Goal: Book appointment/travel/reservation

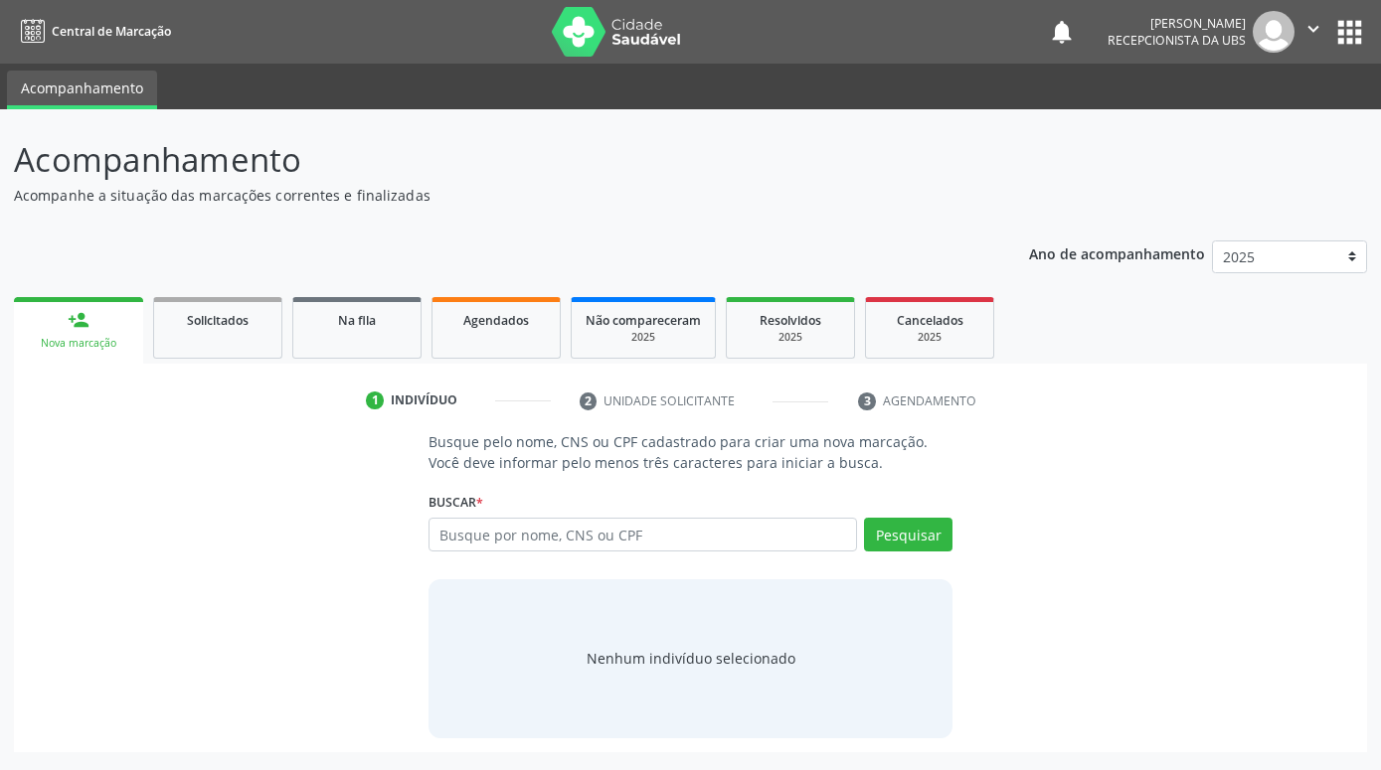
click at [560, 551] on input "text" at bounding box center [642, 535] width 428 height 34
type input "701308678920130"
click at [933, 541] on button "Pesquisar" at bounding box center [908, 535] width 88 height 34
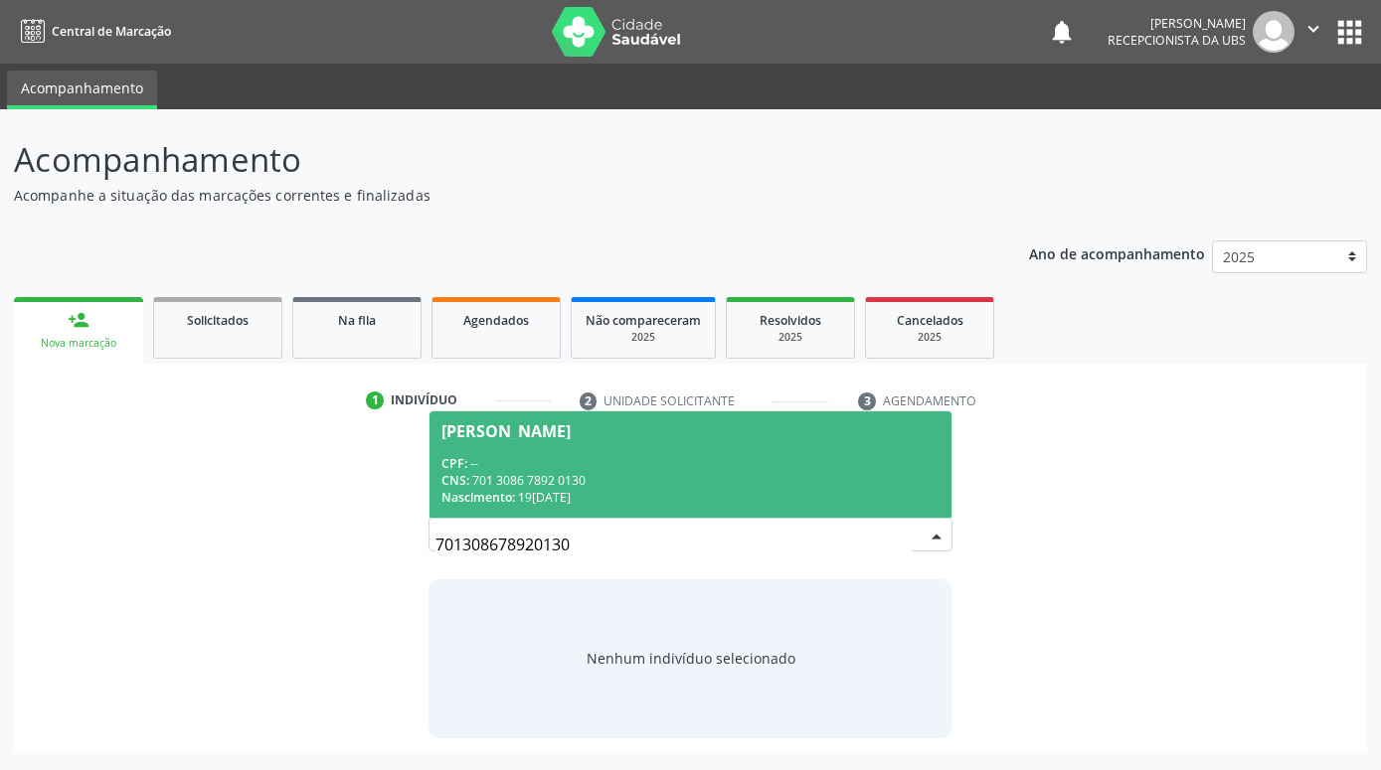
click at [870, 438] on div "Maria Aparecida Vieira" at bounding box center [690, 432] width 498 height 16
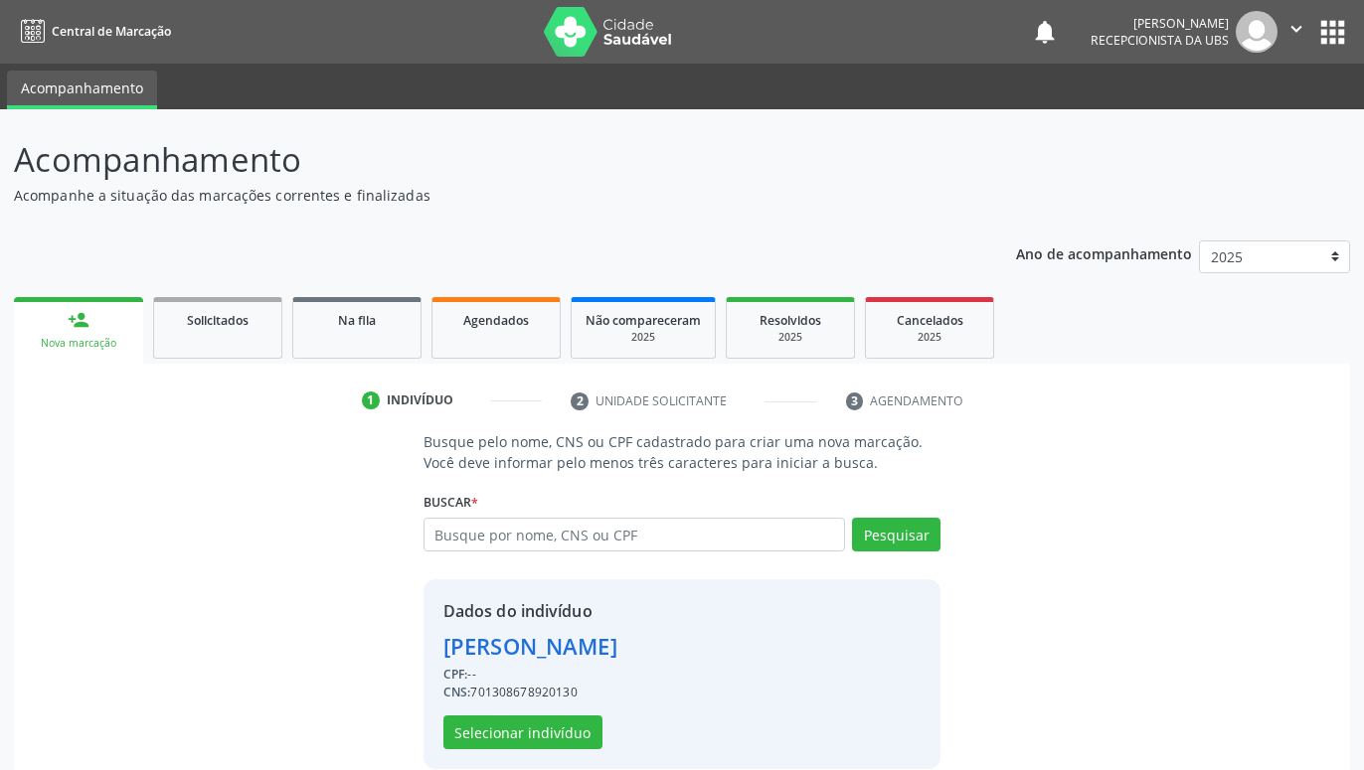
scroll to position [27, 0]
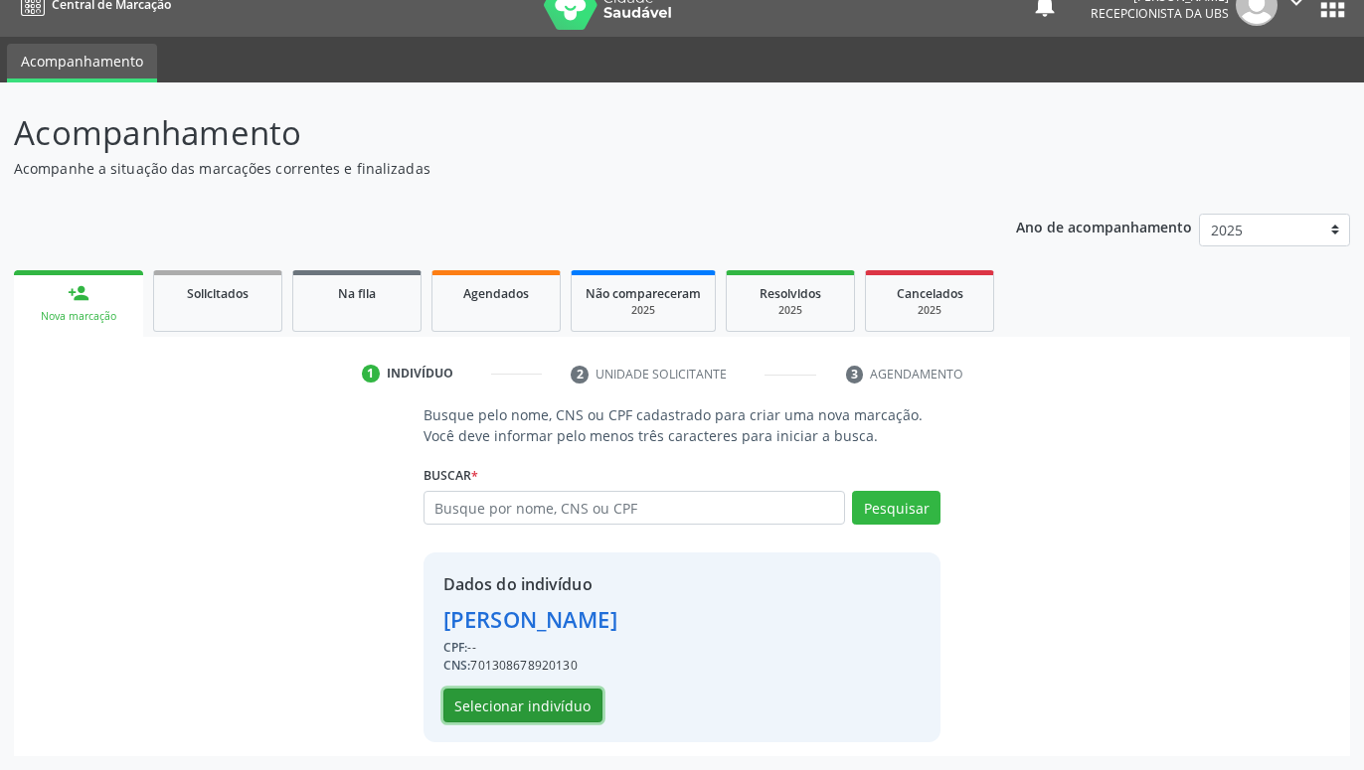
click at [571, 709] on button "Selecionar indivíduo" at bounding box center [522, 706] width 159 height 34
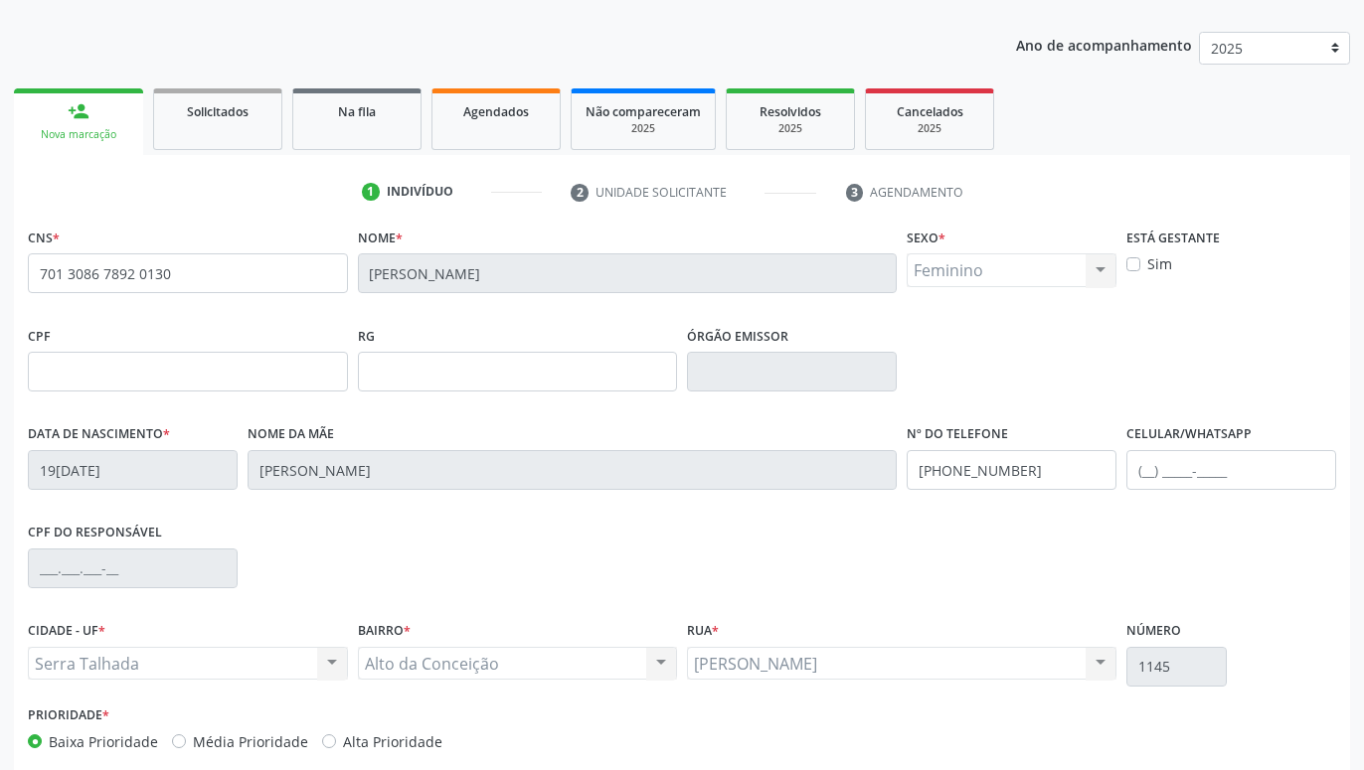
scroll to position [307, 0]
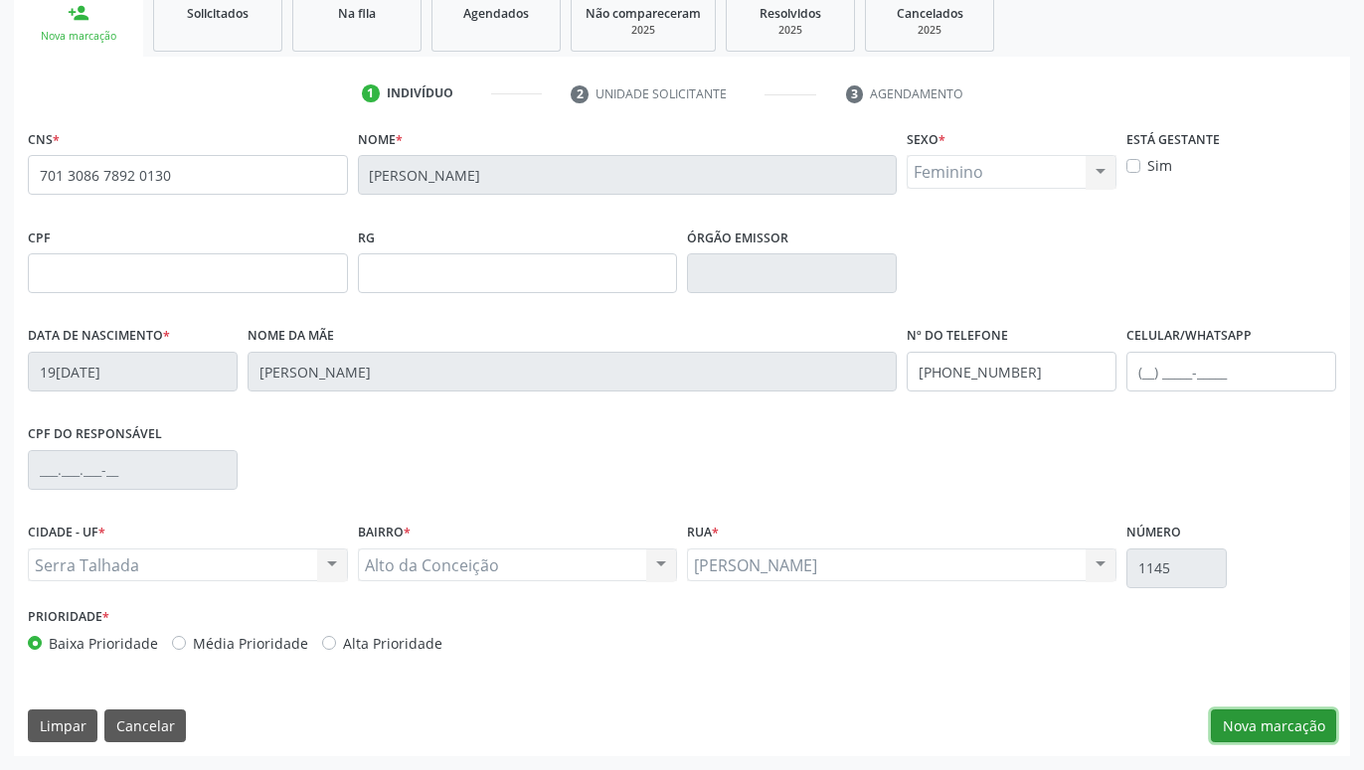
click at [1323, 722] on button "Nova marcação" at bounding box center [1273, 727] width 125 height 34
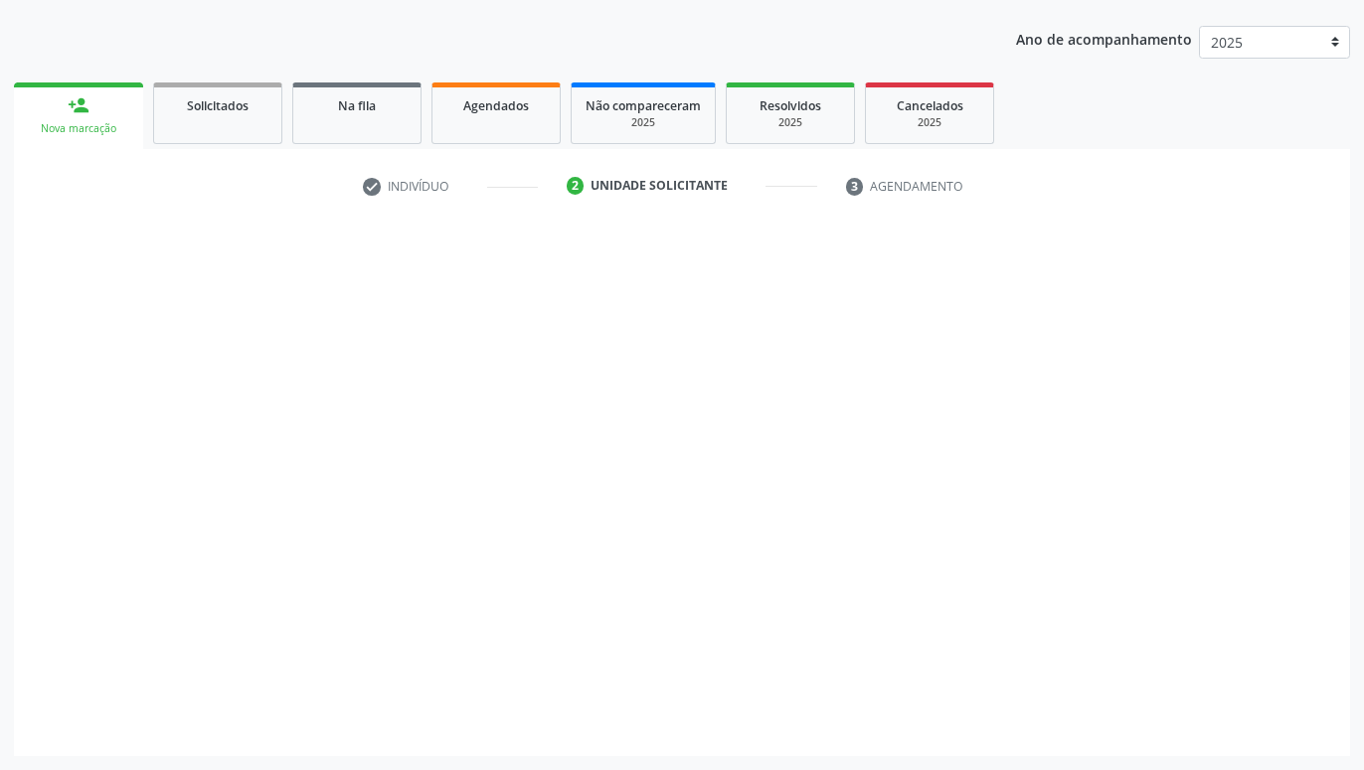
scroll to position [215, 0]
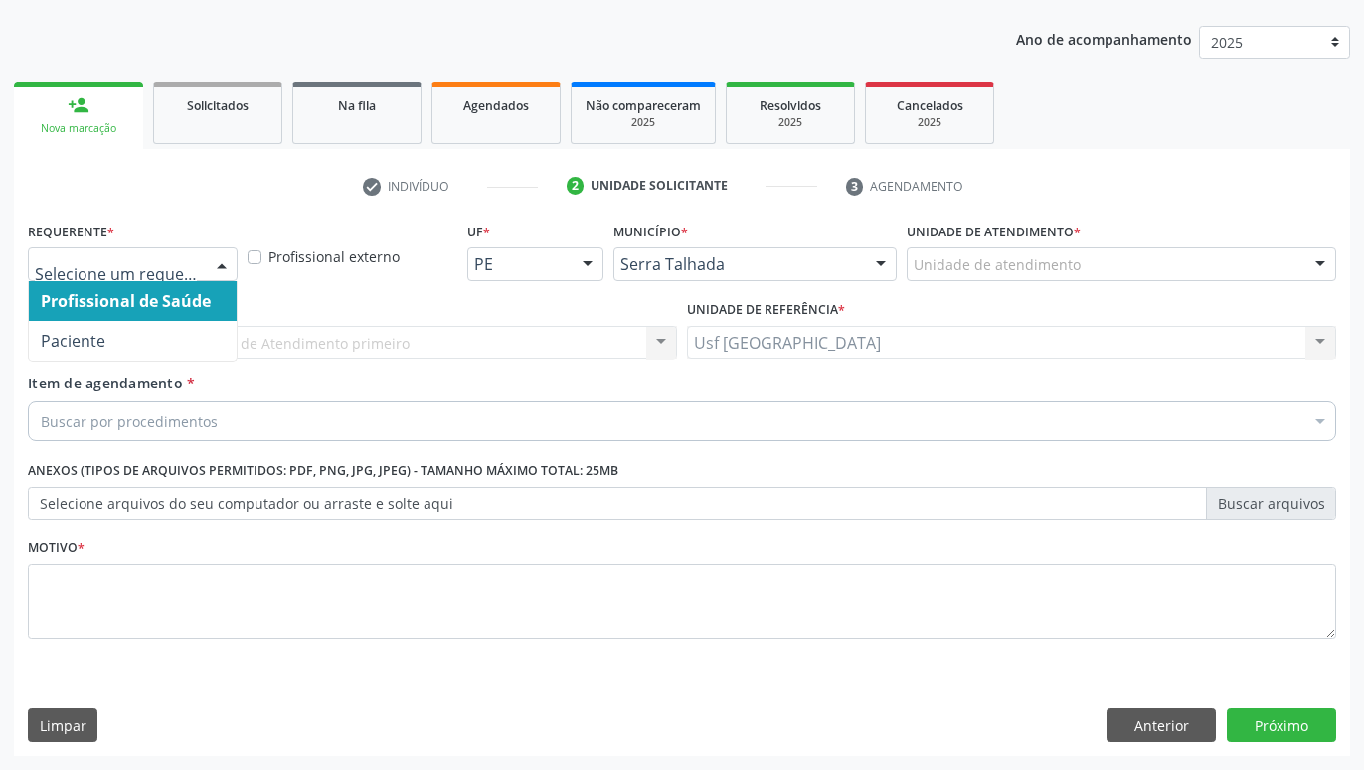
click at [215, 260] on div at bounding box center [222, 266] width 30 height 34
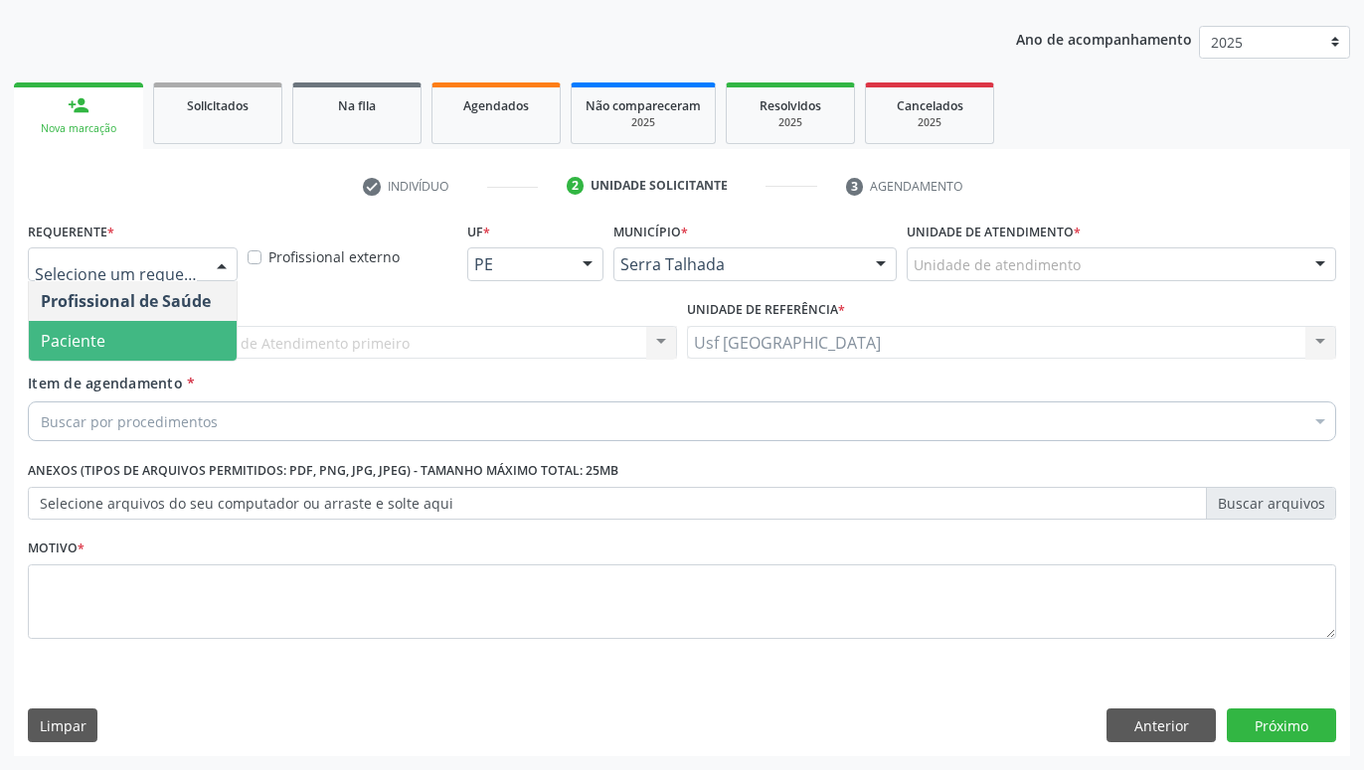
click at [151, 330] on span "Paciente" at bounding box center [133, 341] width 208 height 40
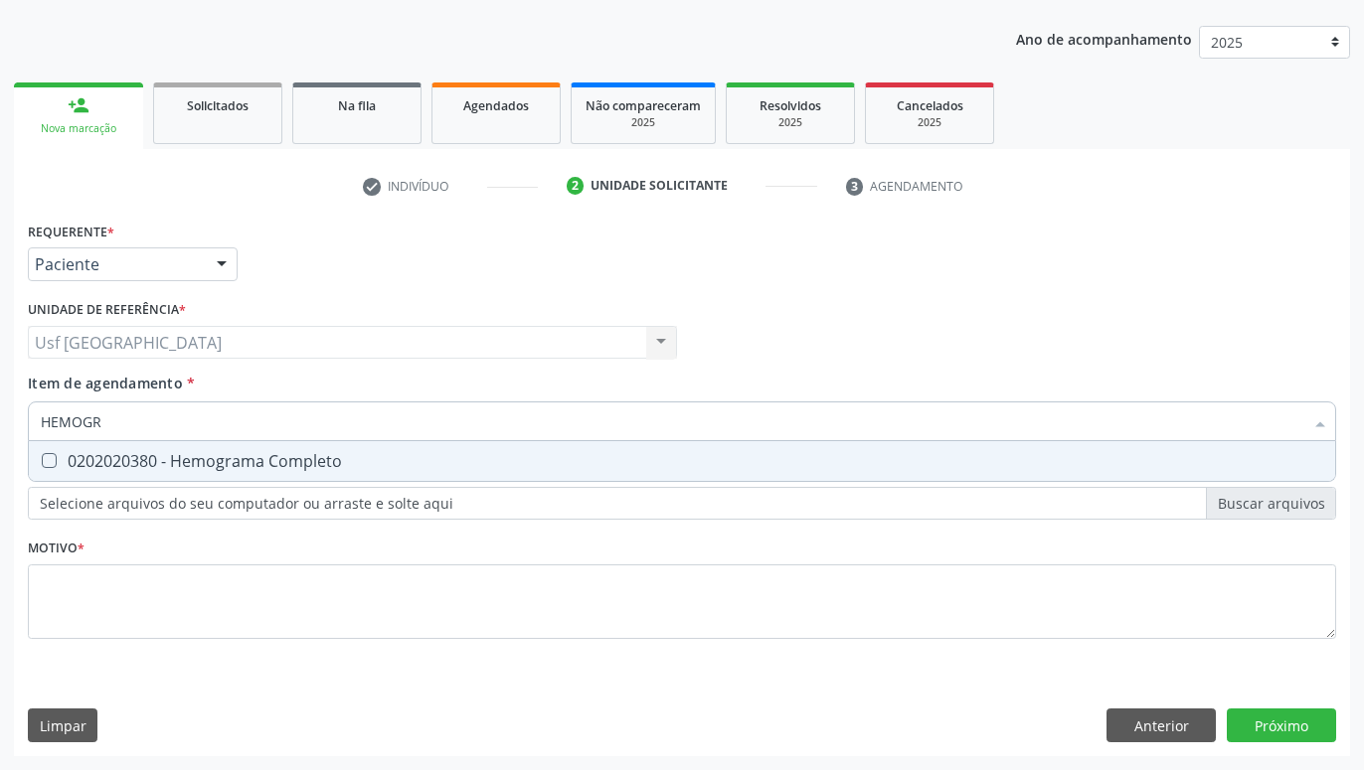
type input "HEMOGRA"
click at [94, 467] on div "0202020380 - Hemograma Completo" at bounding box center [682, 461] width 1282 height 16
checkbox Completo "true"
type input "HEMOG"
checkbox Completo "false"
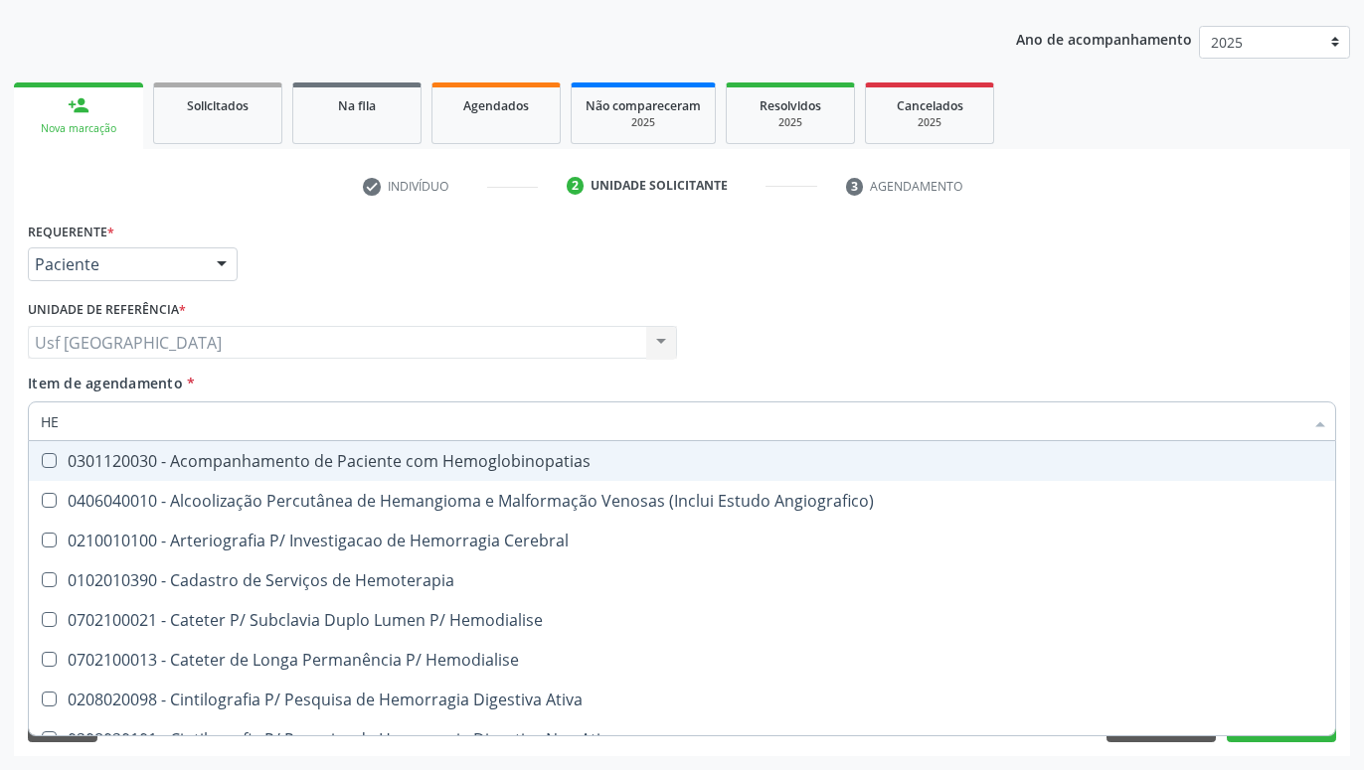
type input "H"
checkbox Completo "false"
checkbox Orgaos "false"
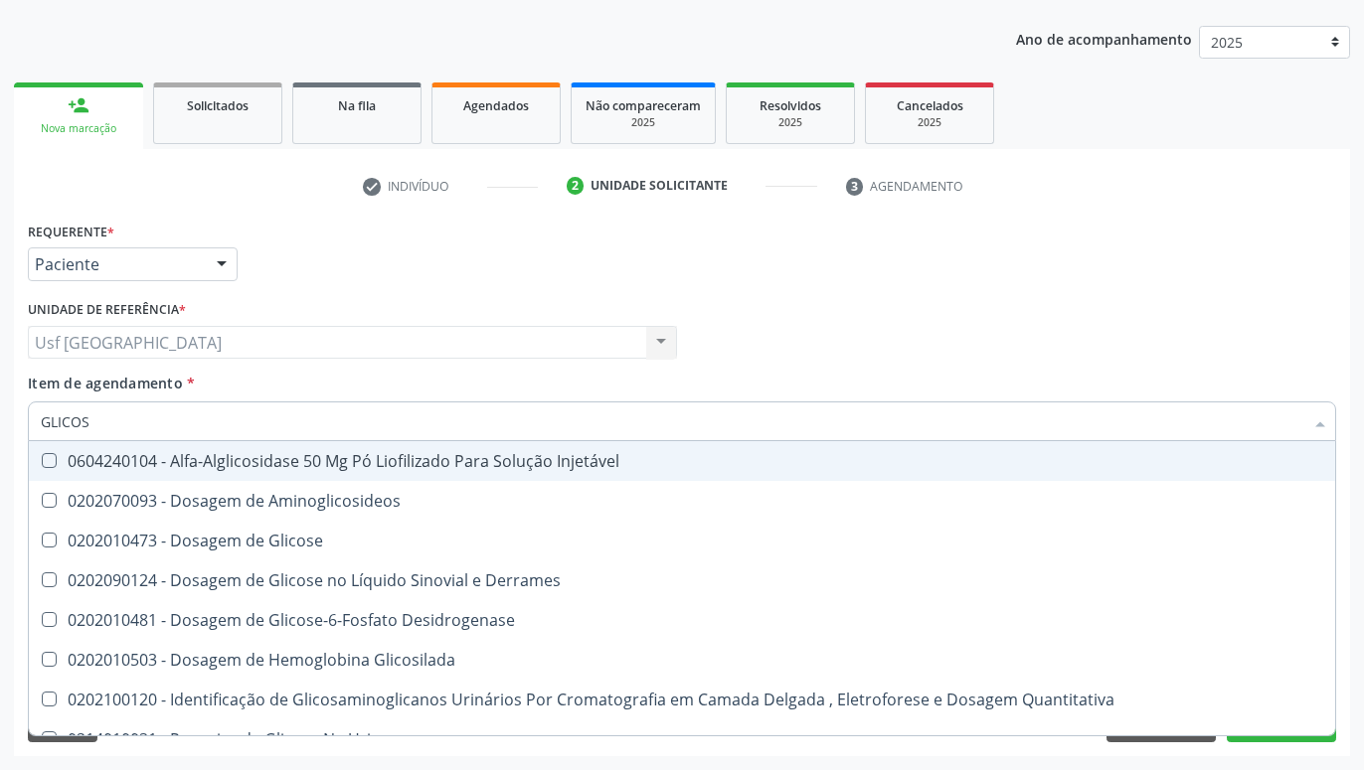
type input "GLICOSE"
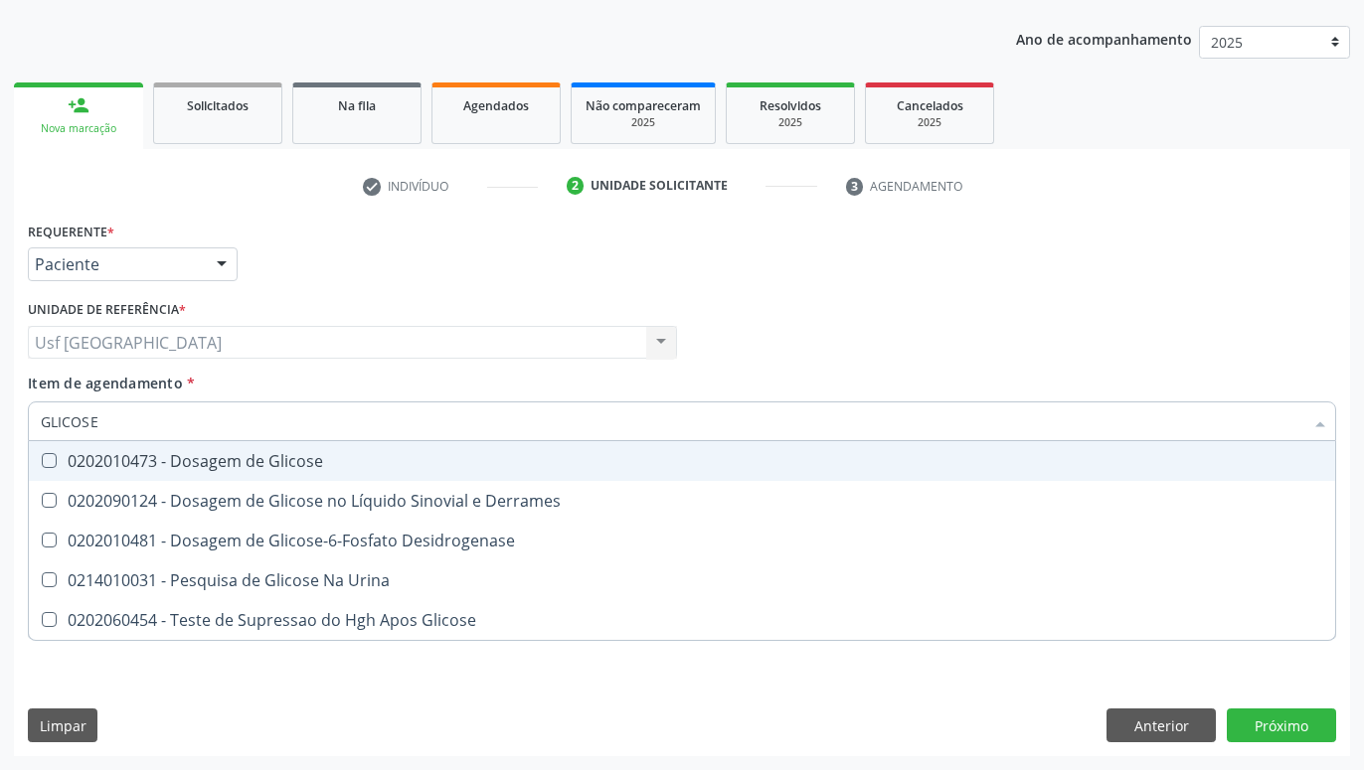
click at [203, 466] on div "0202010473 - Dosagem de Glicose" at bounding box center [682, 461] width 1282 height 16
checkbox Glicose "true"
type input "GLICOS"
checkbox Glicose "false"
checkbox Desidrogenase "true"
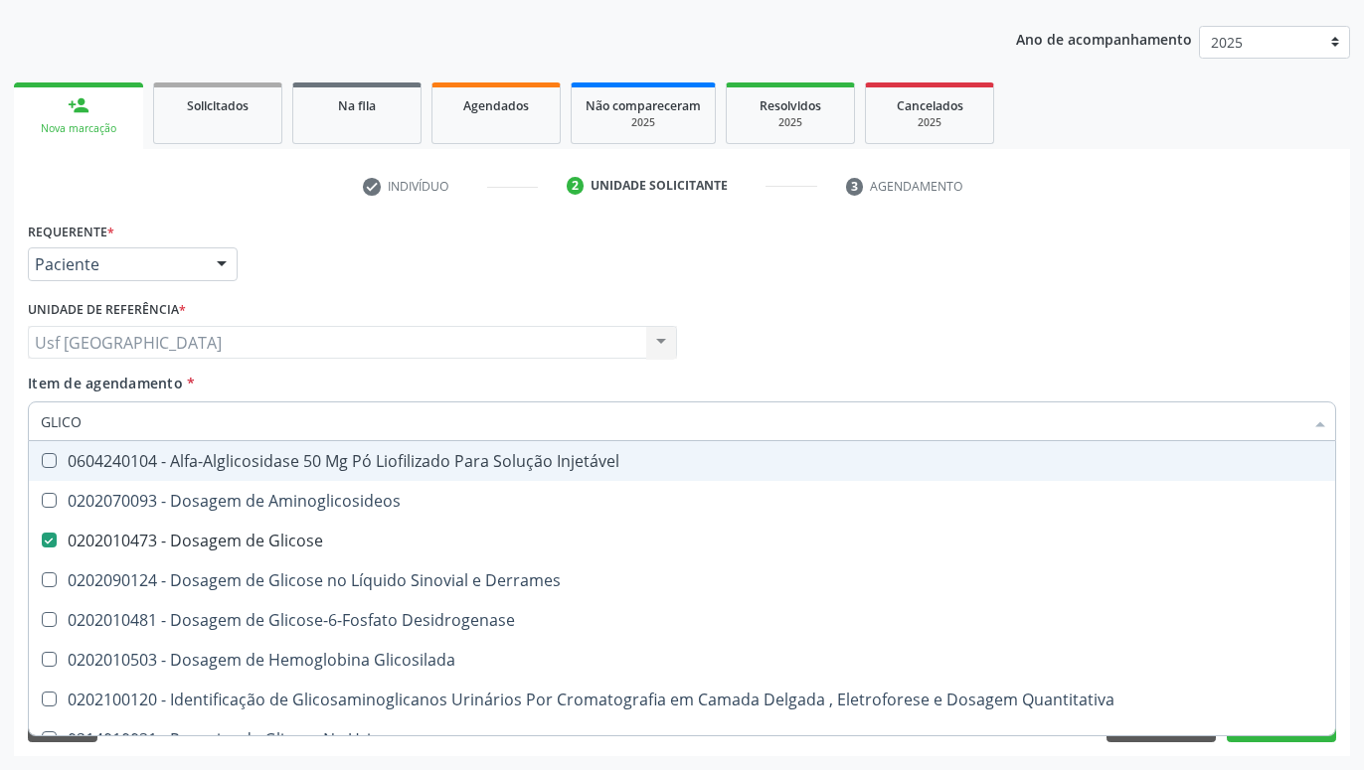
type input "GLIC"
checkbox Glicose "false"
checkbox Glicosilada "false"
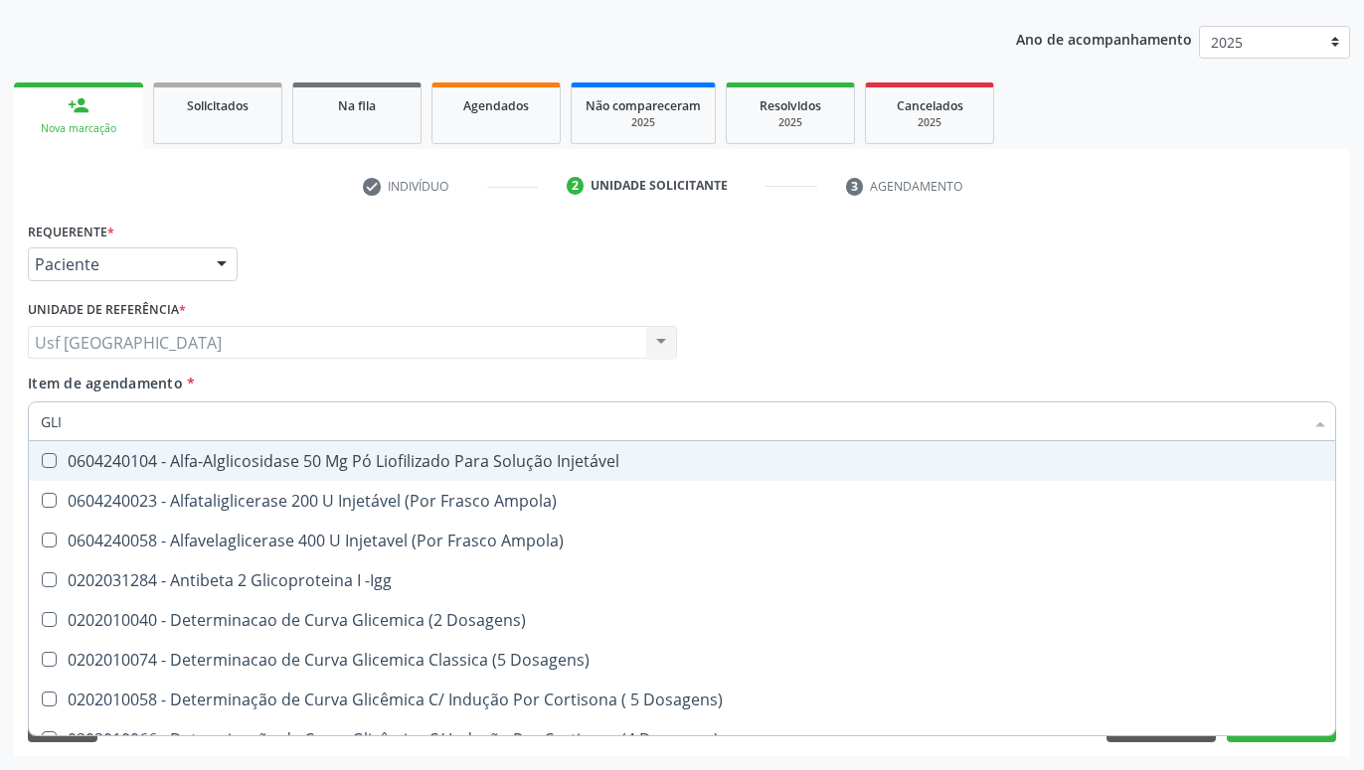
type input "GL"
checkbox Glicose "false"
checkbox Glicosilada "false"
type input "G"
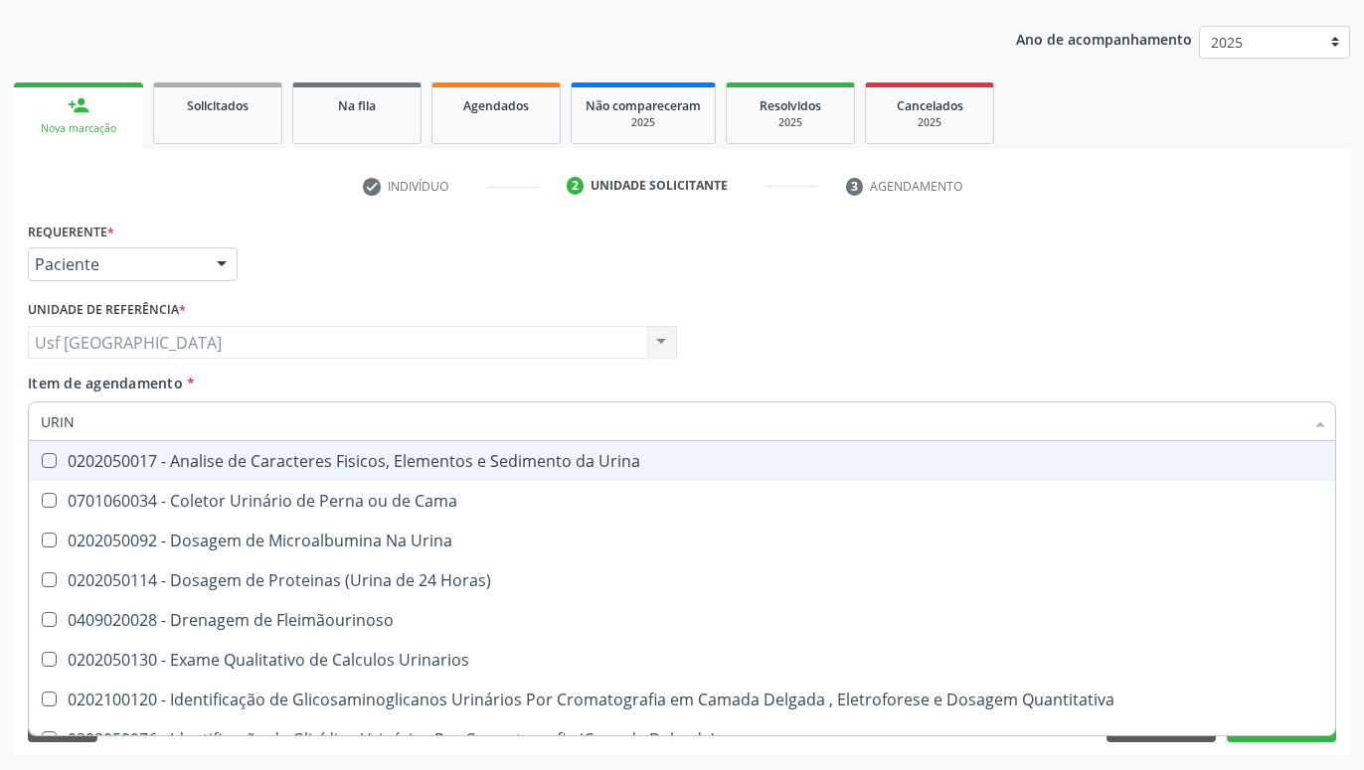
type input "URINA"
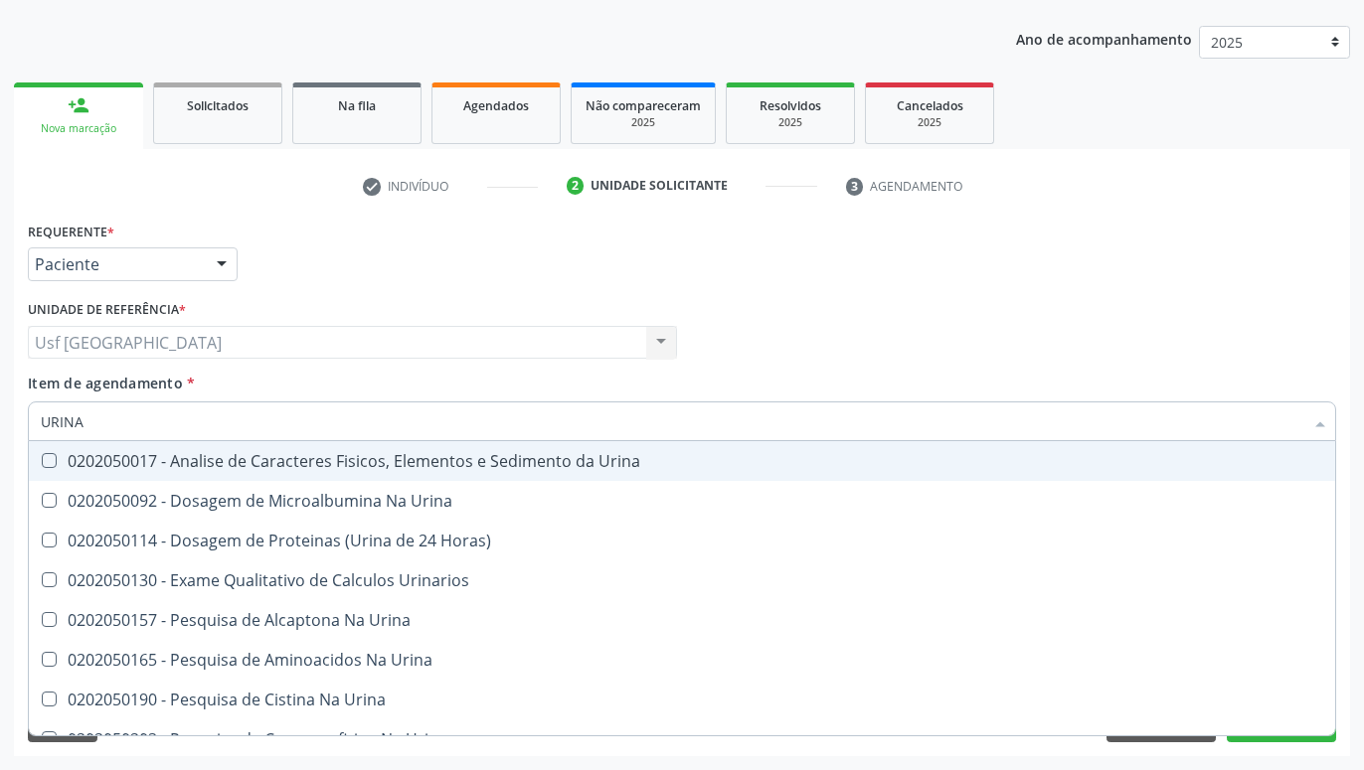
click at [150, 464] on div "0202050017 - Analise de Caracteres Fisicos, Elementos e Sedimento da Urina" at bounding box center [682, 461] width 1282 height 16
checkbox Urina "true"
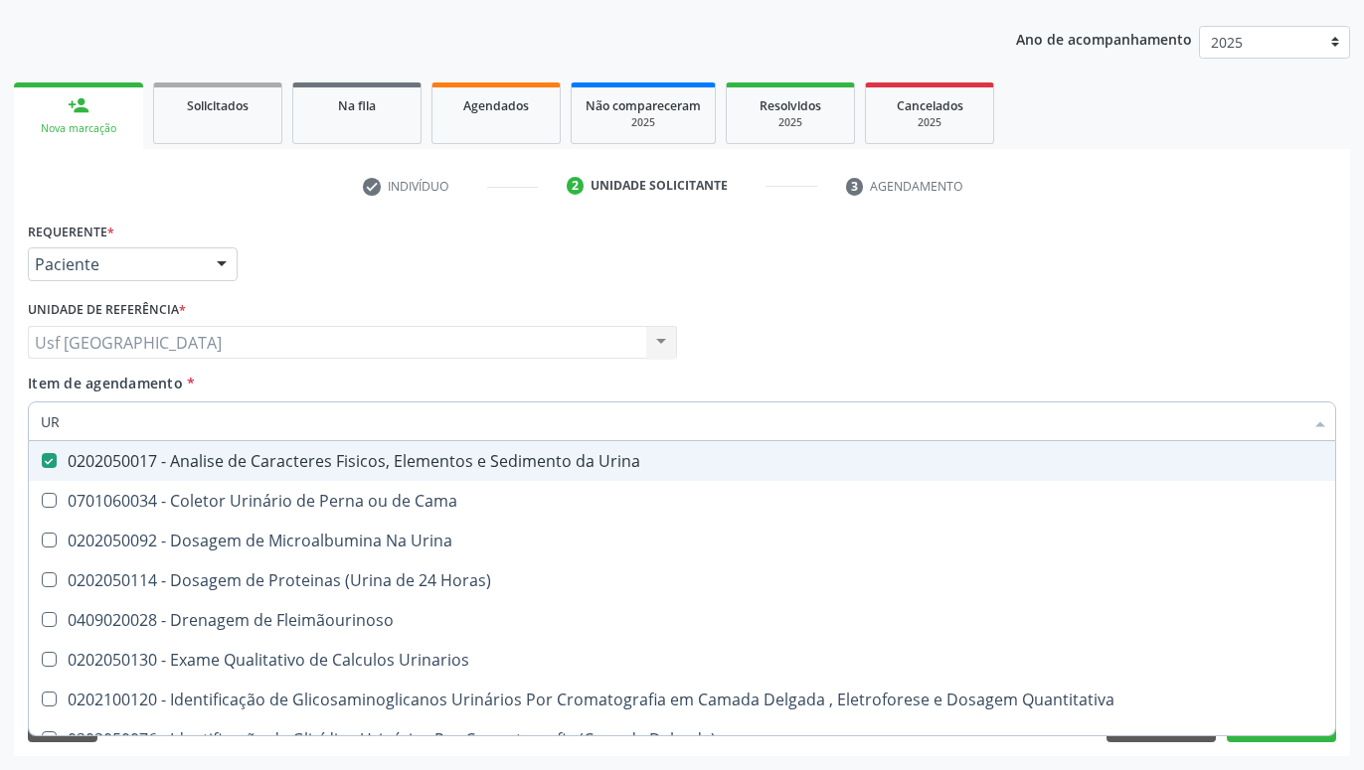
type input "U"
checkbox Urina "false"
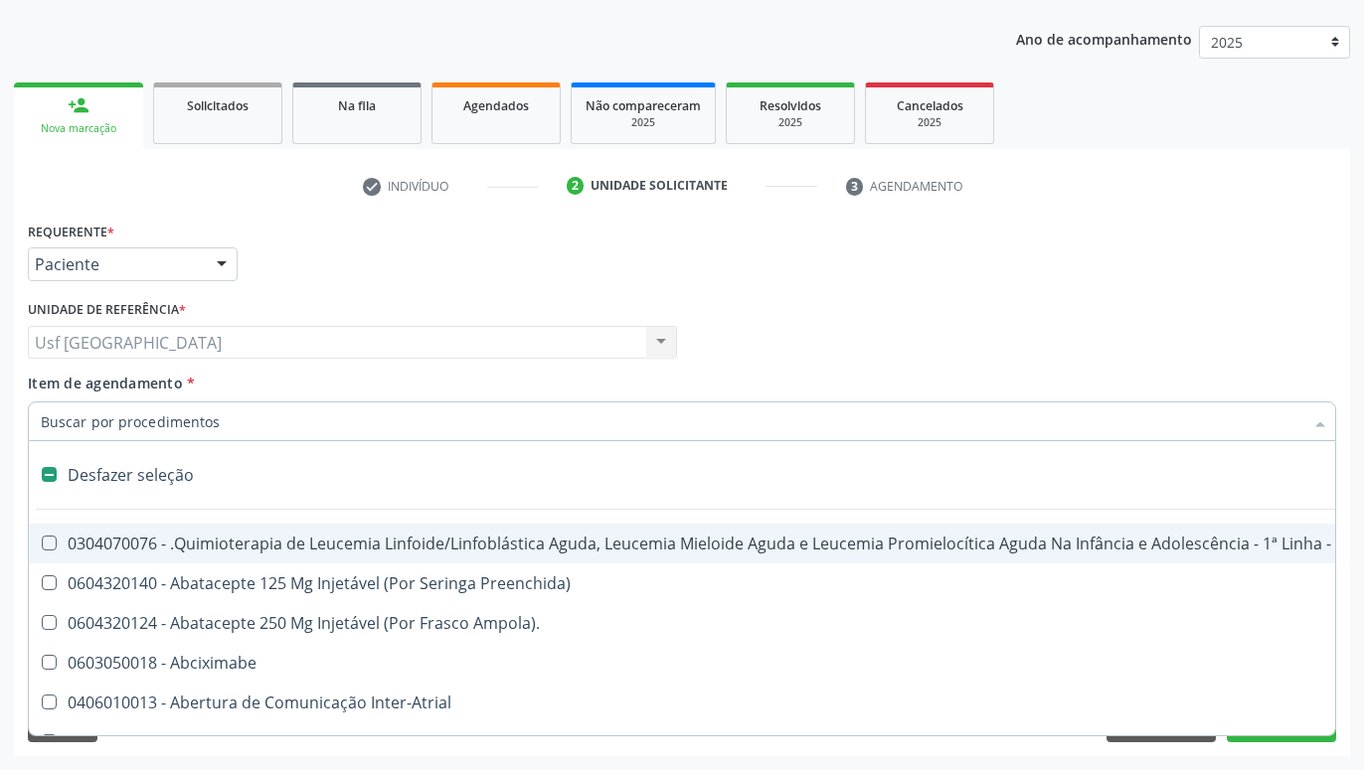
type input "C"
checkbox Punho "true"
checkbox Urina "false"
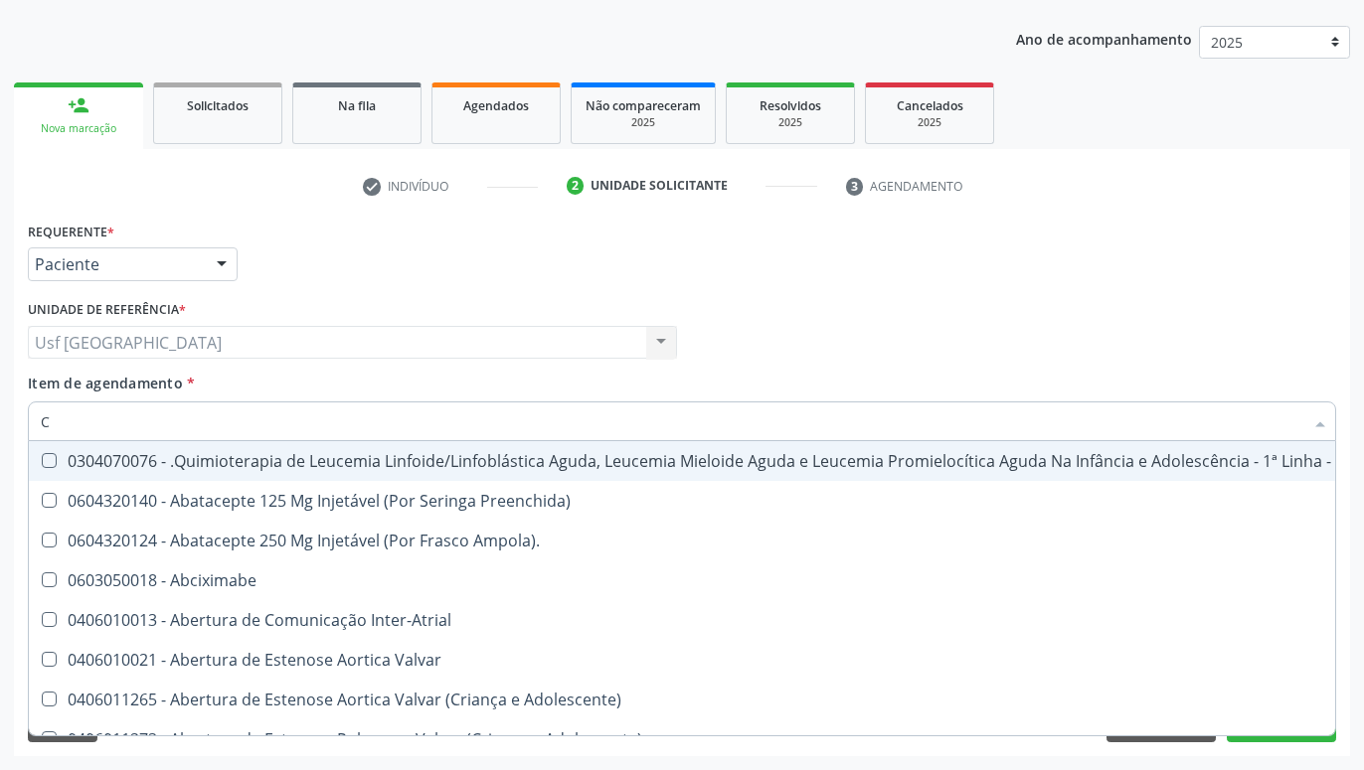
type input "CO"
checkbox Injetável "true"
checkbox Urina "false"
checkbox Creatinina "true"
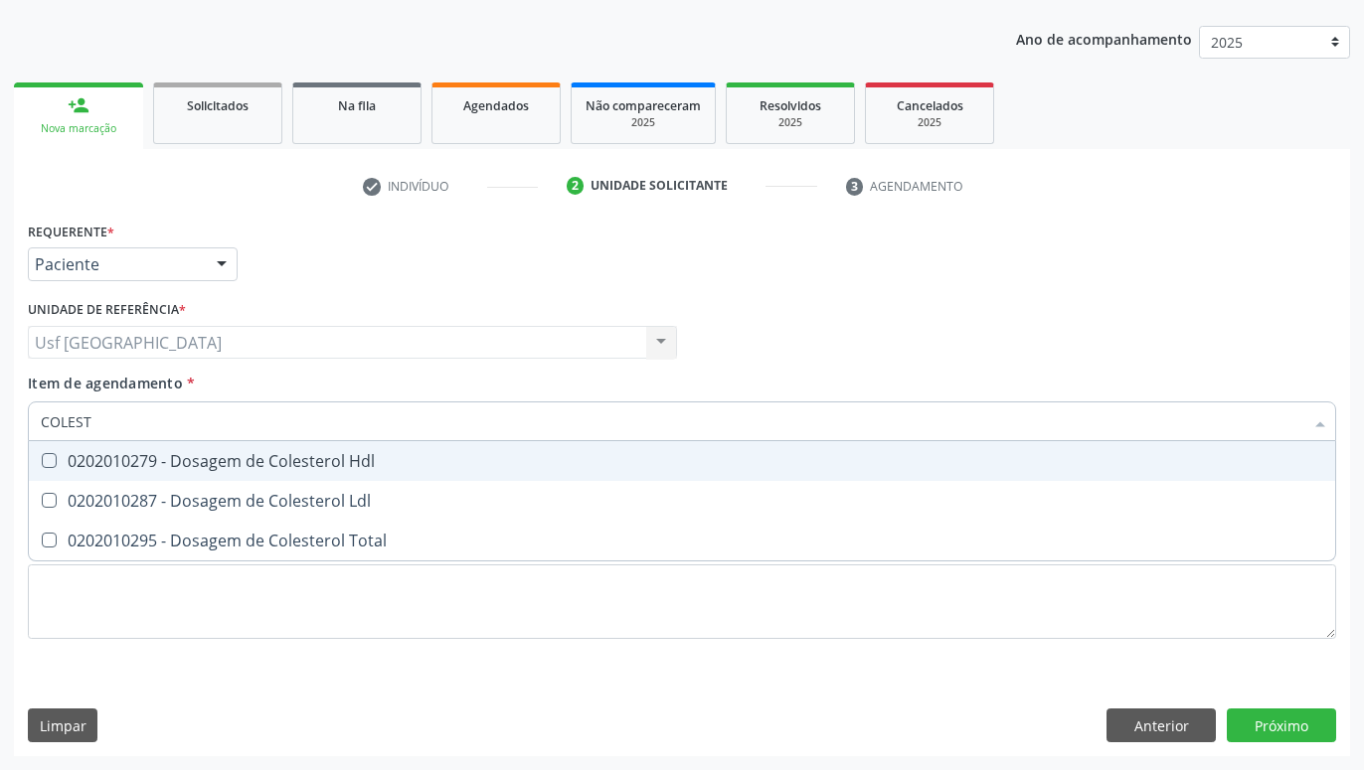
type input "COLESTE"
click at [58, 467] on div "0202010279 - Dosagem de Colesterol Hdl" at bounding box center [682, 461] width 1282 height 16
checkbox Hdl "true"
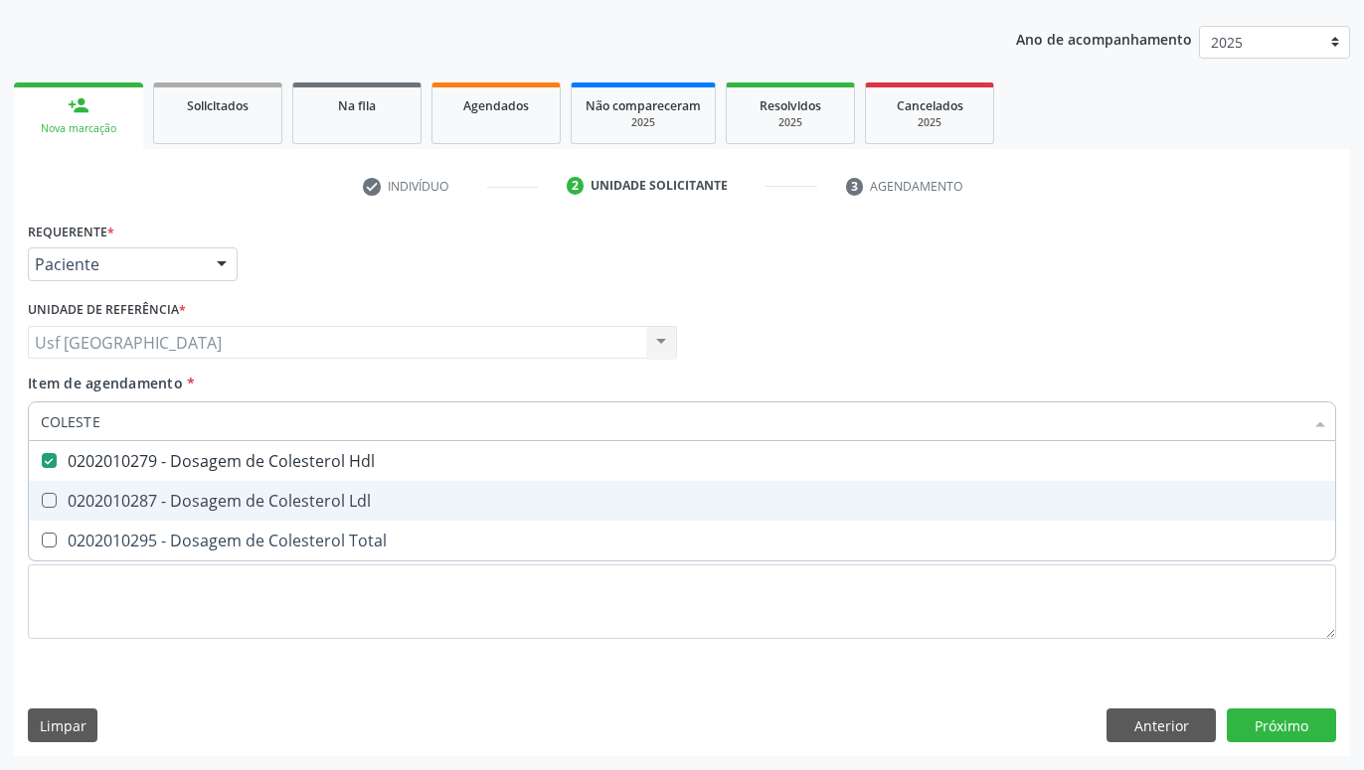
click at [63, 497] on div "0202010287 - Dosagem de Colesterol Ldl" at bounding box center [682, 501] width 1282 height 16
checkbox Ldl "true"
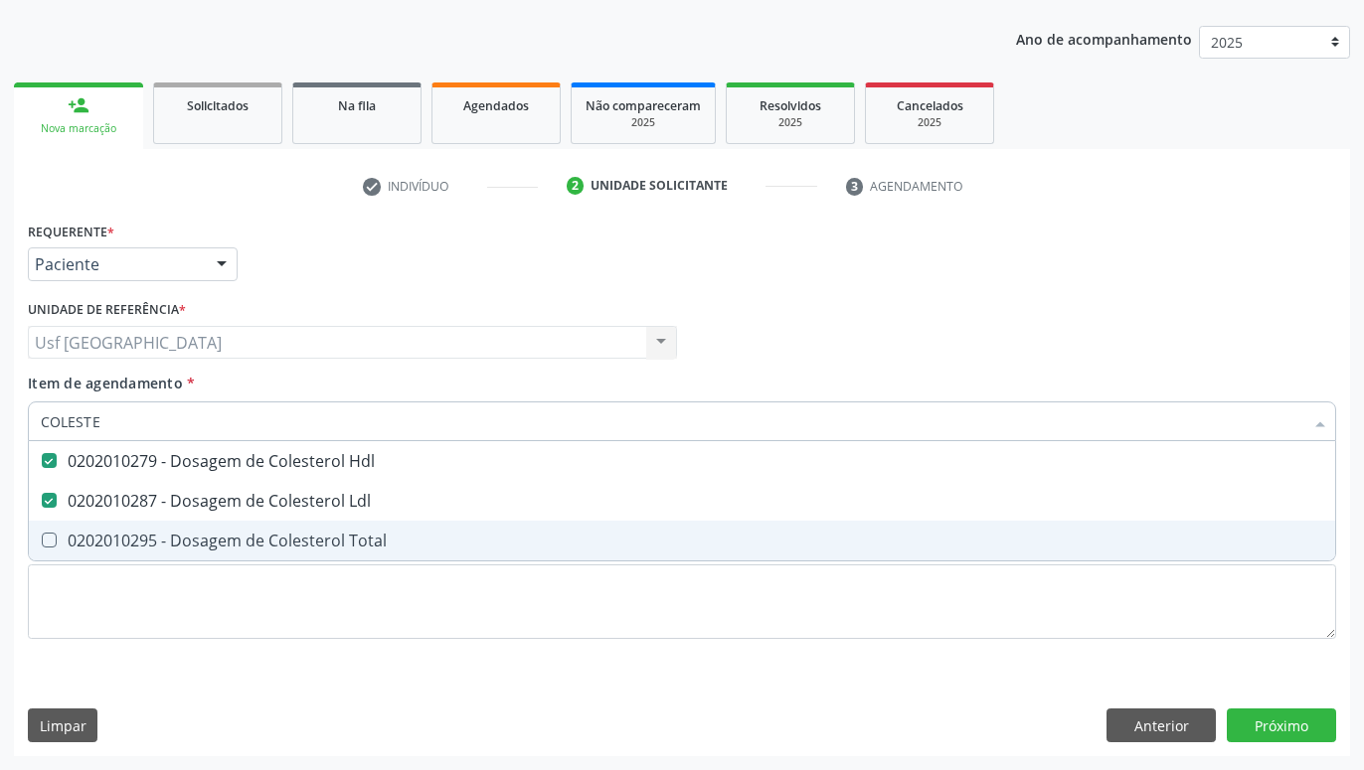
click at [68, 534] on div "0202010295 - Dosagem de Colesterol Total" at bounding box center [682, 541] width 1282 height 16
checkbox Total "true"
type input "COLE"
checkbox Hdl "false"
checkbox Ldl "false"
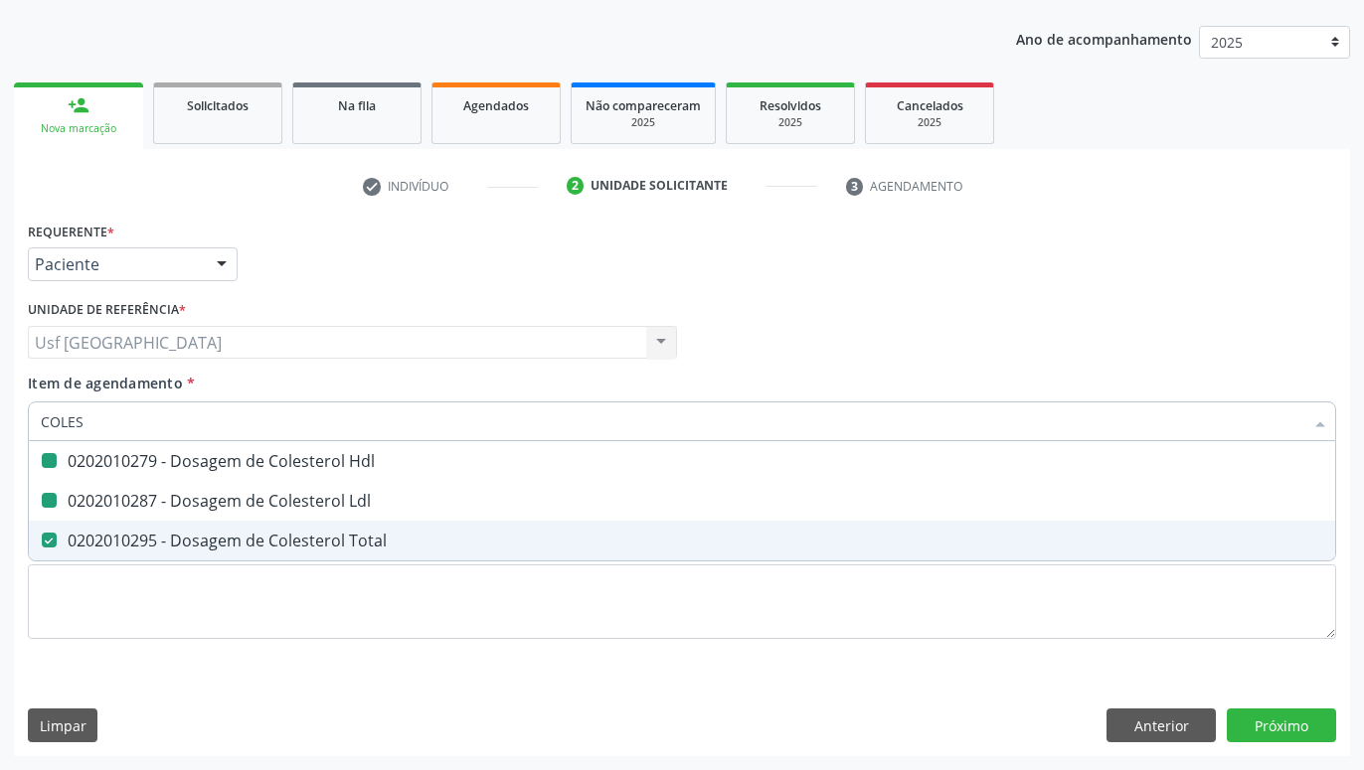
checkbox Total "false"
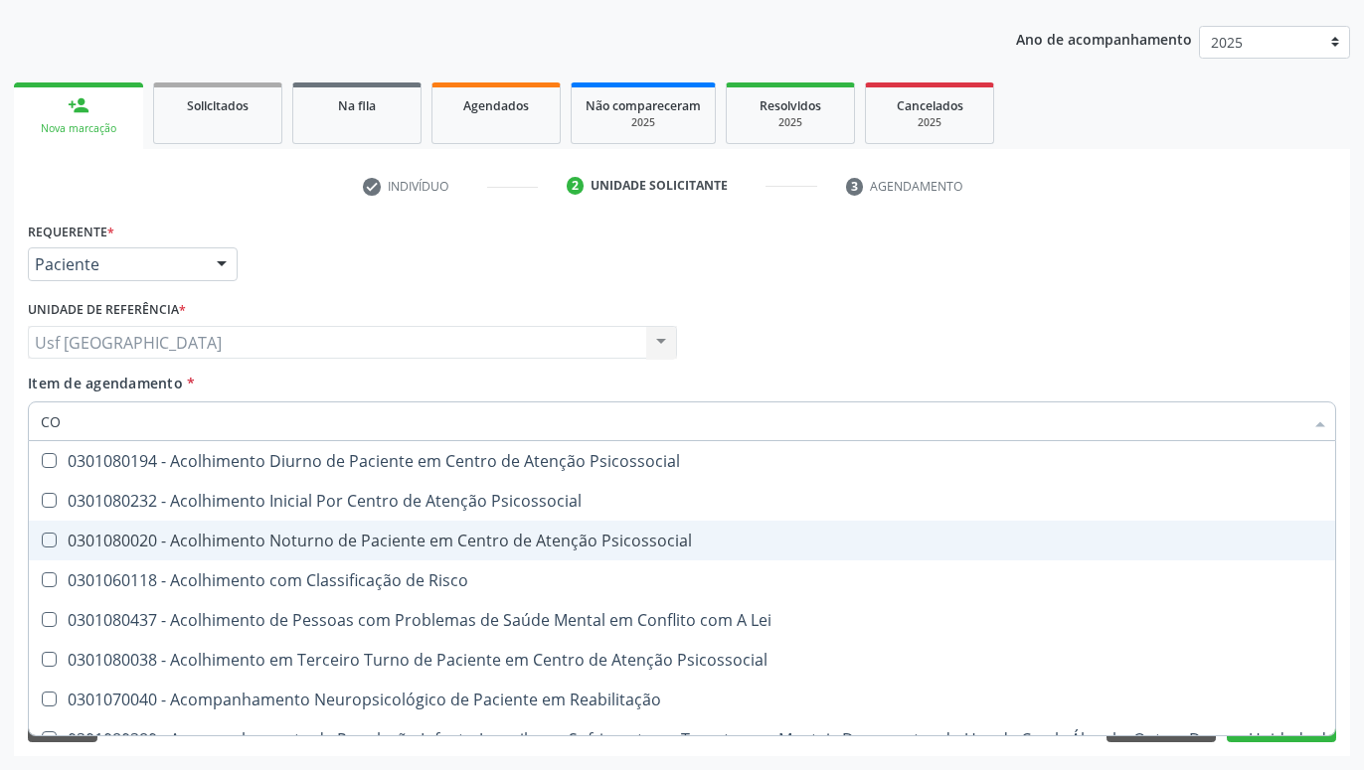
type input "C"
checkbox Hdl "false"
checkbox Ldl "false"
checkbox Total "false"
checkbox Coleta\) "false"
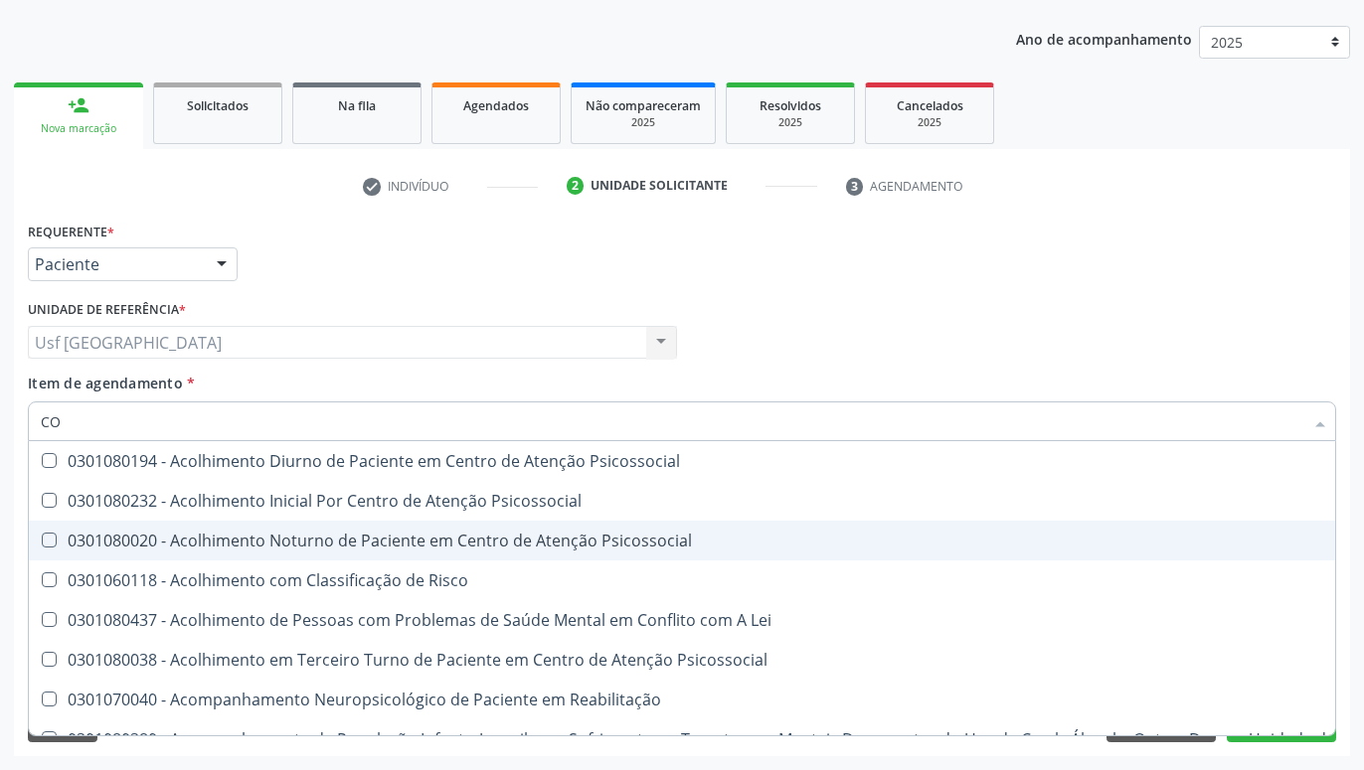
checkbox Oncologia "true"
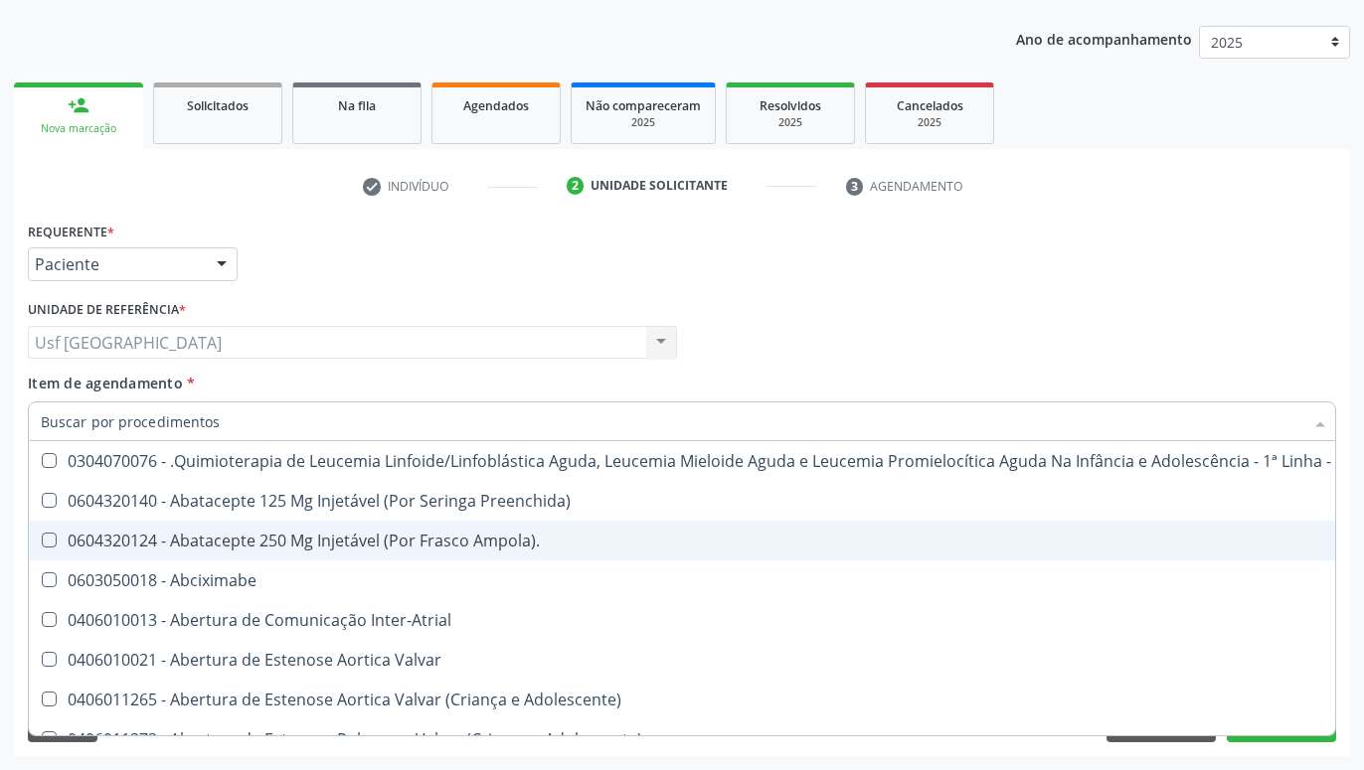
checkbox Urina "false"
checkbox Adolescente\) "true"
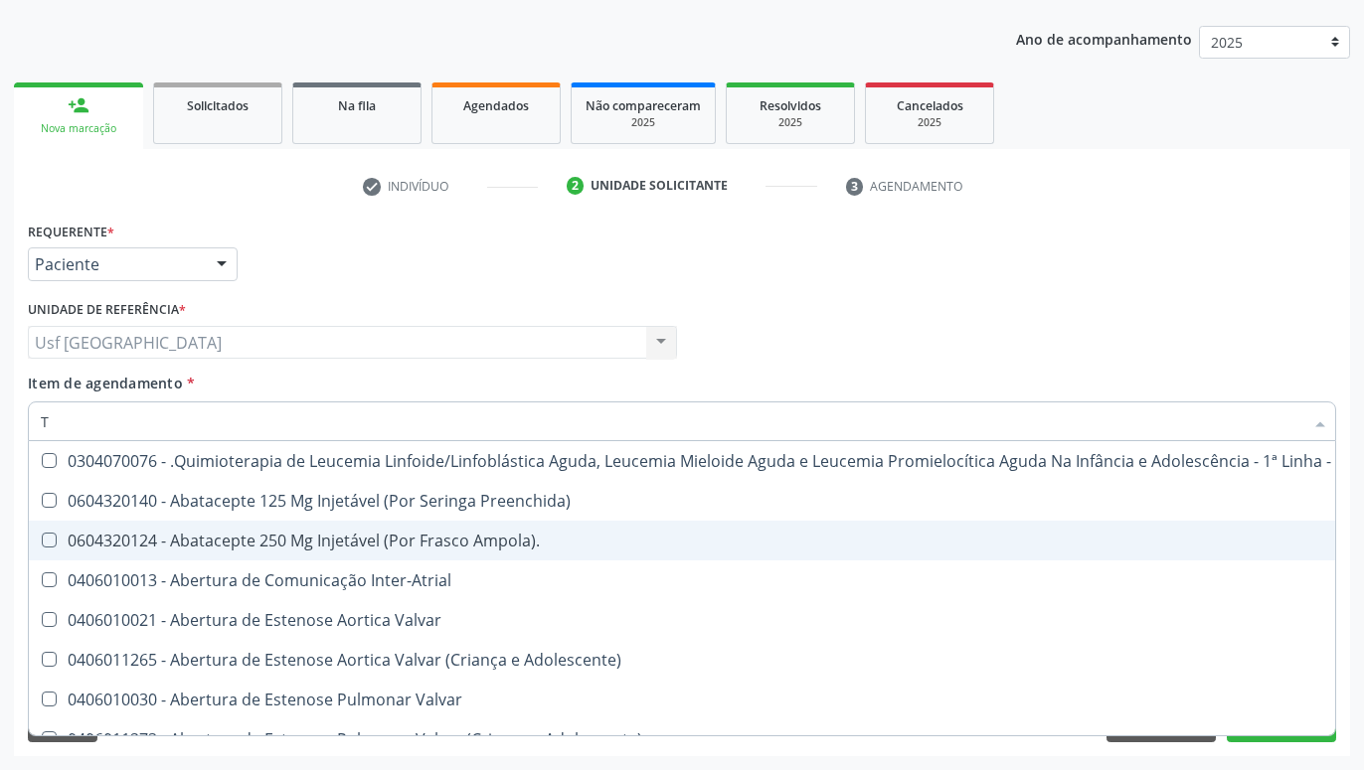
type input "TR"
checkbox Urina "false"
checkbox Central "false"
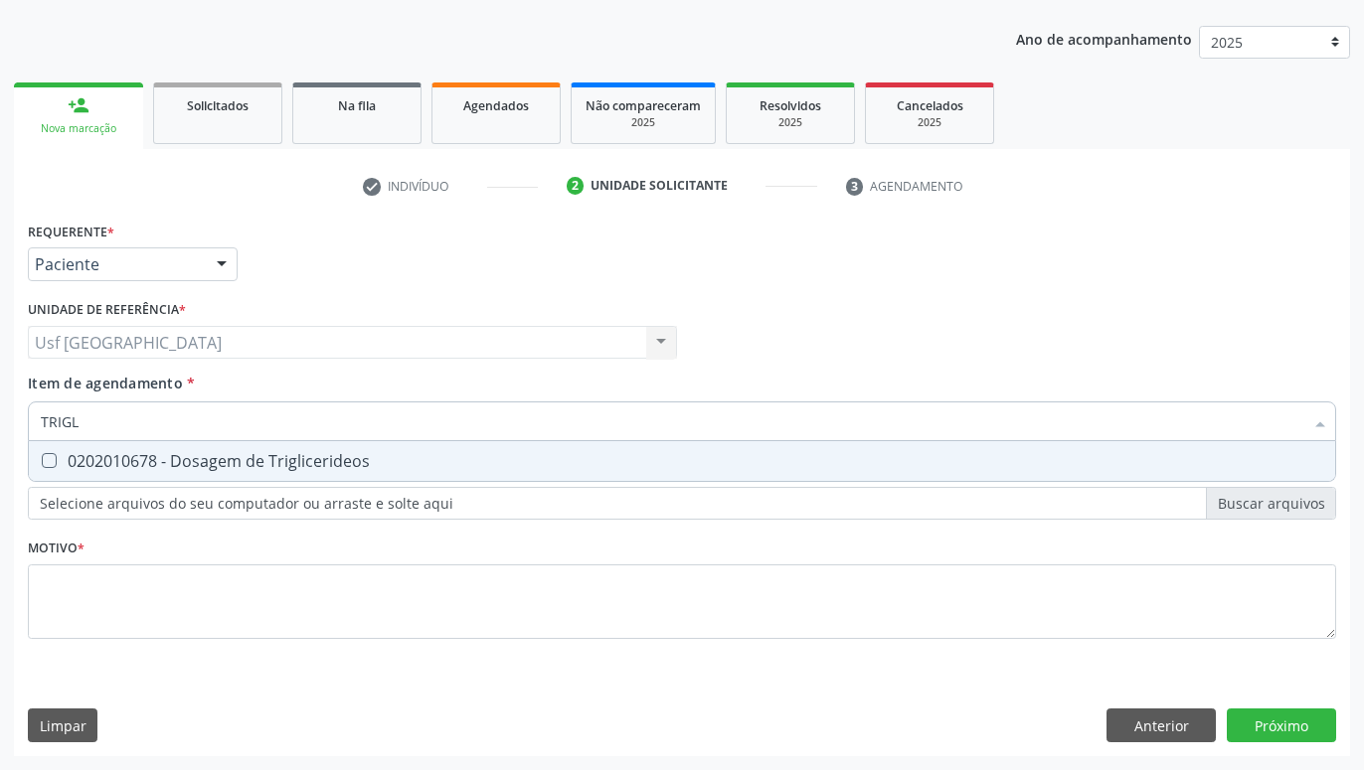
type input "TRIGLI"
click at [92, 466] on div "0202010678 - Dosagem de Triglicerideos" at bounding box center [682, 461] width 1282 height 16
checkbox Triglicerideos "true"
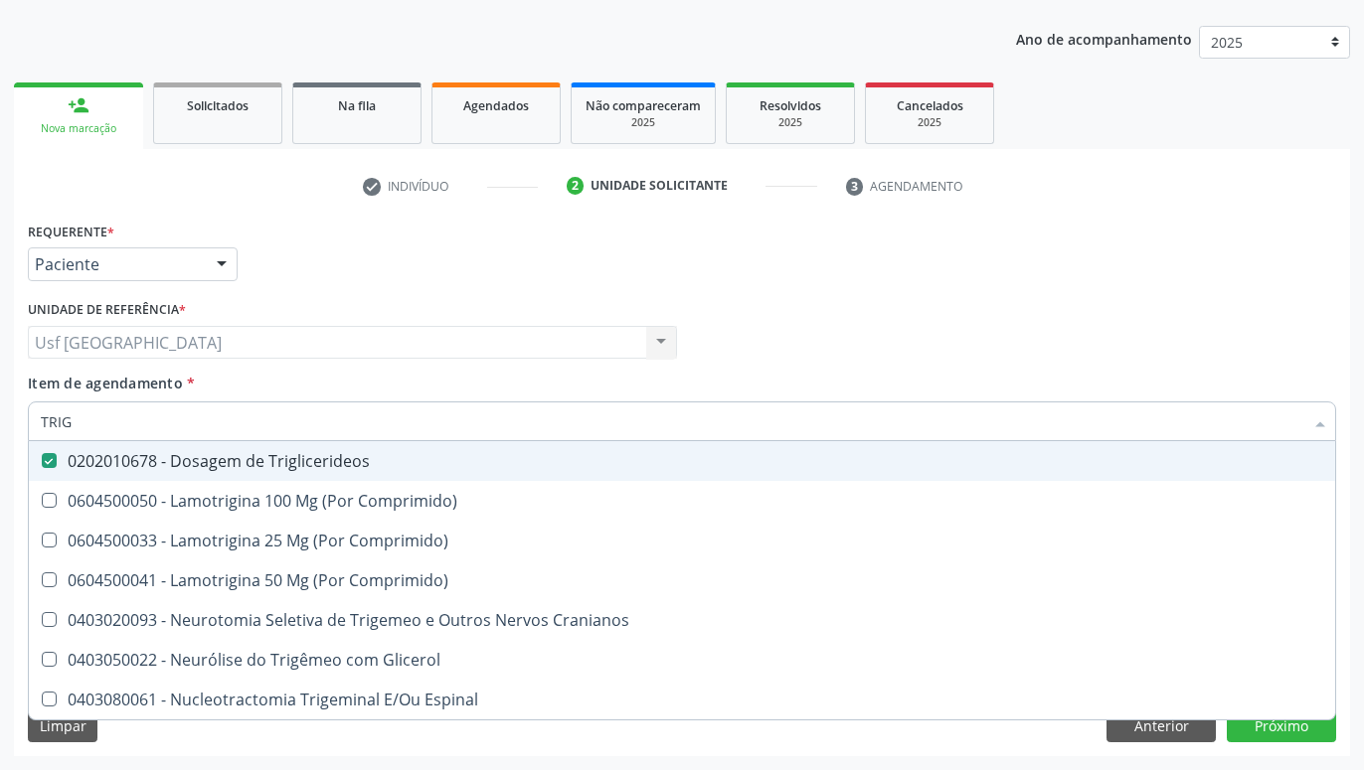
type input "TRI"
checkbox Triglicerideos "false"
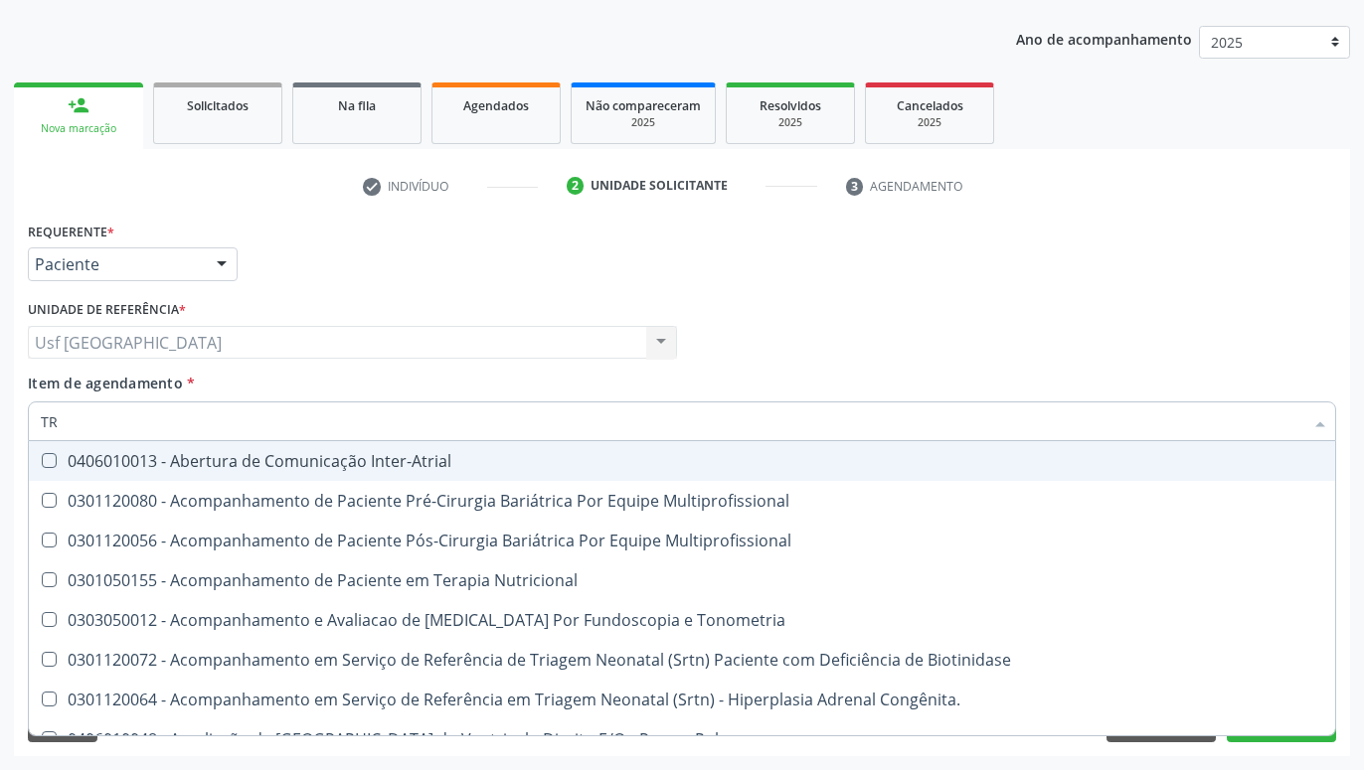
type input "T"
checkbox Triglicerideos "false"
checkbox Orelhinha\) "true"
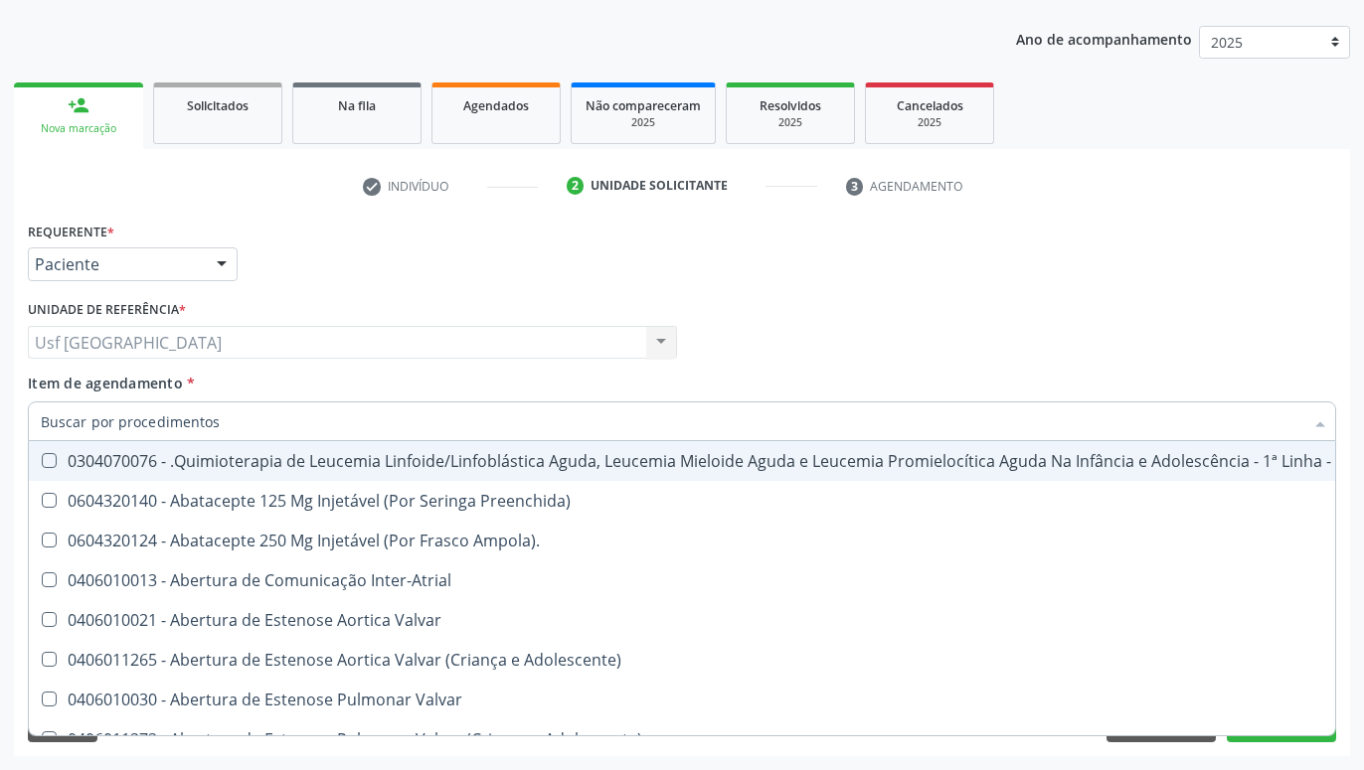
checkbox Urina "false"
checkbox Central "true"
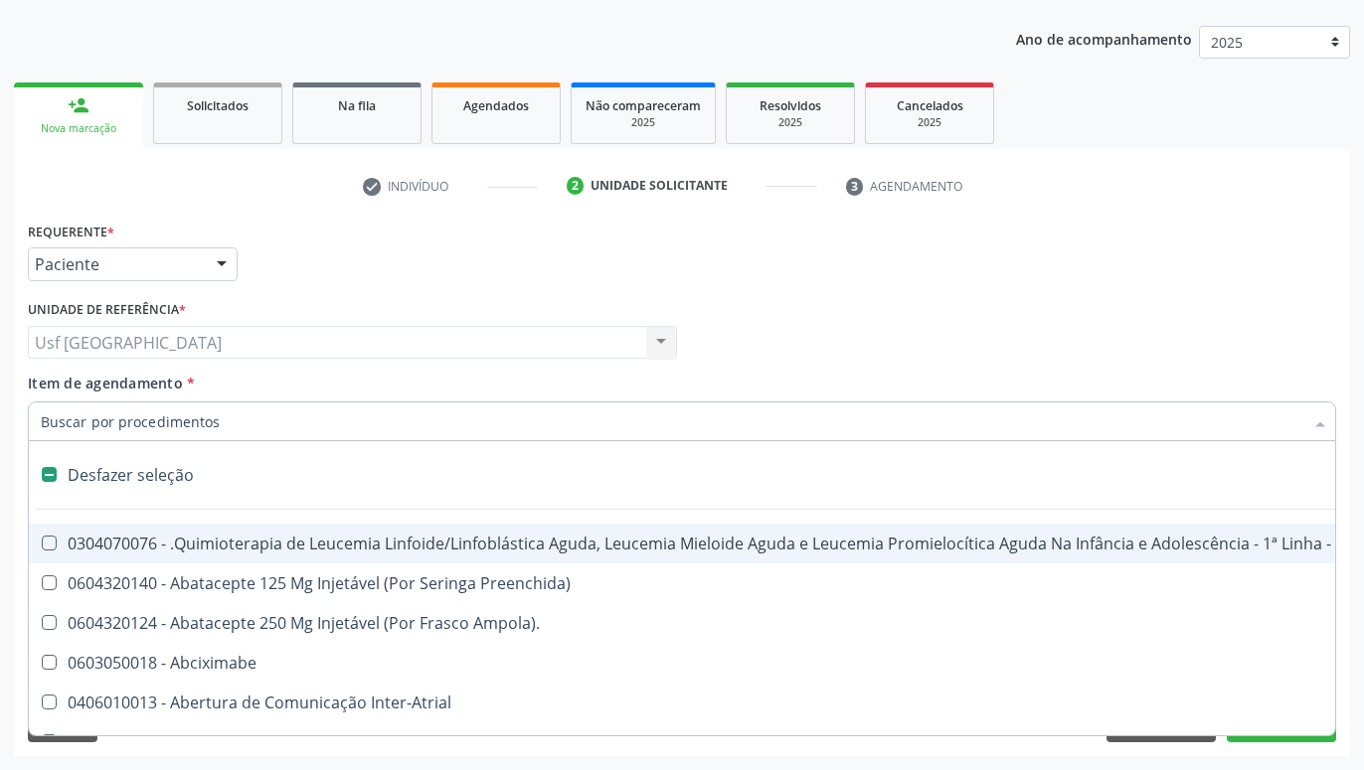
type input "C"
checkbox Punho "true"
checkbox Urina "false"
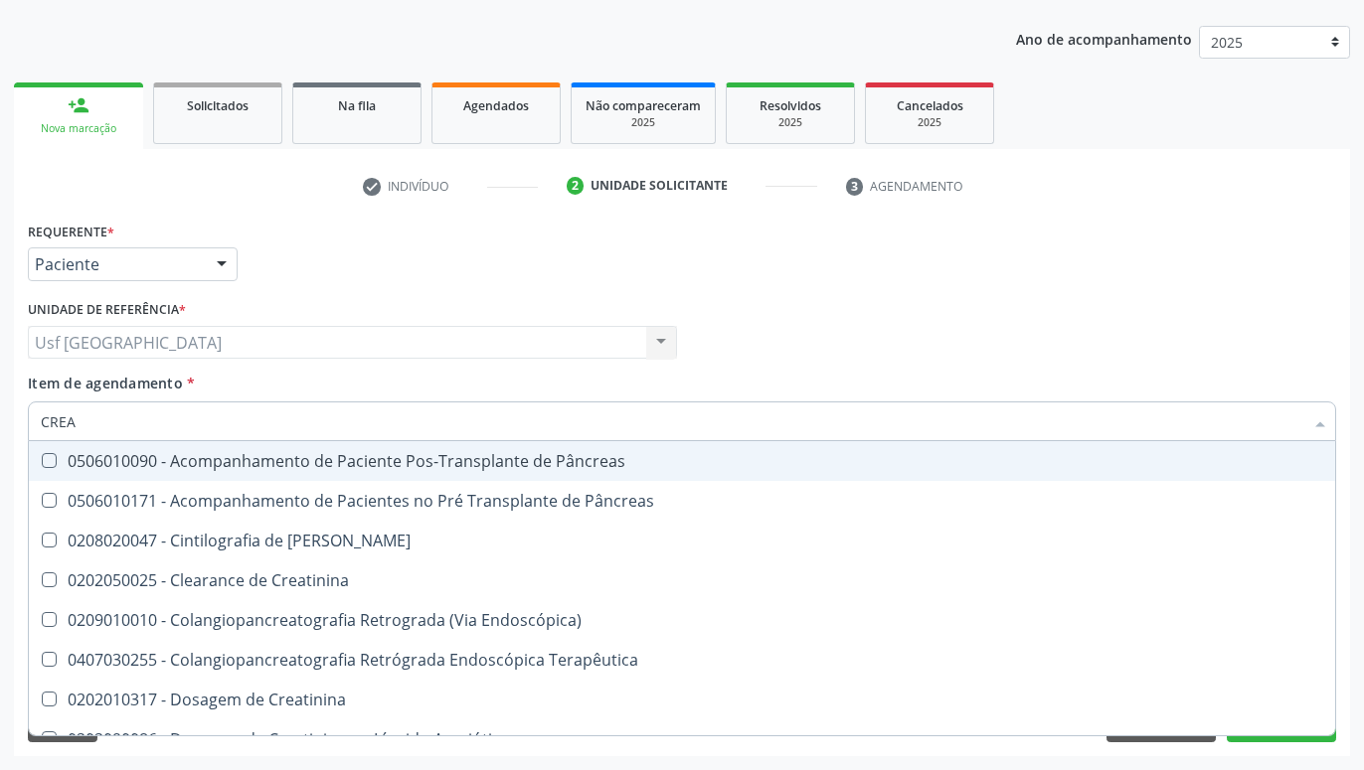
type input "CREAT"
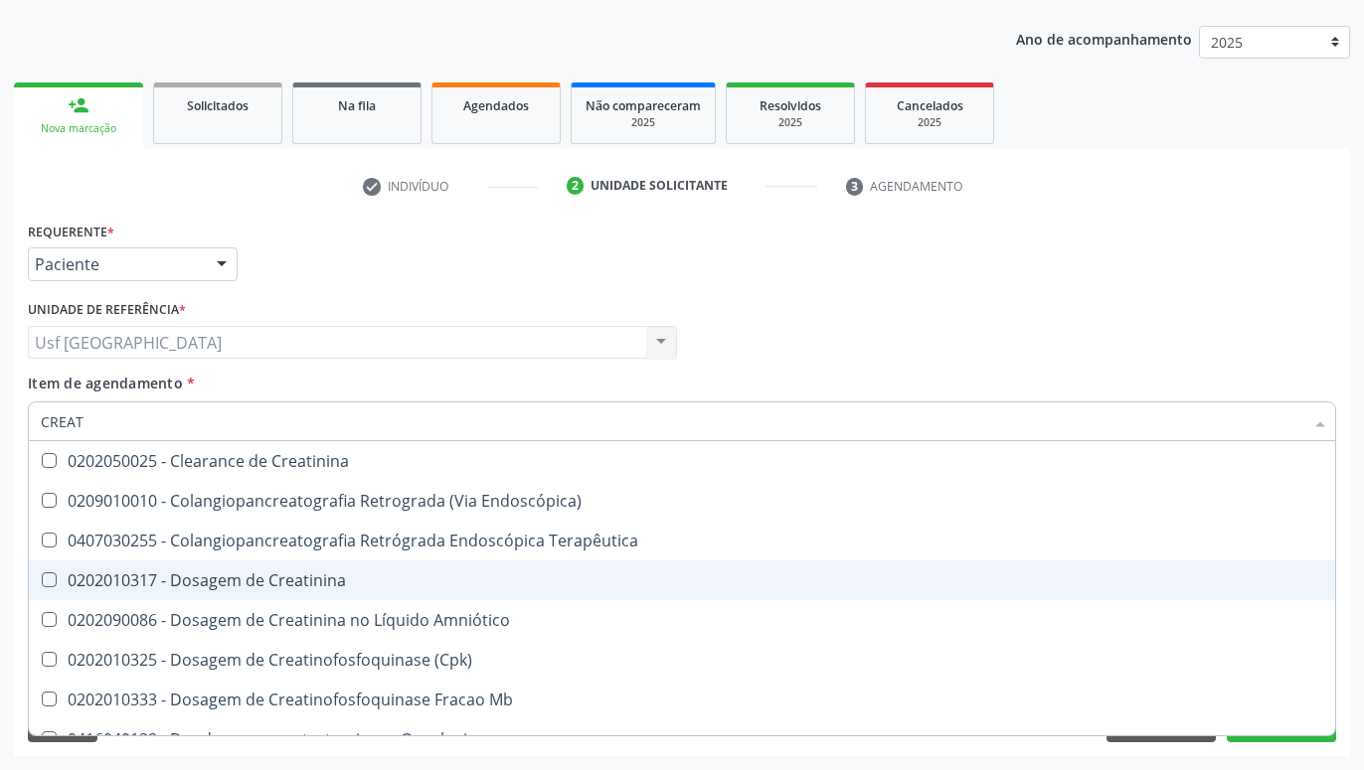
click at [156, 573] on div "0202010317 - Dosagem de Creatinina" at bounding box center [682, 581] width 1282 height 16
checkbox Creatinina "true"
type input "CREA"
checkbox Creatinina "false"
checkbox Mb "true"
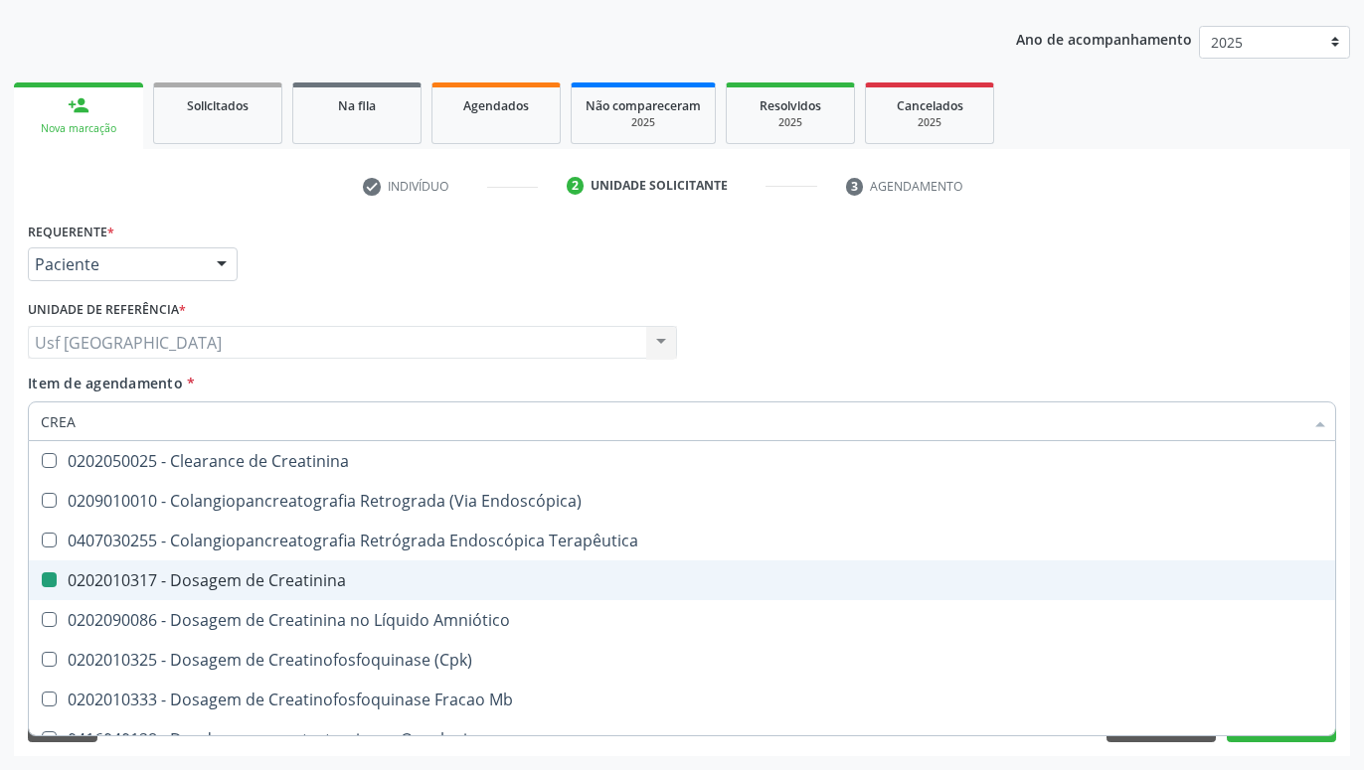
type input "CRE"
checkbox Mb "false"
checkbox Oncologia "true"
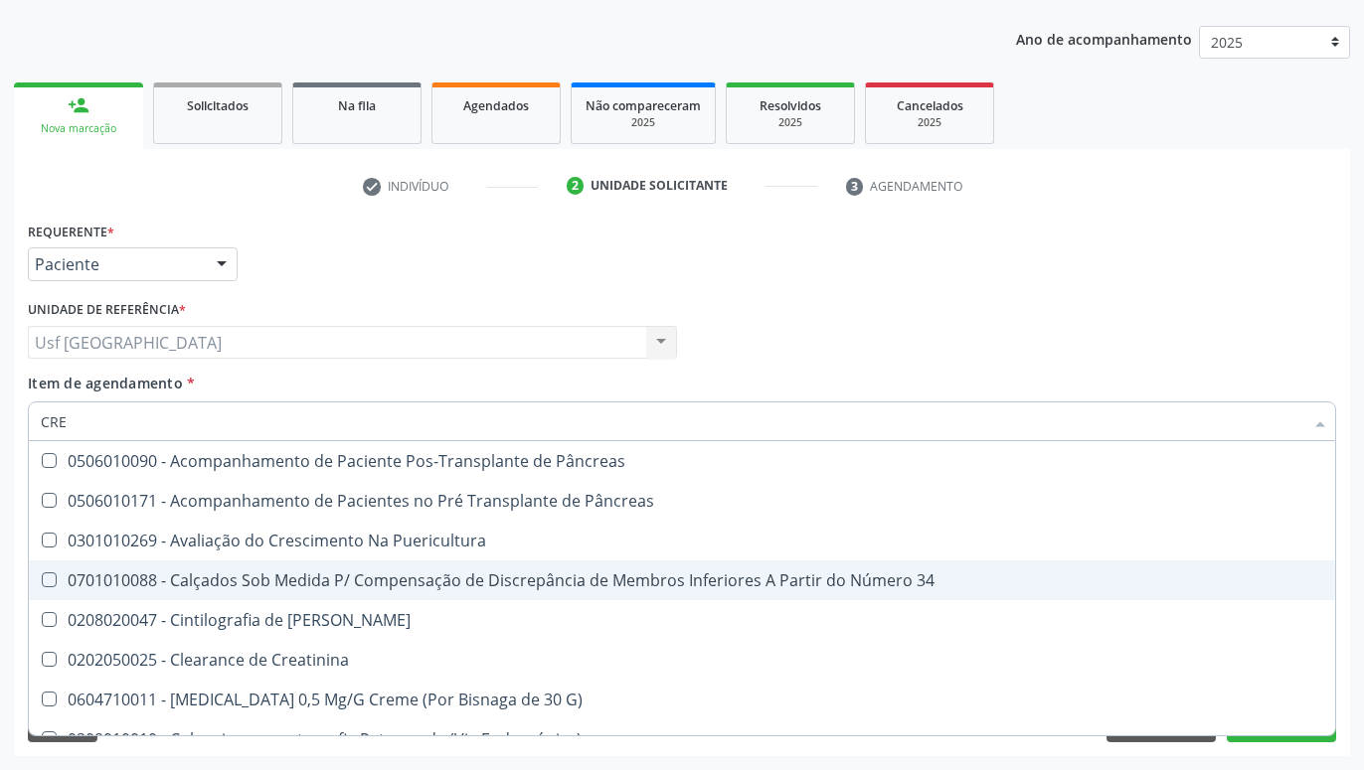
type input "CR"
checkbox Creatinina "false"
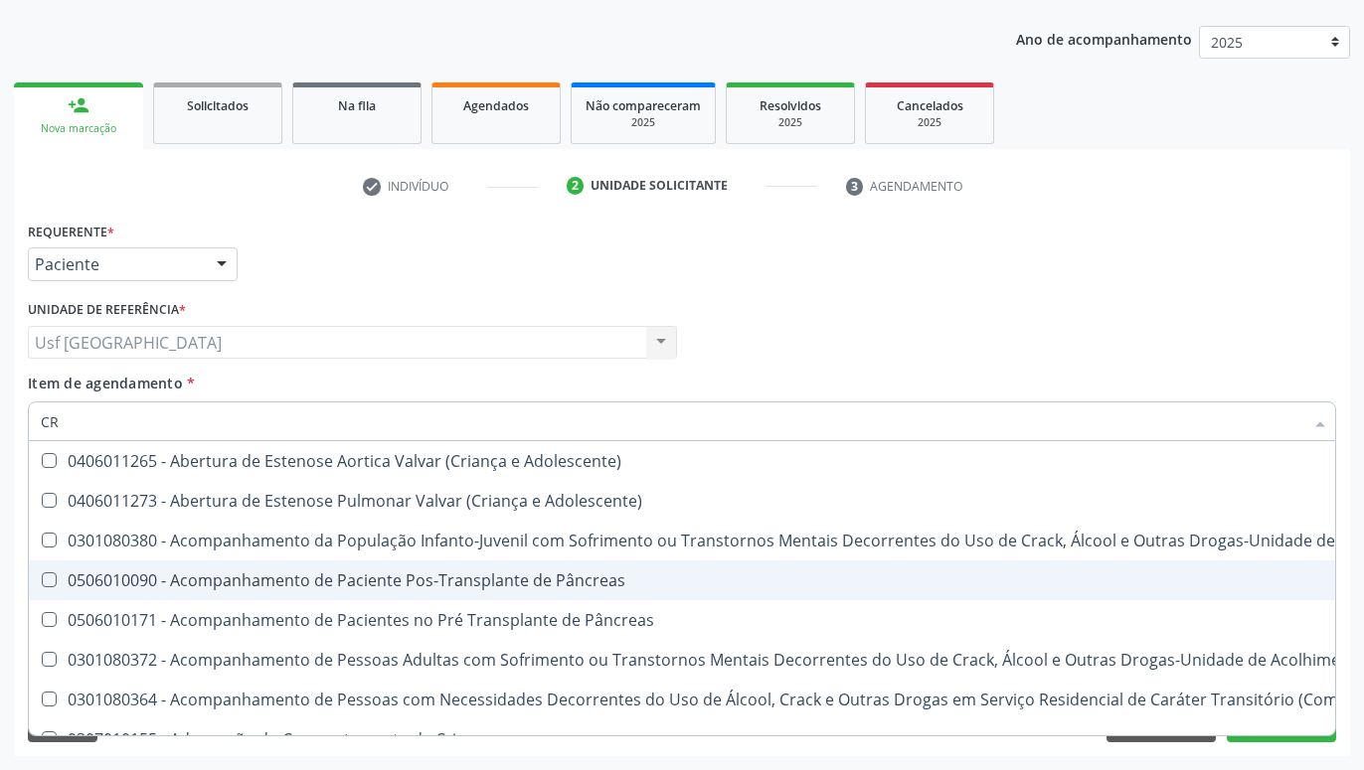
type input "C"
checkbox Creatinina "false"
checkbox Craniana "true"
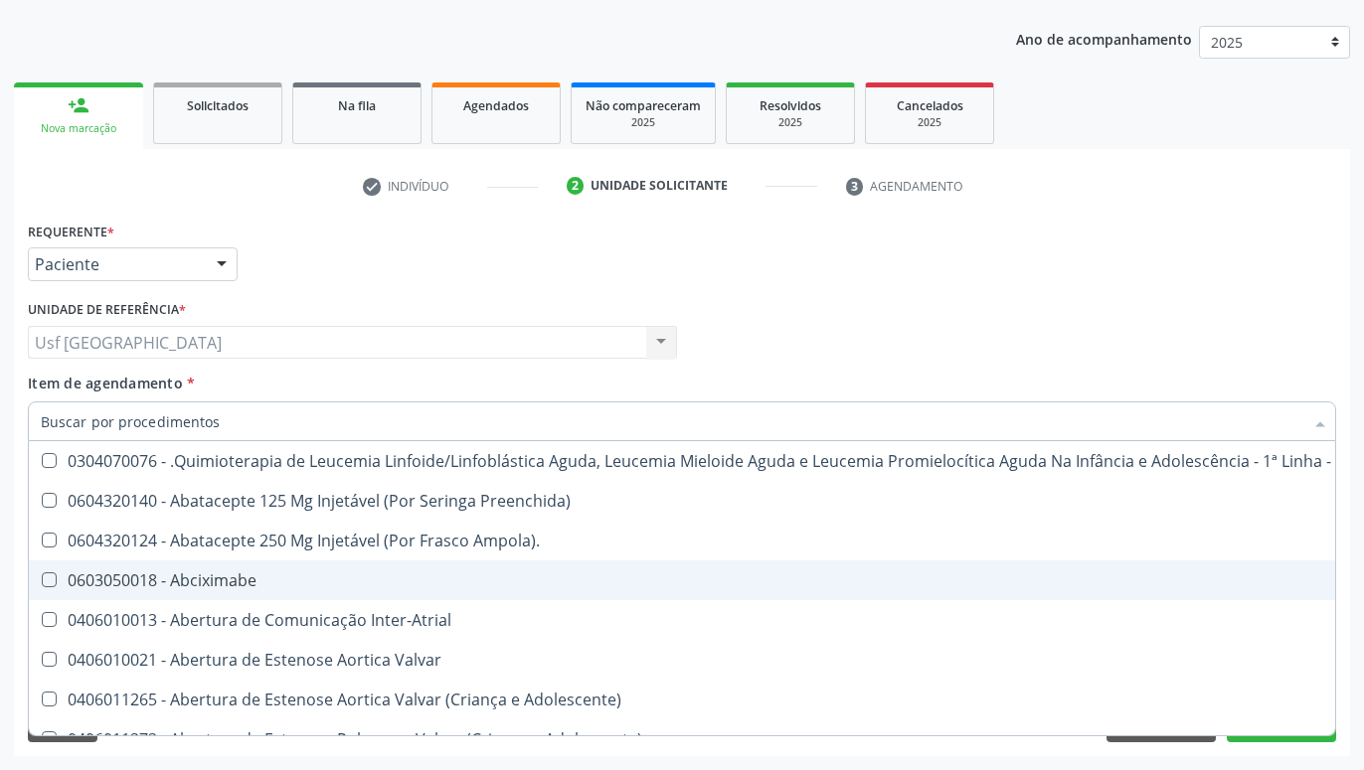
checkbox Urina "false"
checkbox Adolescente\) "true"
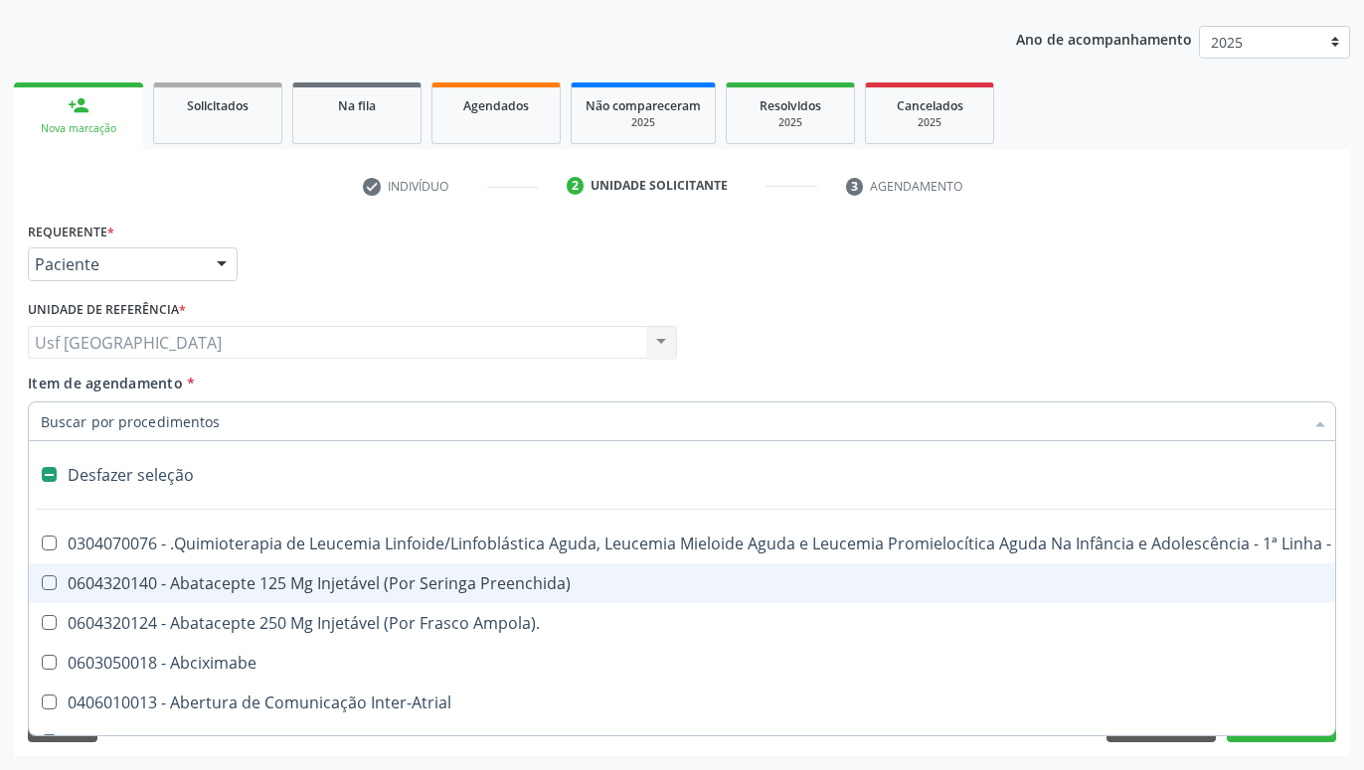
type input "P"
checkbox Urina "false"
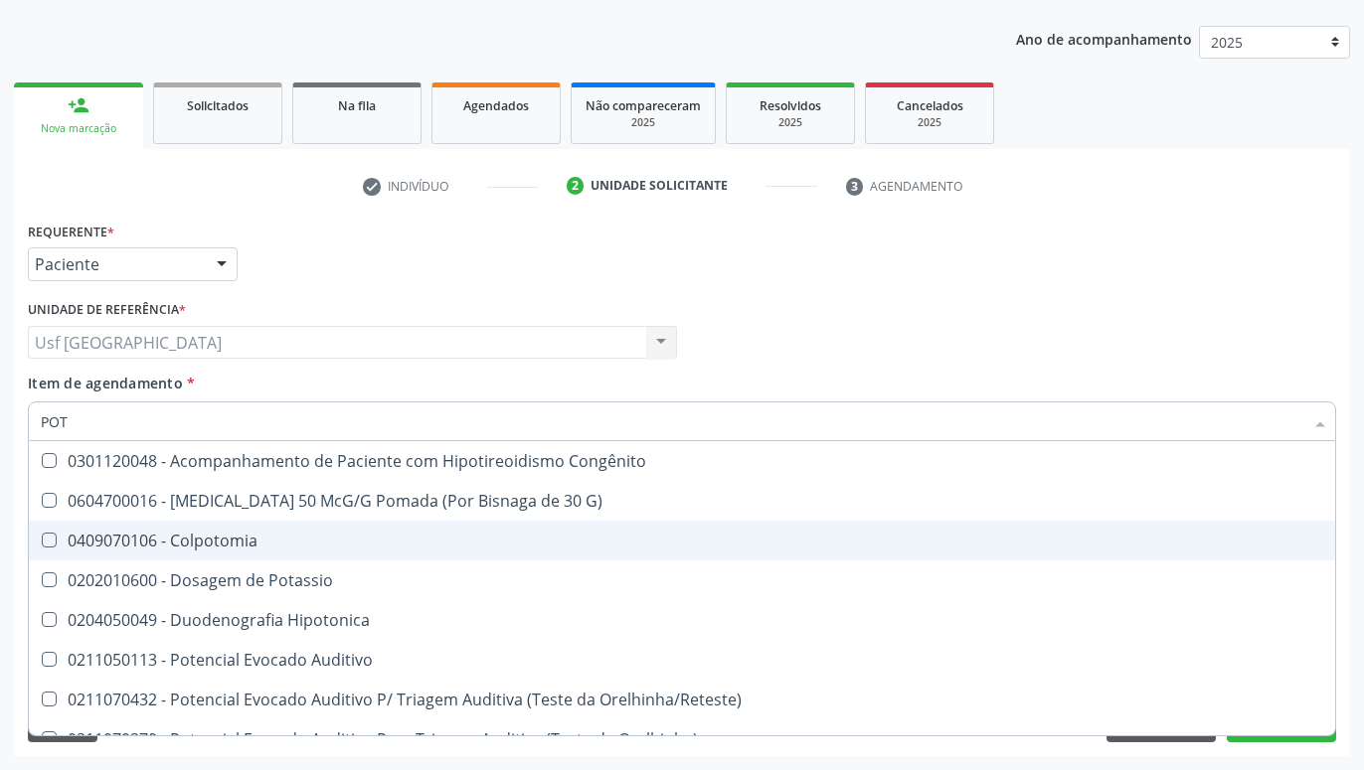
type input "POTA"
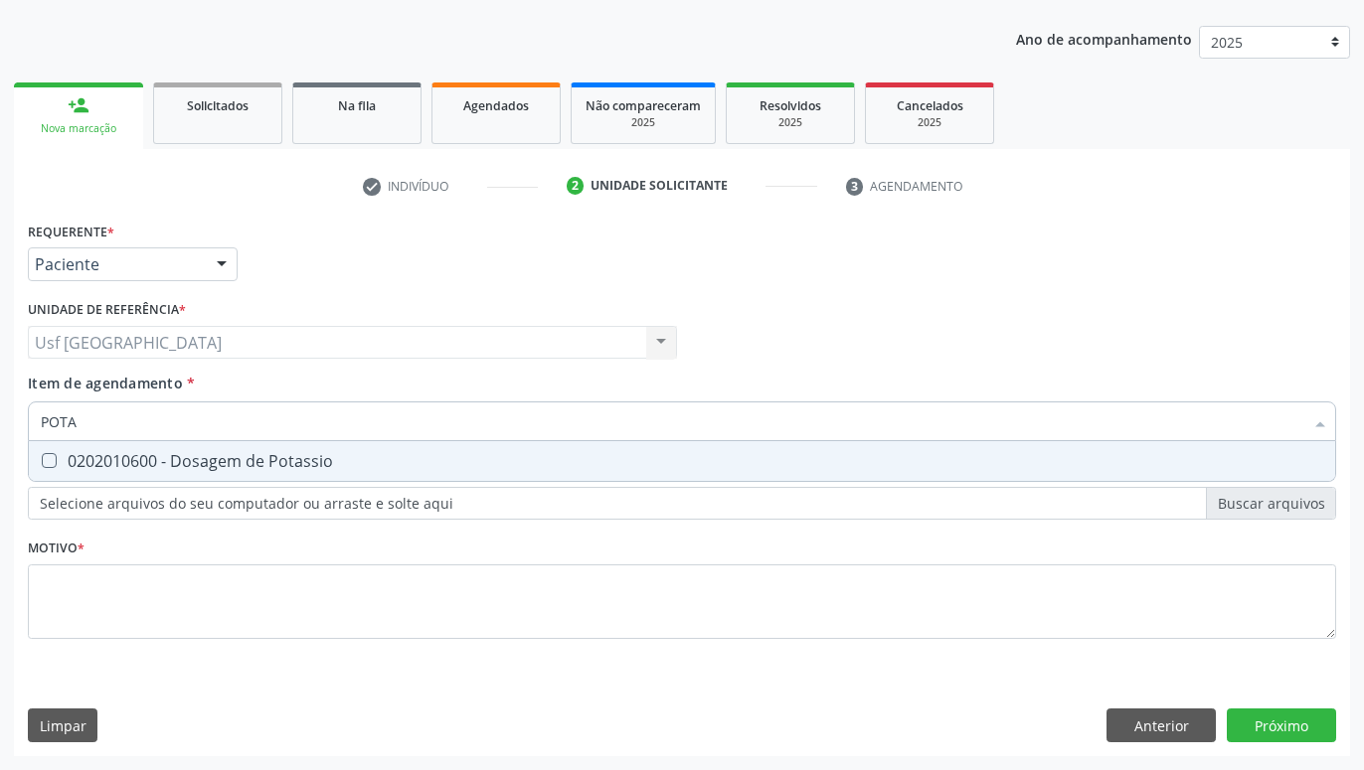
click at [215, 469] on div "0202010600 - Dosagem de Potassio" at bounding box center [682, 461] width 1282 height 16
checkbox Potassio "true"
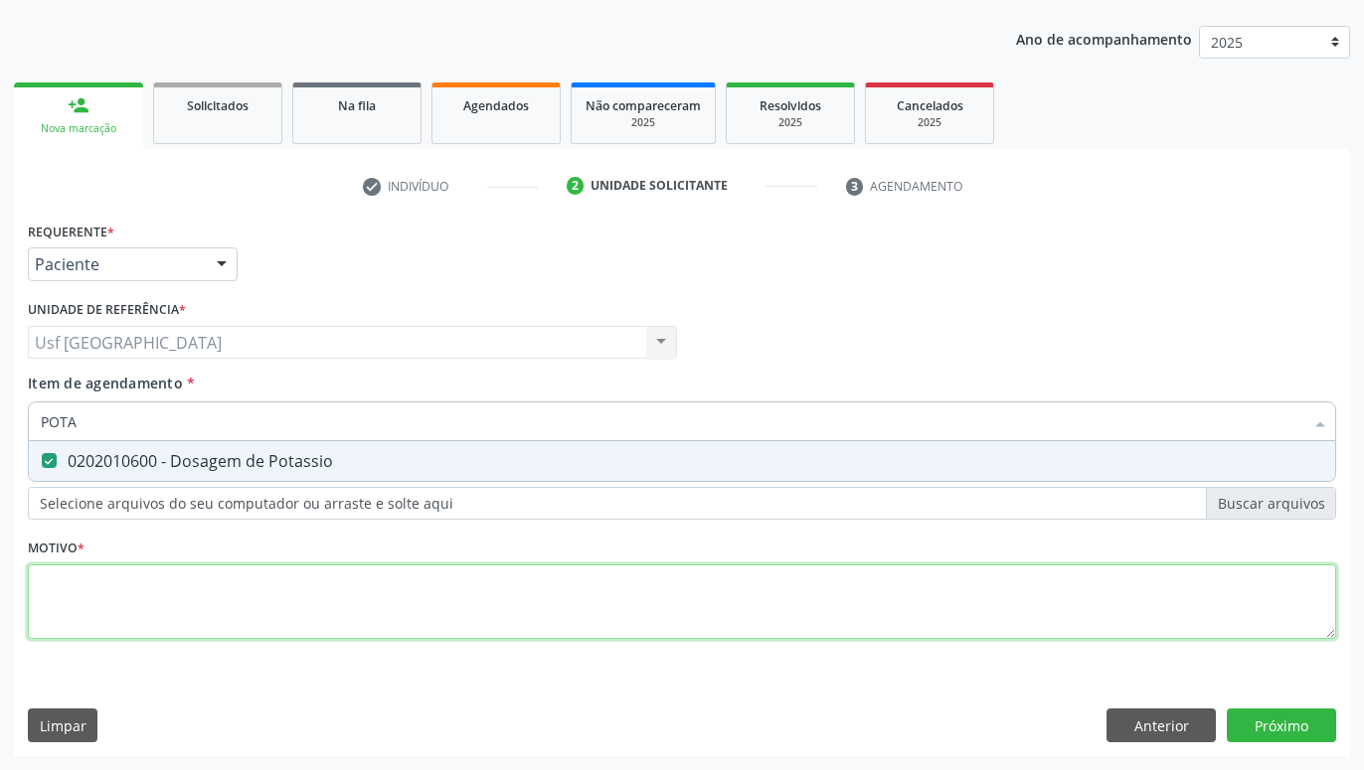
click at [219, 609] on textarea at bounding box center [682, 603] width 1308 height 76
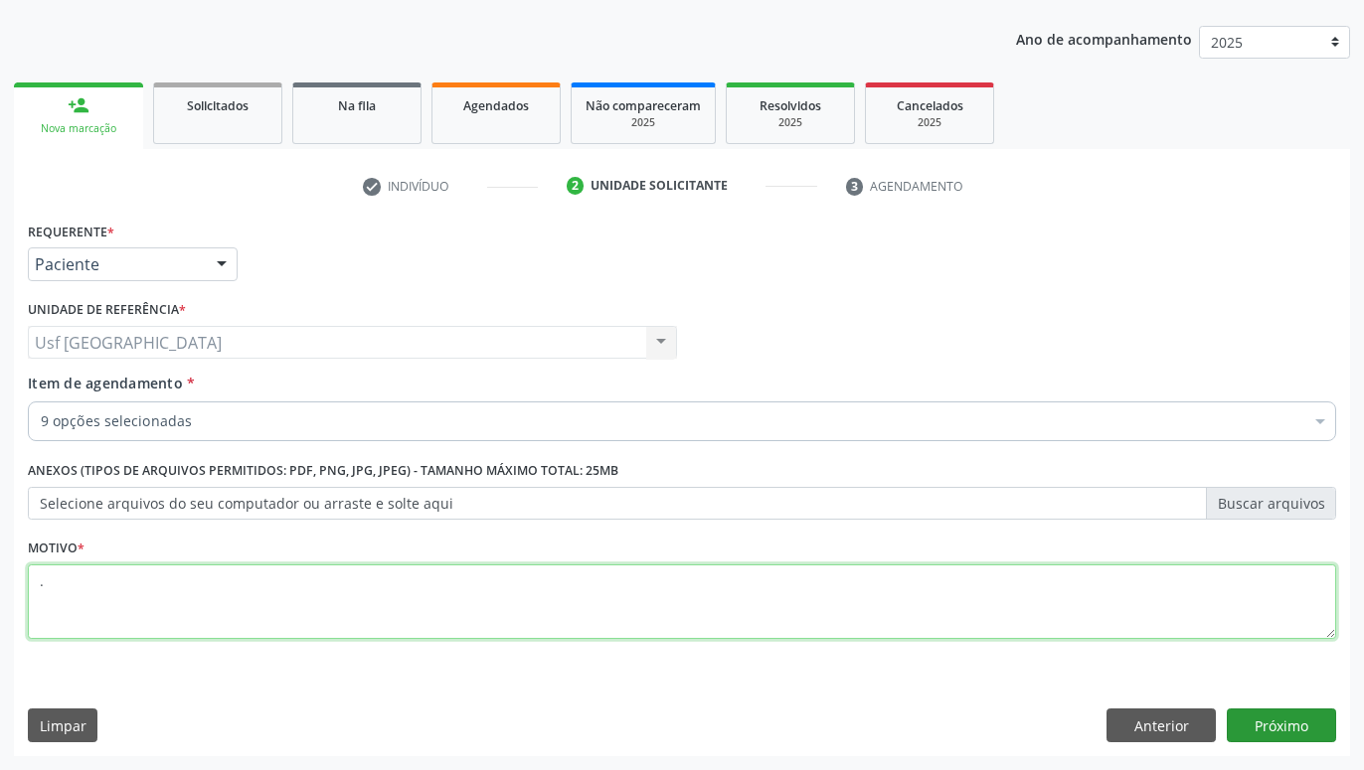
type textarea "."
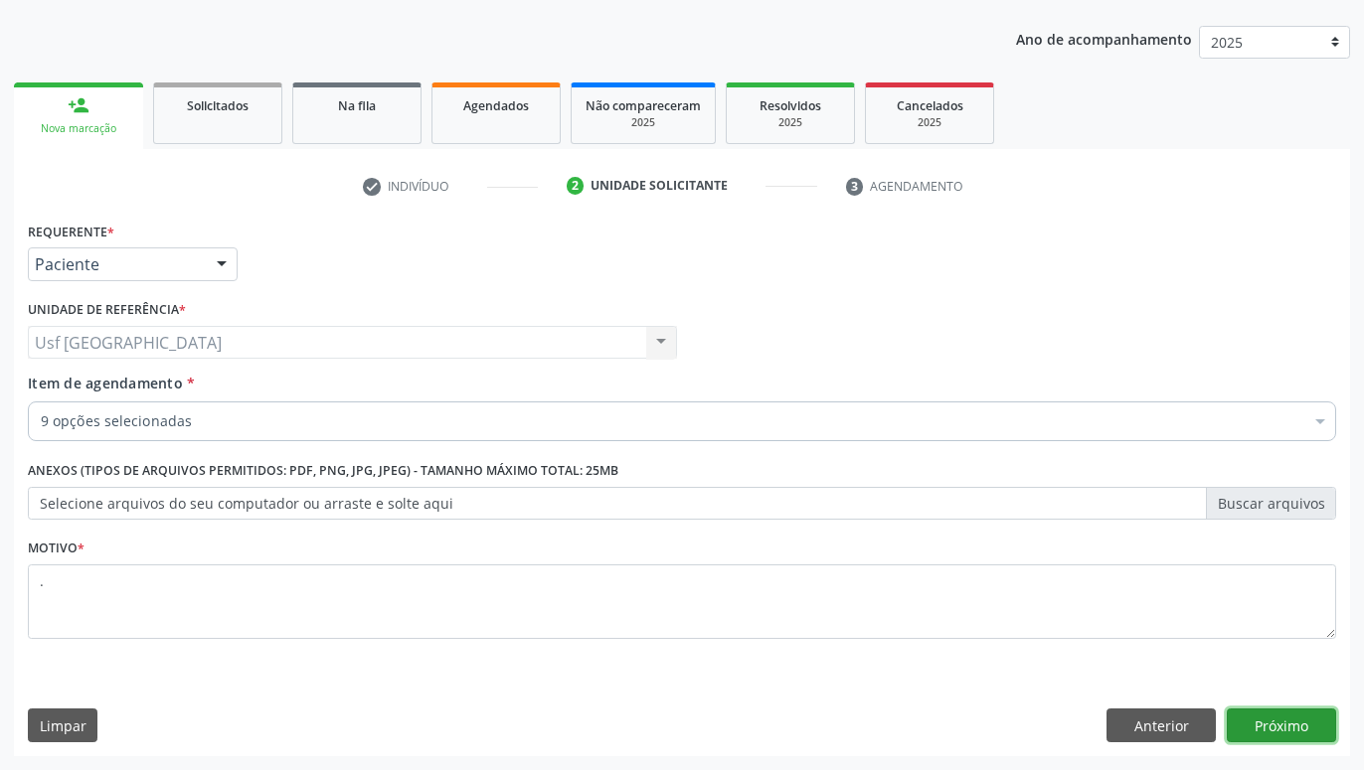
click at [1278, 726] on button "Próximo" at bounding box center [1281, 726] width 109 height 34
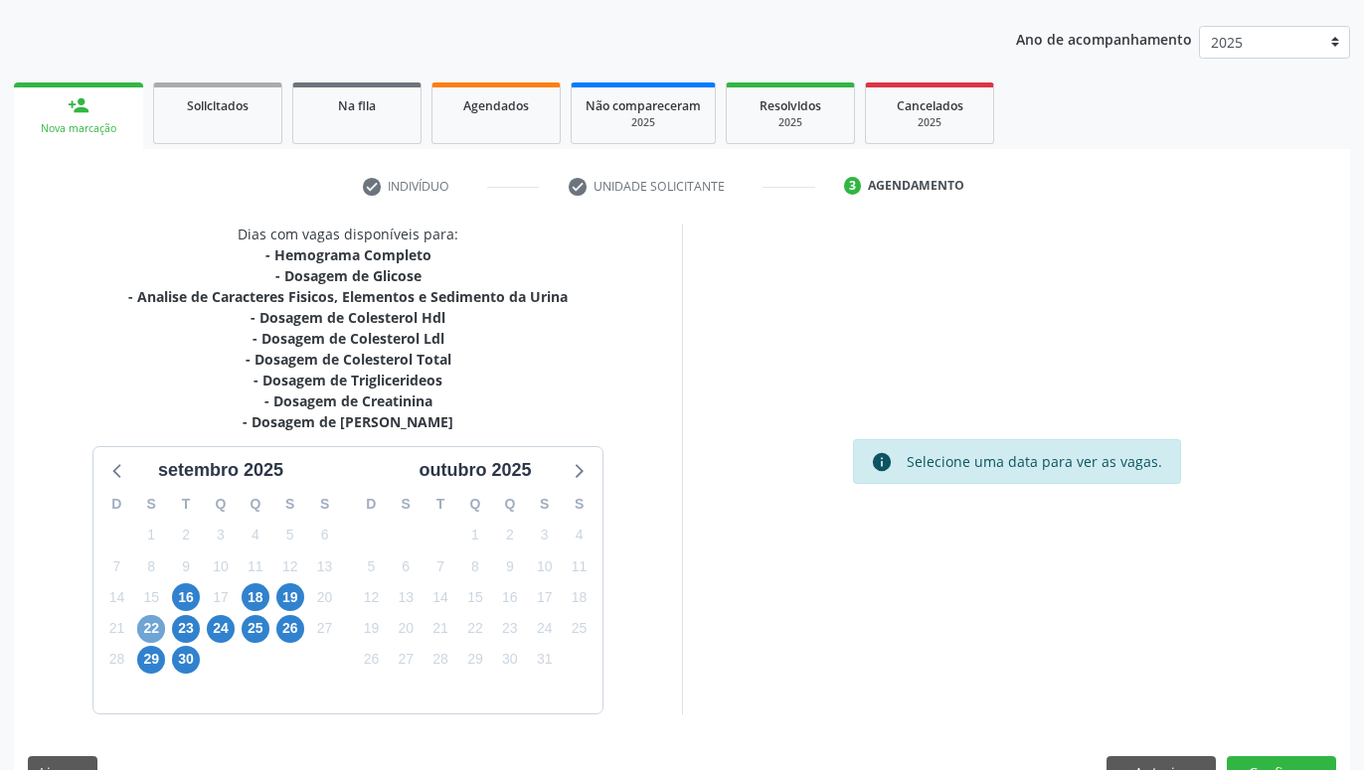
click at [155, 629] on span "22" at bounding box center [151, 629] width 28 height 28
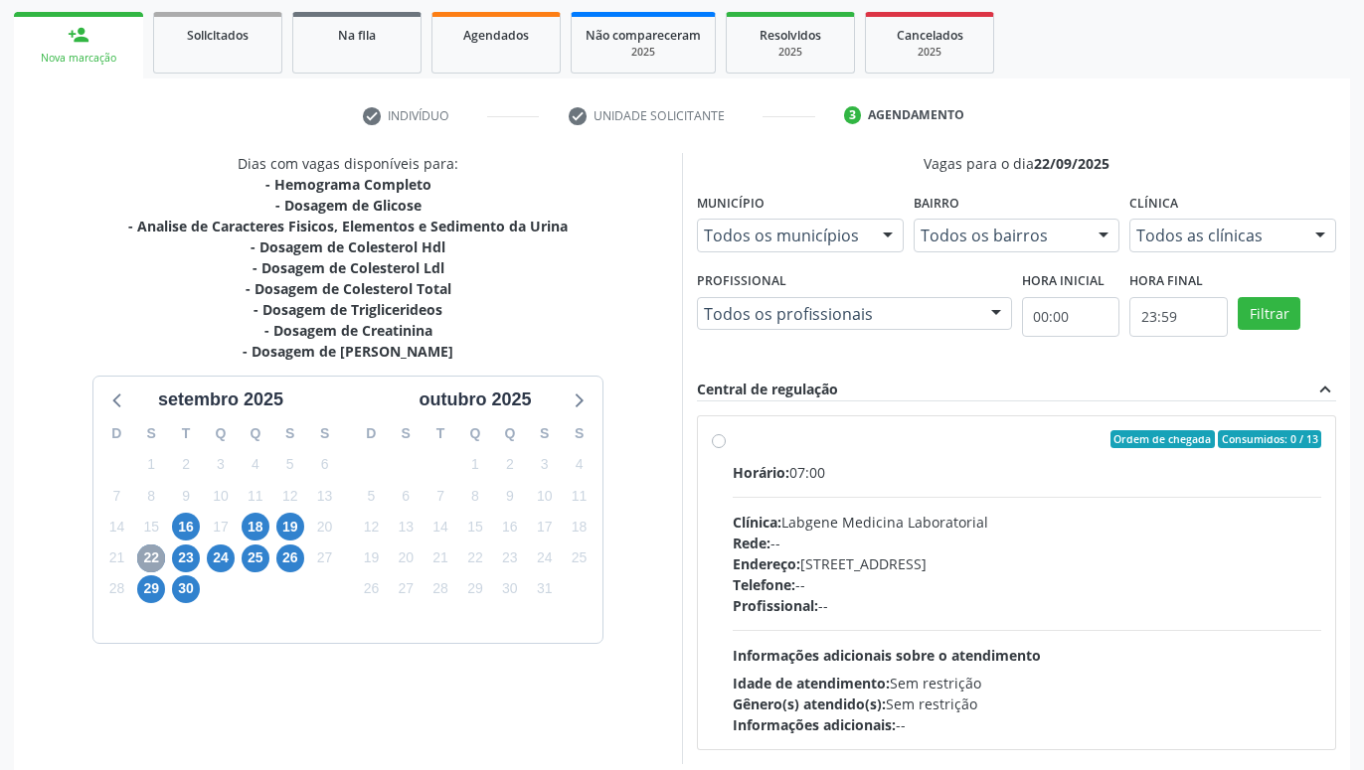
scroll to position [382, 0]
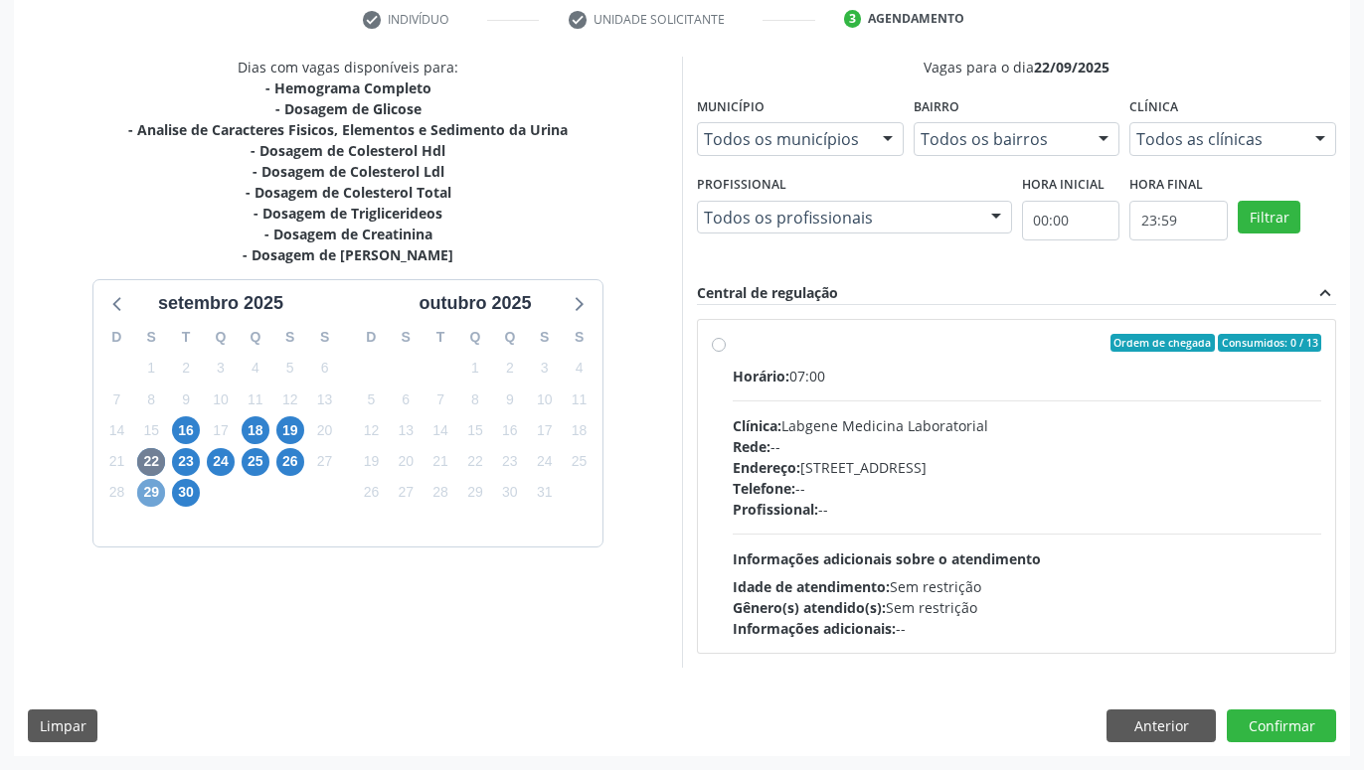
click at [150, 485] on span "29" at bounding box center [151, 493] width 28 height 28
click at [193, 459] on span "23" at bounding box center [186, 462] width 28 height 28
click at [181, 496] on span "30" at bounding box center [186, 493] width 28 height 28
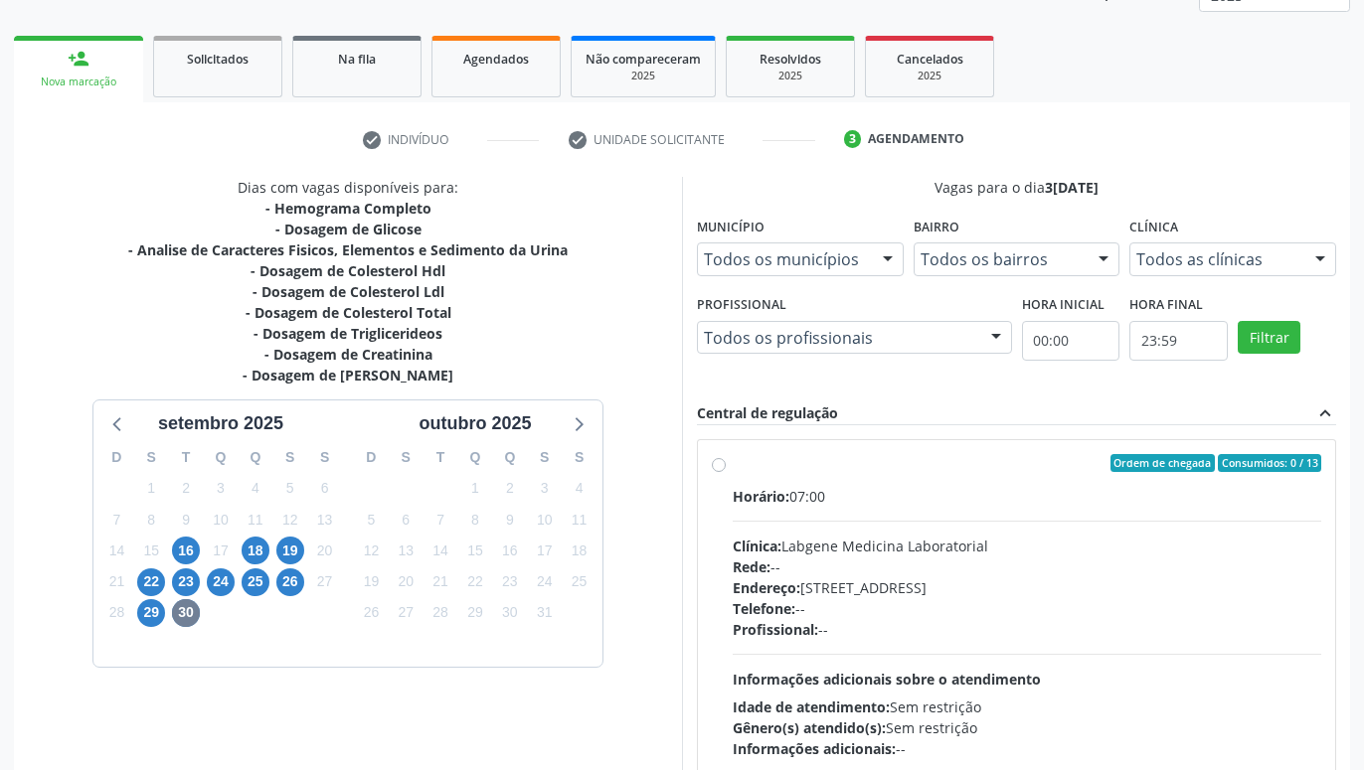
click at [204, 537] on div "17" at bounding box center [221, 551] width 35 height 31
click at [189, 547] on span "16" at bounding box center [186, 551] width 28 height 28
click at [285, 551] on span "19" at bounding box center [290, 551] width 28 height 28
click at [733, 466] on label "Ordem de chegada Consumidos: 0 / 24 Horário: 07:00 Clínica: Labgene Medicina La…" at bounding box center [1027, 606] width 589 height 305
click at [715, 466] on input "Ordem de chegada Consumidos: 0 / 24 Horário: 07:00 Clínica: Labgene Medicina La…" at bounding box center [719, 463] width 14 height 18
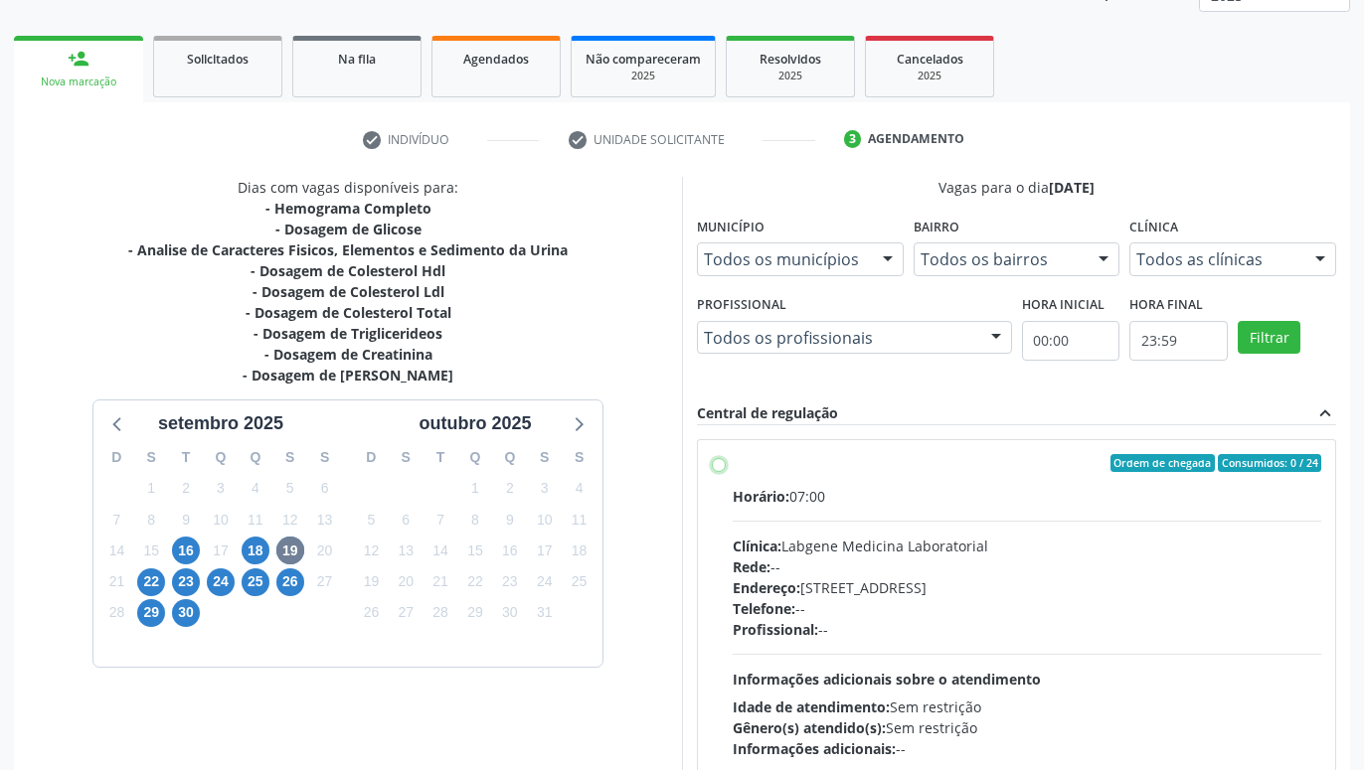
radio input "true"
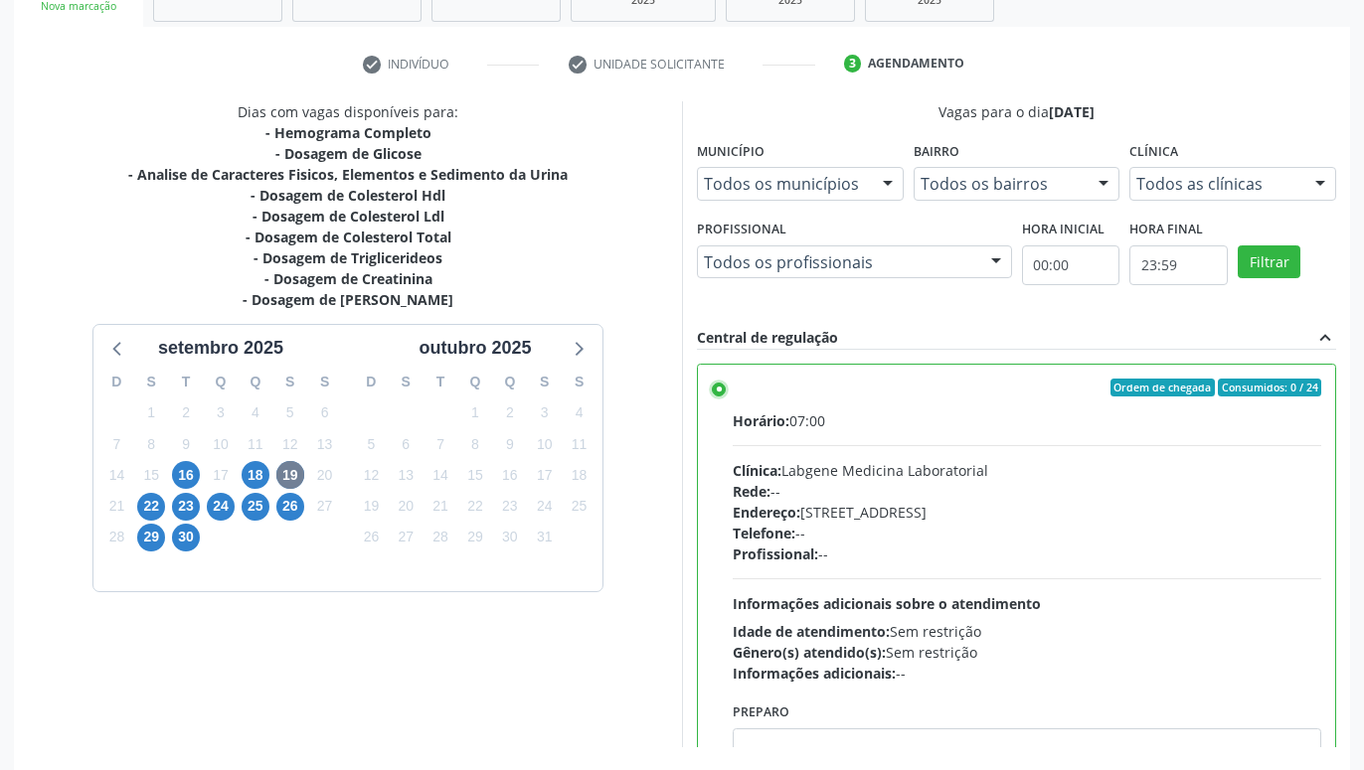
scroll to position [418, 0]
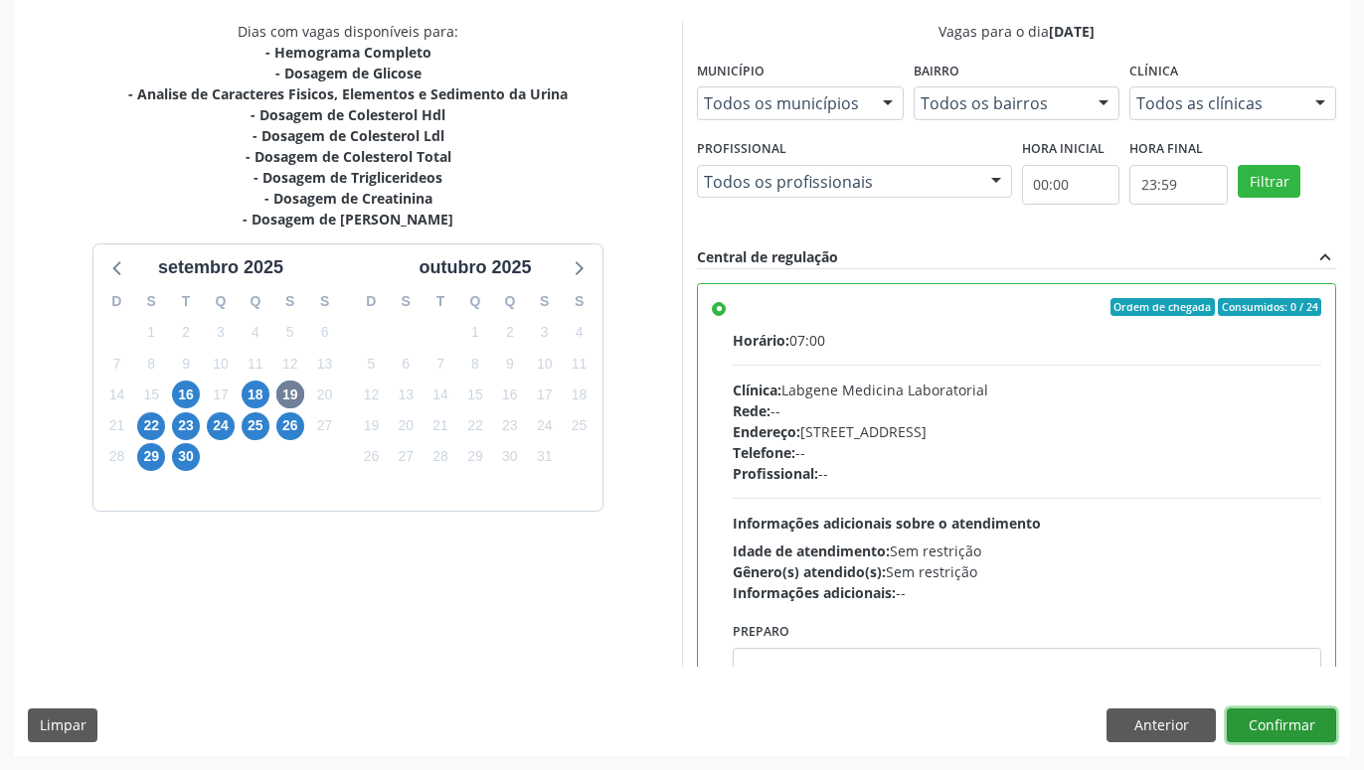
click at [1295, 722] on button "Confirmar" at bounding box center [1281, 726] width 109 height 34
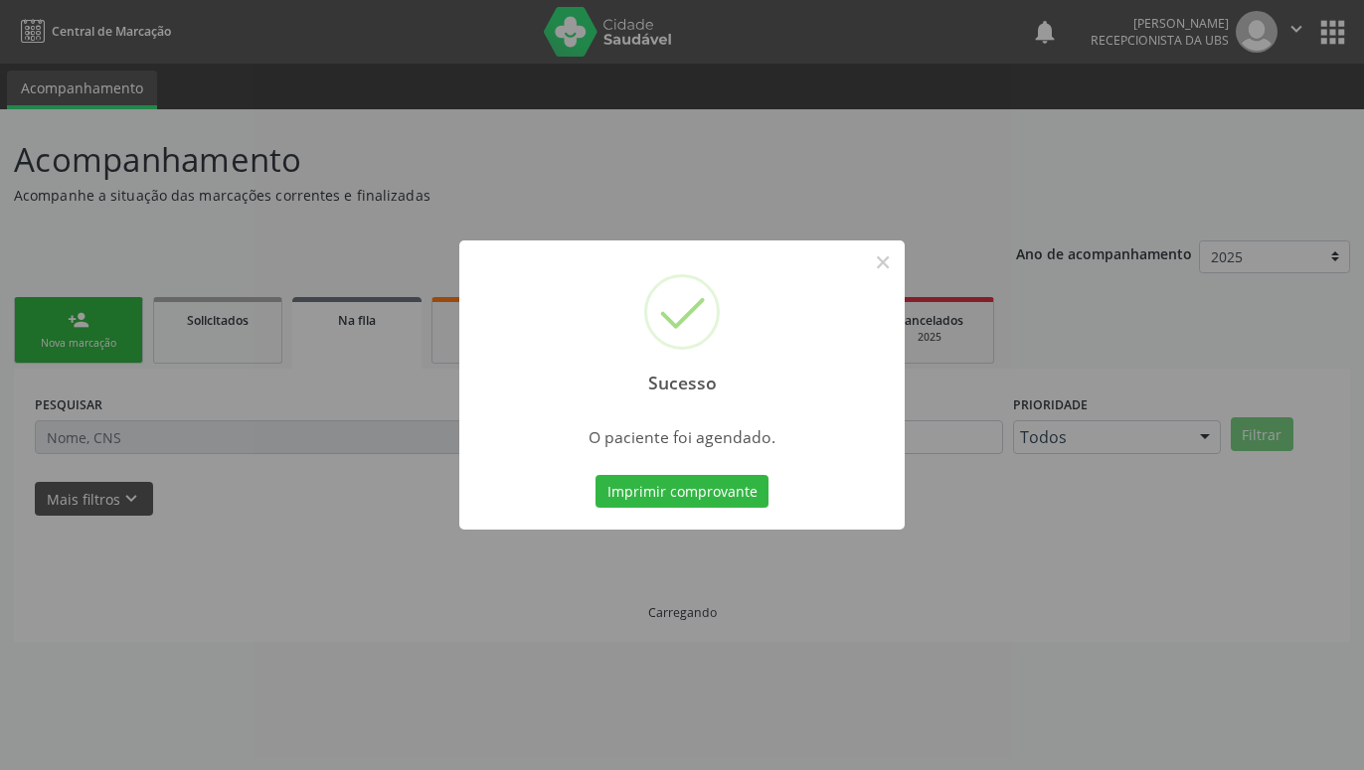
scroll to position [0, 0]
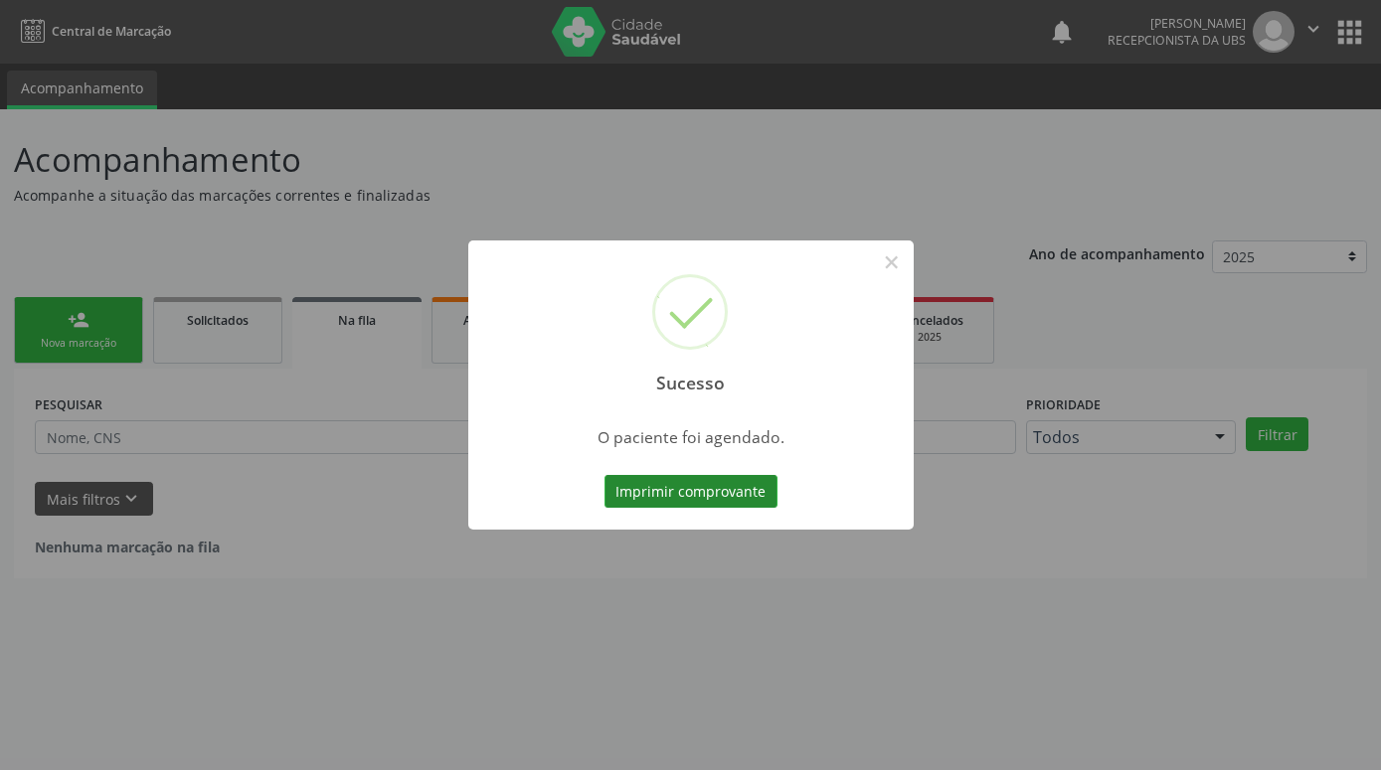
click at [742, 492] on button "Imprimir comprovante" at bounding box center [690, 492] width 173 height 34
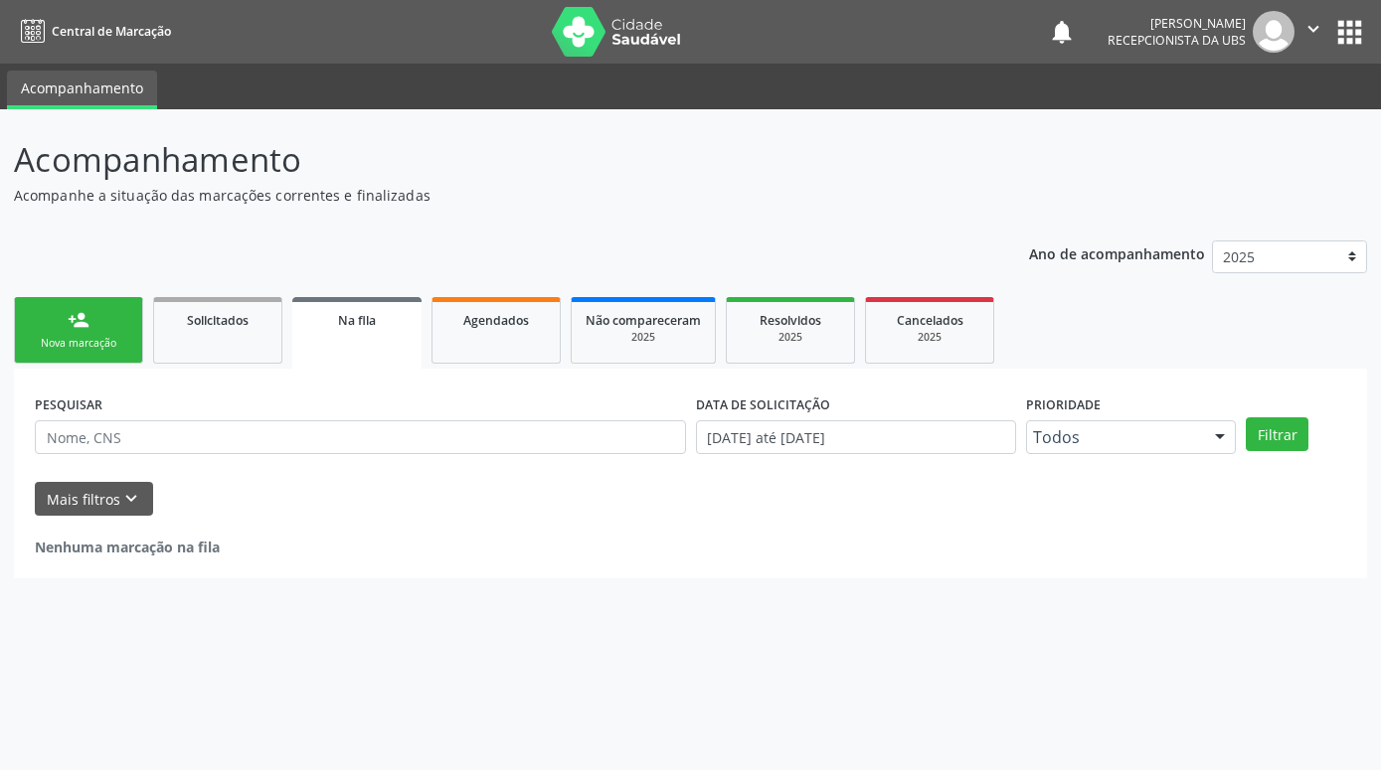
click at [100, 345] on div "Nova marcação" at bounding box center [78, 343] width 99 height 15
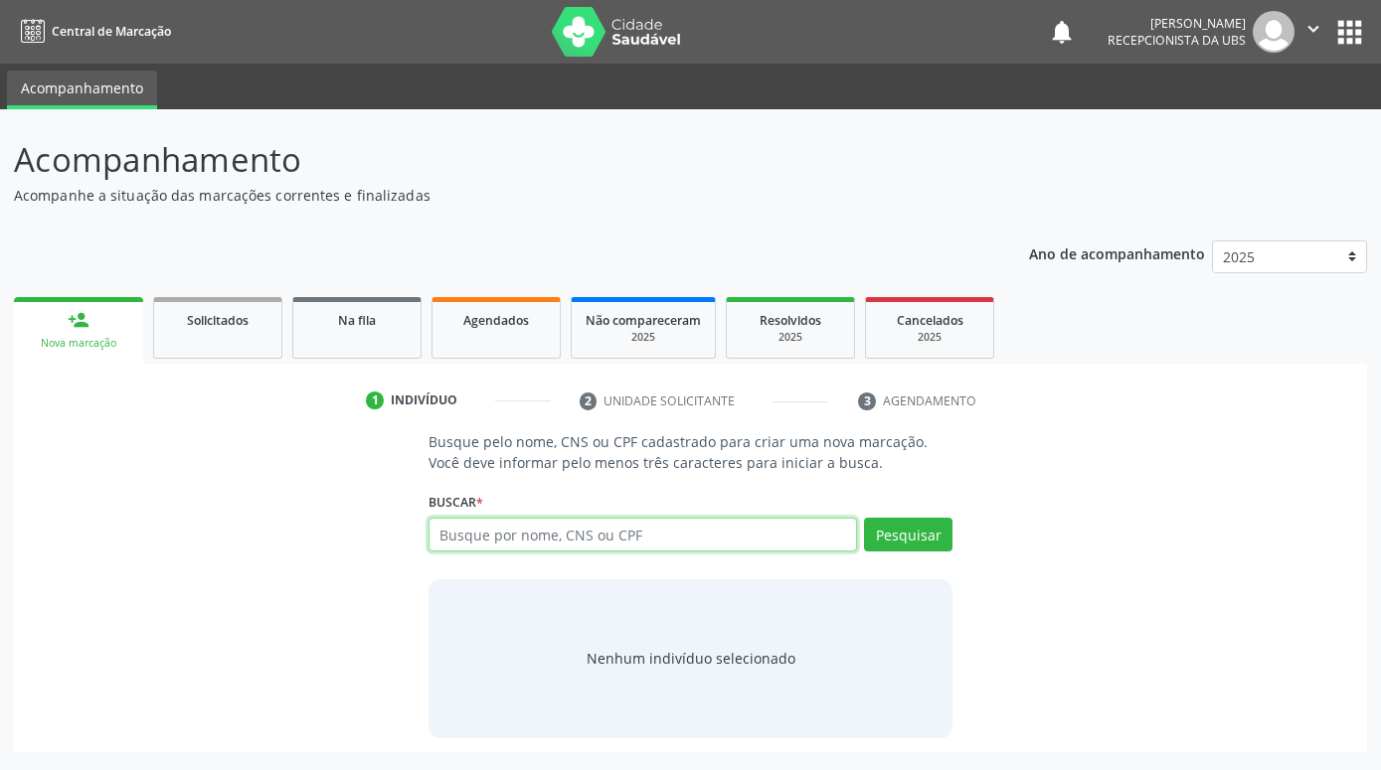
click at [475, 523] on input "text" at bounding box center [642, 535] width 428 height 34
type input "C"
paste input "700904929106997"
type input "700904929106997"
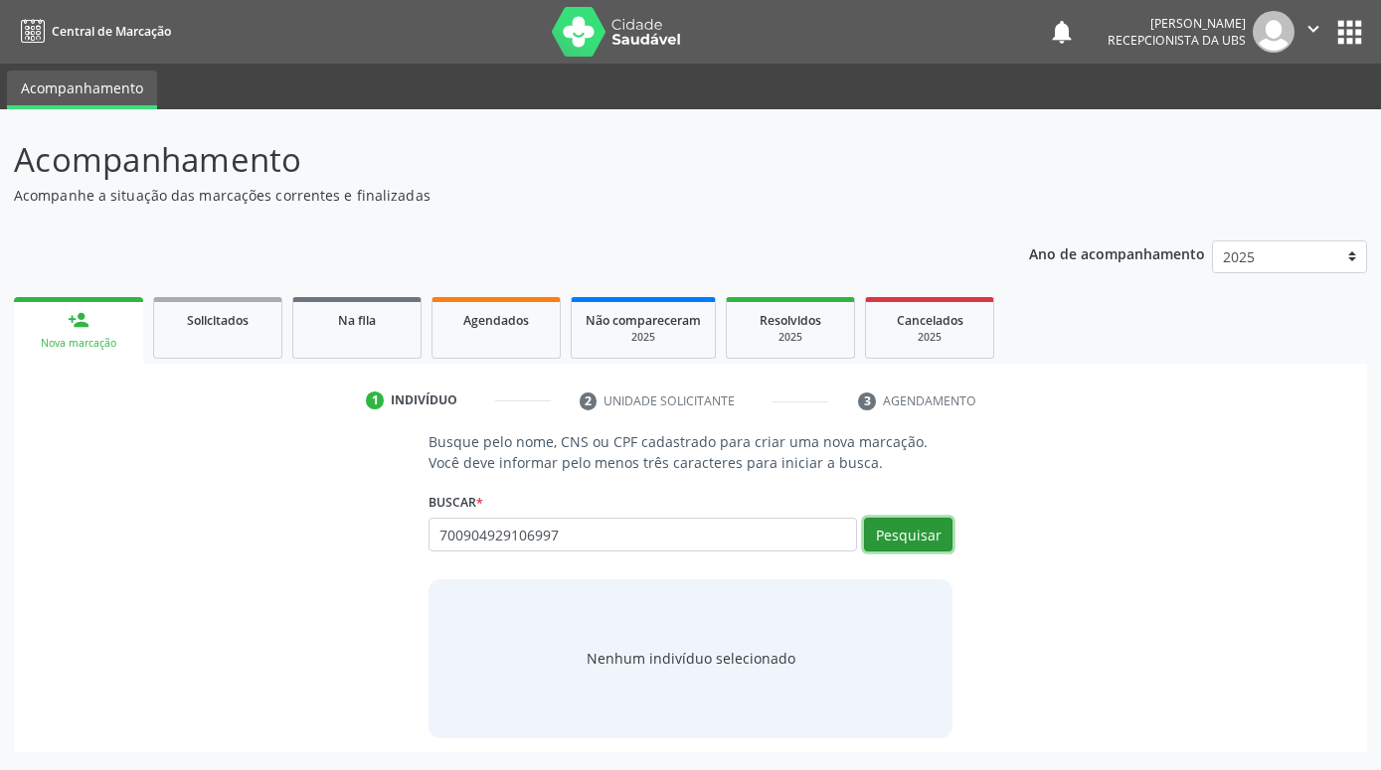
click at [879, 530] on button "Pesquisar" at bounding box center [908, 535] width 88 height 34
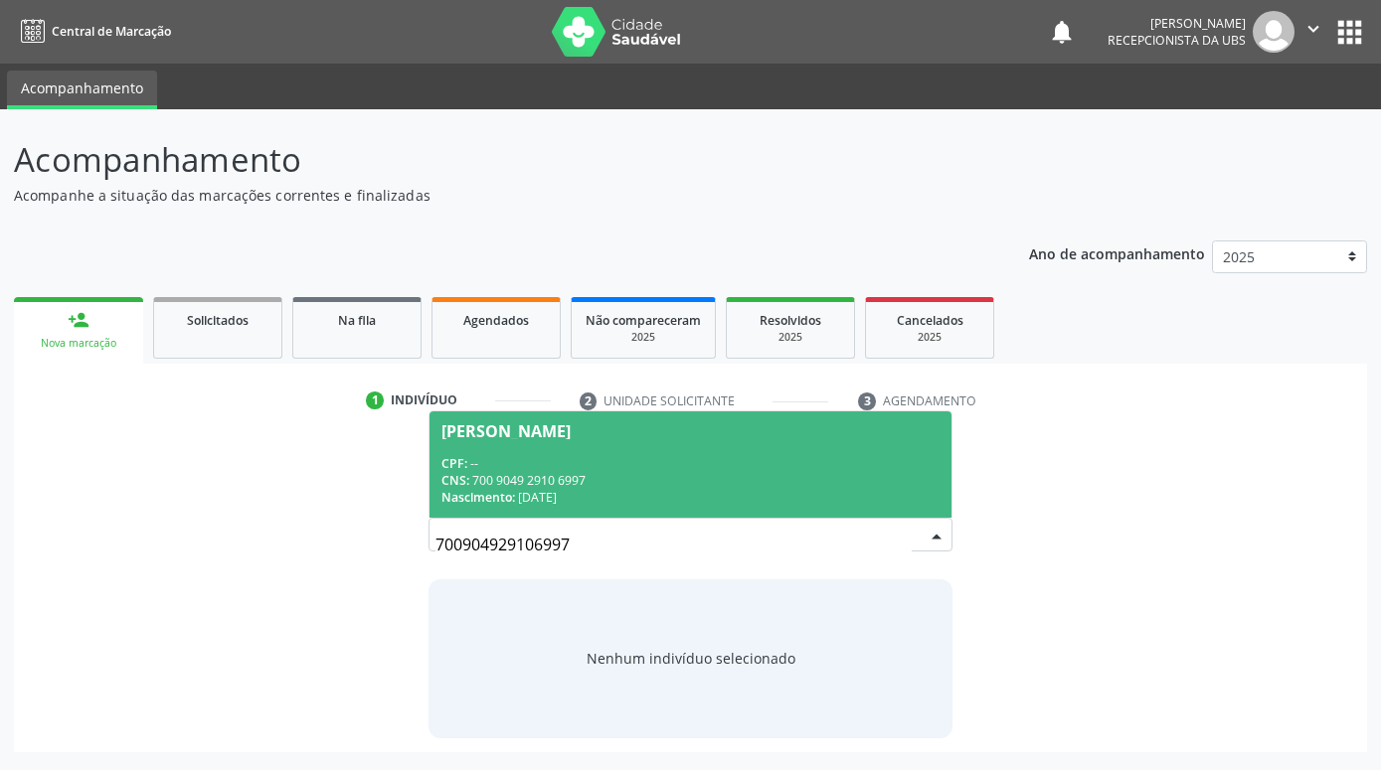
click at [730, 451] on span "Maria Consuela Nunes do Nascimento CPF: -- CNS: 700 9049 2910 6997 Nascimento: …" at bounding box center [690, 465] width 522 height 106
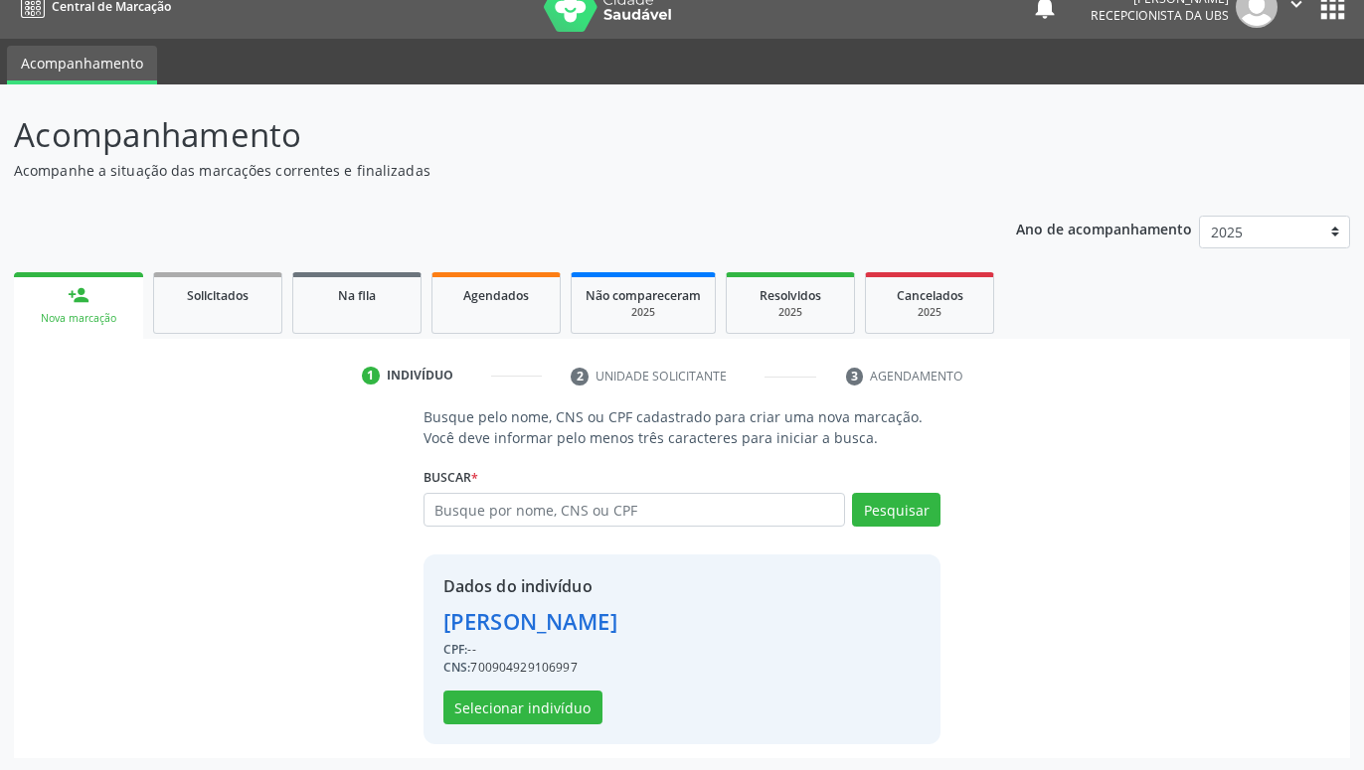
scroll to position [27, 0]
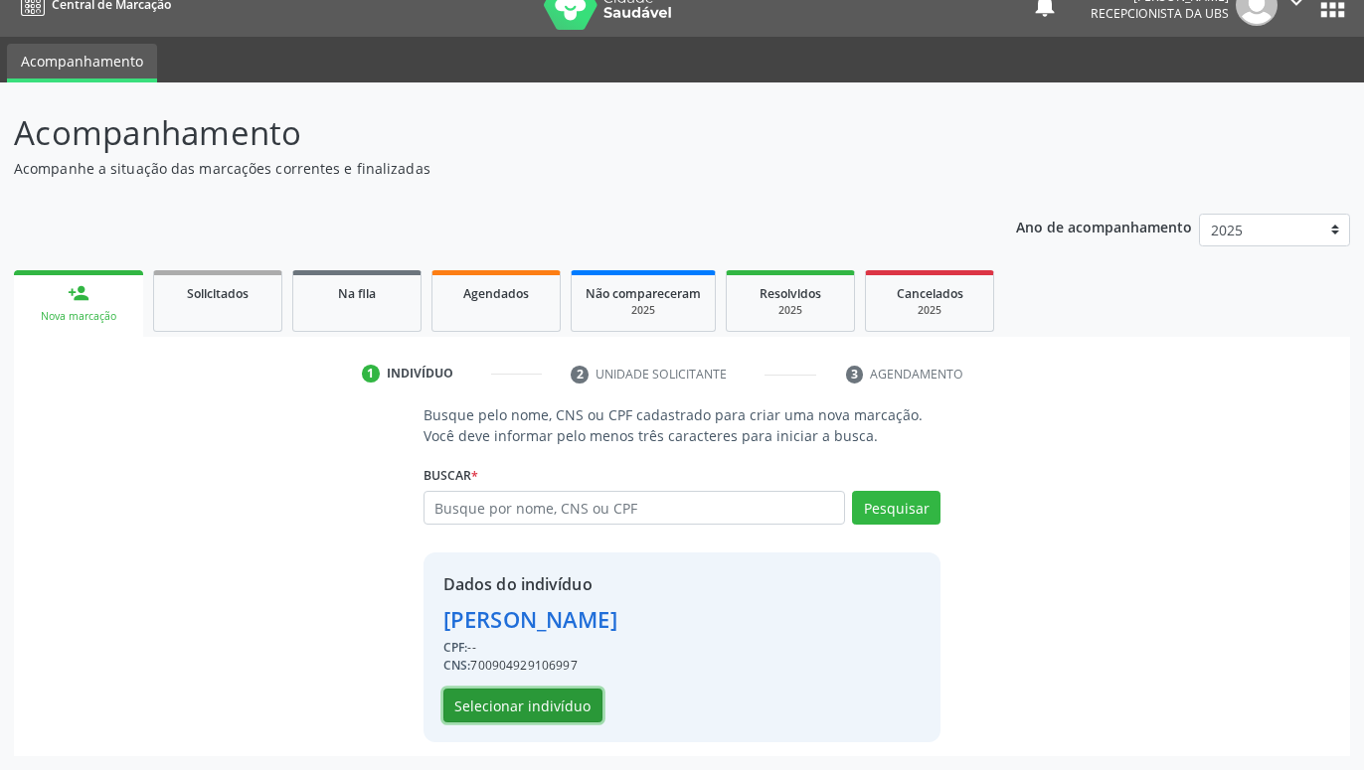
click at [536, 706] on button "Selecionar indivíduo" at bounding box center [522, 706] width 159 height 34
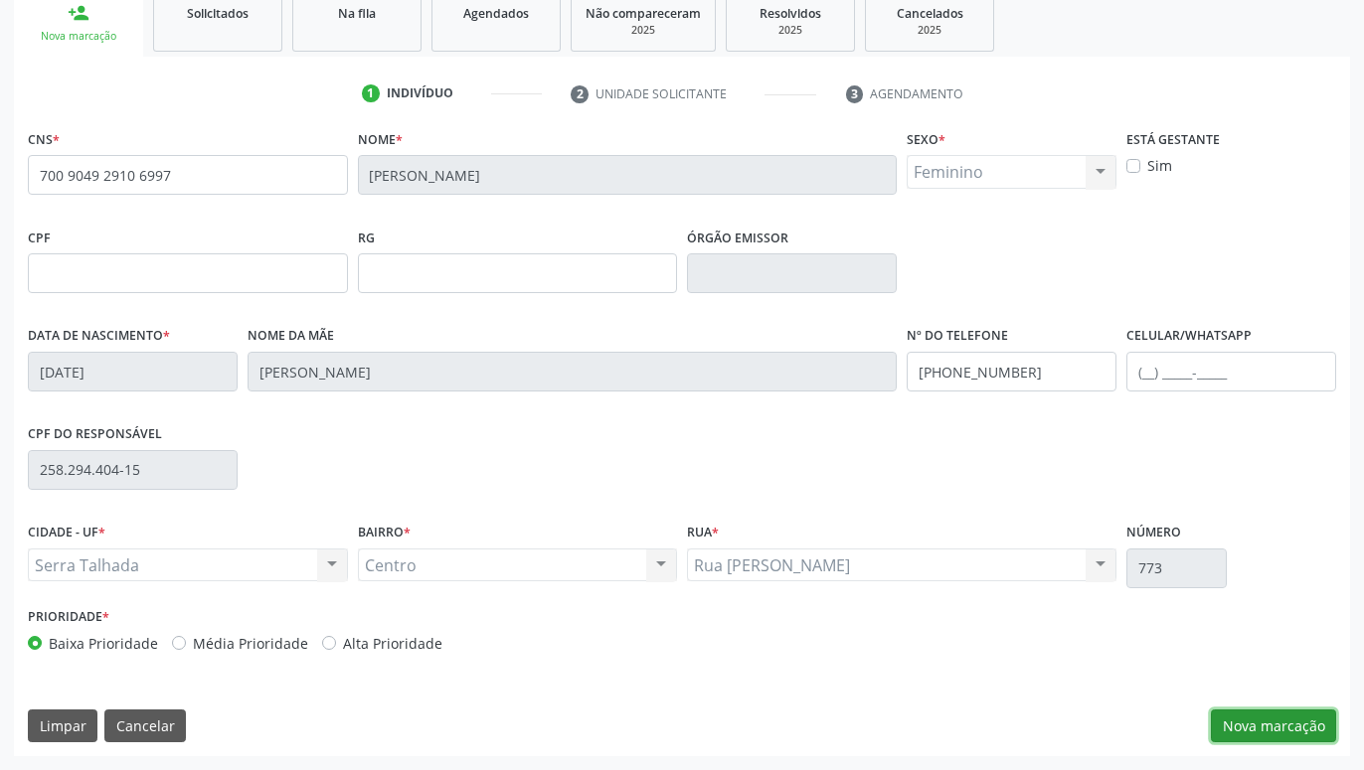
click at [1285, 719] on button "Nova marcação" at bounding box center [1273, 727] width 125 height 34
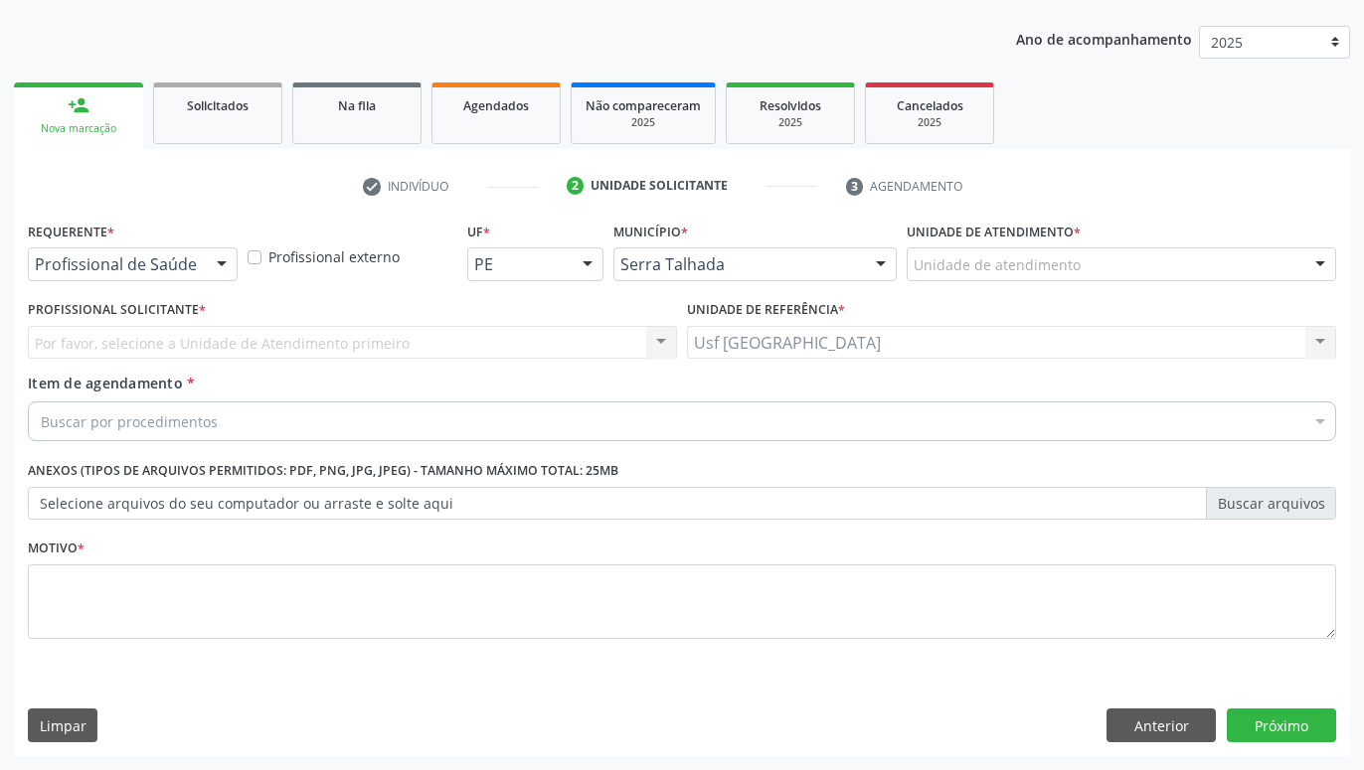
click at [211, 267] on div at bounding box center [222, 266] width 30 height 34
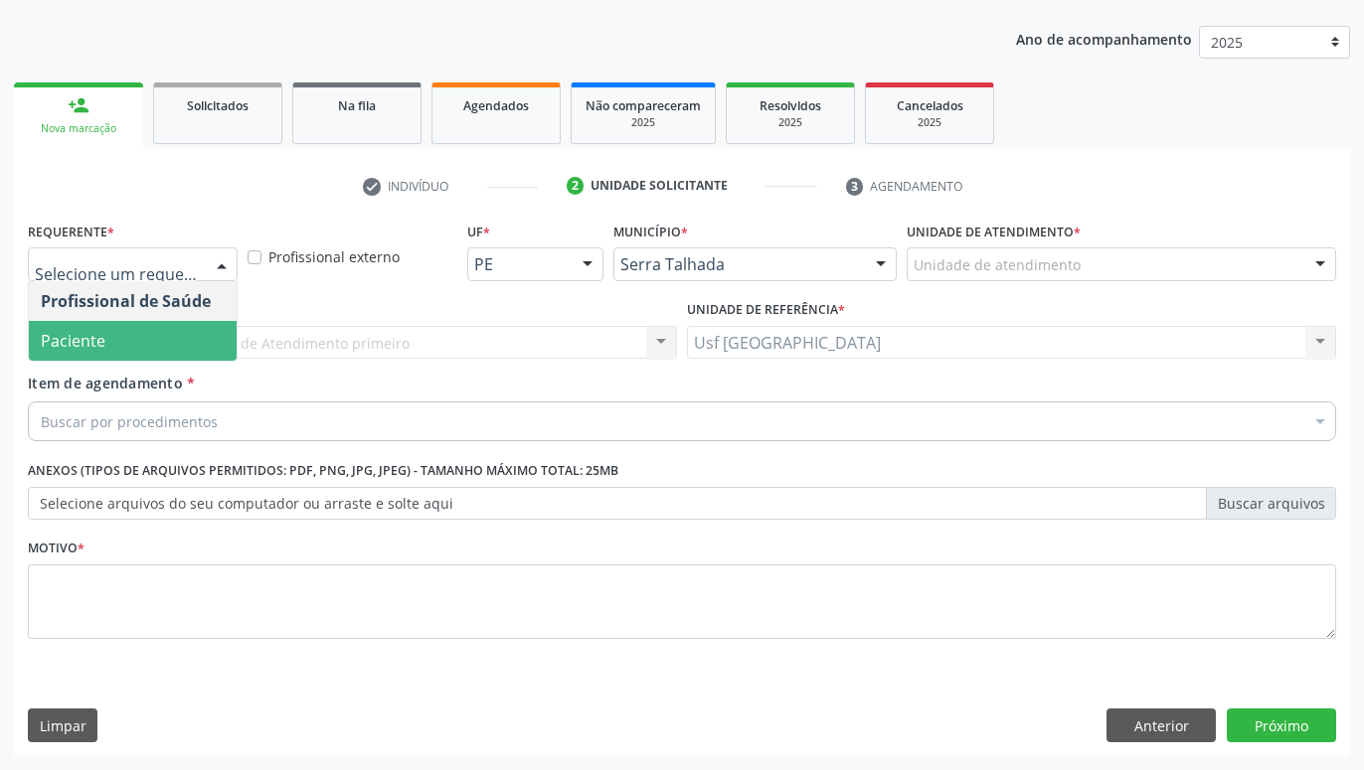
click at [127, 333] on span "Paciente" at bounding box center [133, 341] width 208 height 40
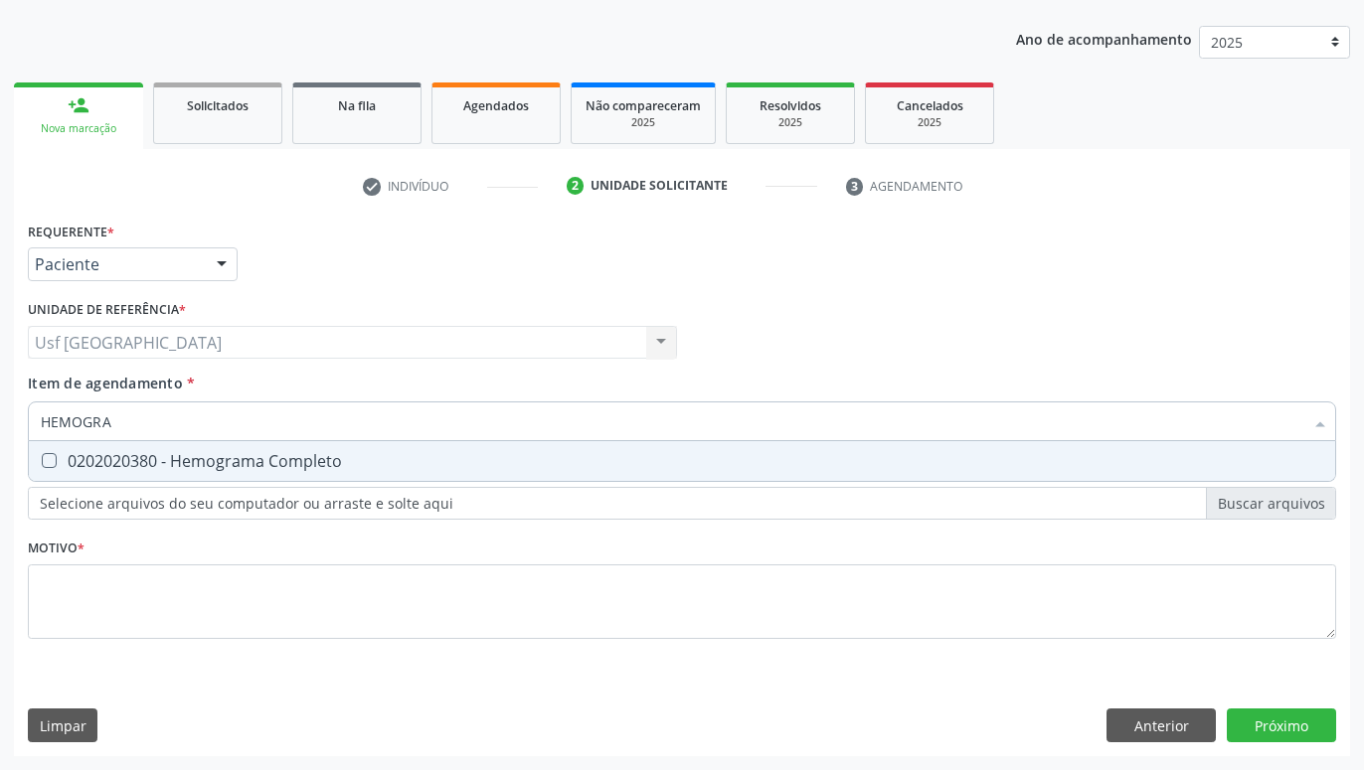
type input "HEMOGRAM"
click at [124, 454] on div "0202020380 - Hemograma Completo" at bounding box center [682, 461] width 1282 height 16
checkbox Completo "true"
type input "HEMOG"
checkbox Completo "false"
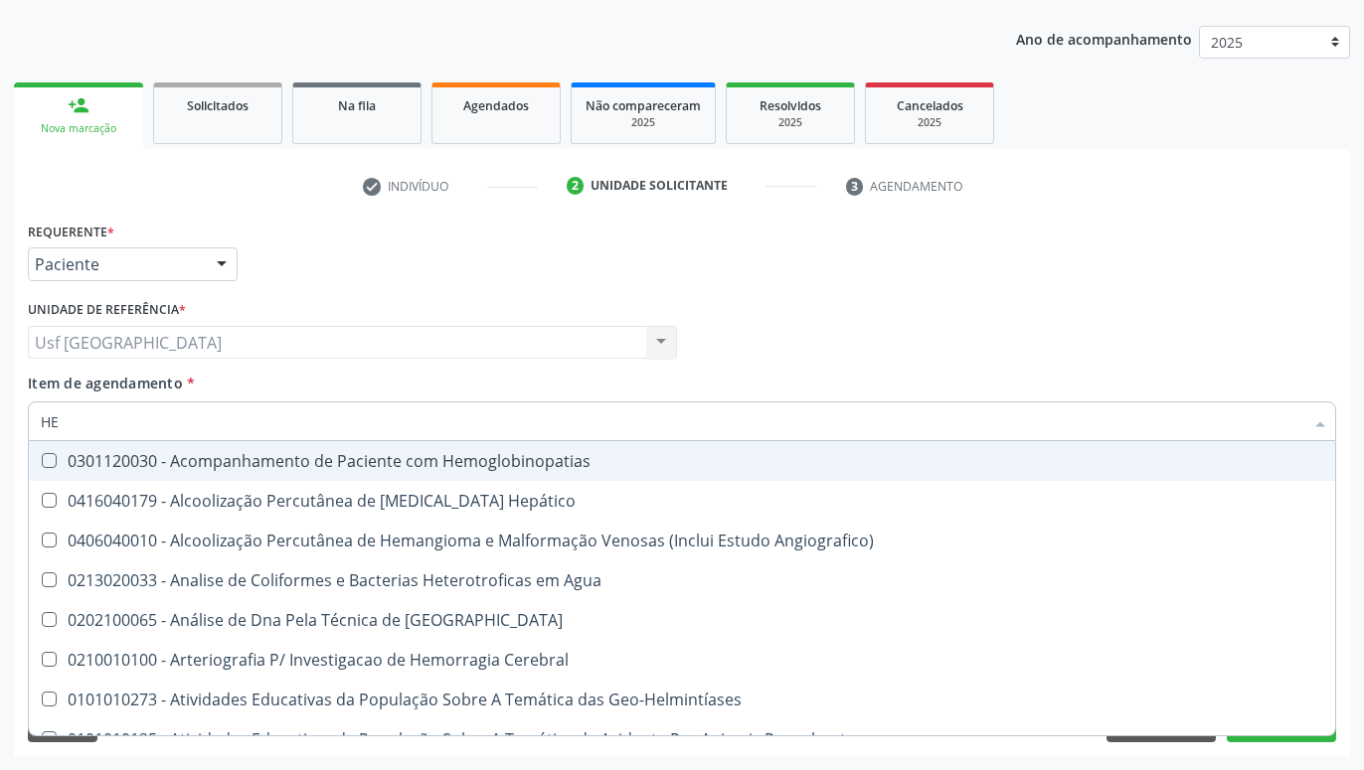
type input "H"
checkbox Completo "false"
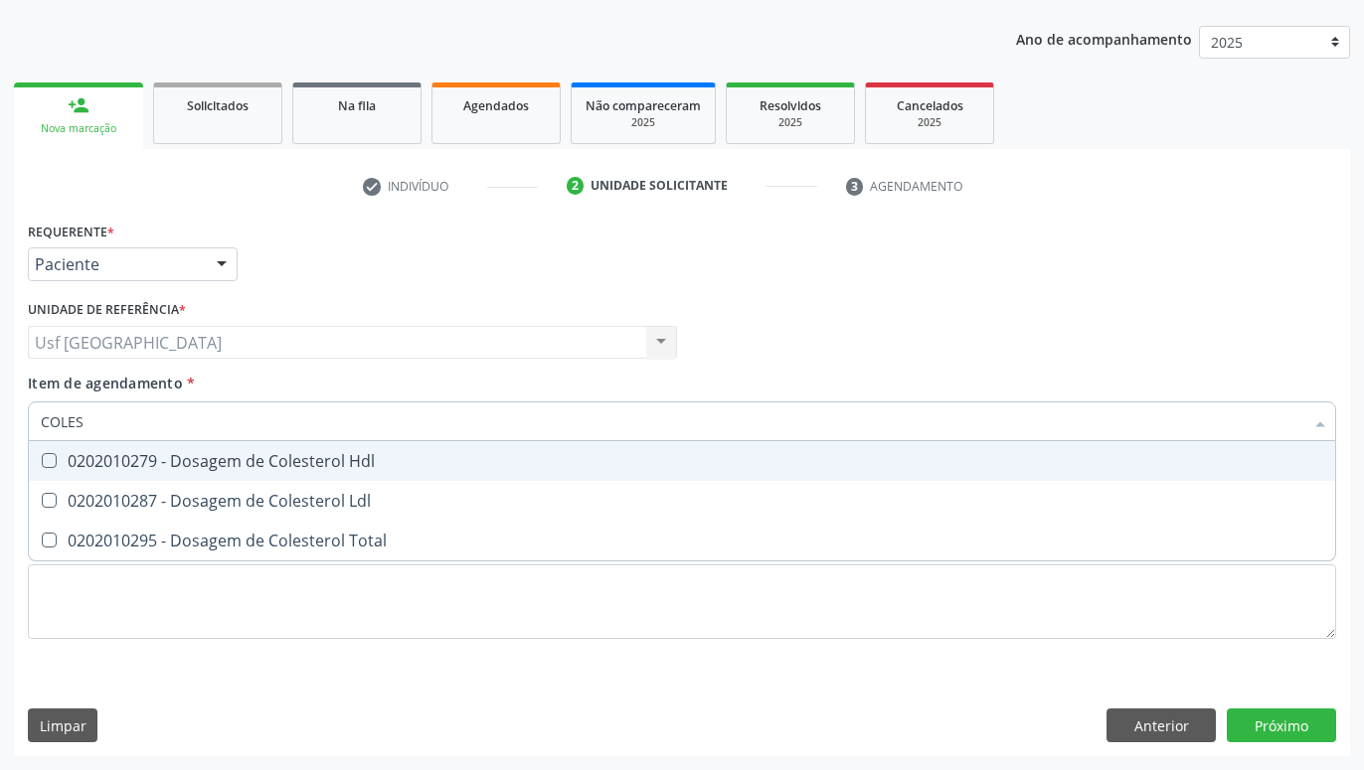
type input "COLEST"
click at [135, 456] on div "0202010279 - Dosagem de Colesterol Hdl" at bounding box center [682, 461] width 1282 height 16
checkbox Hdl "true"
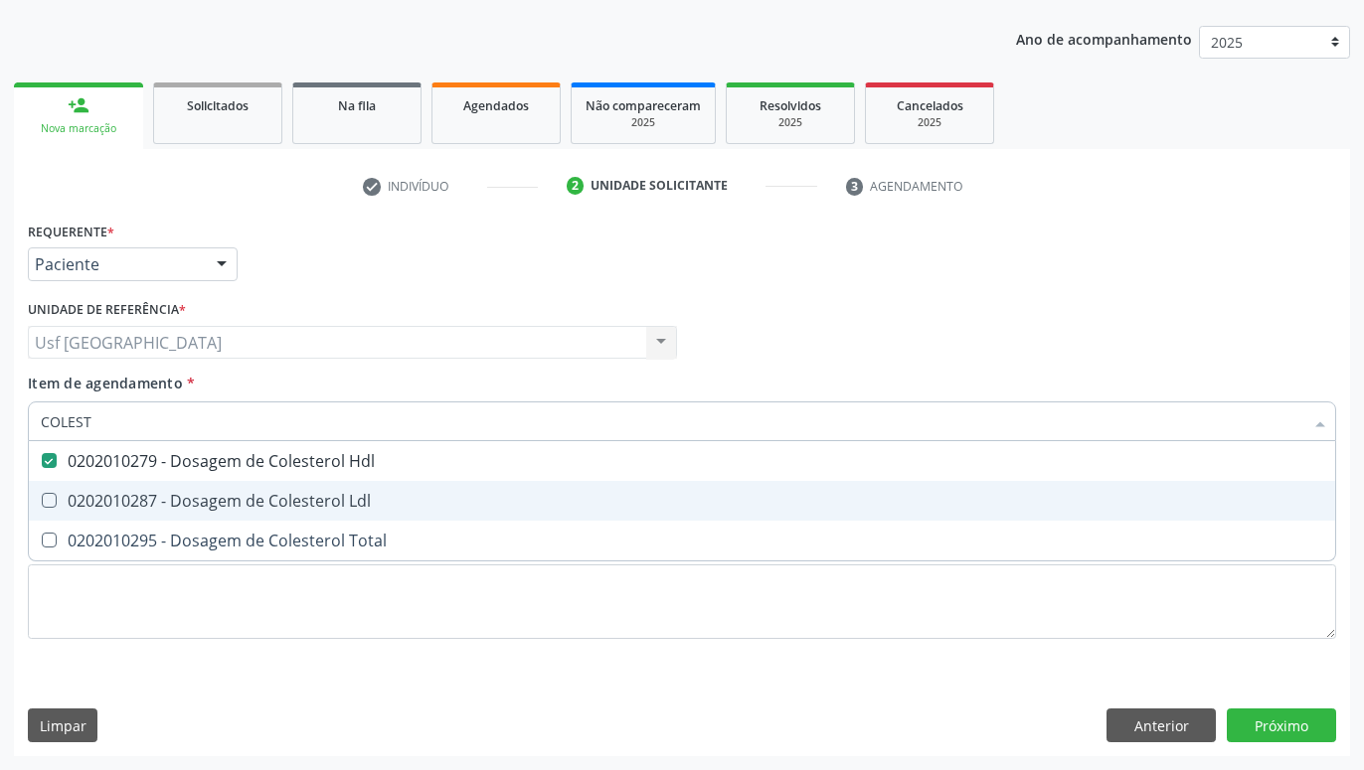
click at [131, 494] on div "0202010287 - Dosagem de Colesterol Ldl" at bounding box center [682, 501] width 1282 height 16
checkbox Ldl "true"
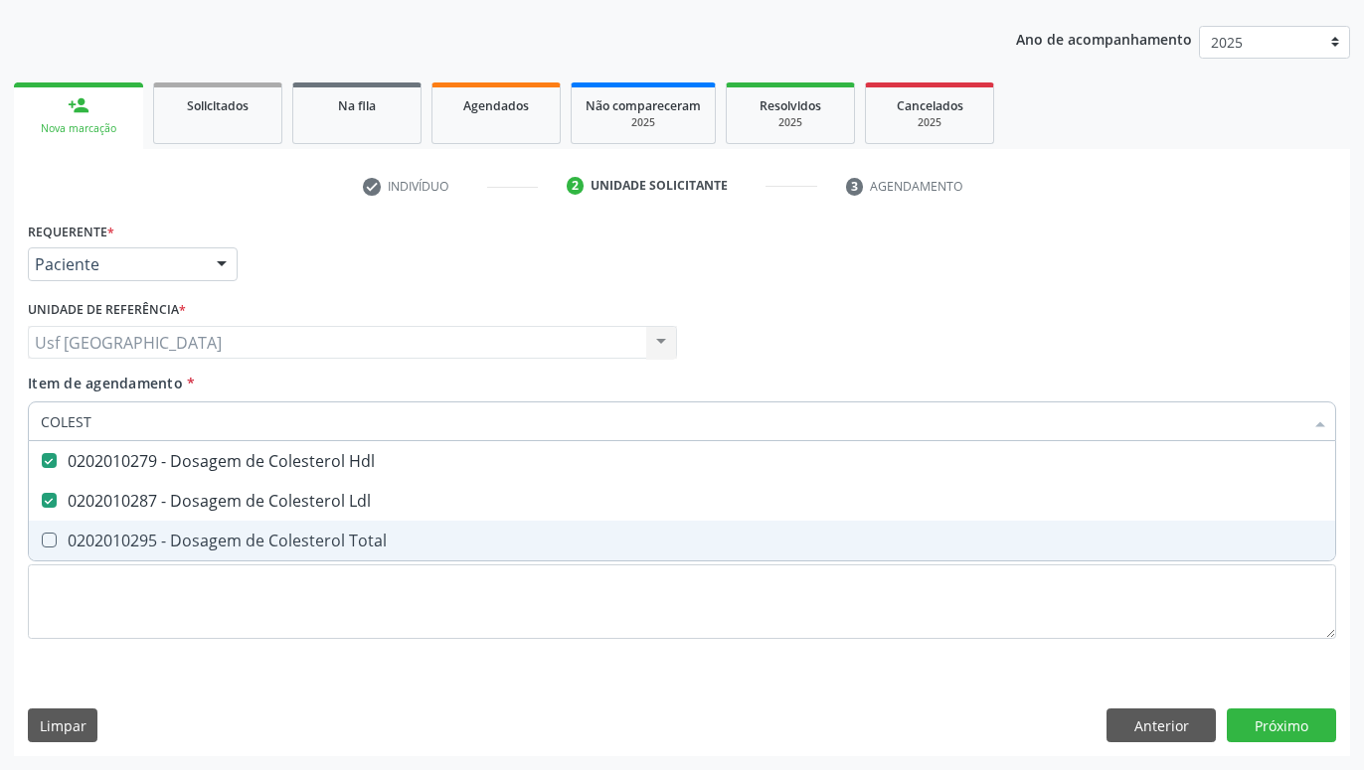
click at [125, 533] on div "0202010295 - Dosagem de Colesterol Total" at bounding box center [682, 541] width 1282 height 16
checkbox Total "true"
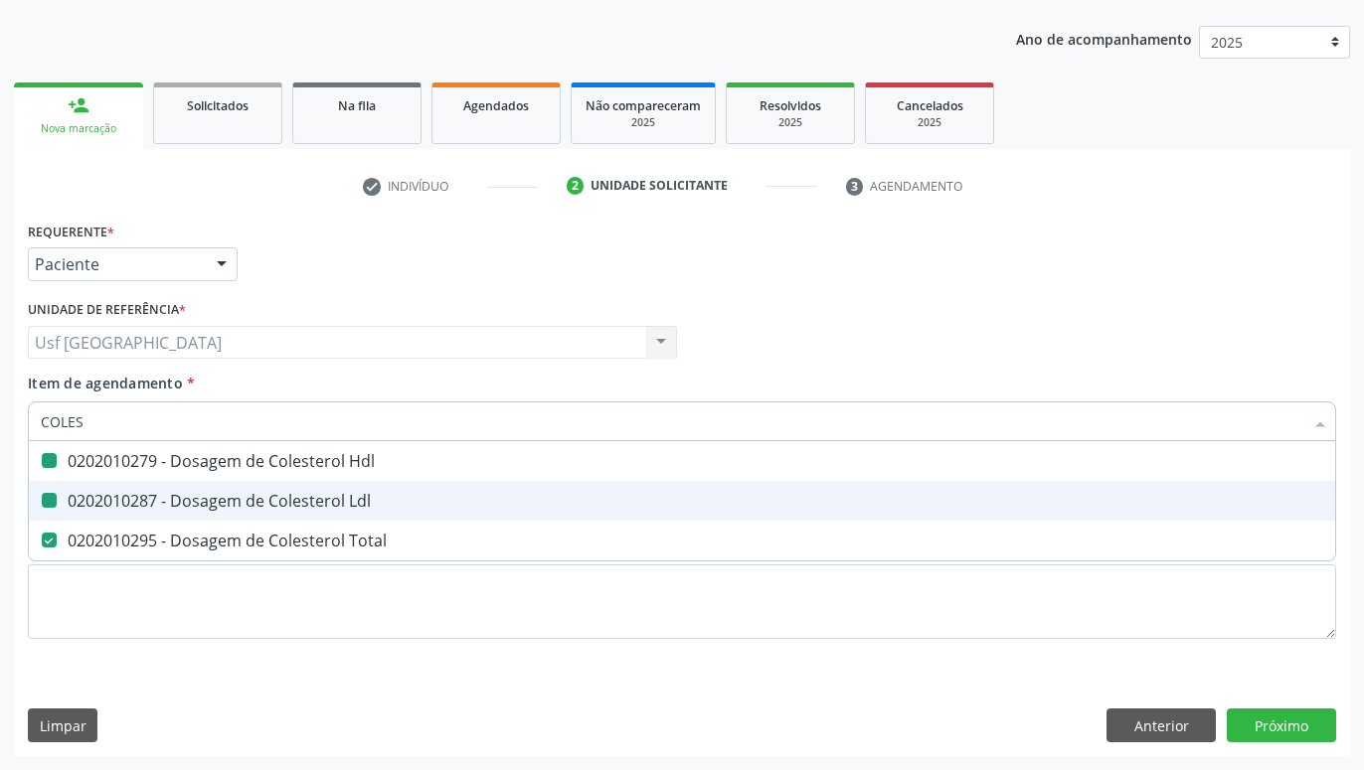
type input "COLE"
checkbox Hdl "false"
checkbox Ldl "false"
checkbox Total "false"
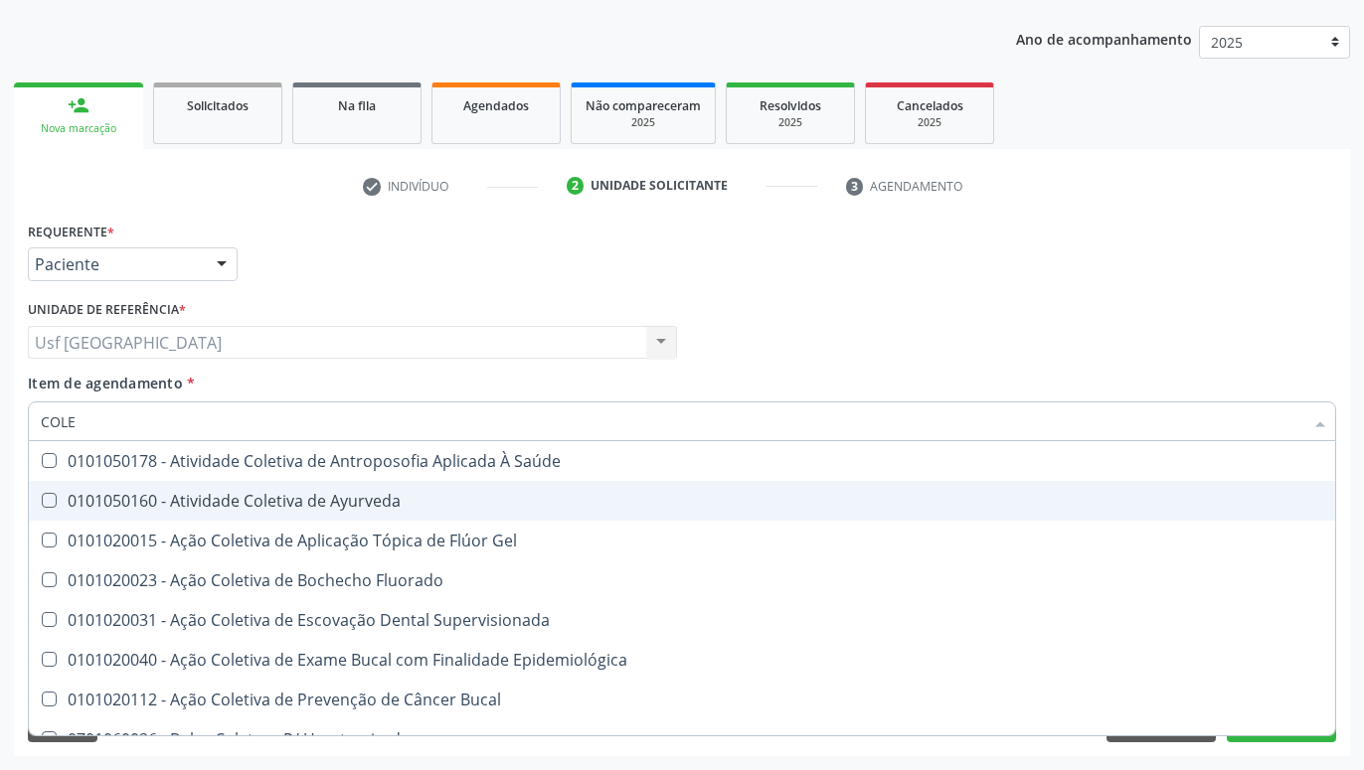
type input "COL"
checkbox Hdl "false"
checkbox Ldl "false"
checkbox Total "false"
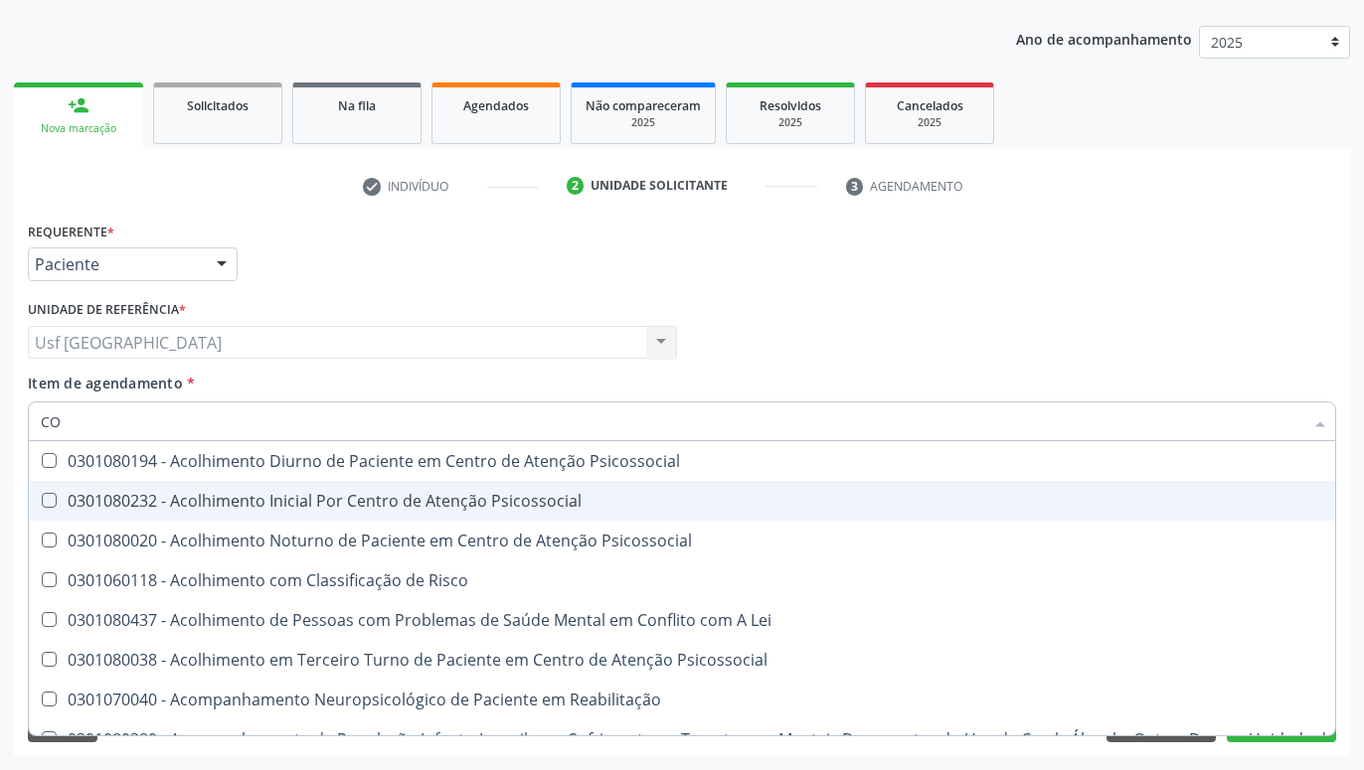
type input "C"
checkbox Hdl "false"
checkbox Ldl "false"
checkbox Total "false"
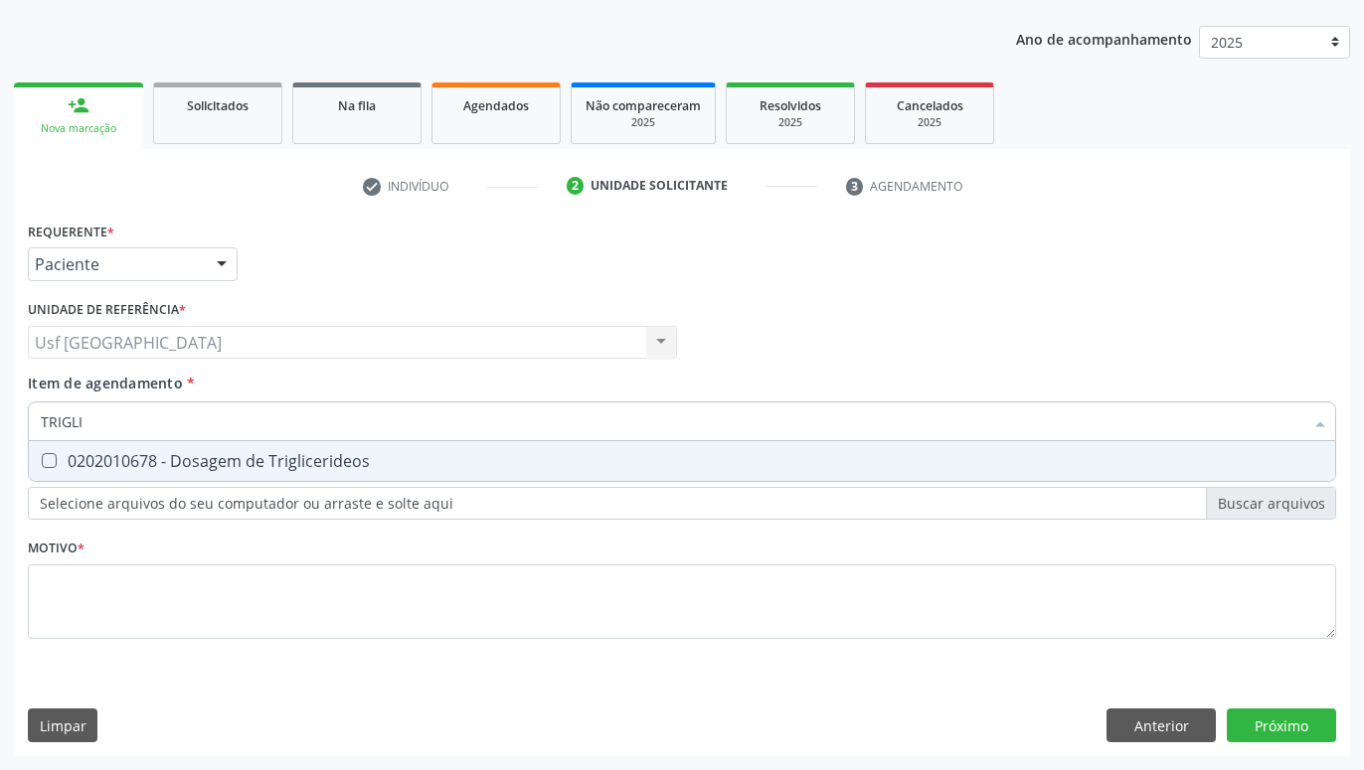
type input "TRIGLIC"
click at [209, 462] on div "0202010678 - Dosagem de Triglicerideos" at bounding box center [682, 461] width 1282 height 16
checkbox Triglicerideos "true"
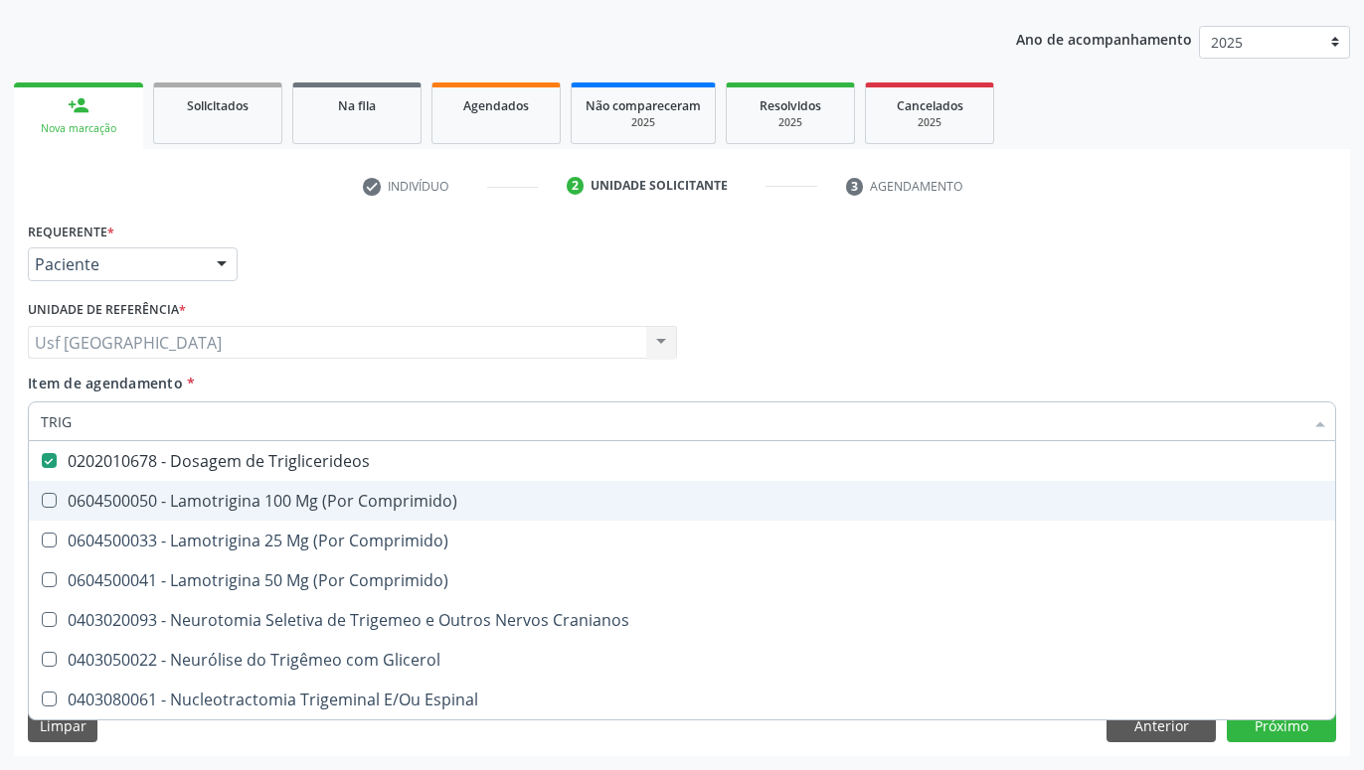
type input "TRI"
checkbox Triglicerideos "false"
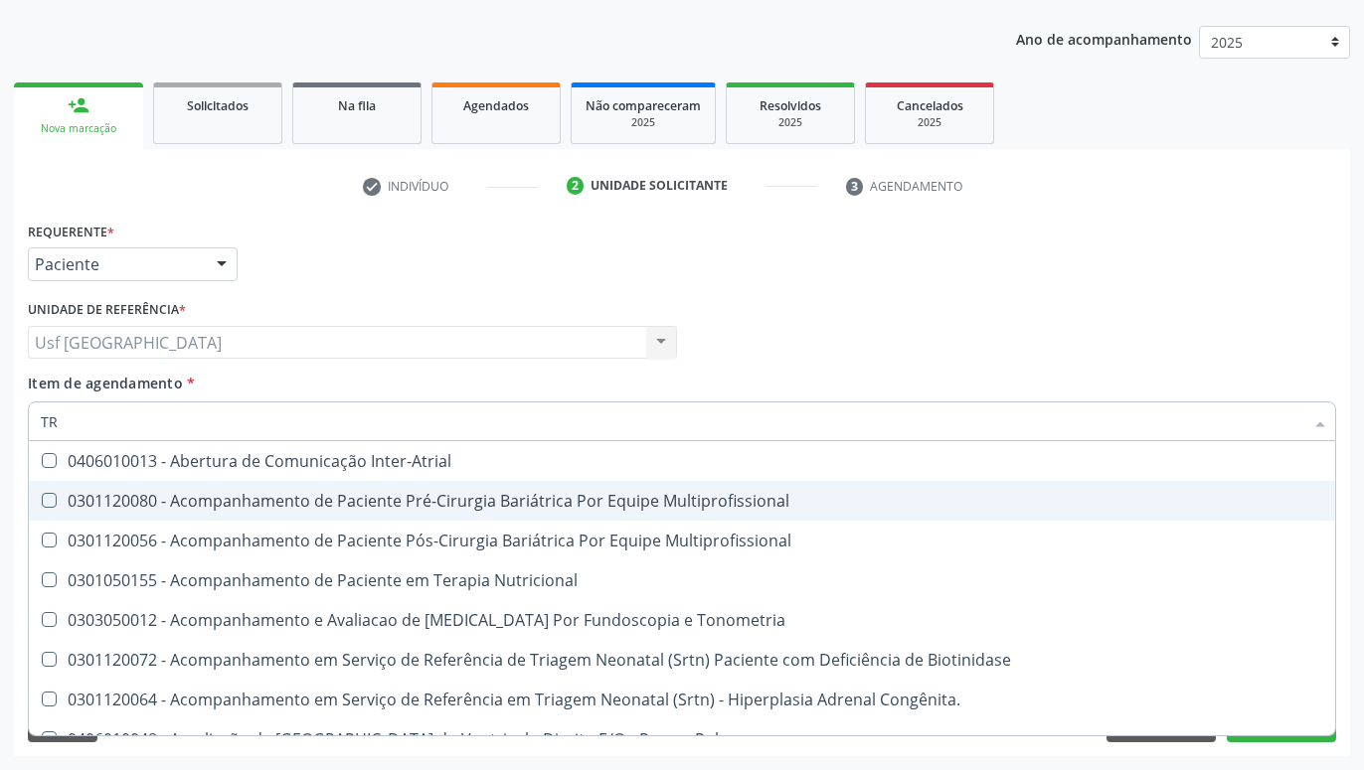
type input "T"
checkbox Triglicerideos "false"
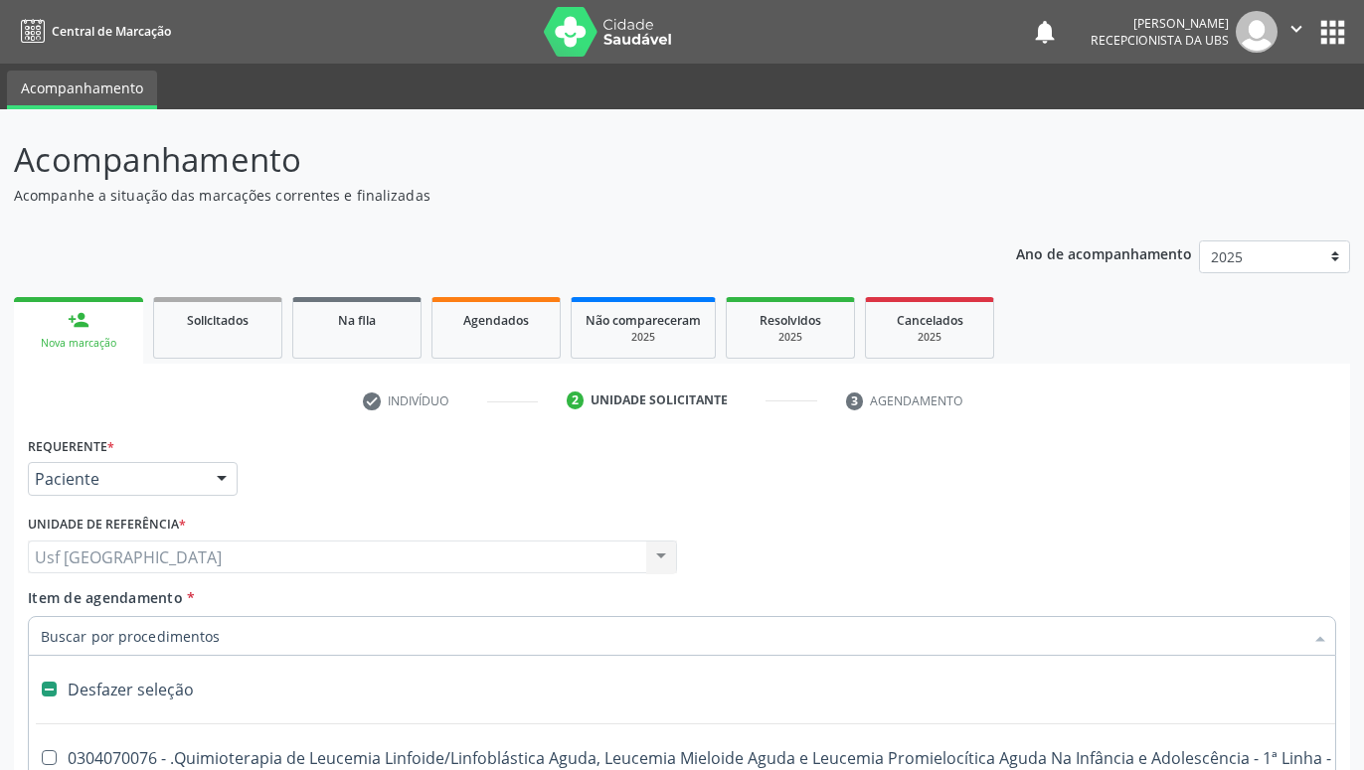
scroll to position [215, 0]
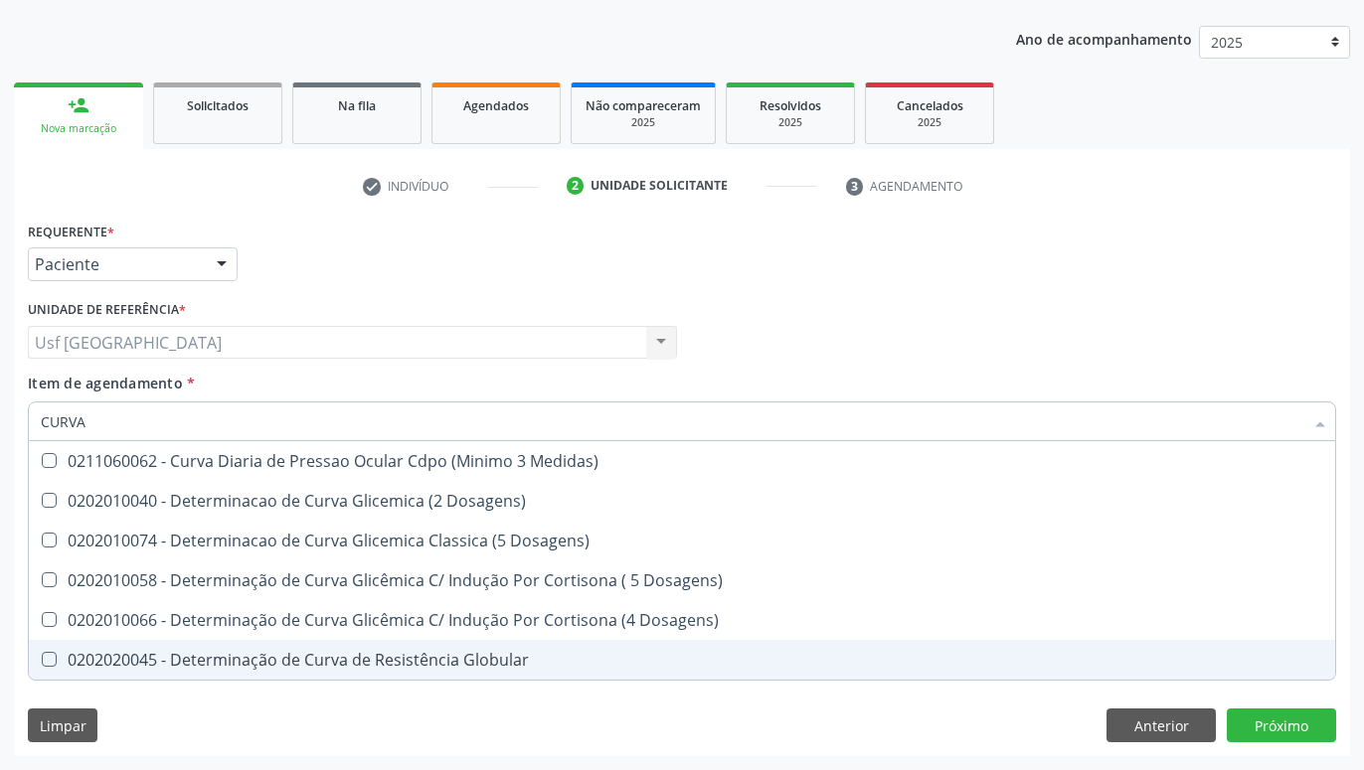
type input "CURVA"
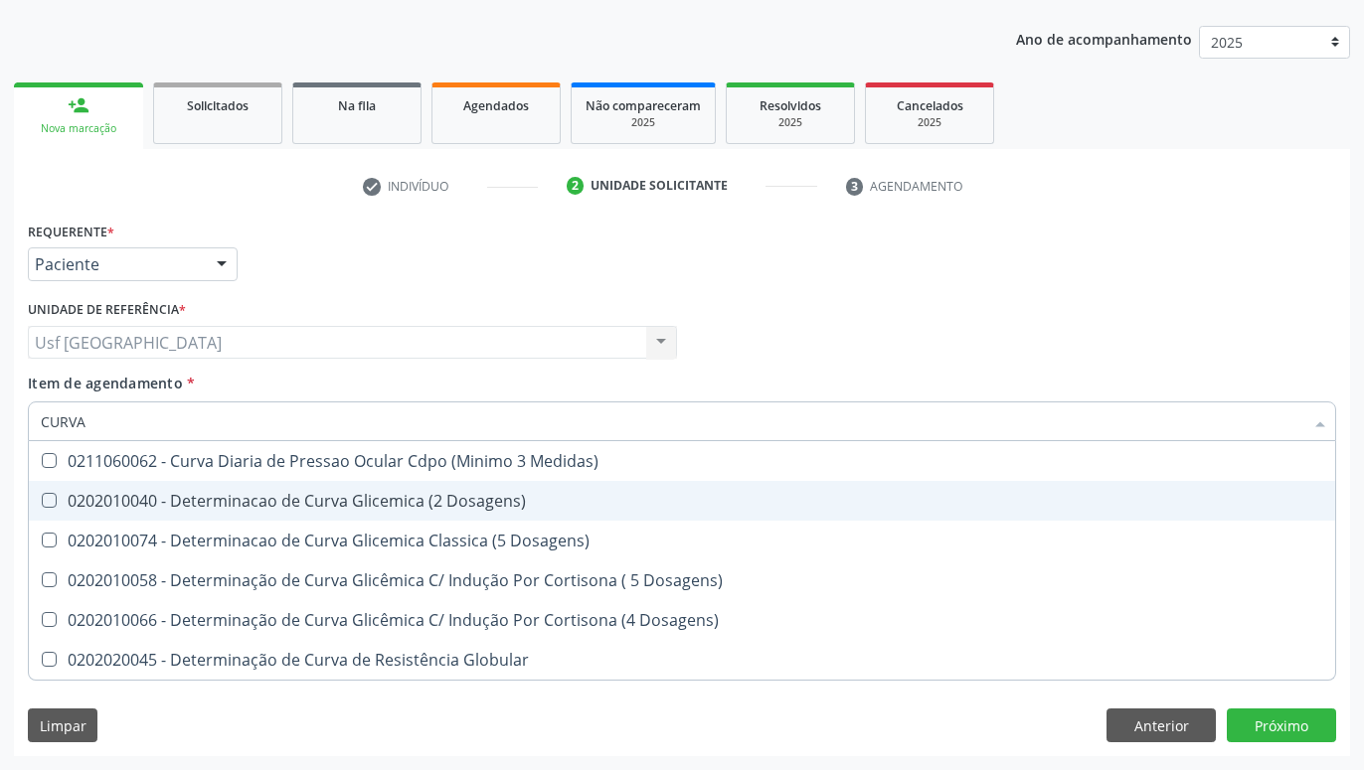
click at [456, 504] on div "0202010040 - Determinacao de Curva Glicemica (2 Dosagens)" at bounding box center [682, 501] width 1282 height 16
checkbox Dosagens\) "true"
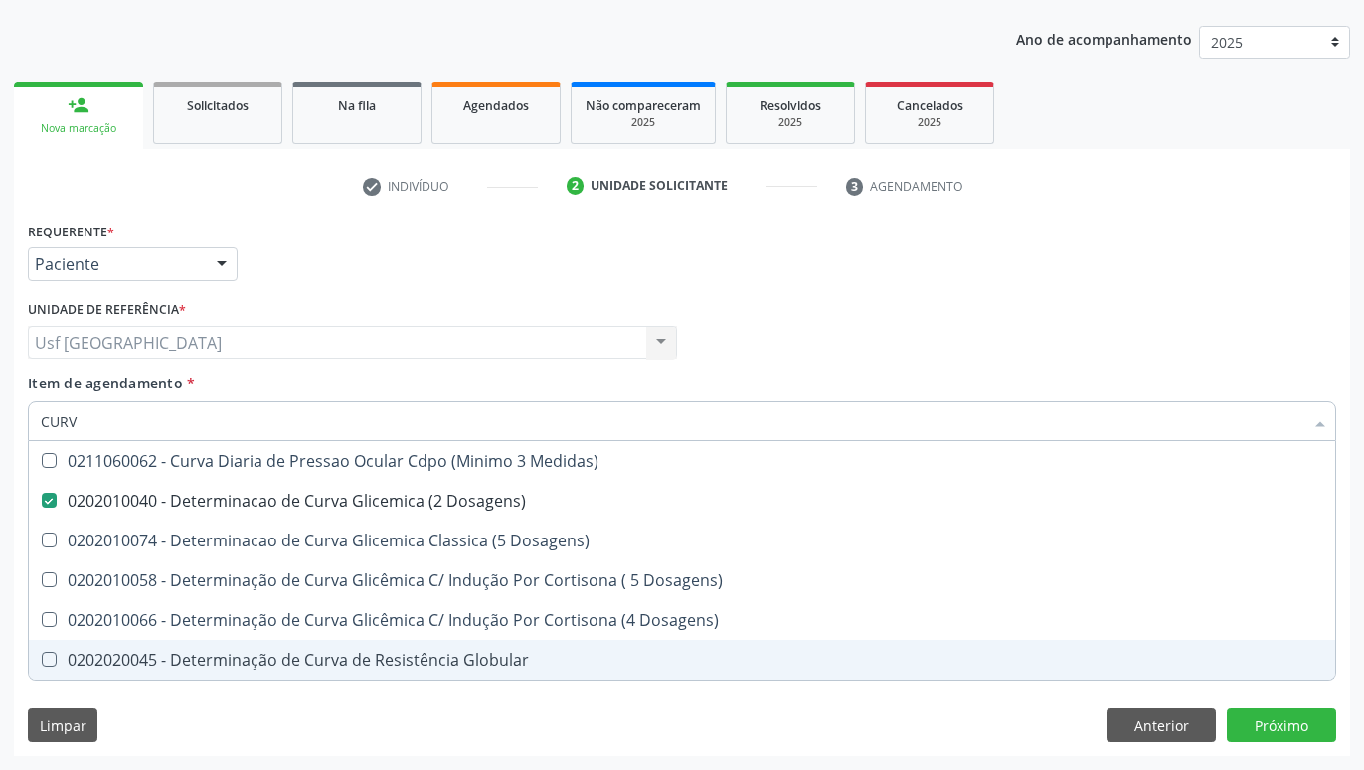
type input "CUR"
checkbox Dosagens\) "false"
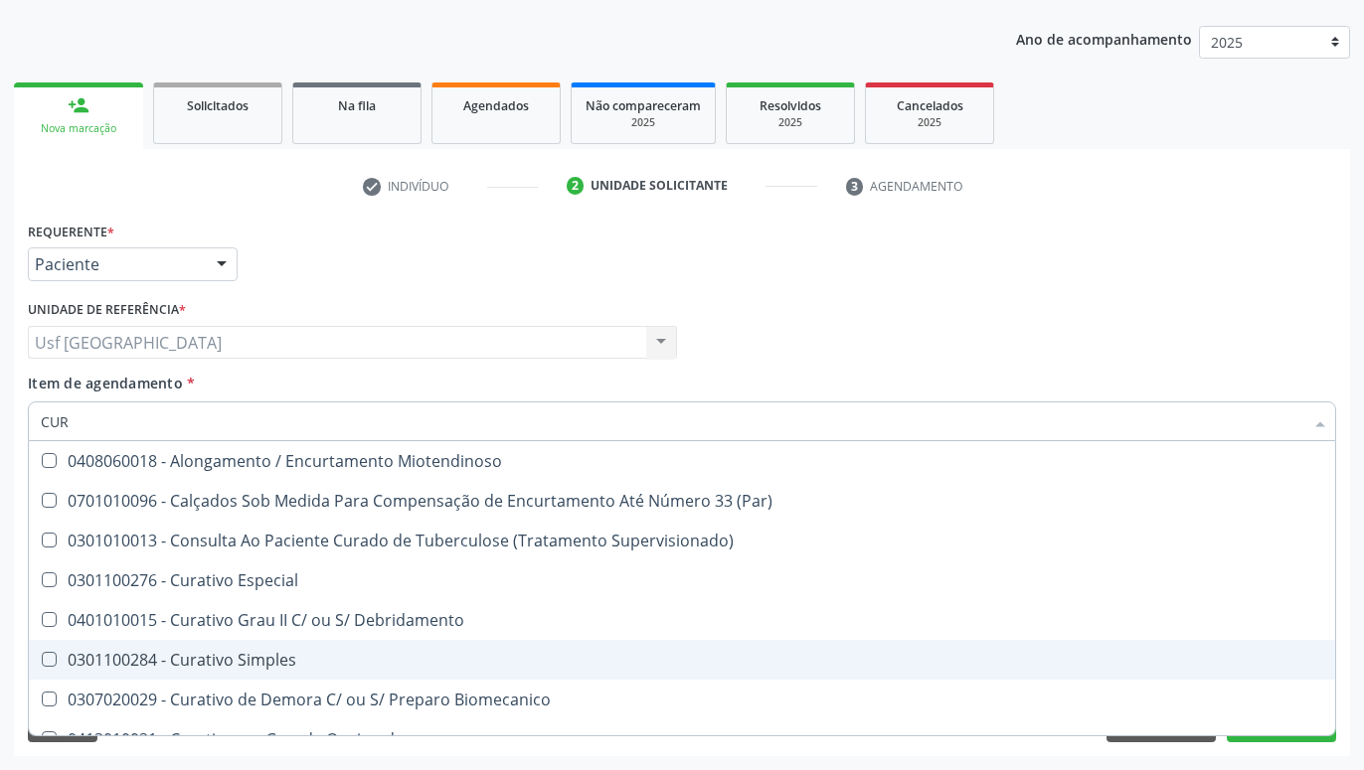
type input "CU"
checkbox Dosagens\) "false"
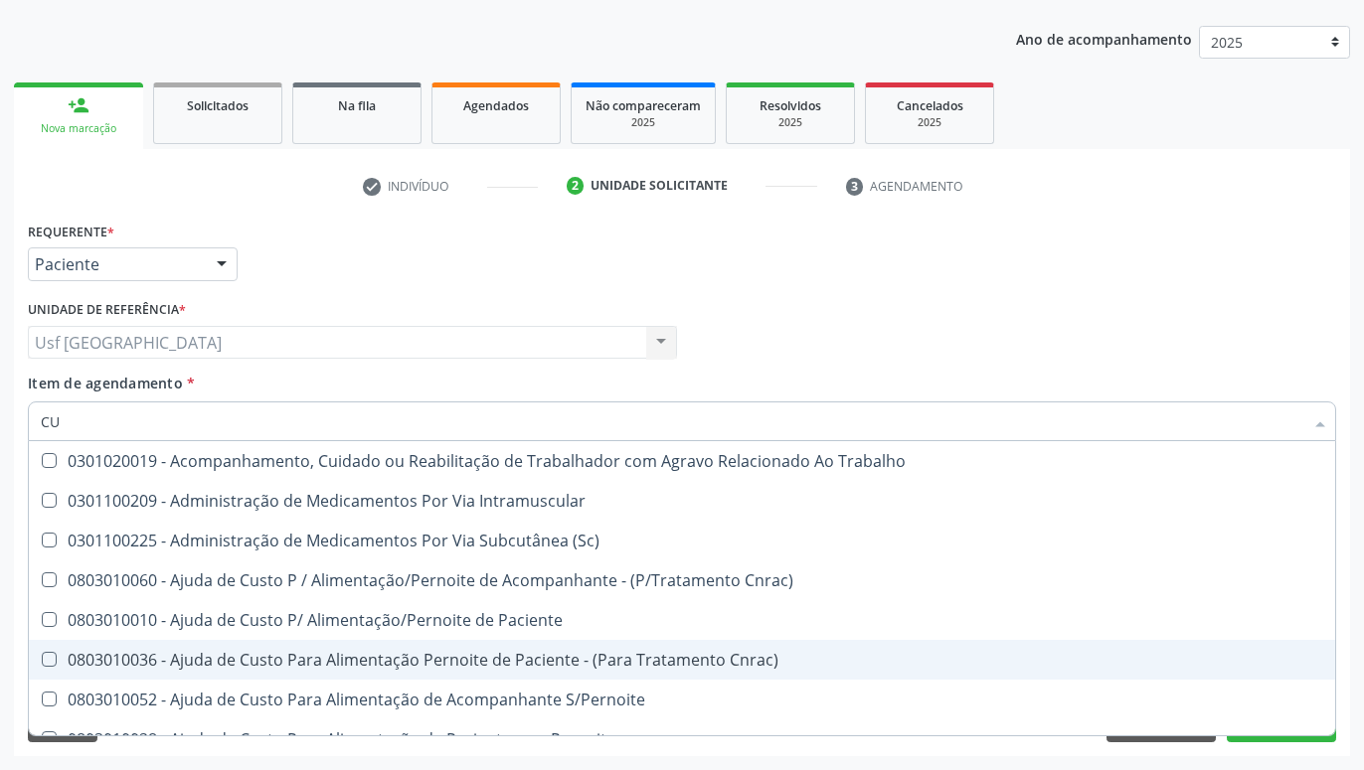
type input "C"
checkbox Dosagens\) "false"
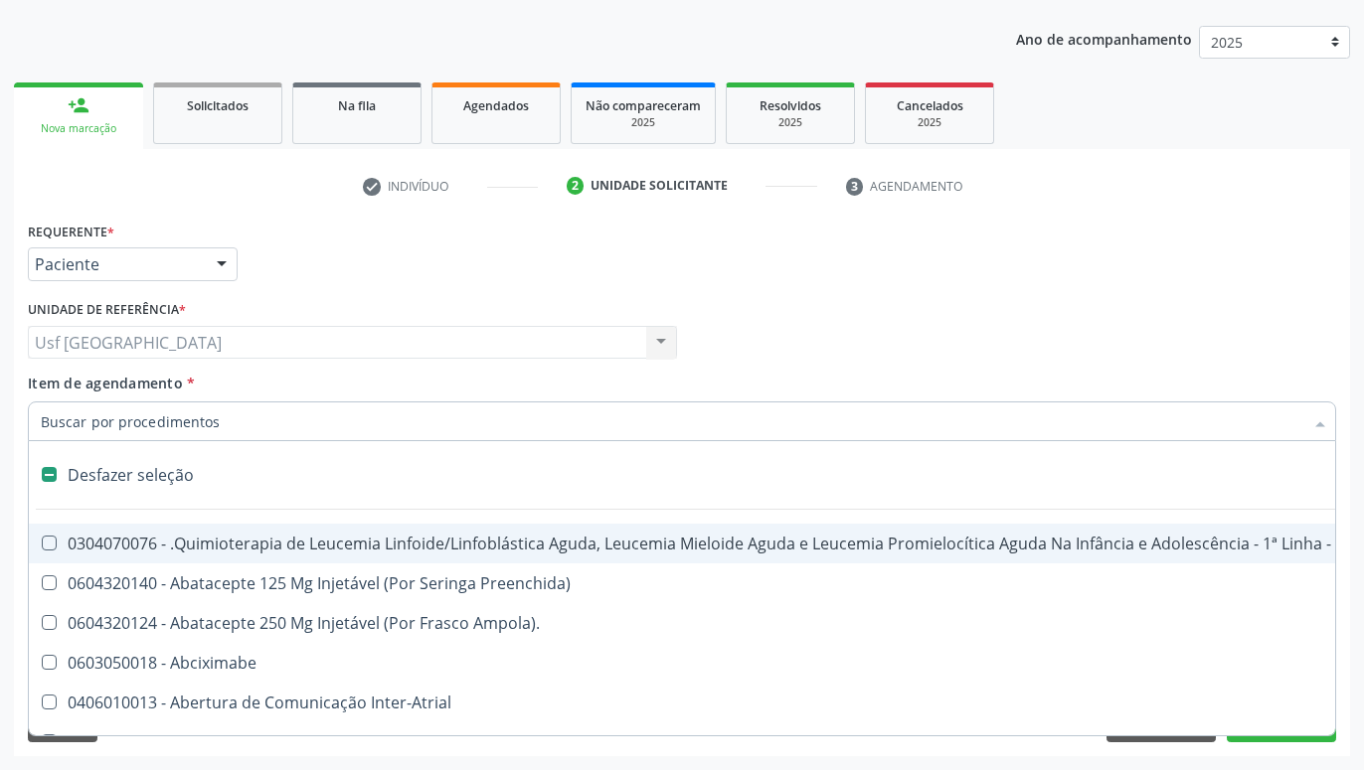
click at [1204, 317] on div "Profissional Solicitante Por favor, selecione a Unidade de Atendimento primeiro…" at bounding box center [682, 334] width 1318 height 78
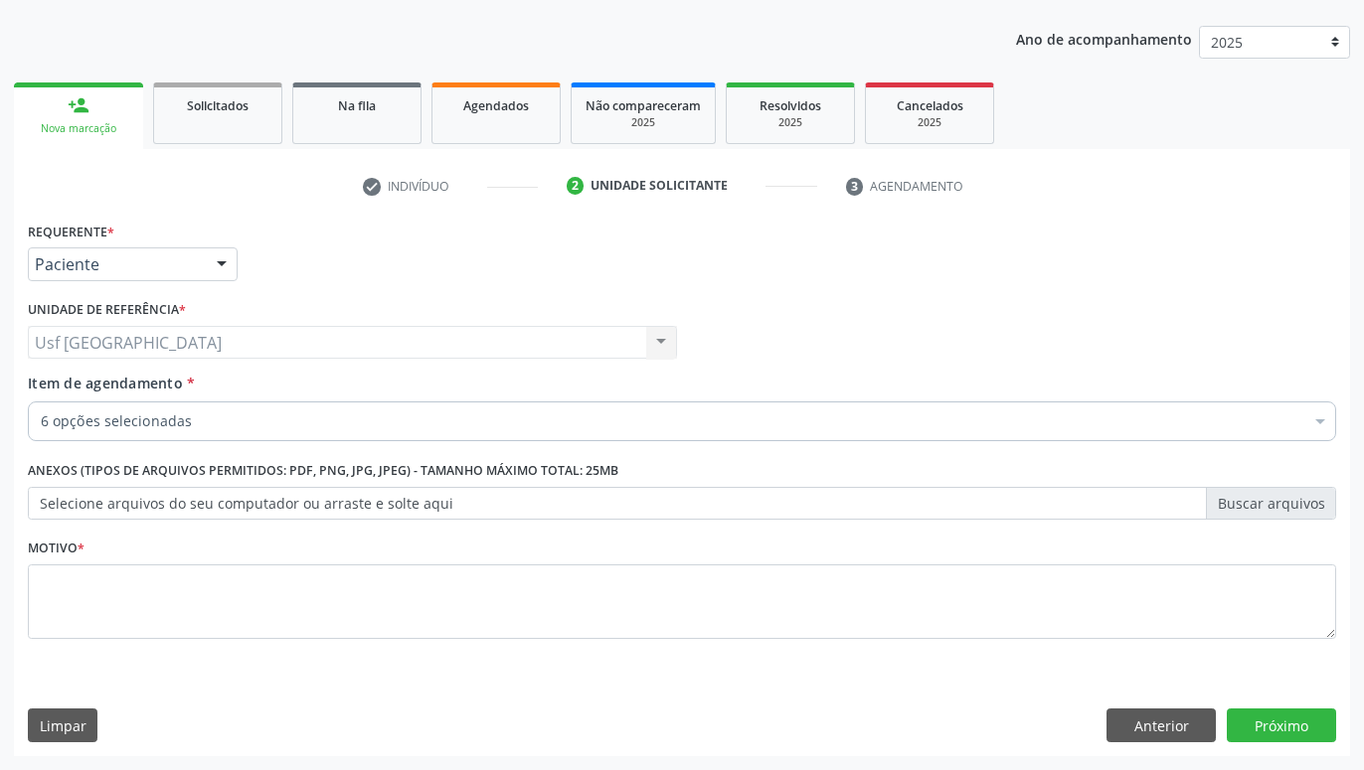
checkbox Completo "true"
checkbox Hdl "true"
checkbox Ldl "true"
checkbox Total "true"
checkbox Triglicerideos "true"
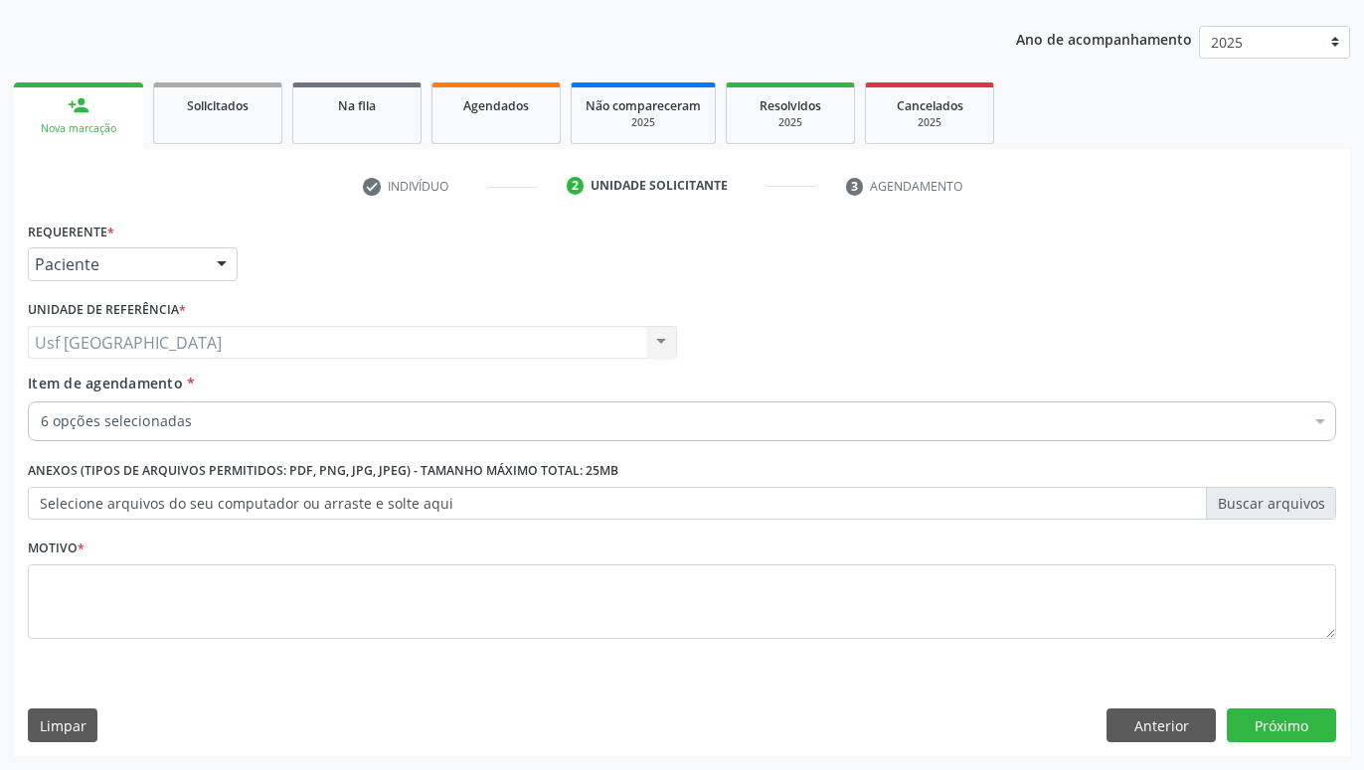
checkbox Dosagens\) "true"
drag, startPoint x: 1211, startPoint y: 417, endPoint x: 1211, endPoint y: 428, distance: 11.9
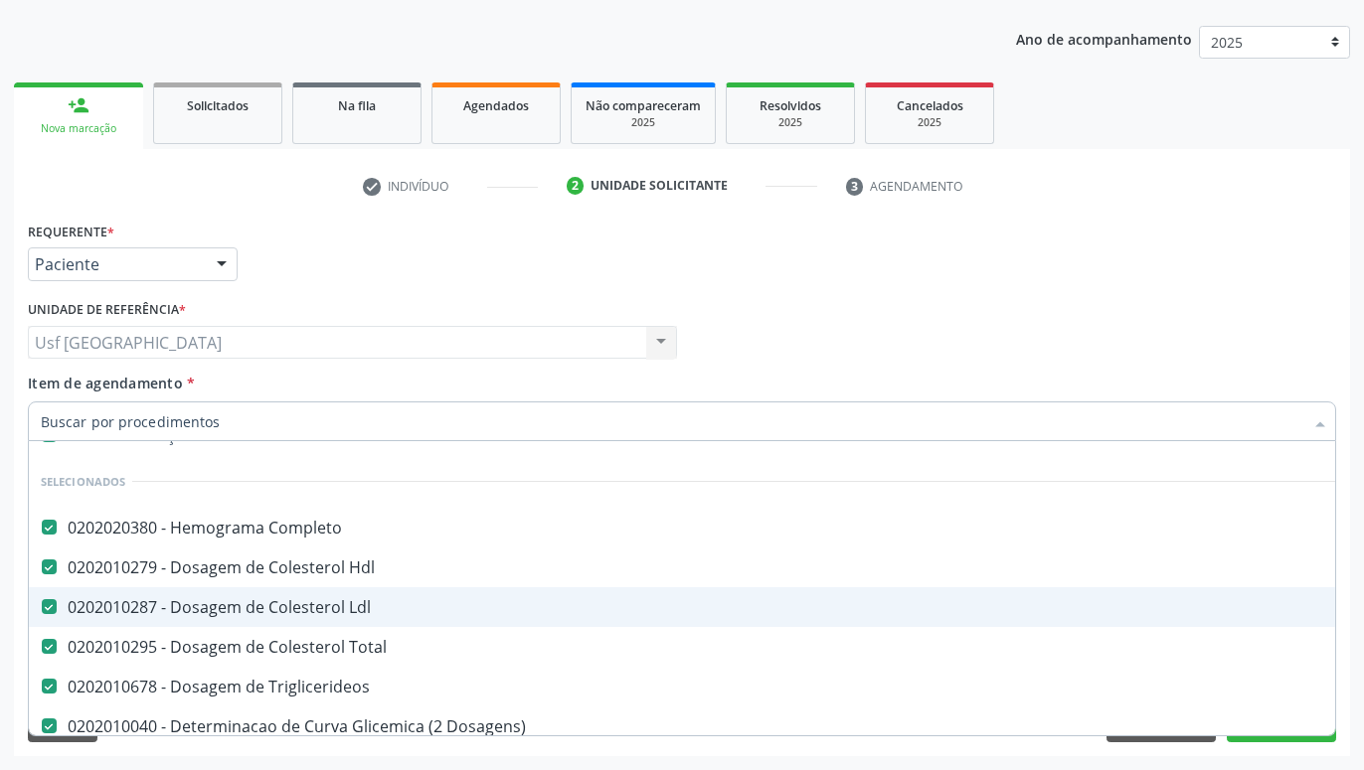
scroll to position [0, 0]
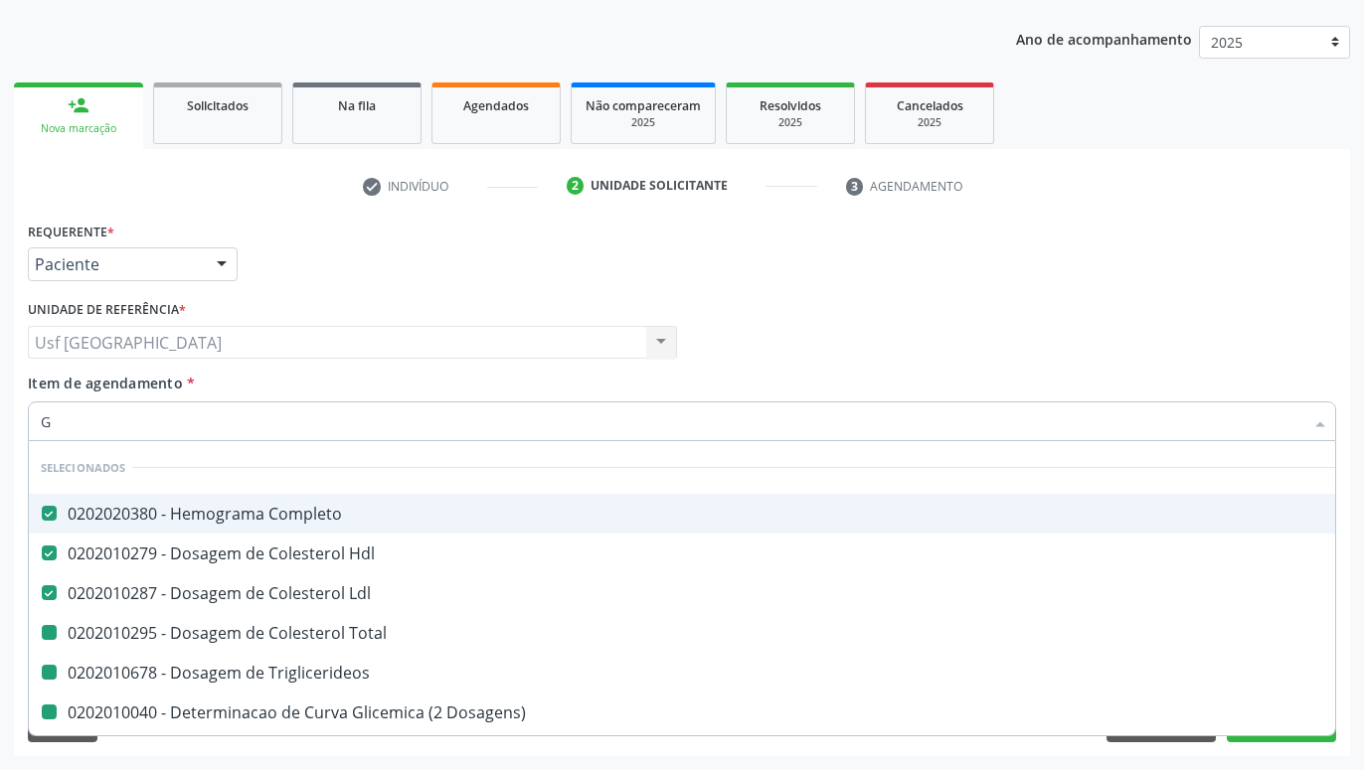
type input "GL"
checkbox Total "false"
checkbox Triglicerideos "false"
checkbox Dosagens\) "false"
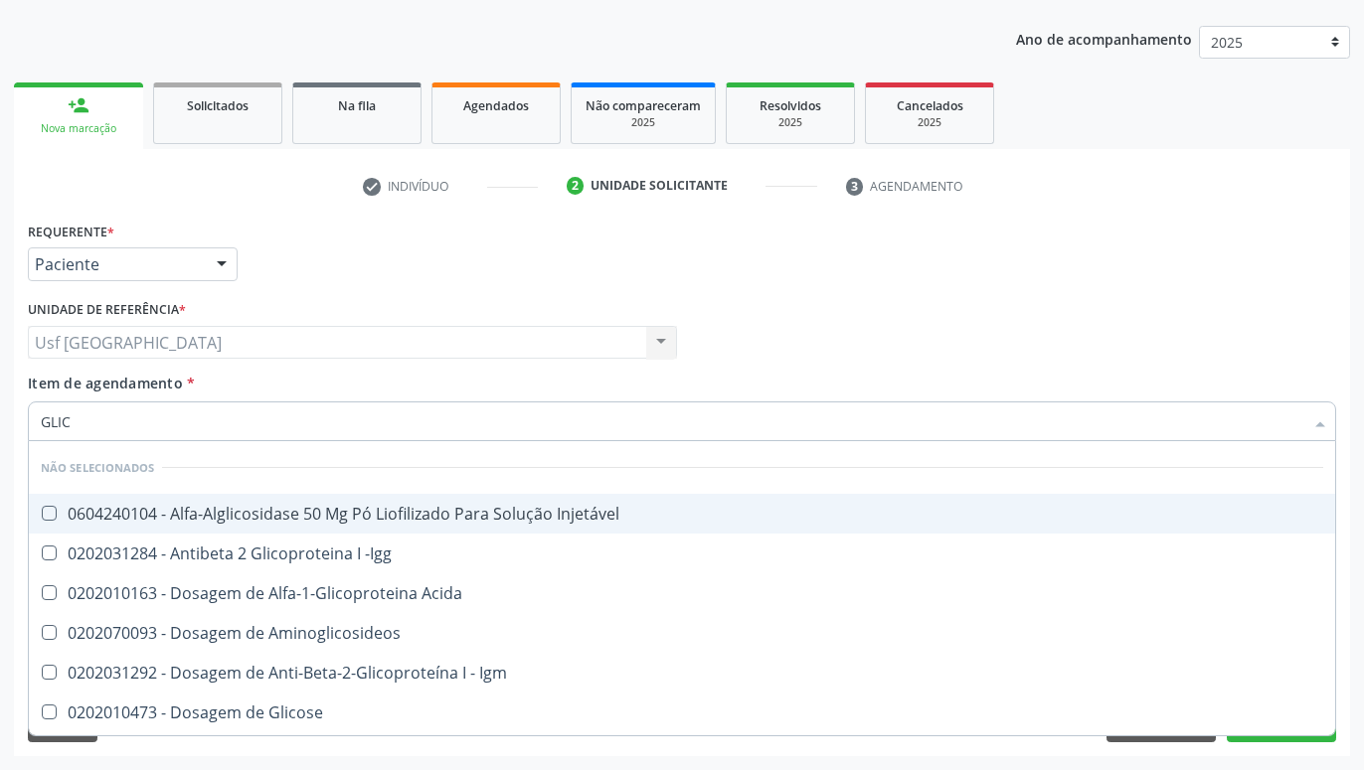
type input "GLICO"
checkbox Injetável "false"
checkbox -Igg "false"
type input "GLICOSE"
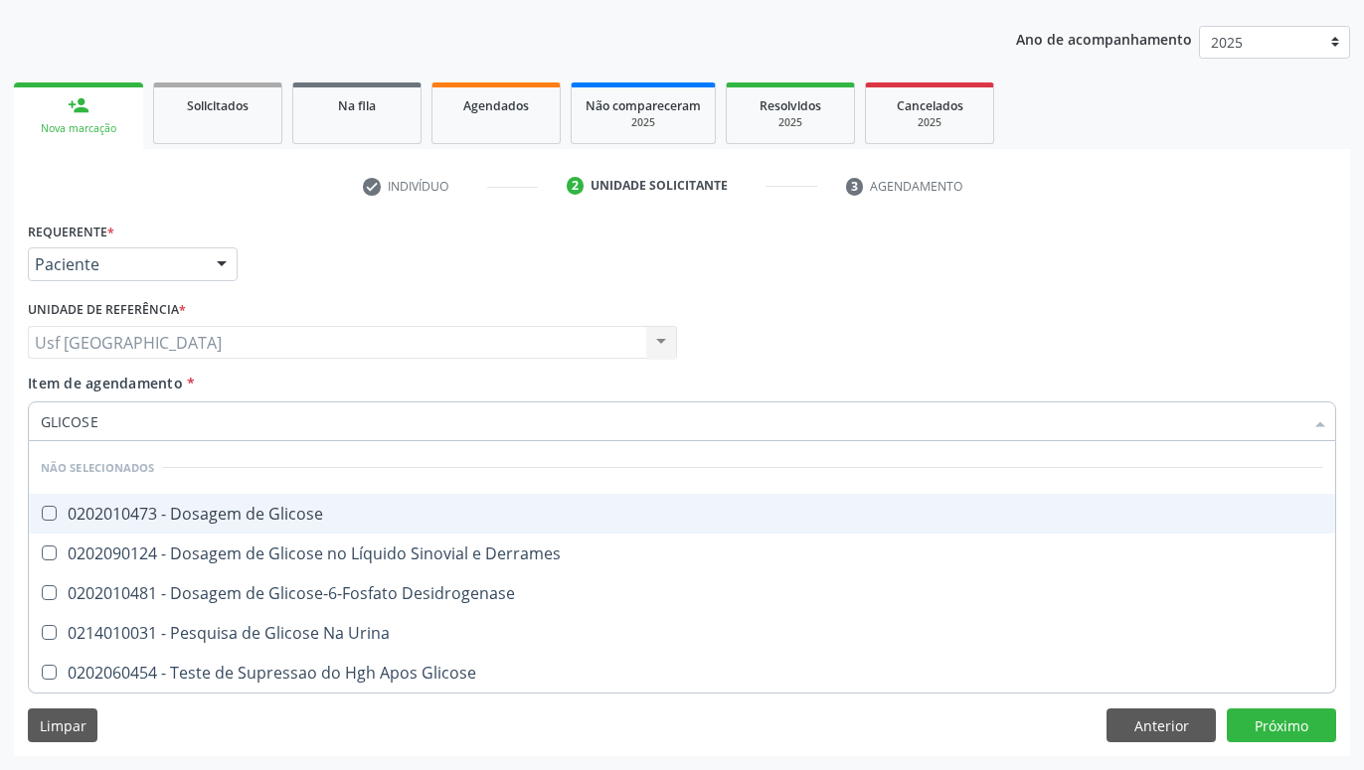
click at [533, 516] on div "0202010473 - Dosagem de Glicose" at bounding box center [682, 514] width 1282 height 16
checkbox Glicose "true"
type input "GLICOS"
checkbox Glicose "false"
checkbox Desidrogenase "true"
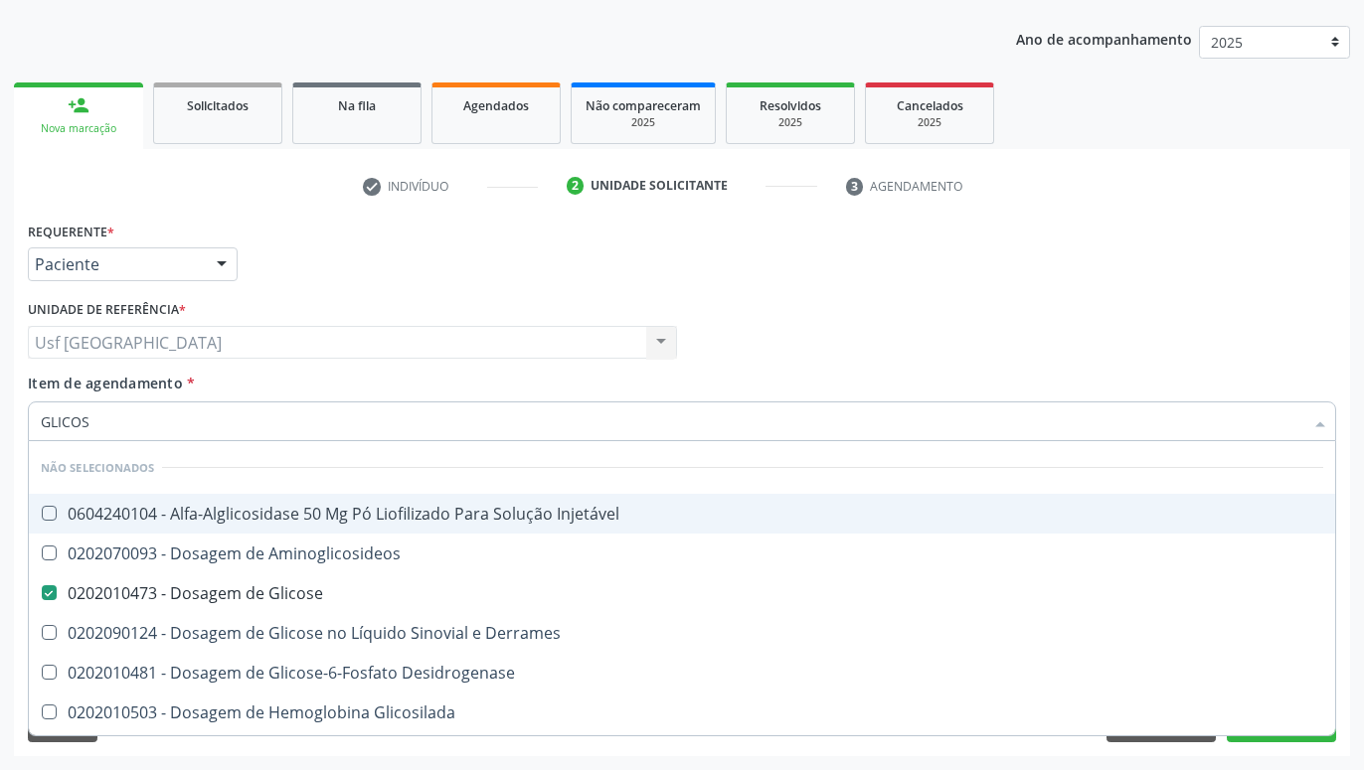
type input "GLICO"
checkbox Glicose "false"
checkbox Glicosilada "true"
type input "GLIC"
checkbox Injetável "true"
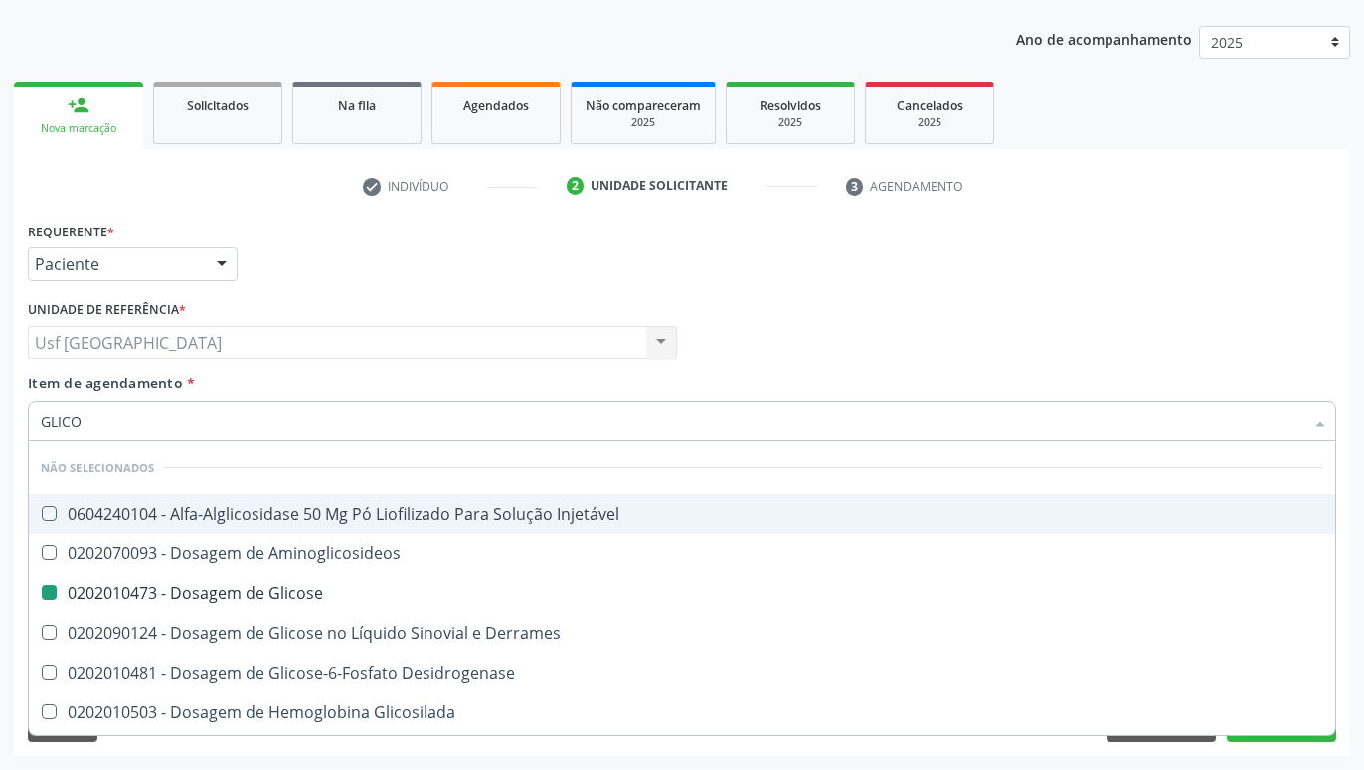
checkbox Aminoglicosideos "true"
checkbox Glicosilada "false"
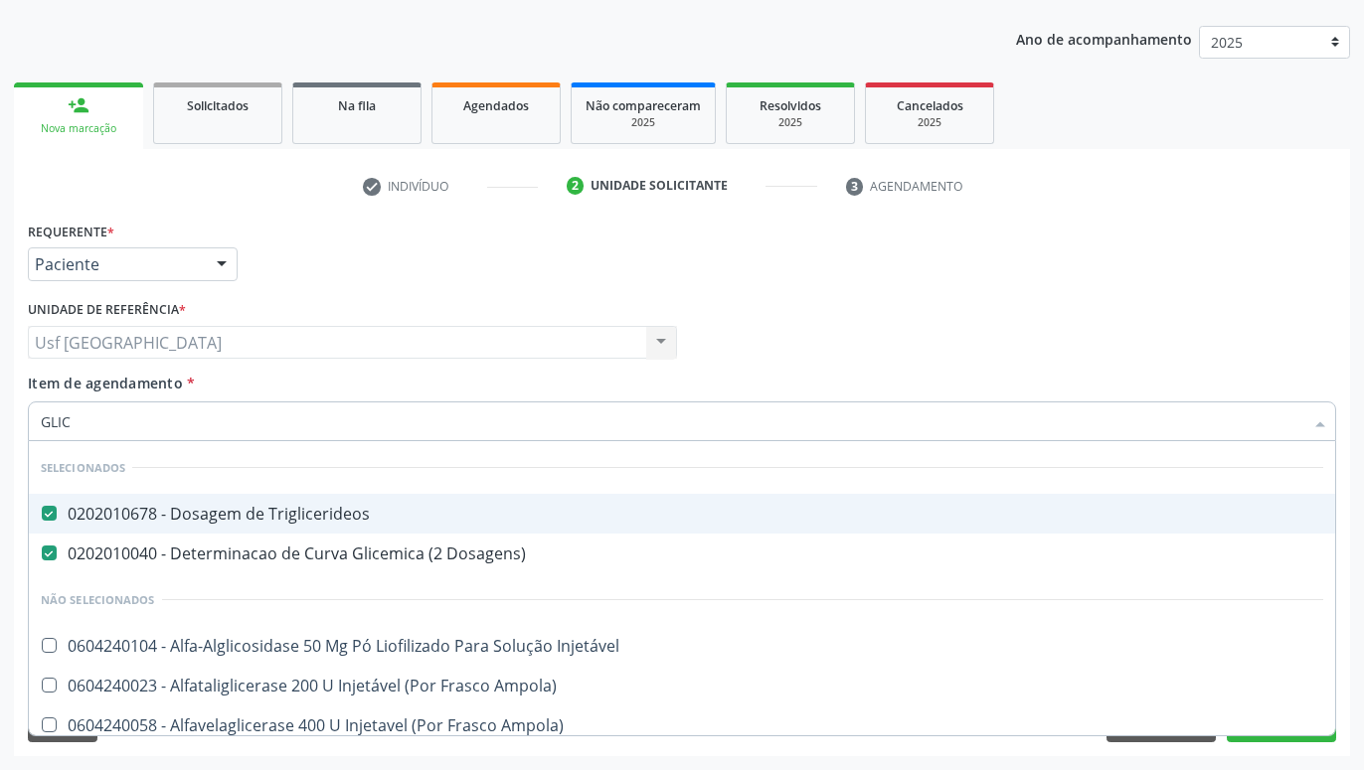
type input "GLI"
checkbox Glicose "false"
checkbox Glicosilada "true"
type input "GL"
checkbox Glicose "false"
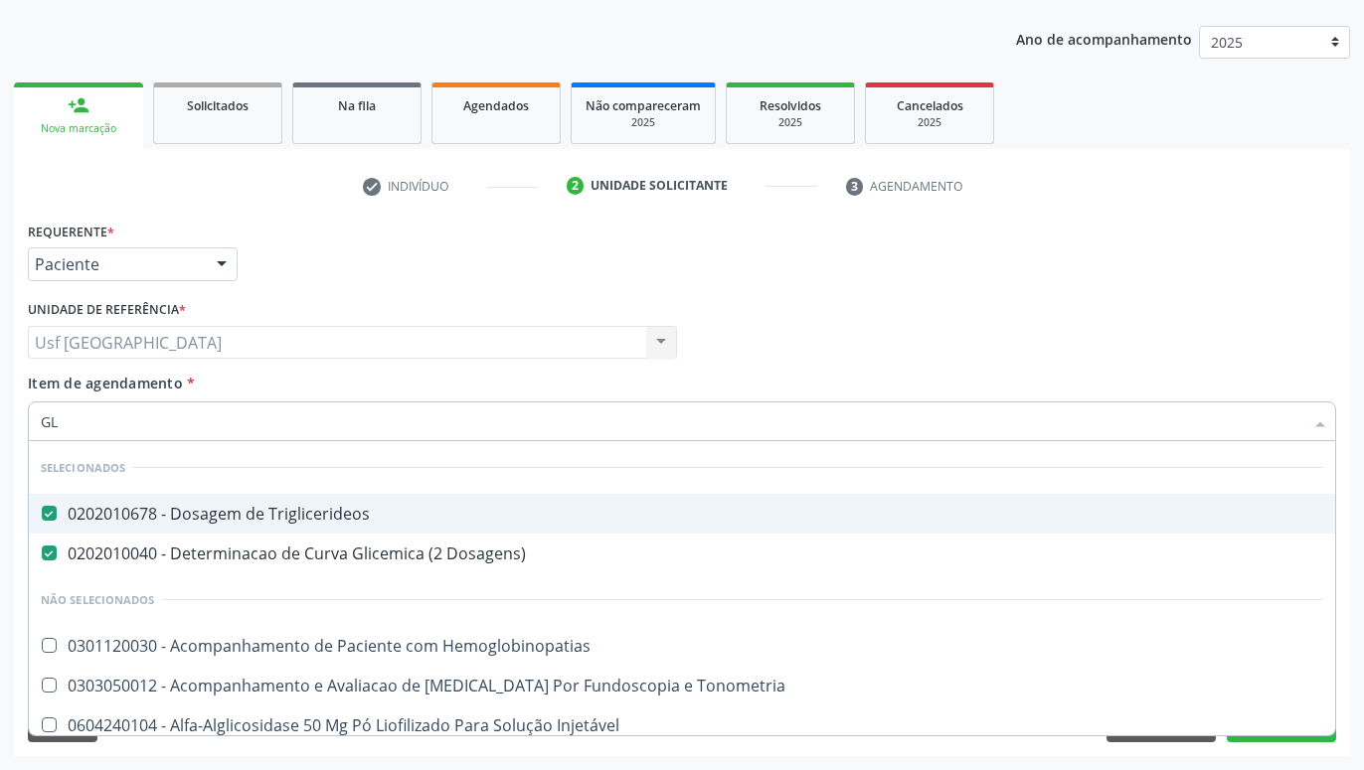
type input "G"
checkbox Hemoglobinopatias "true"
checkbox Tonometria "true"
checkbox Injetável "true"
checkbox Glicose "false"
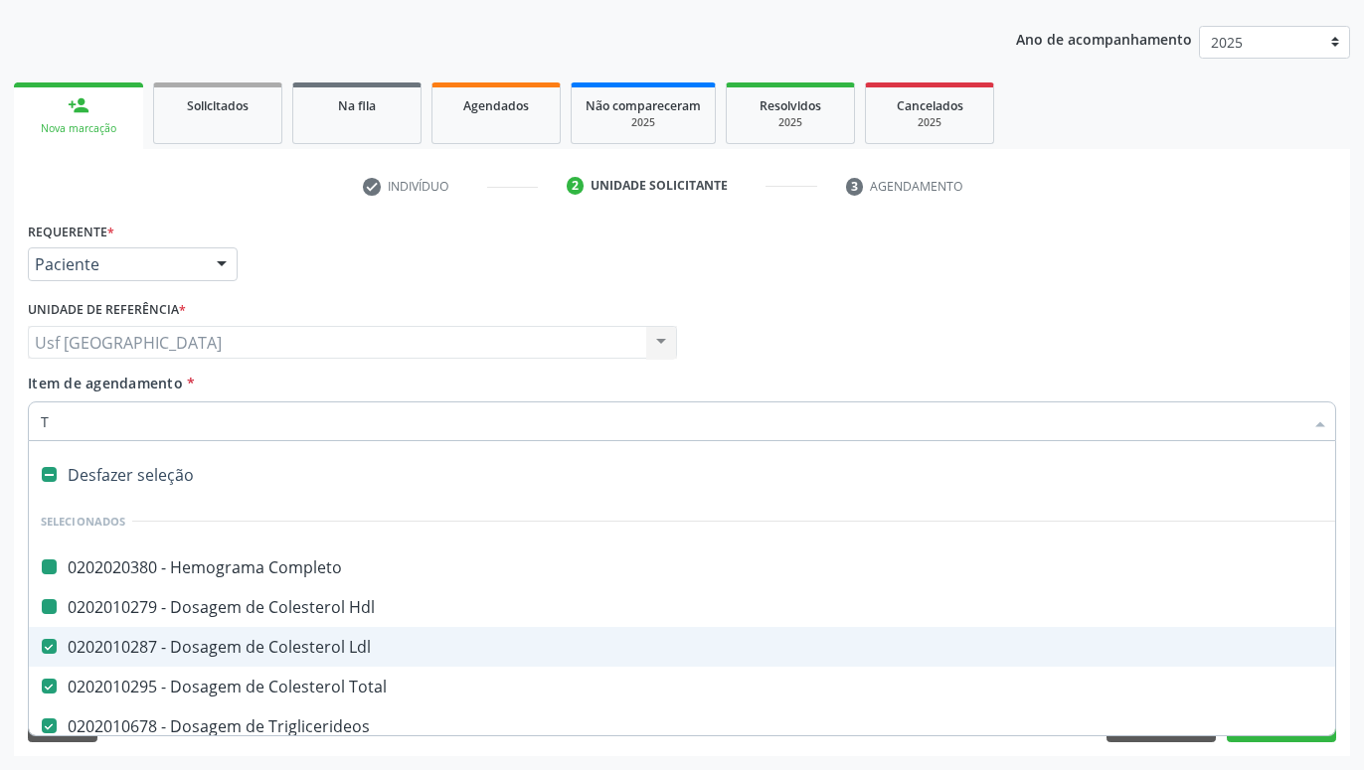
type input "TG"
checkbox Completo "false"
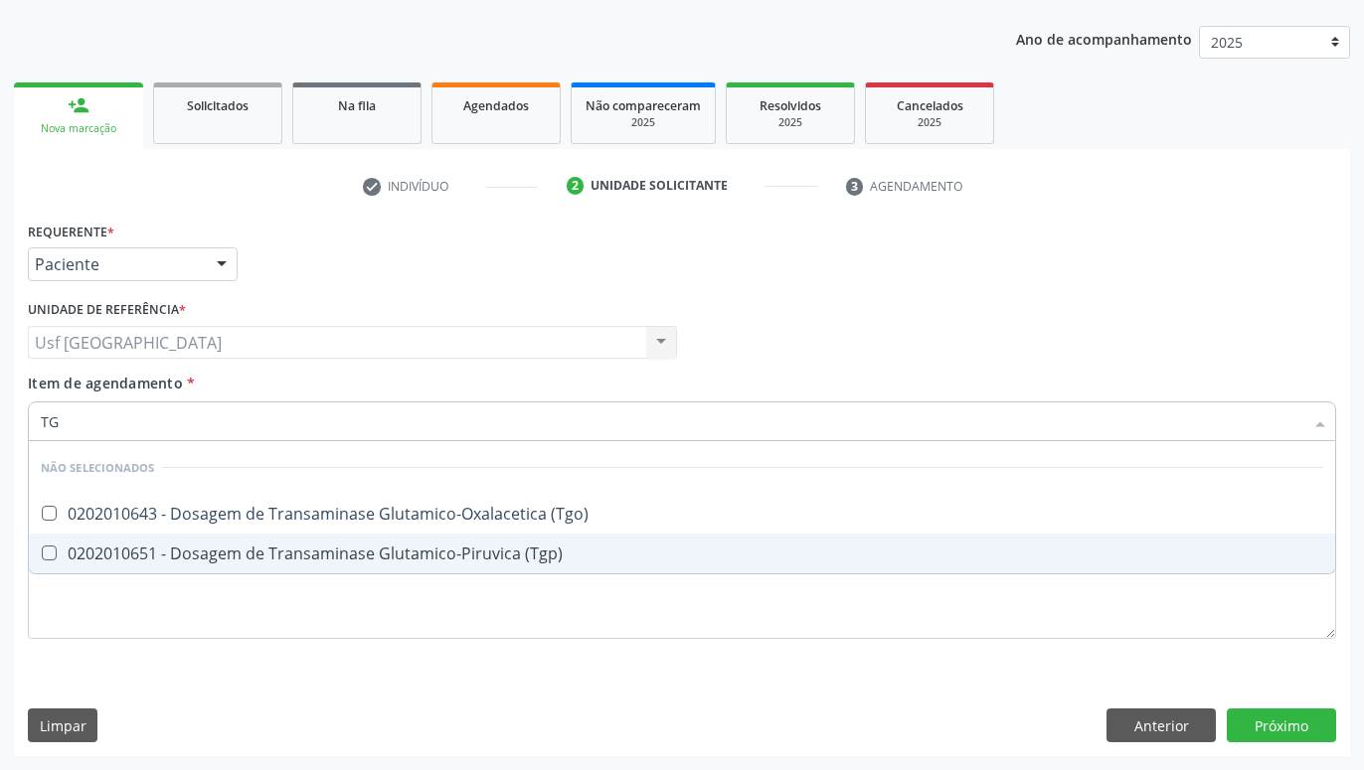
type input "TGO"
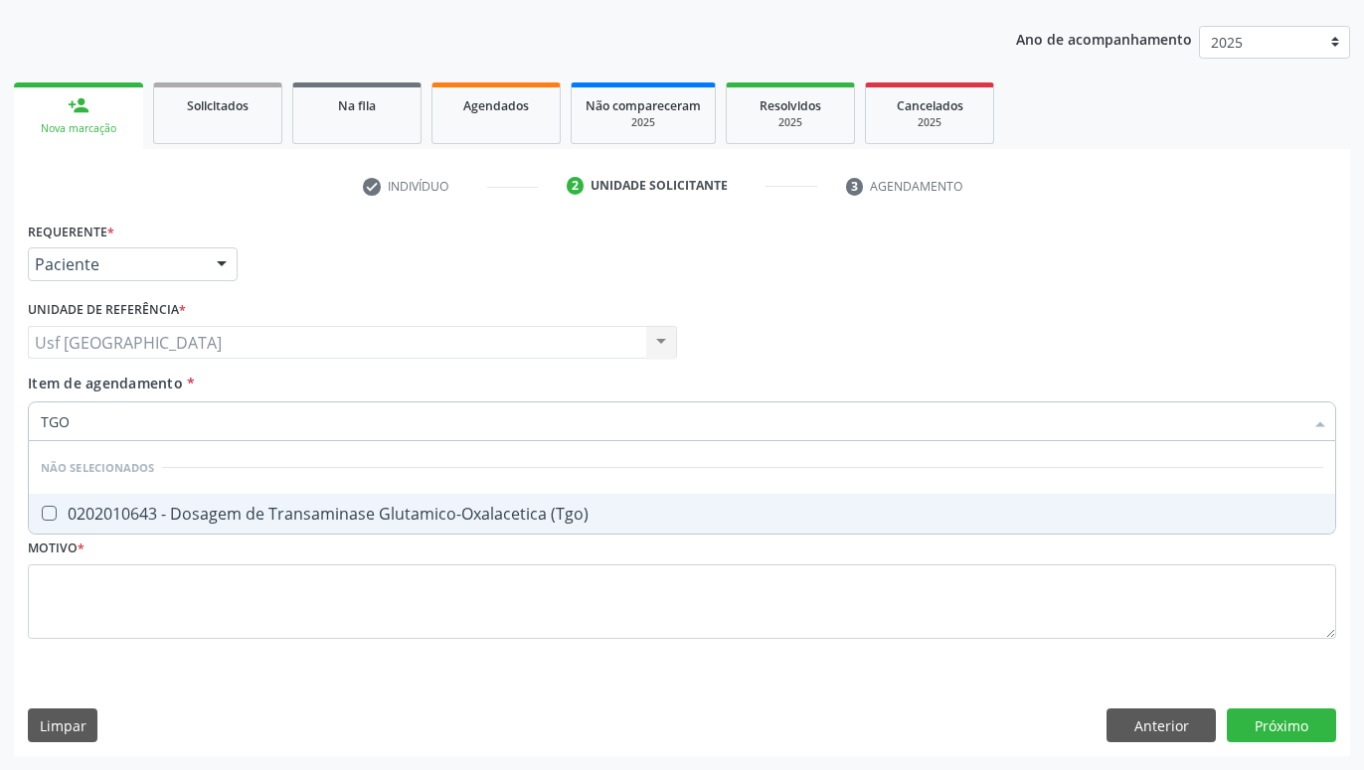
click at [358, 519] on div "0202010643 - Dosagem de Transaminase Glutamico-Oxalacetica (Tgo)" at bounding box center [682, 514] width 1282 height 16
checkbox \(Tgo\) "true"
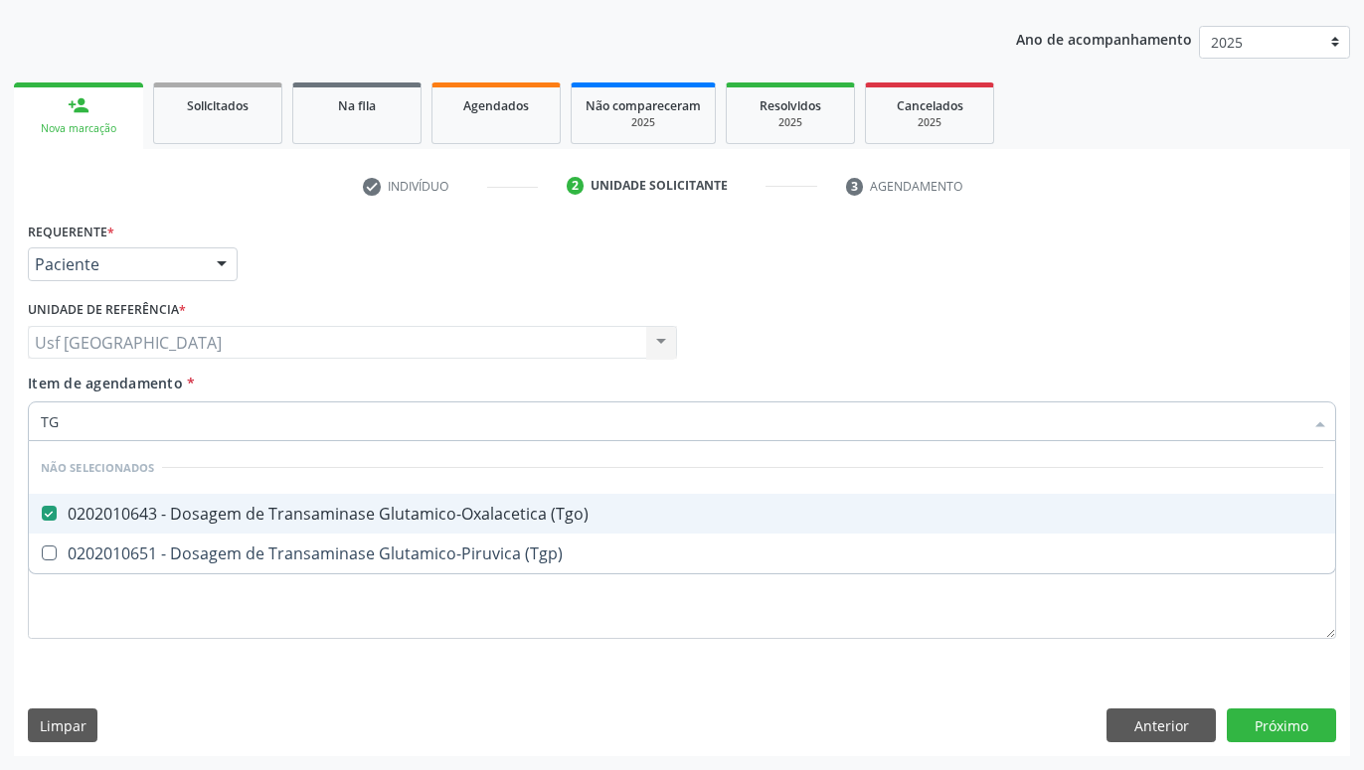
type input "TGP"
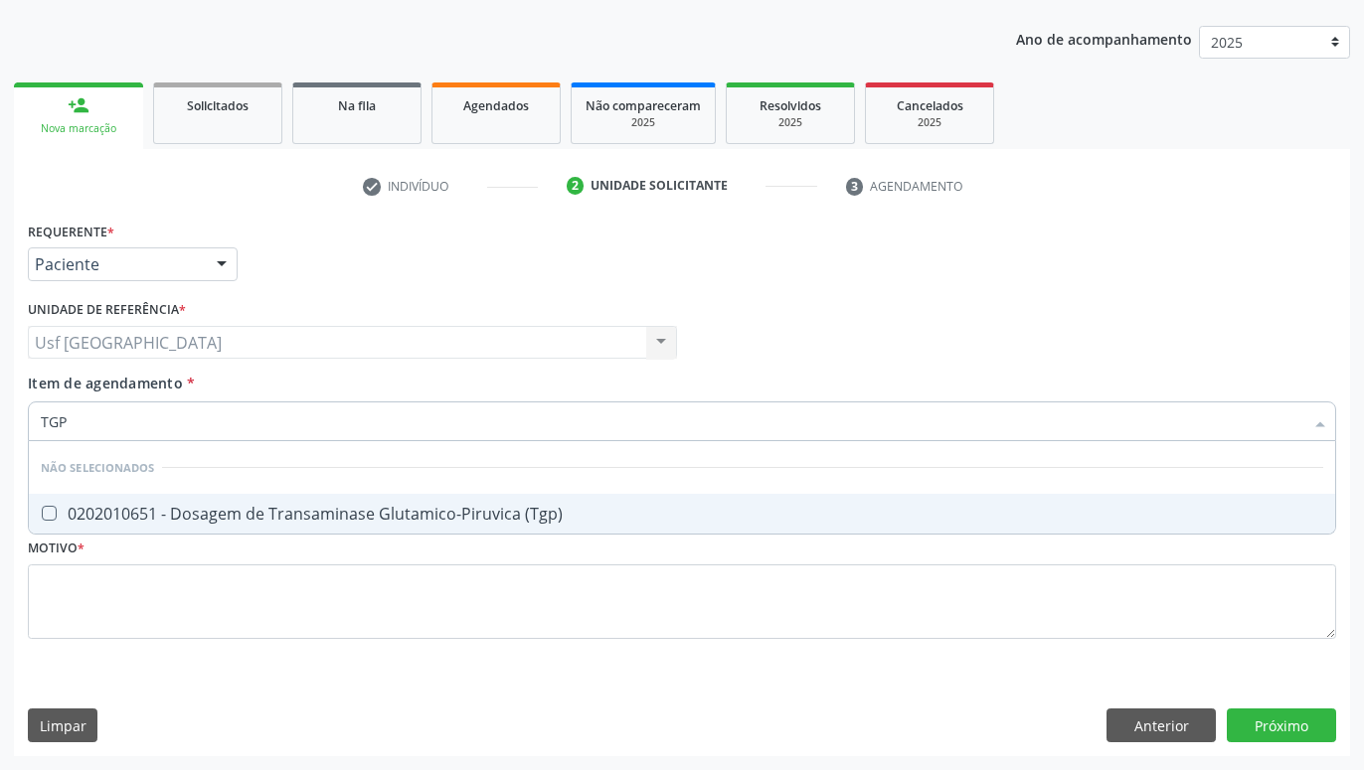
click at [346, 507] on div "0202010651 - Dosagem de Transaminase Glutamico-Piruvica (Tgp)" at bounding box center [682, 514] width 1282 height 16
checkbox \(Tgp\) "true"
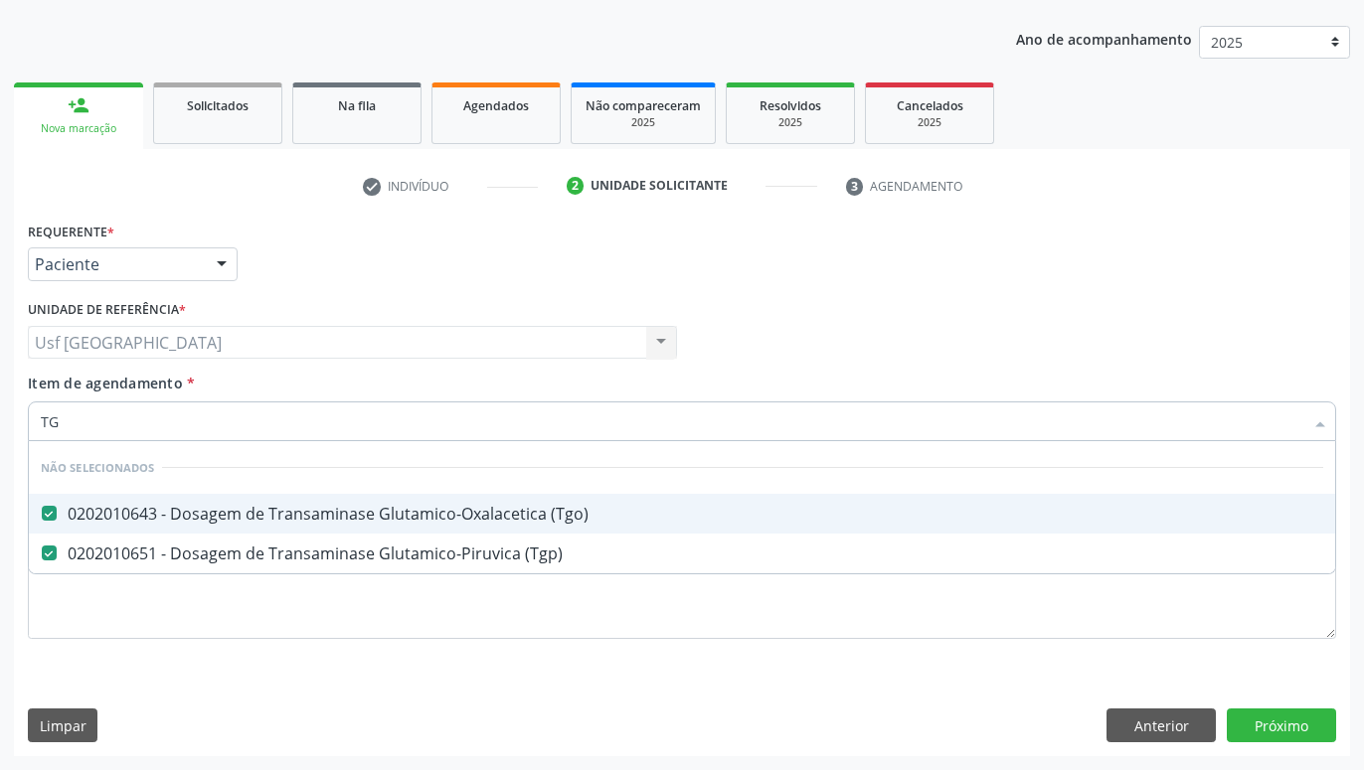
type input "T"
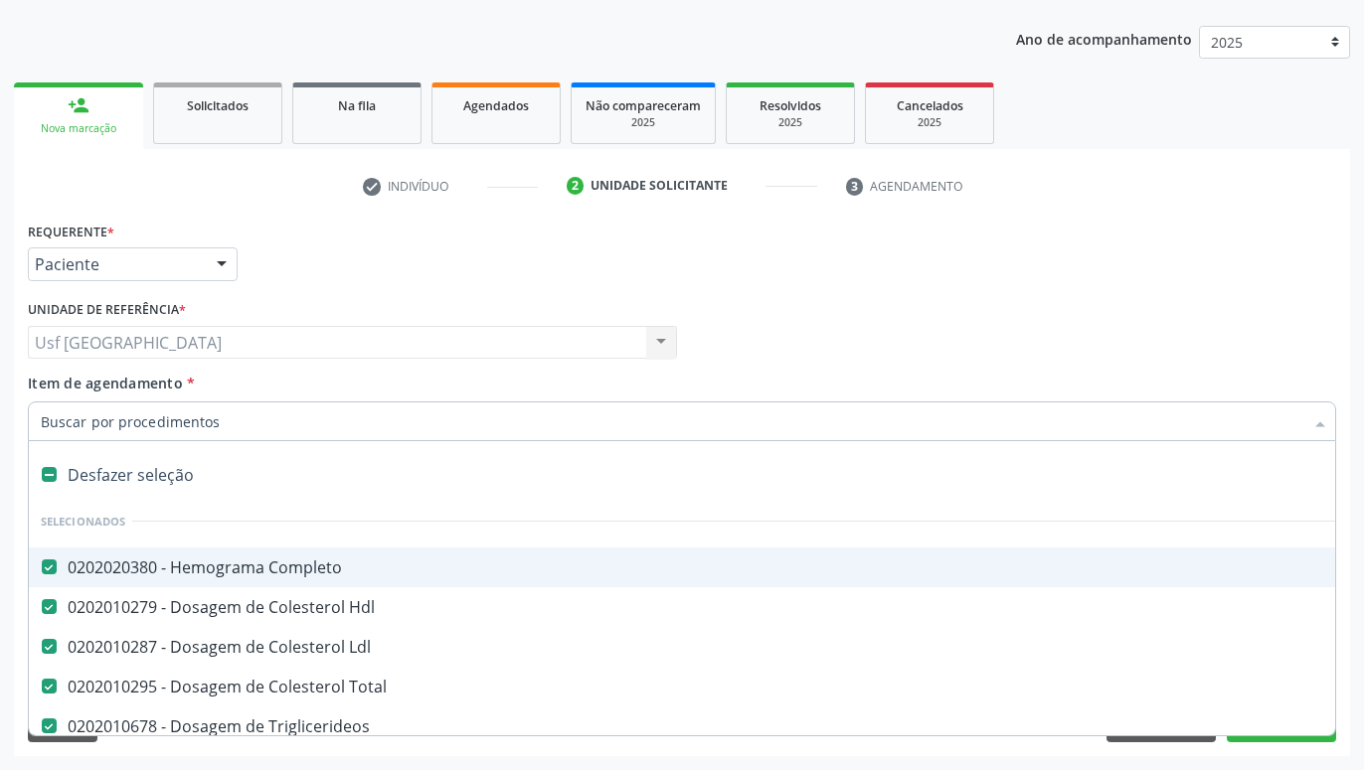
type input "U"
checkbox Ldl "false"
checkbox Total "false"
checkbox Triglicerideos "false"
checkbox Dosagens\) "false"
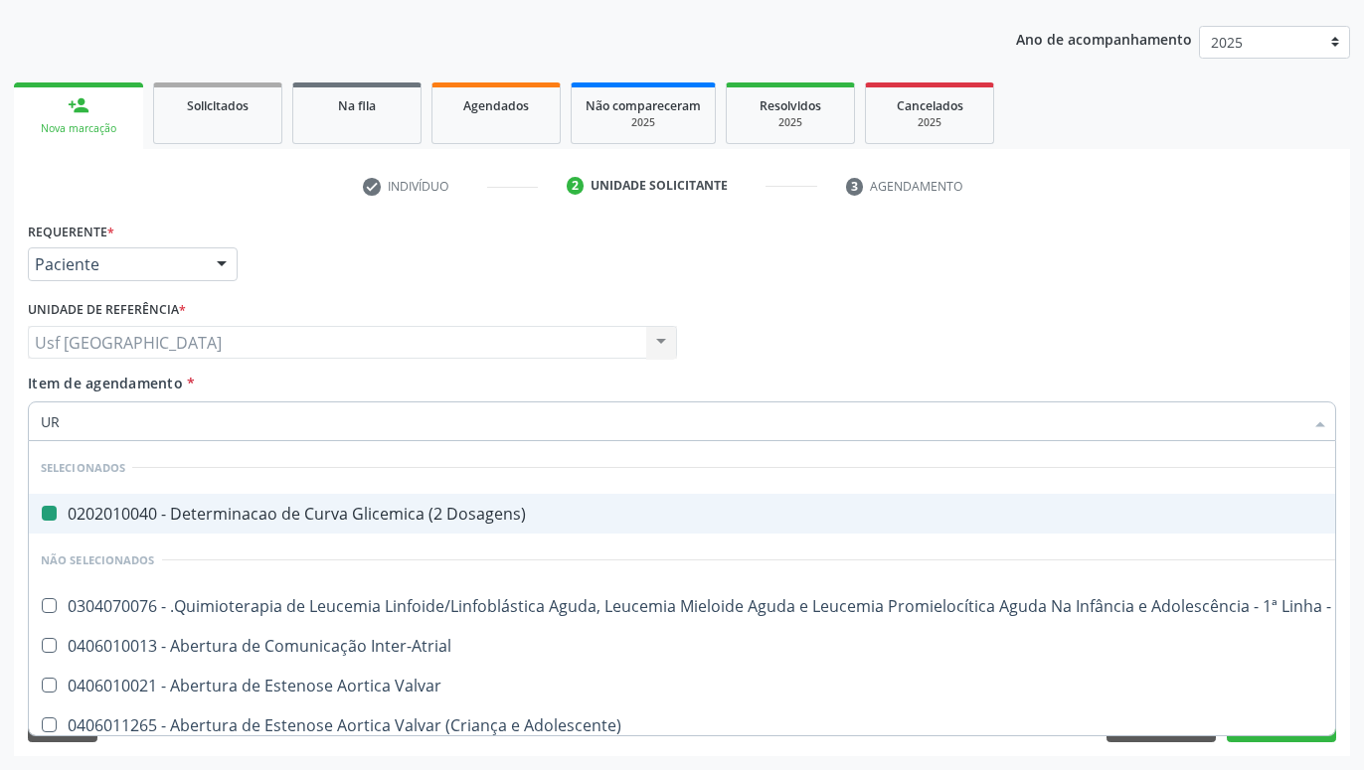
type input "URI"
checkbox Dosagens\) "false"
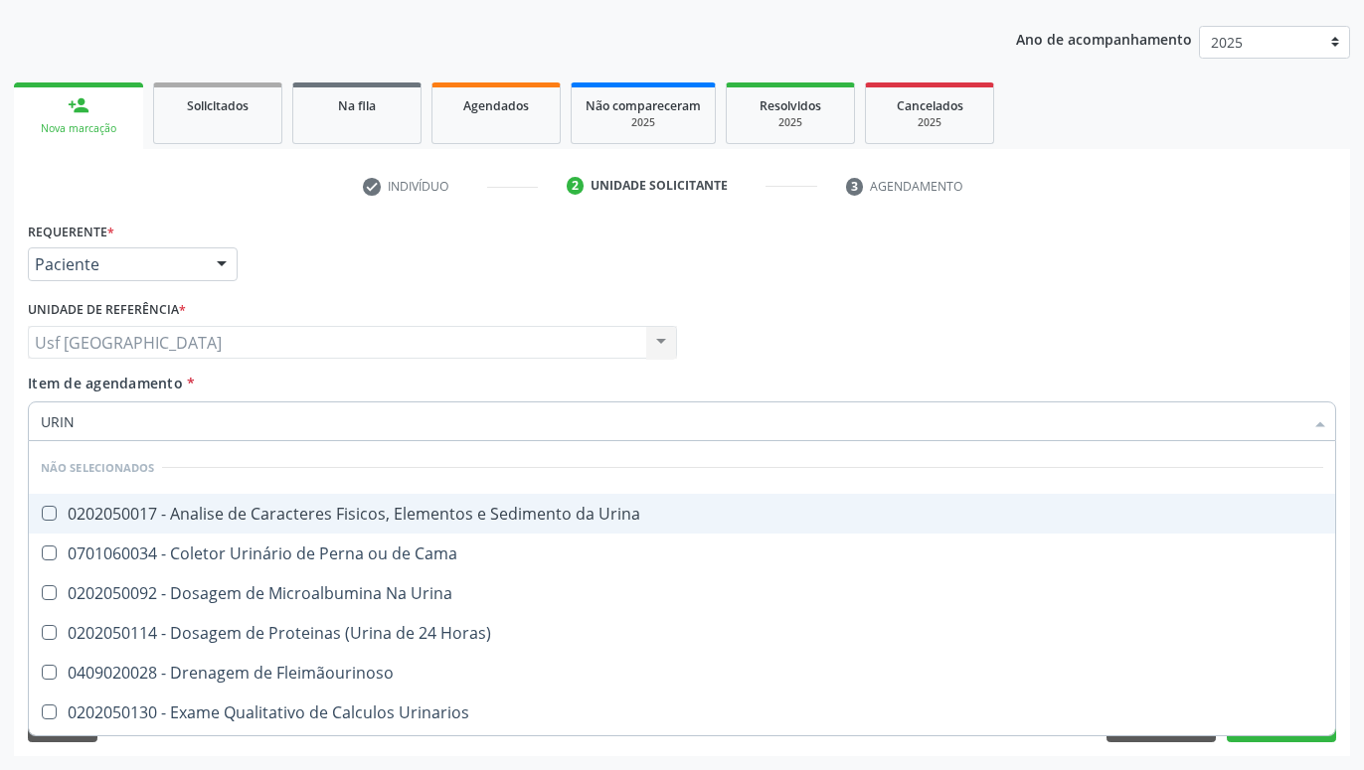
type input "URINA"
click at [323, 516] on div "0202050017 - Analise de Caracteres Fisicos, Elementos e Sedimento da Urina" at bounding box center [682, 514] width 1282 height 16
checkbox Urina "true"
type input "UR"
checkbox Urina "true"
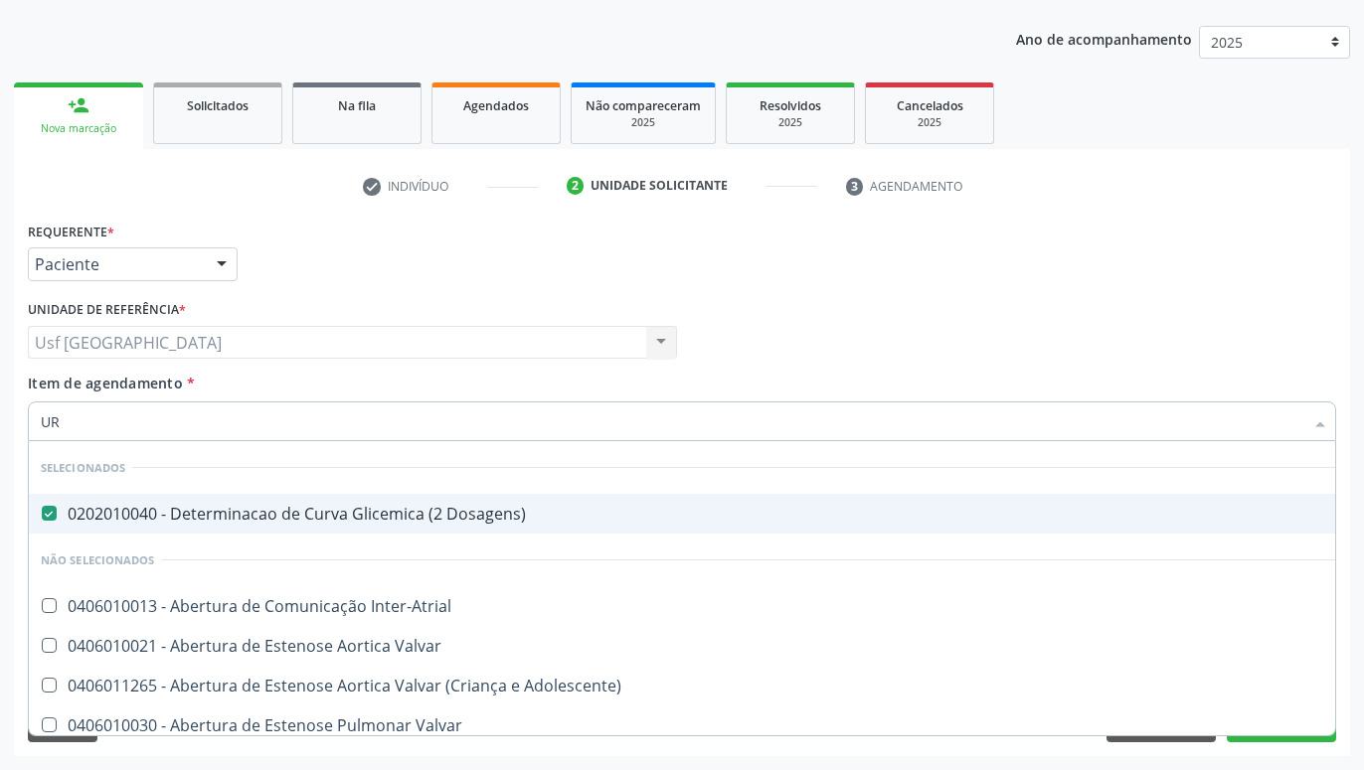
type input "U"
checkbox Inter-Atrial "true"
checkbox Valvar "true"
checkbox Adolescente\) "true"
checkbox Valvar "true"
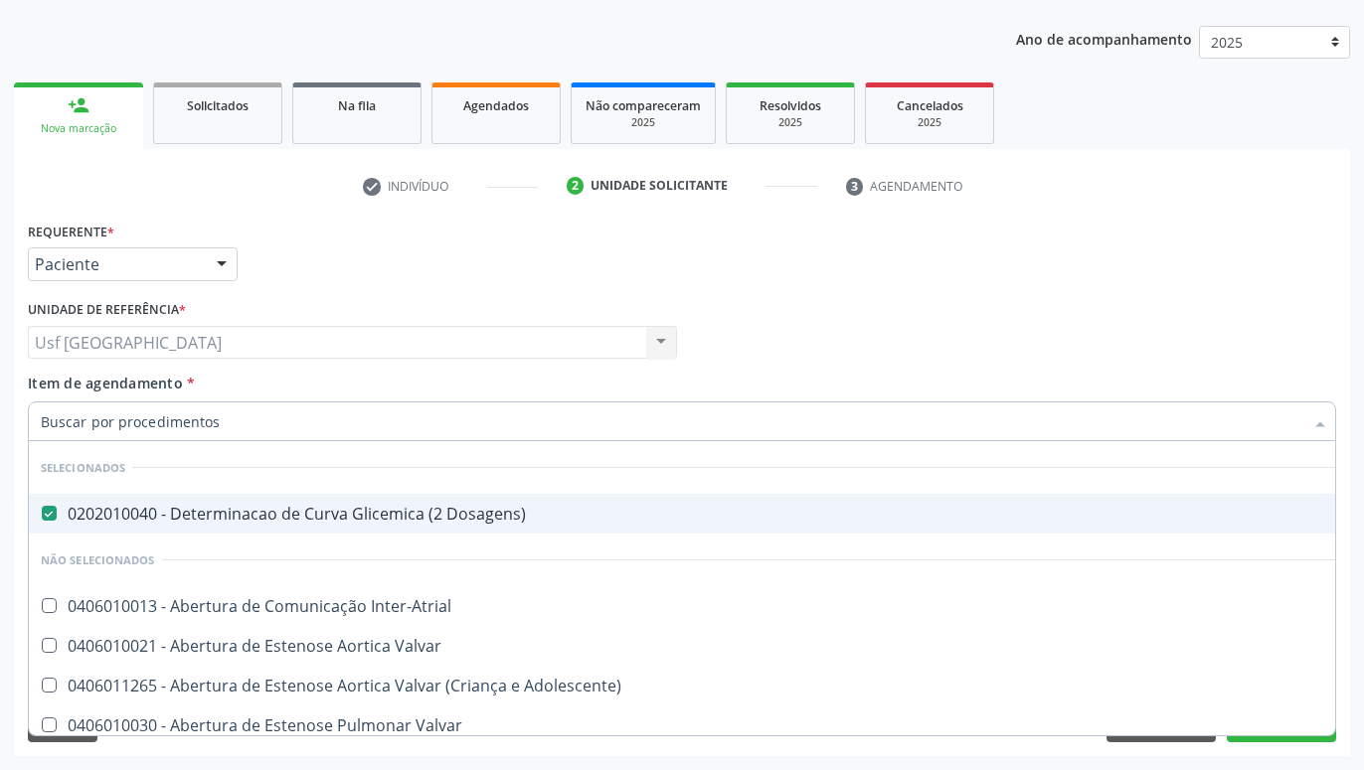
checkbox Urina "false"
checkbox Alimentos "false"
checkbox Especializada "true"
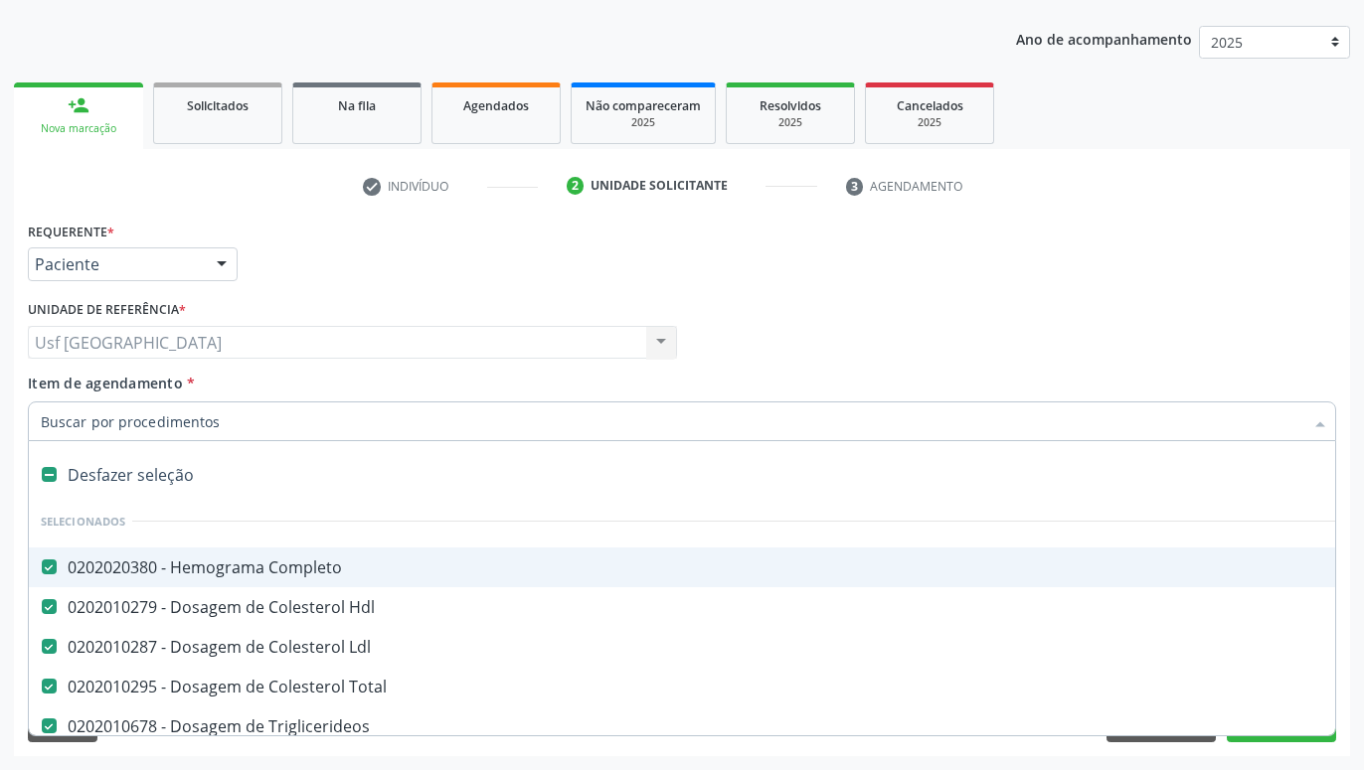
type input "U"
checkbox Ldl "false"
checkbox Total "false"
checkbox Triglicerideos "false"
checkbox Dosagens\) "false"
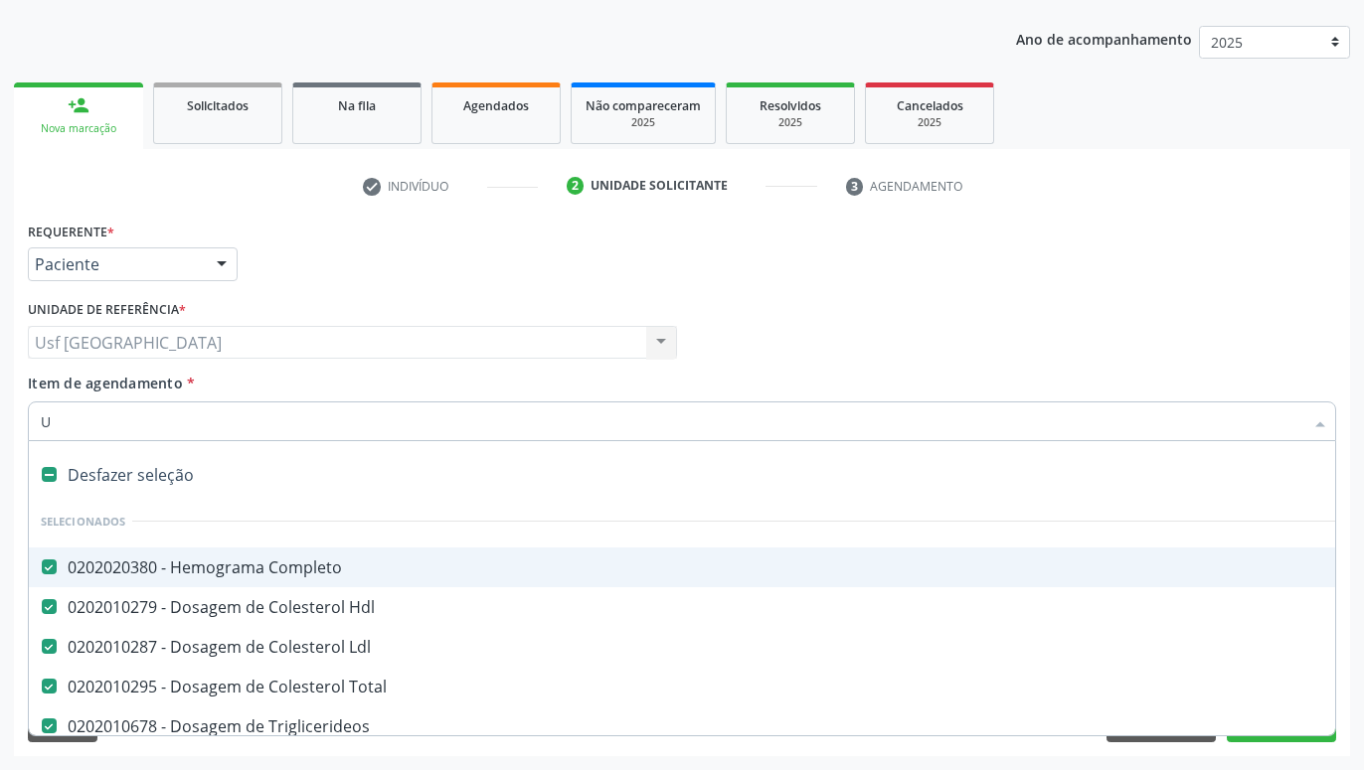
checkbox Pernoite "true"
checkbox Urina "false"
checkbox Coledocoplastia "true"
checkbox Oncologia "true"
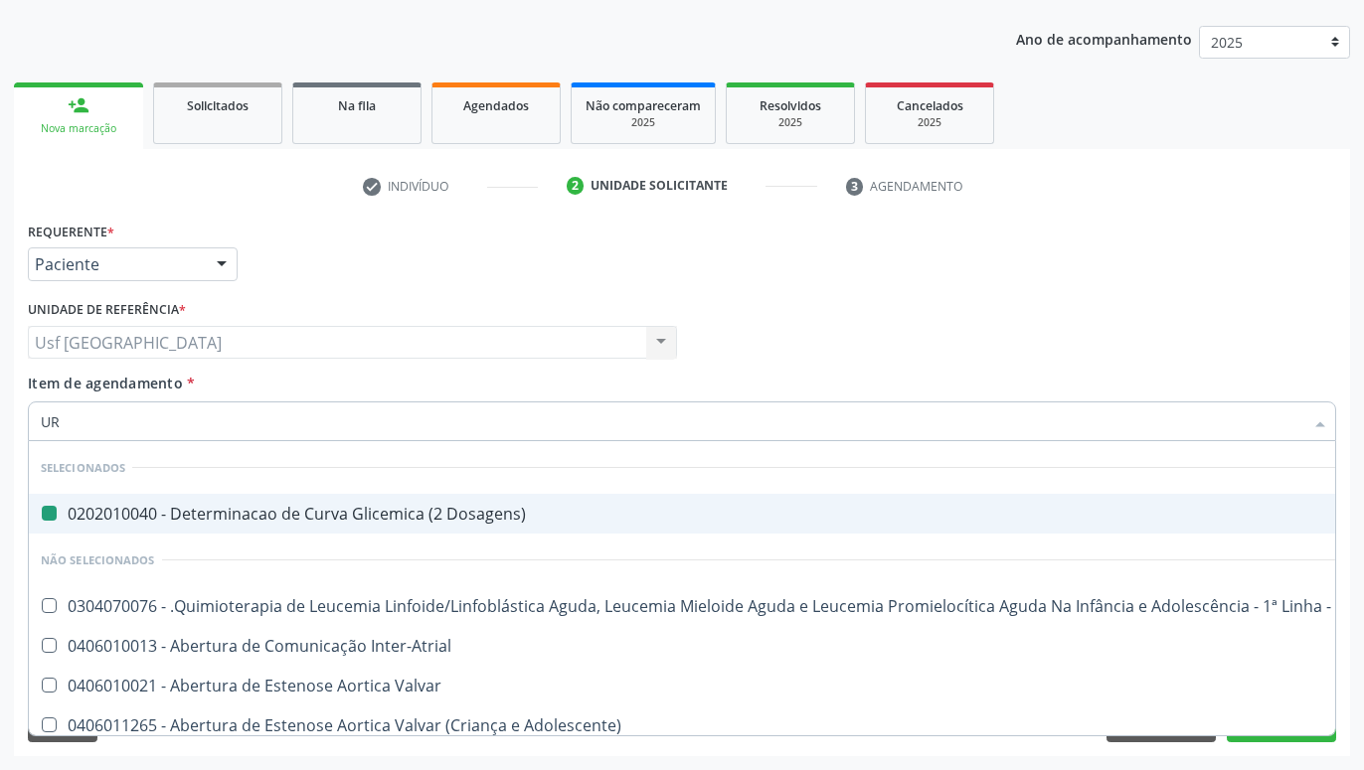
type input "URE"
checkbox Dosagens\) "false"
checkbox Diálise "false"
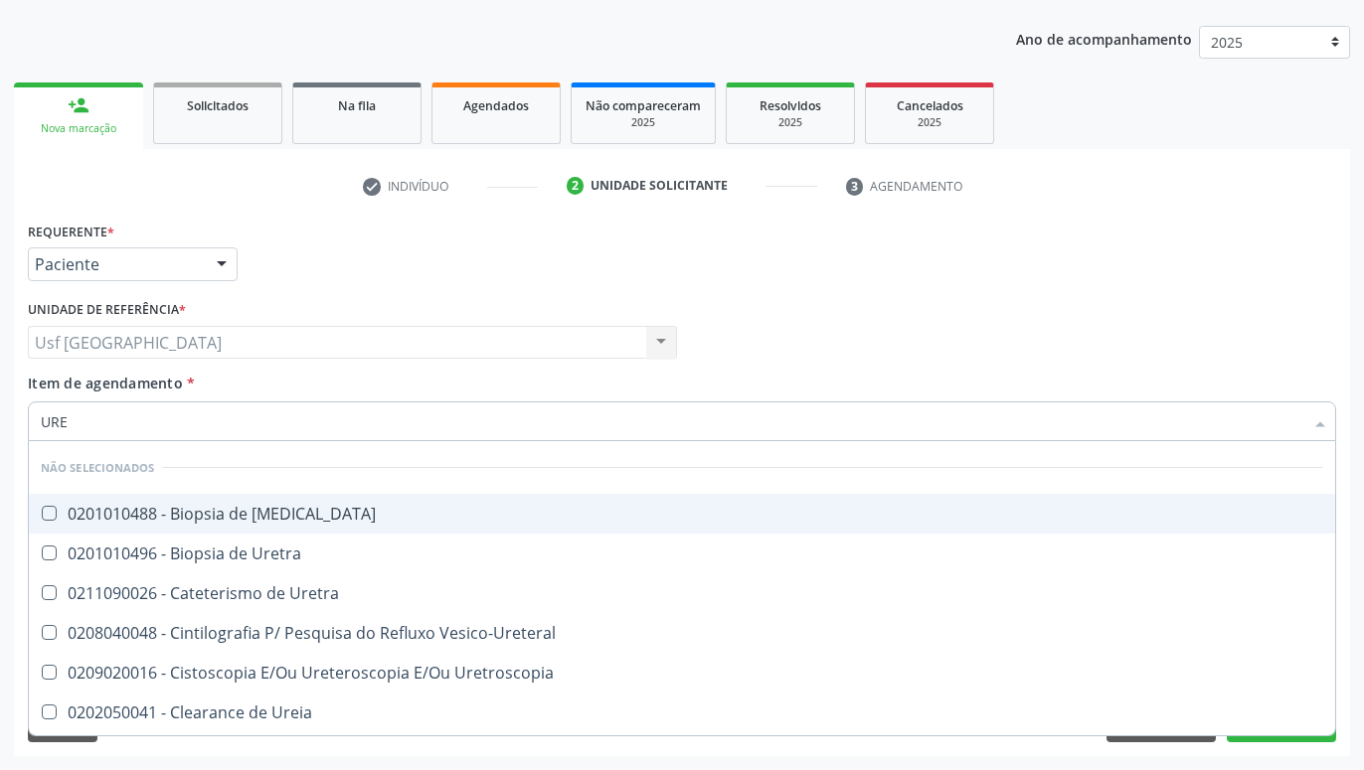
type input "UREI"
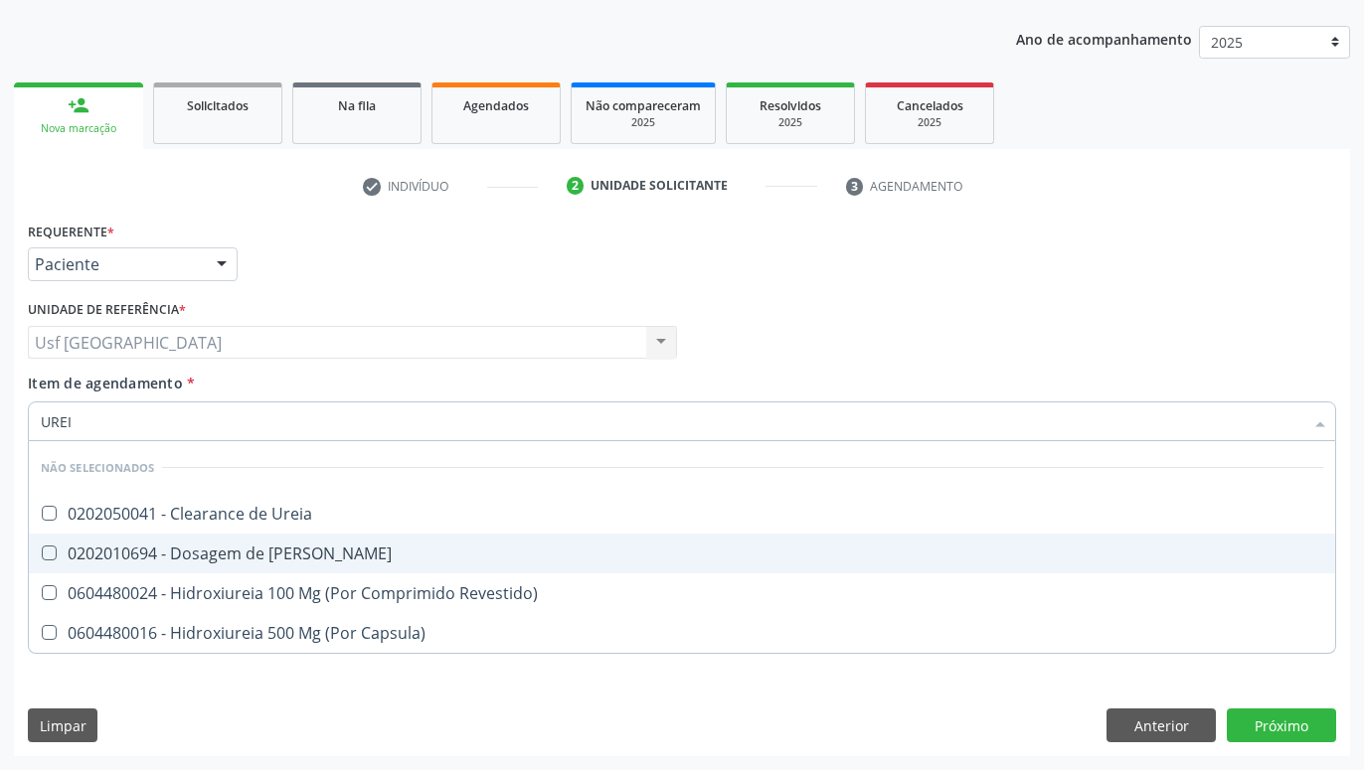
click at [192, 555] on div "0202010694 - Dosagem de [PERSON_NAME]" at bounding box center [682, 554] width 1282 height 16
checkbox Ureia "true"
type input "URE"
checkbox Ureia "false"
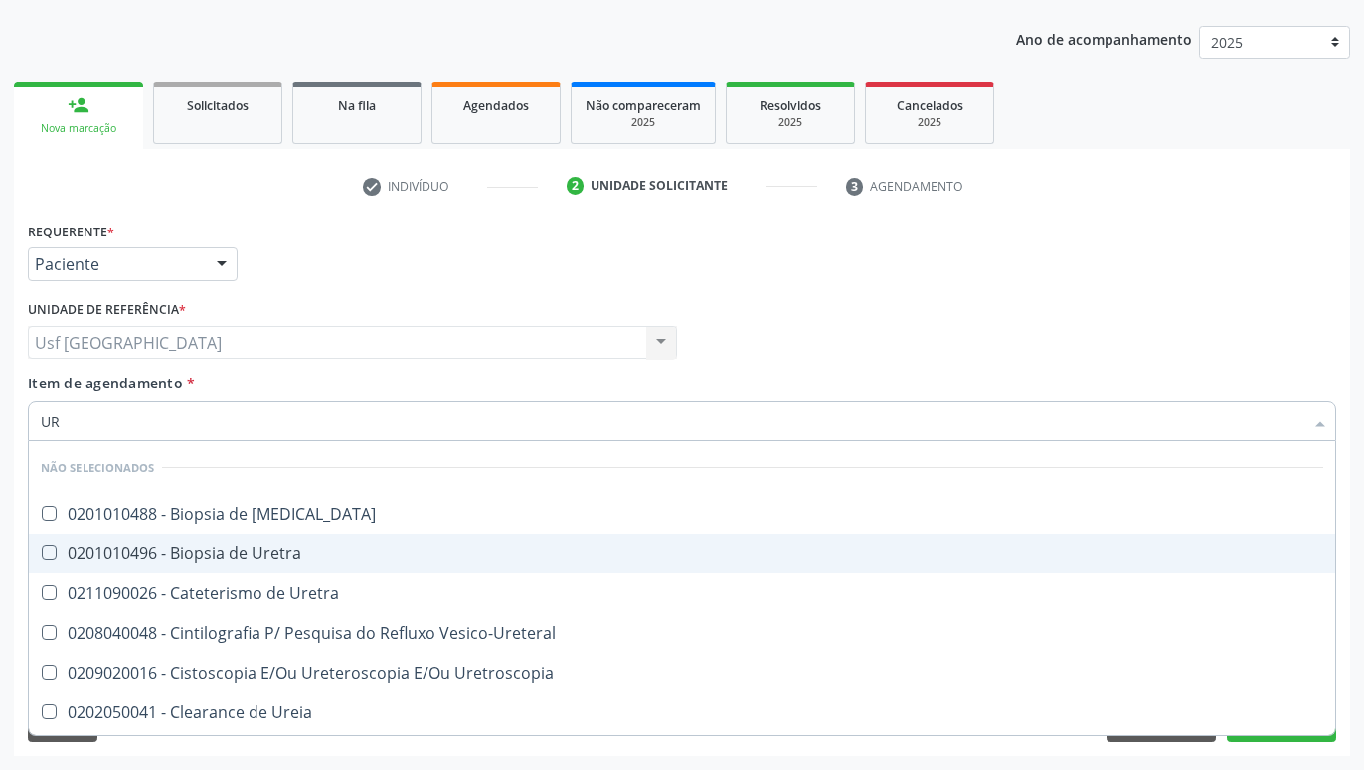
type input "U"
checkbox Ureter "true"
checkbox Ureia "false"
checkbox Cistoscopia "false"
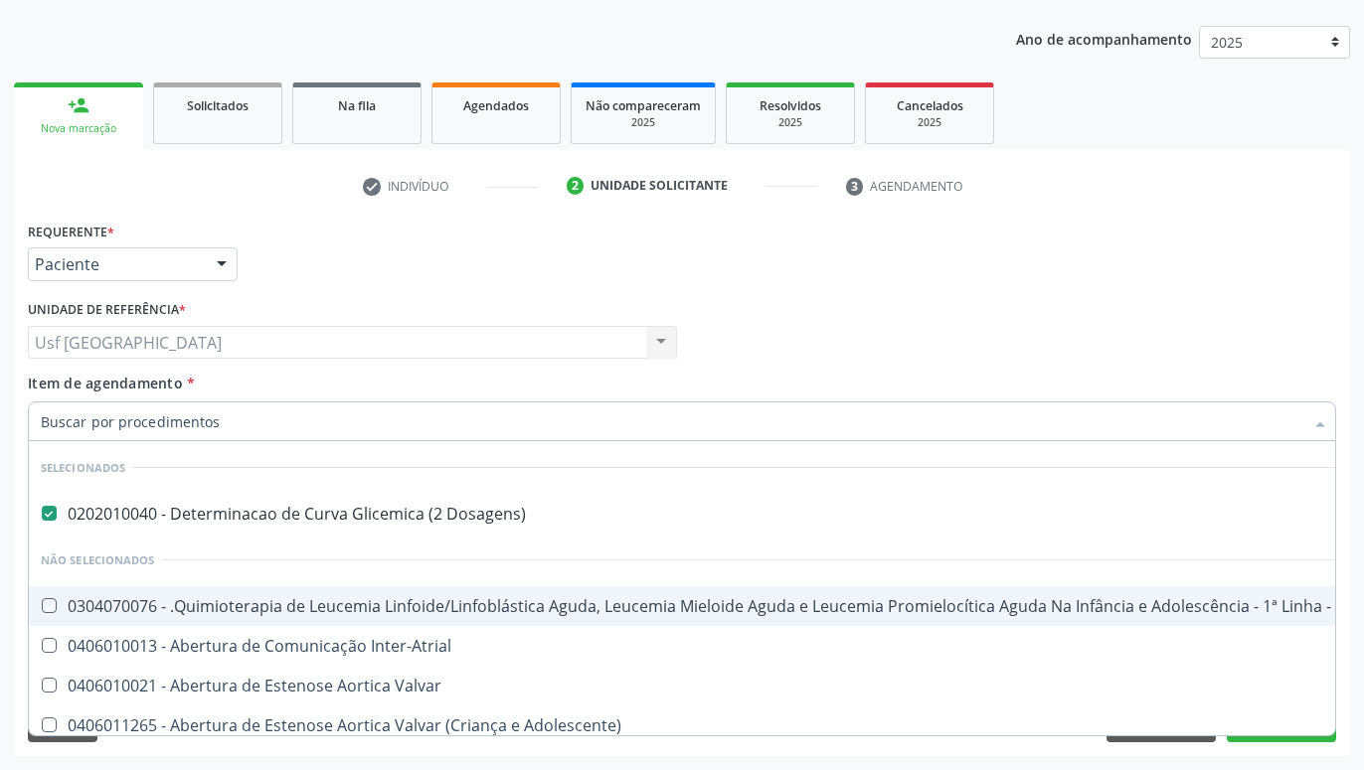
checkbox Manutenção "true"
checkbox Inter-Atrial "true"
checkbox Valvar "true"
checkbox Adolescente\) "true"
checkbox Urina "false"
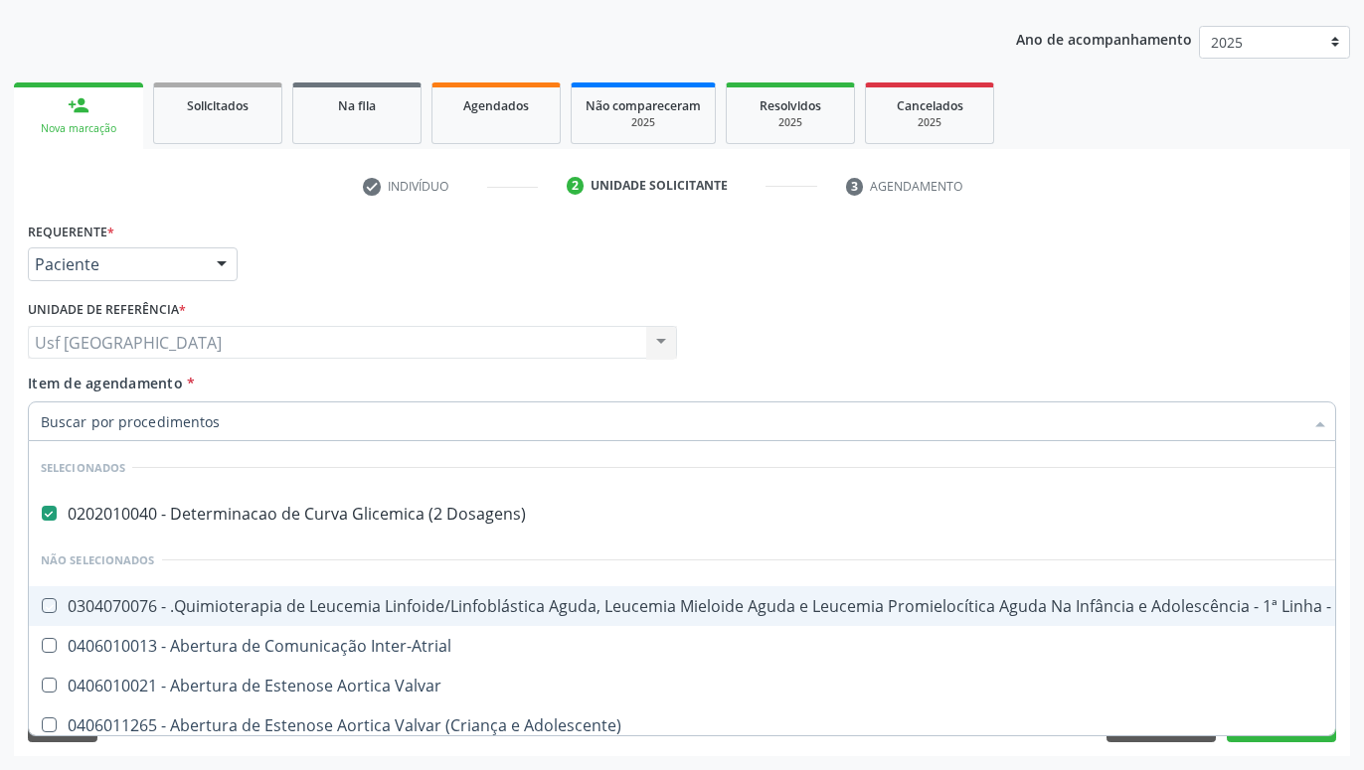
checkbox Nível "true"
checkbox \(Tgo\) "false"
checkbox \(Tgp\) "false"
checkbox Ureia "false"
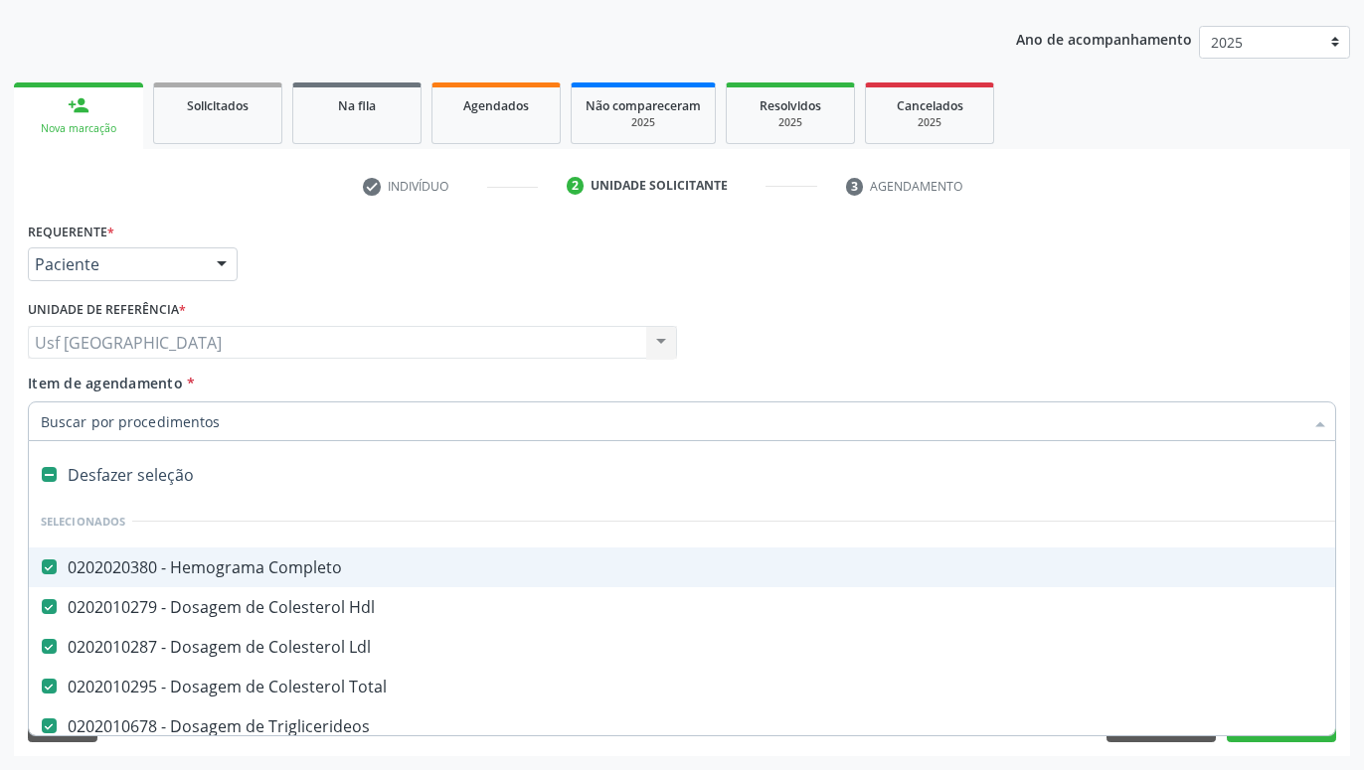
type input "C"
checkbox Punho "true"
checkbox Urina "false"
type input "CR"
checkbox Completo "false"
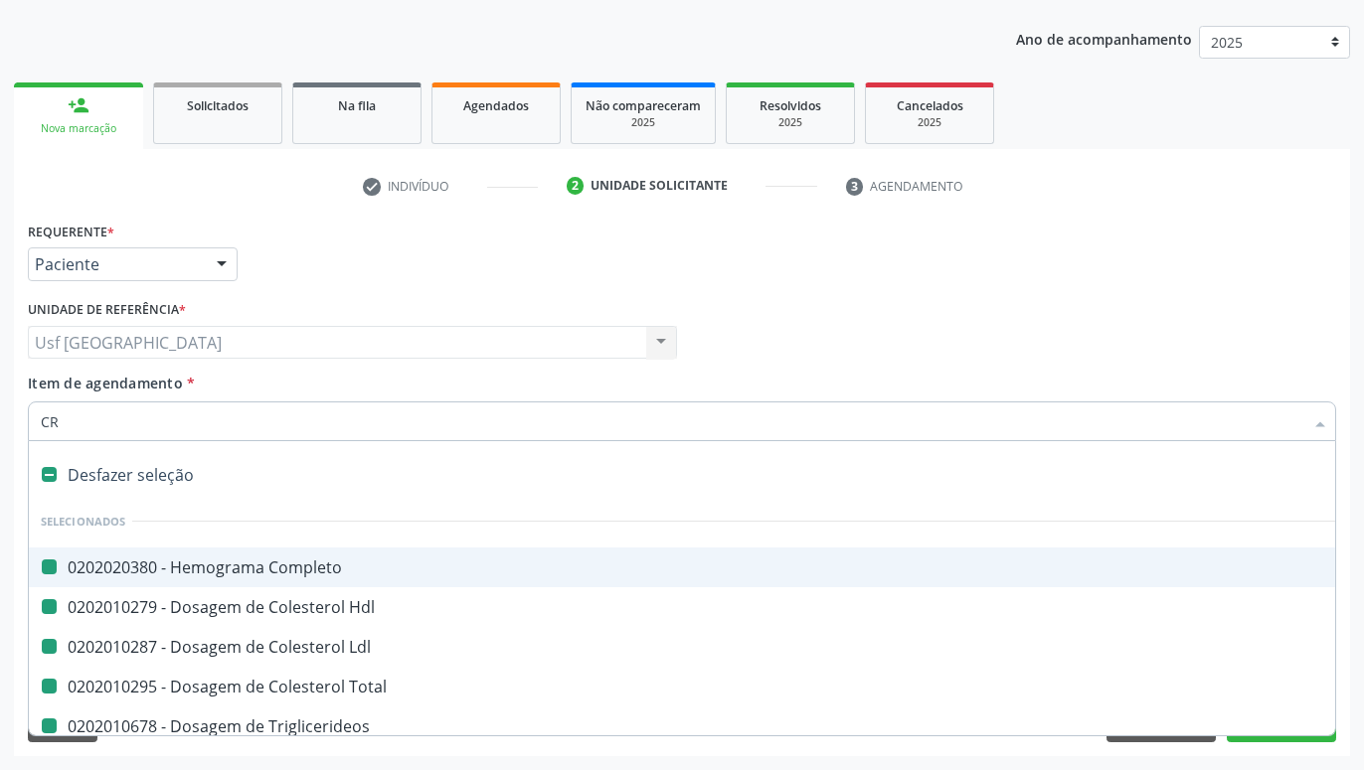
checkbox Ldl "false"
checkbox Total "false"
checkbox Triglicerideos "false"
checkbox Dosagens\) "false"
checkbox Punho "false"
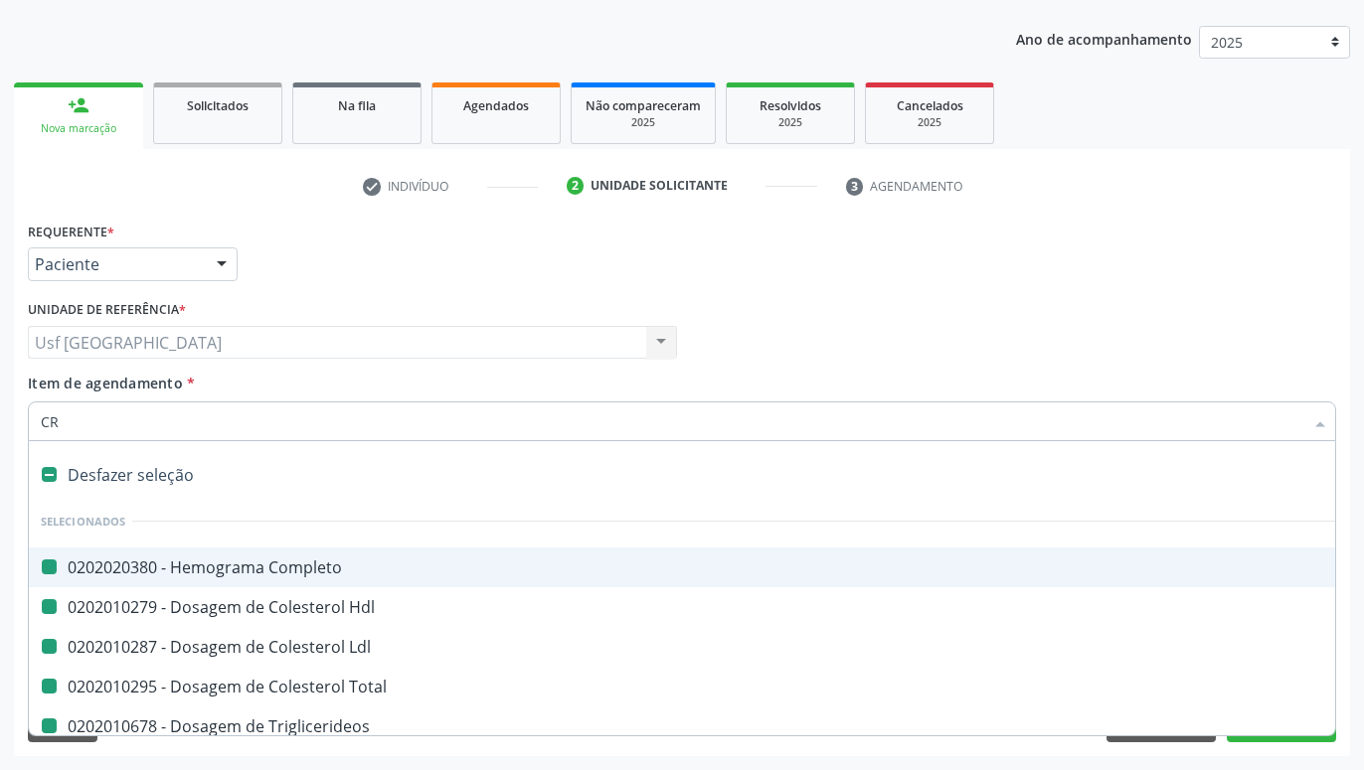
checkbox Hdl "false"
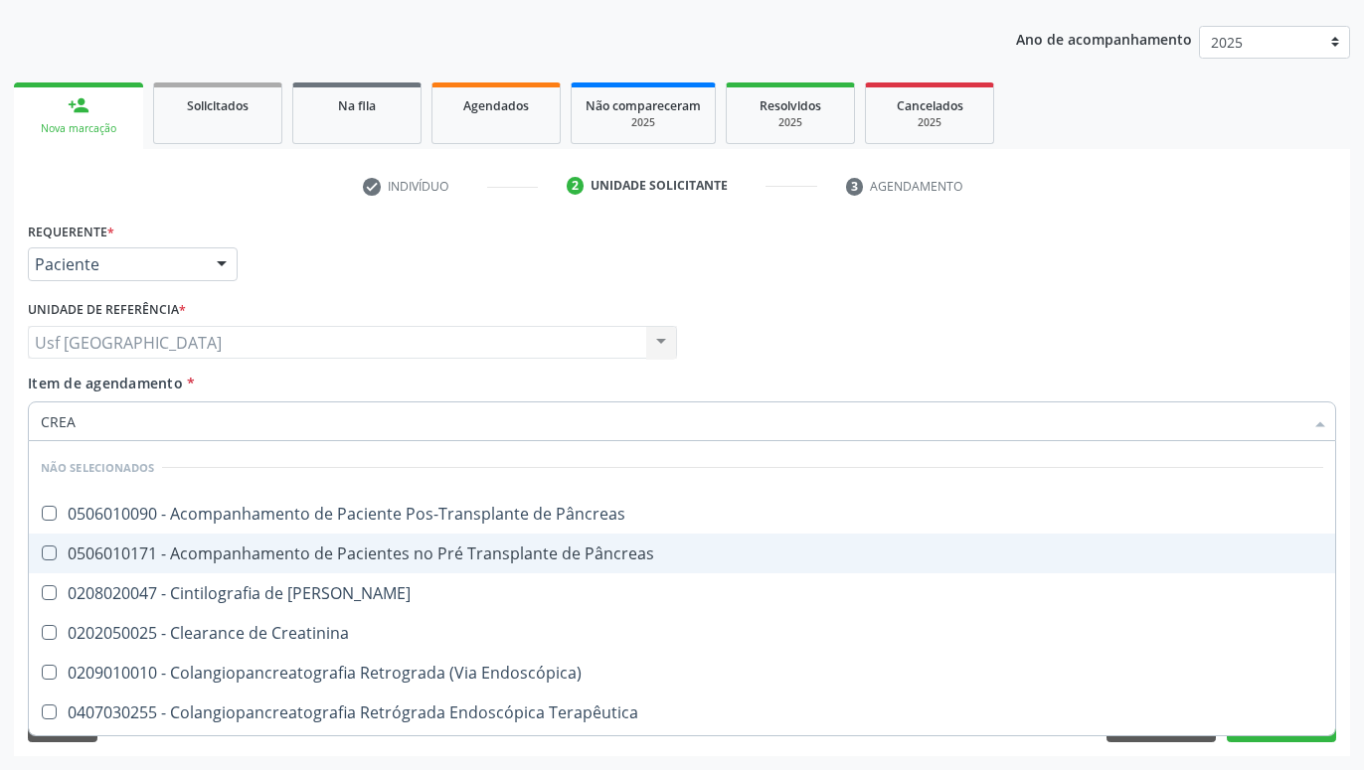
type input "CREAT"
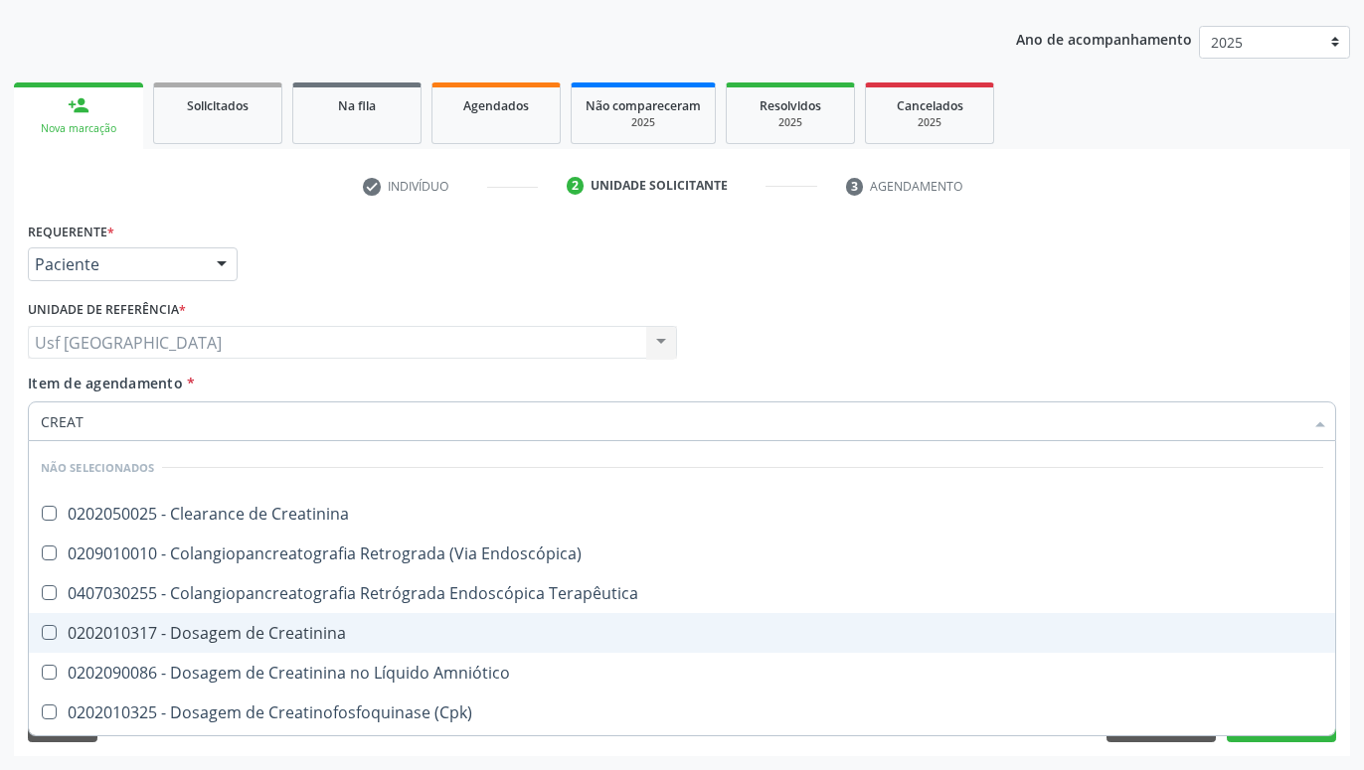
click at [207, 625] on div "0202010317 - Dosagem de Creatinina" at bounding box center [682, 633] width 1282 height 16
checkbox Creatinina "true"
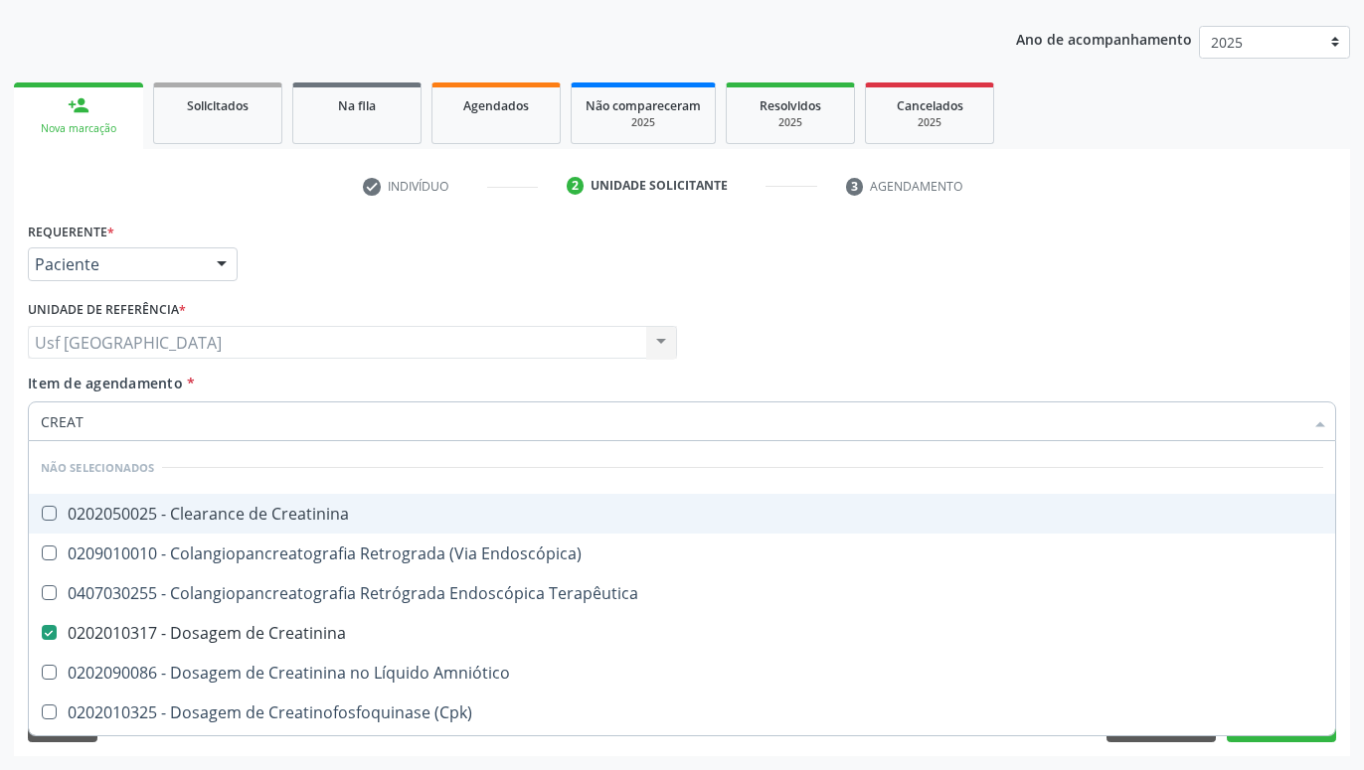
type input "CREA"
checkbox Creatinina "false"
checkbox Mb "true"
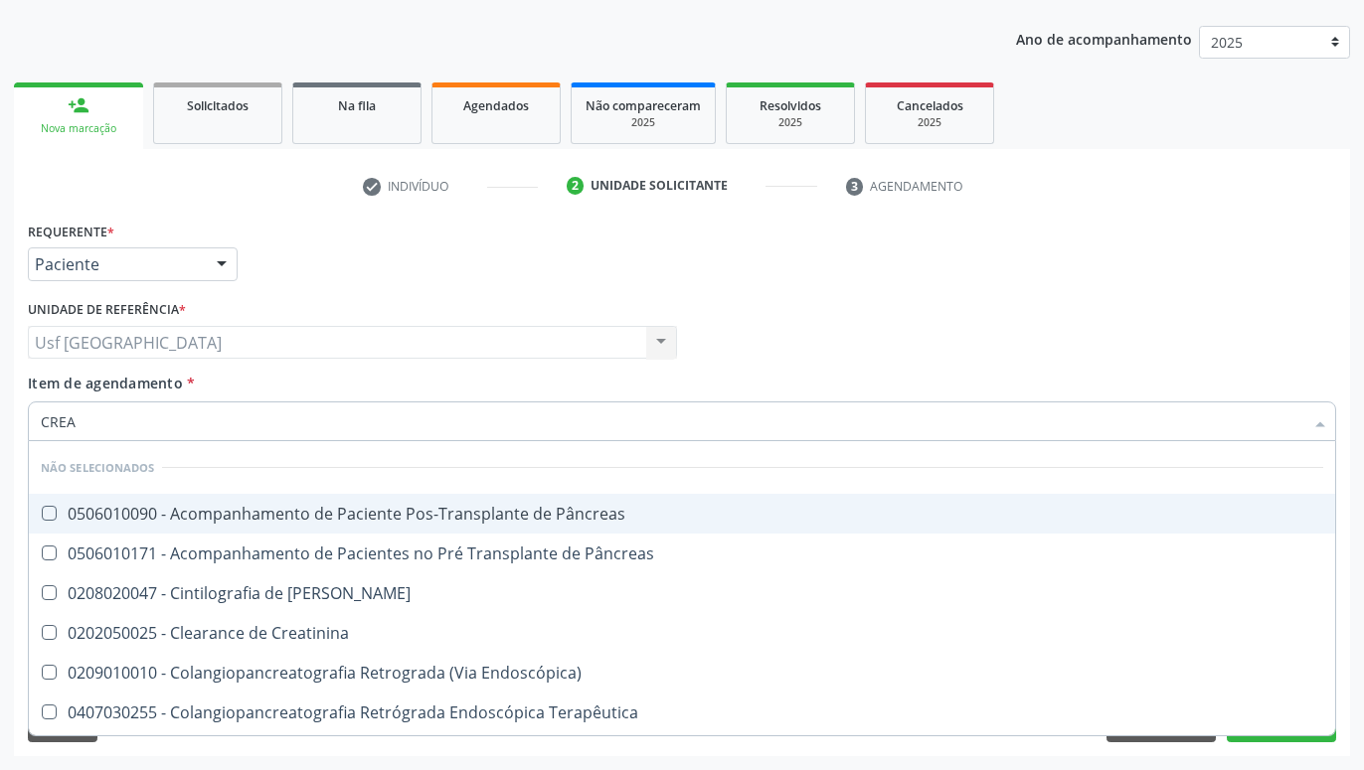
type input "CRE"
checkbox Oncologia "true"
checkbox Creatinina "false"
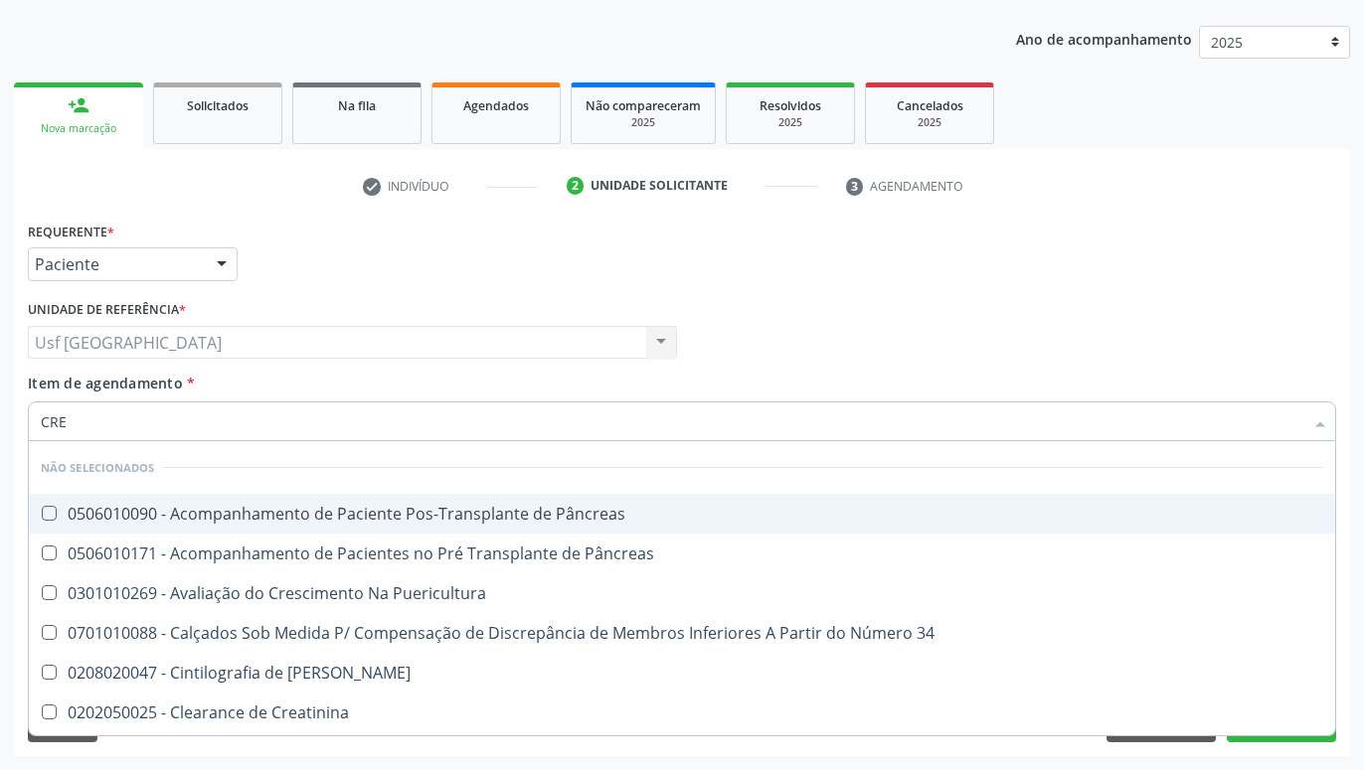
type input "CR"
checkbox Creatinina "false"
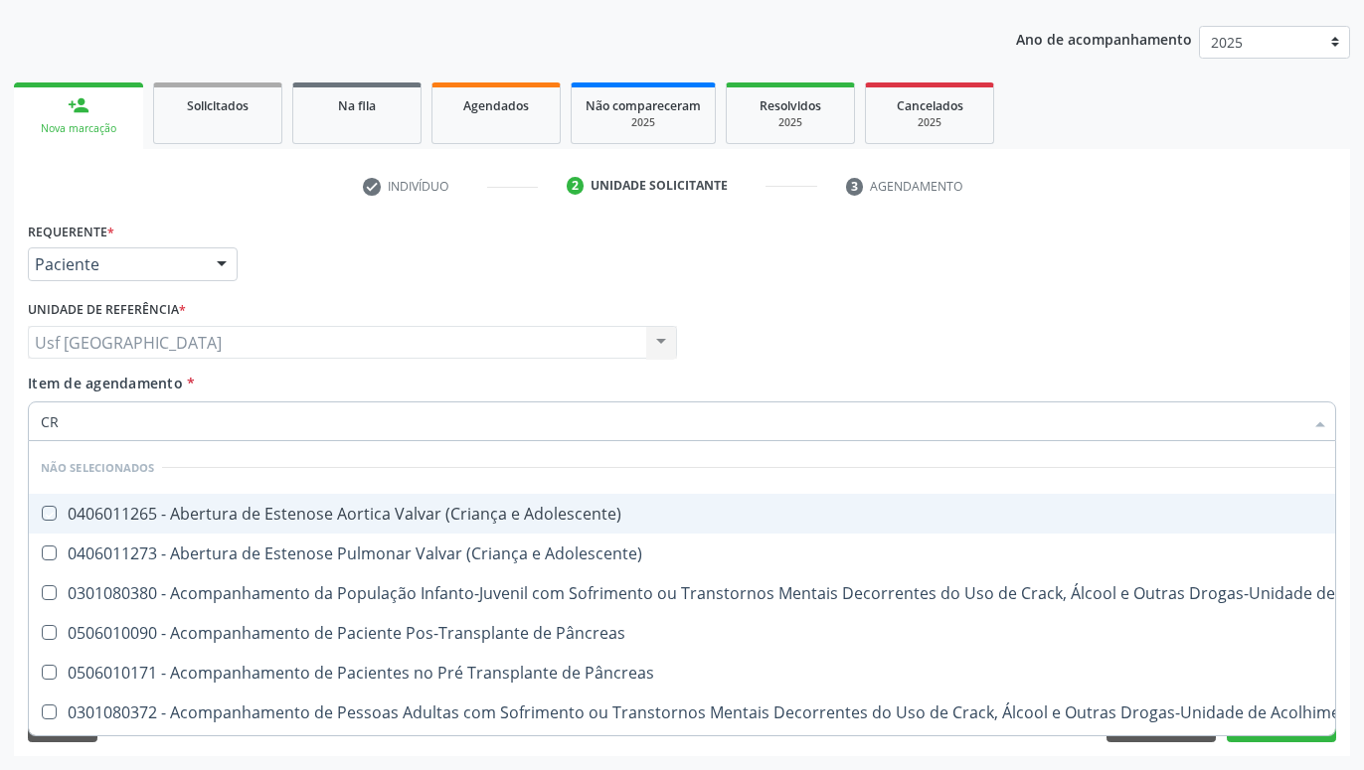
type input "C"
checkbox Adolescente\) "true"
checkbox \(Uai\)\ "true"
checkbox Pâncreas "true"
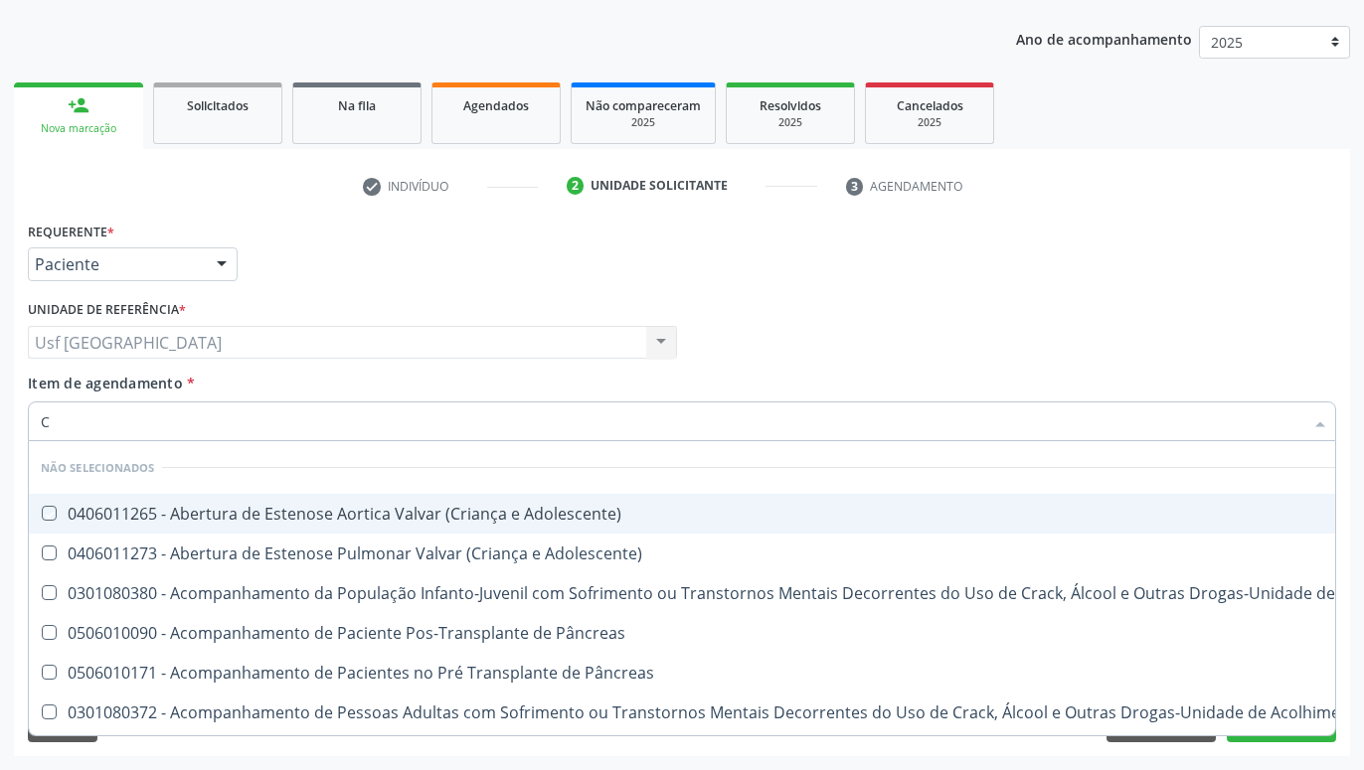
checkbox \(Uaa\)\ "true"
checkbox Adolescente\) "true"
checkbox Creatinina "false"
checkbox Cateter "true"
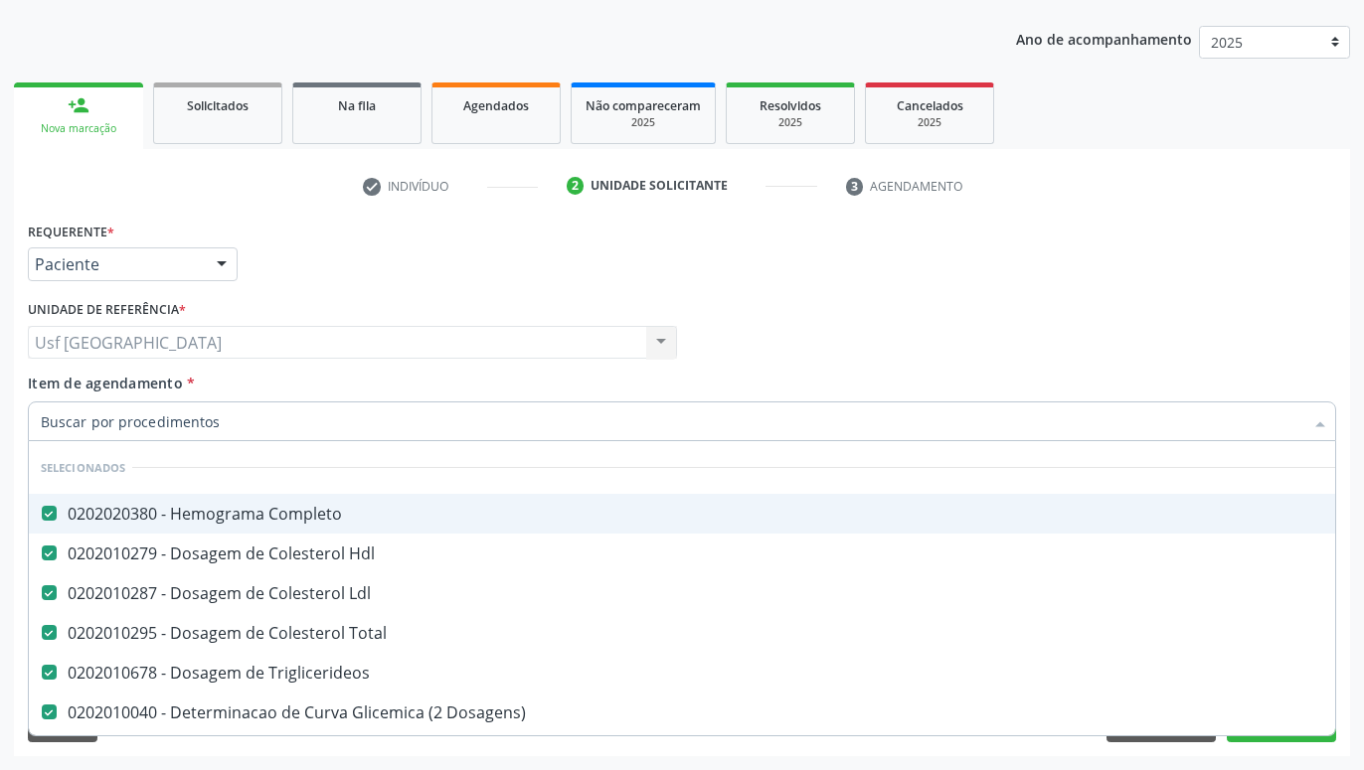
checkbox Urina "false"
checkbox Adolescente\) "true"
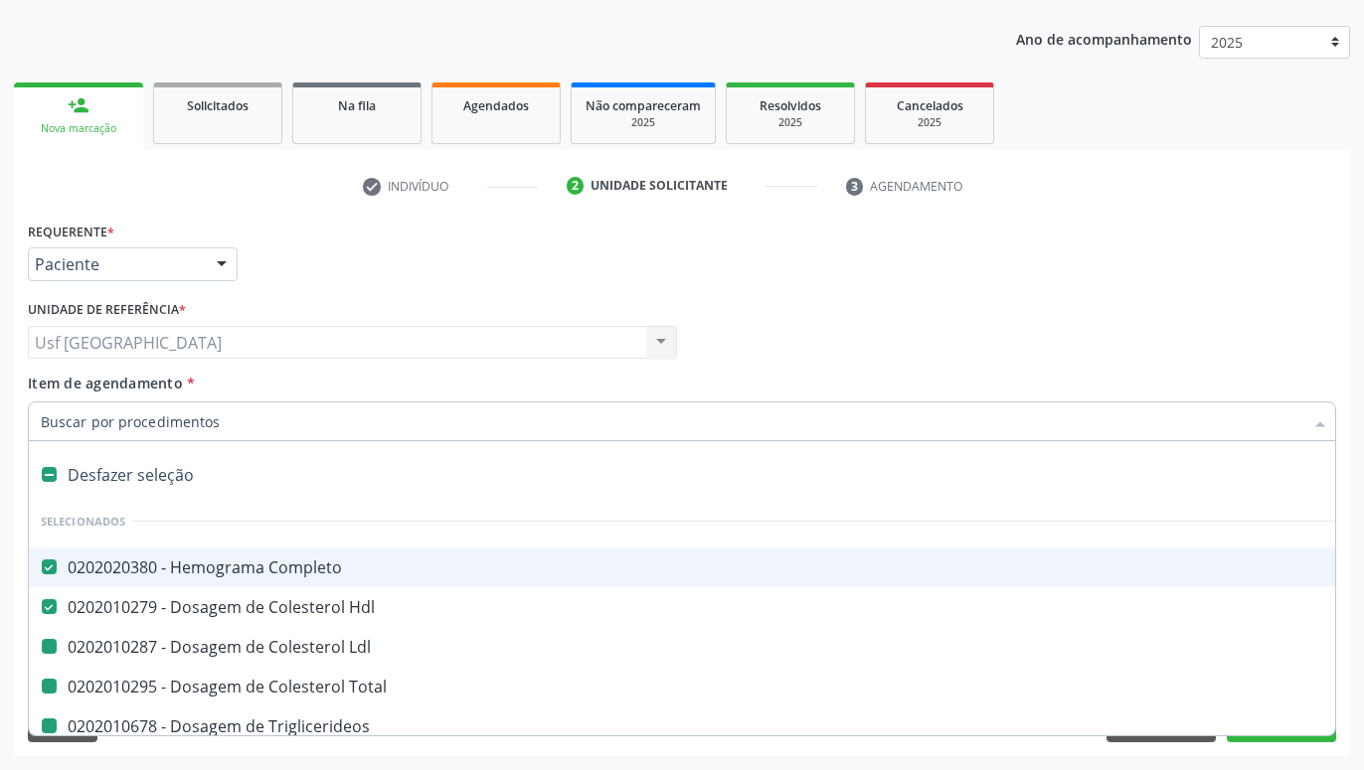
type input "P"
checkbox Ldl "false"
checkbox Total "false"
checkbox Triglicerideos "false"
checkbox Dosagens\) "false"
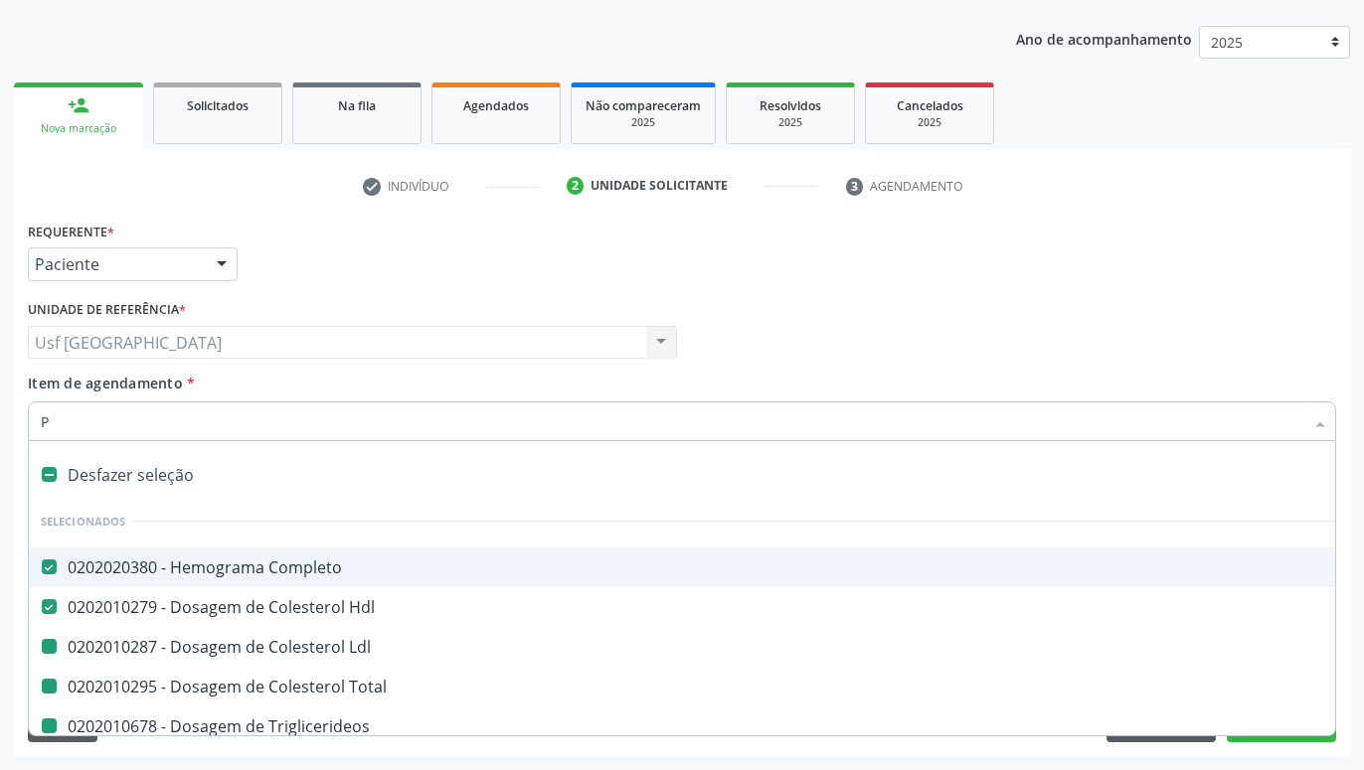
checkbox Urina "false"
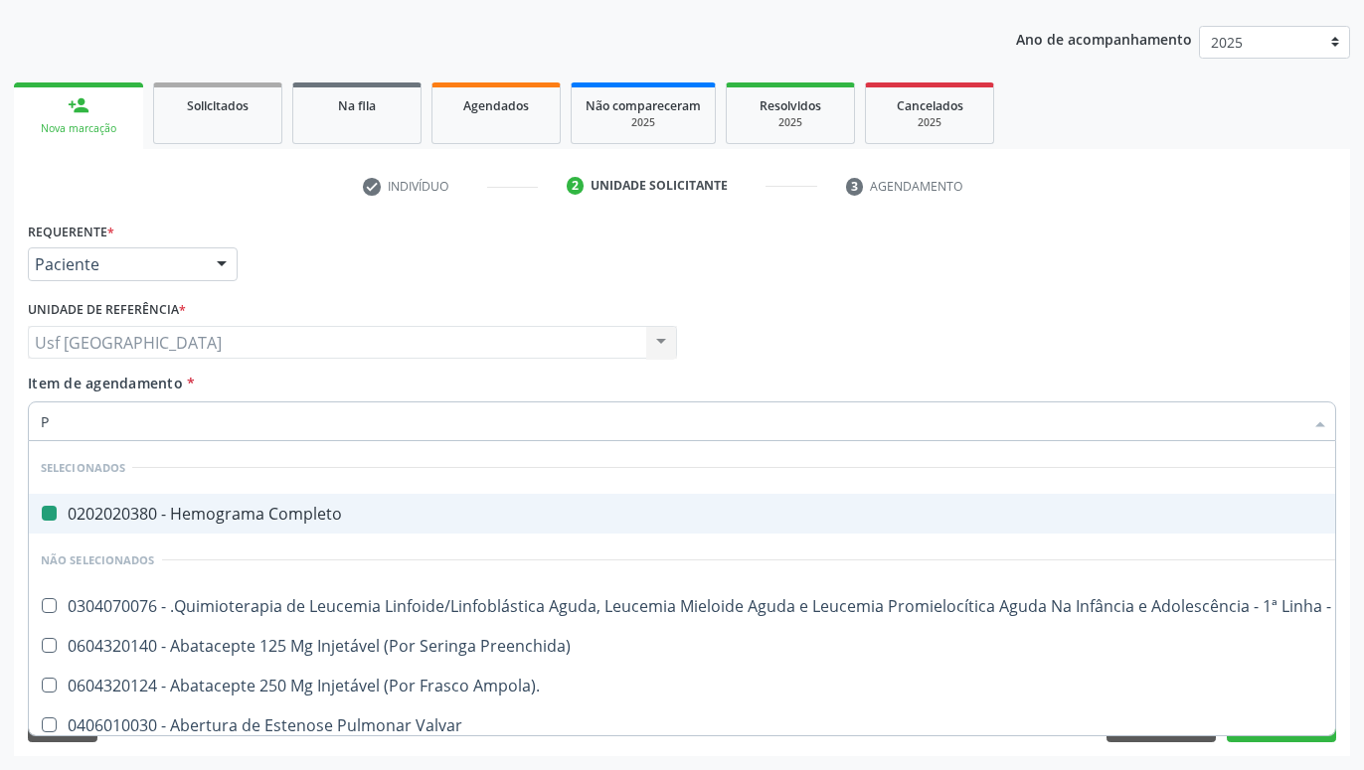
type input "PC"
checkbox Completo "false"
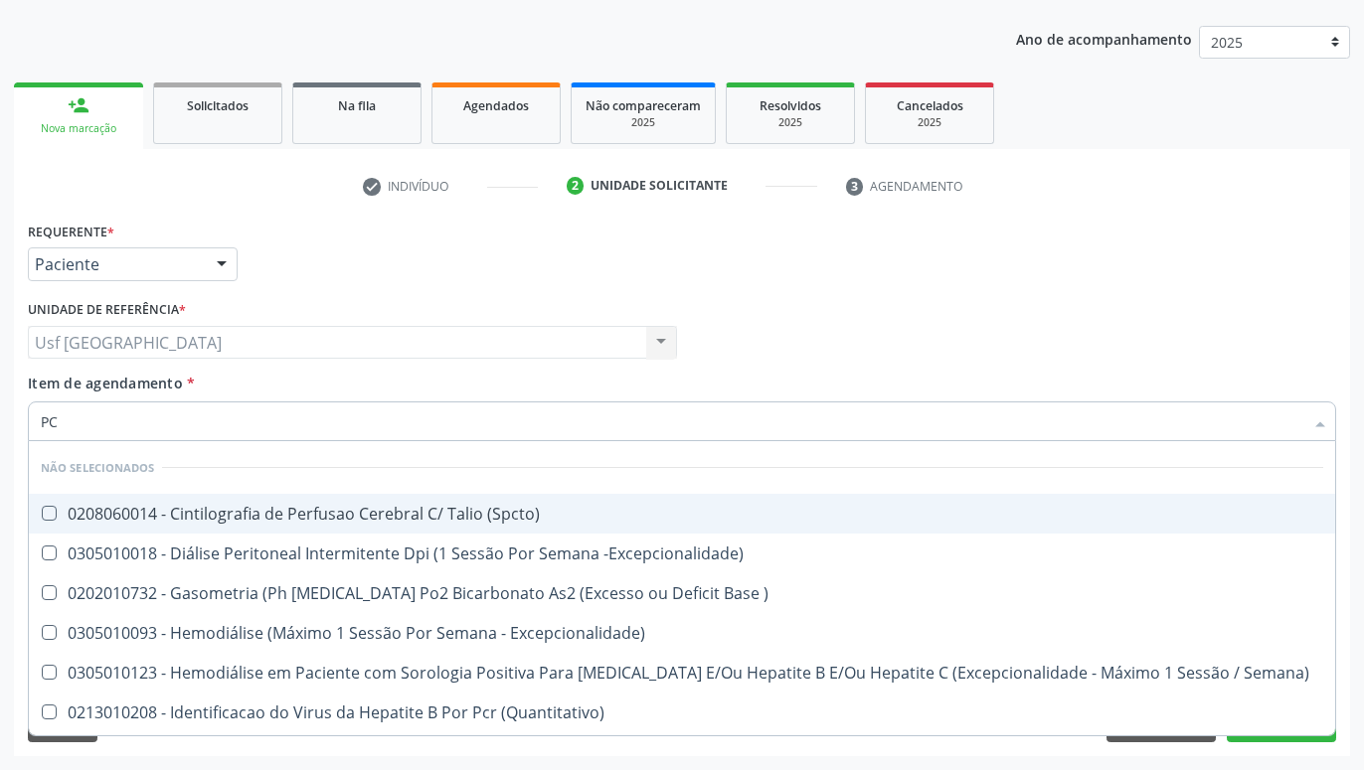
type input "P"
checkbox \(Spcto\) "true"
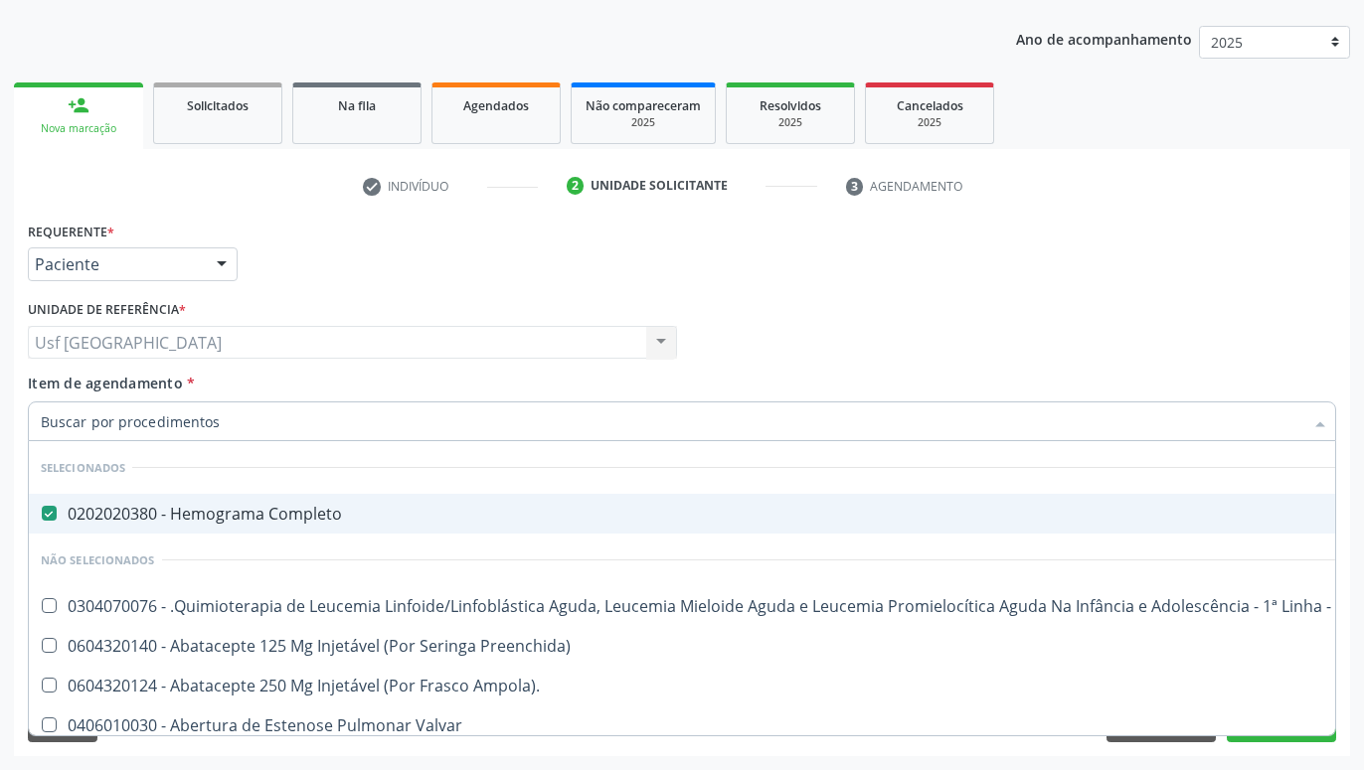
checkbox Manutenção "true"
checkbox Preenchida\) "true"
checkbox Ampola\)\ "true"
checkbox Valvar "true"
checkbox Recoberto "true"
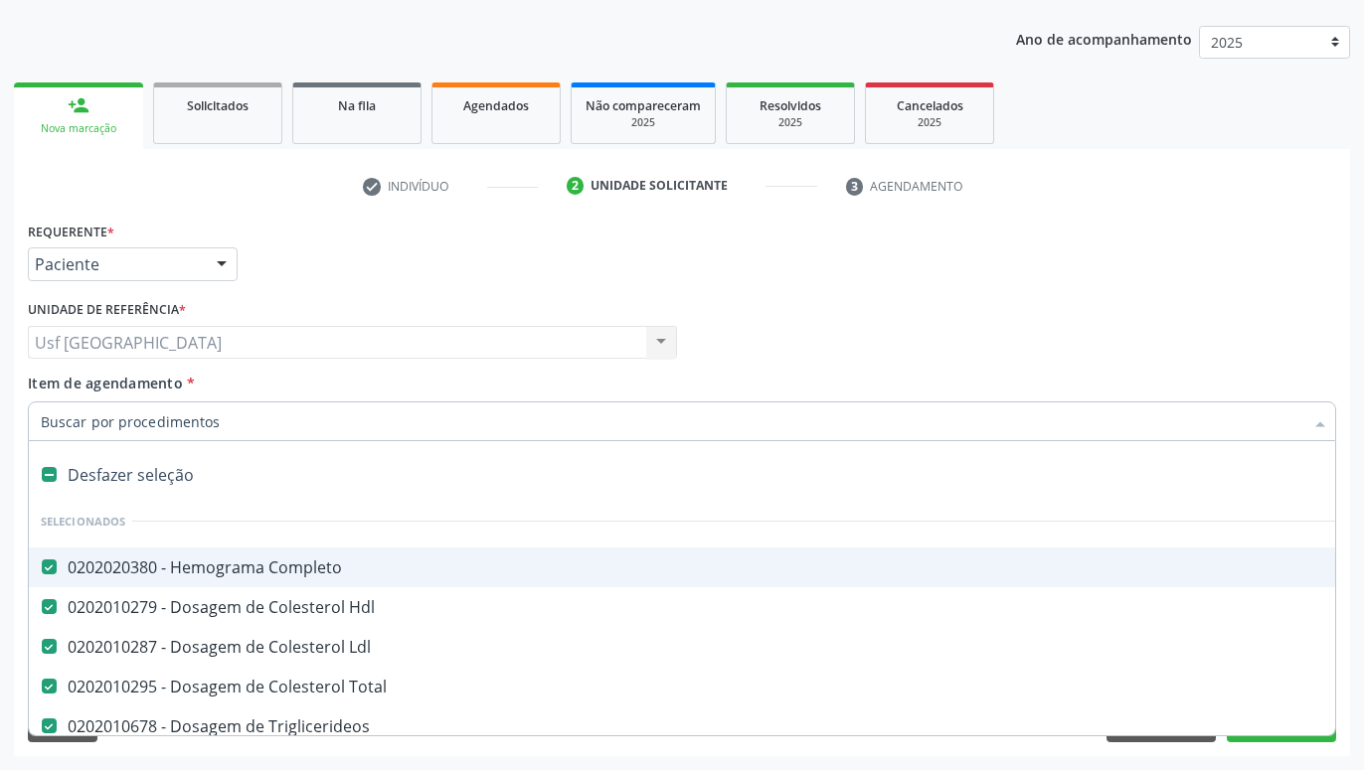
click at [1035, 335] on div "Profissional Solicitante Por favor, selecione a Unidade de Atendimento primeiro…" at bounding box center [682, 334] width 1318 height 78
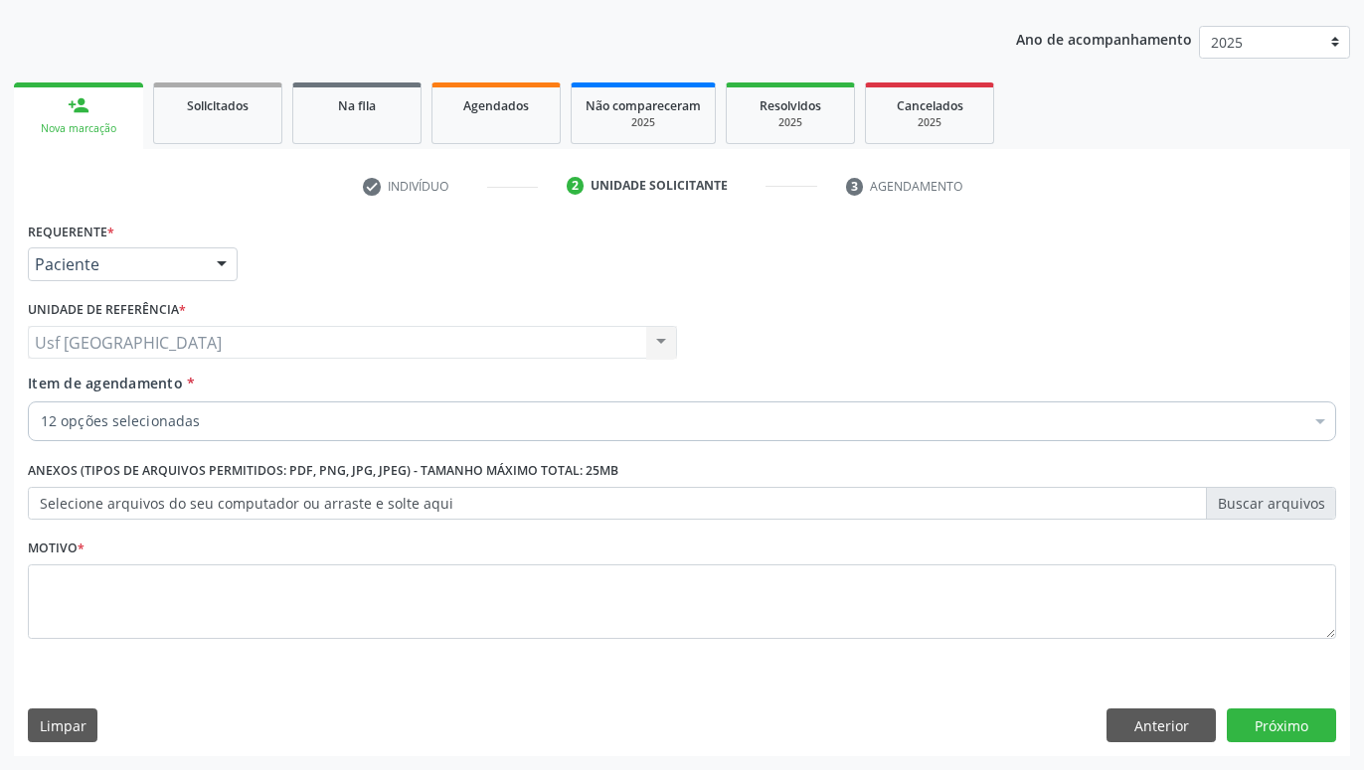
checkbox \(Tgo\) "true"
checkbox \(Tgp\) "true"
checkbox Urina "true"
checkbox Ureia "true"
checkbox Creatinina "true"
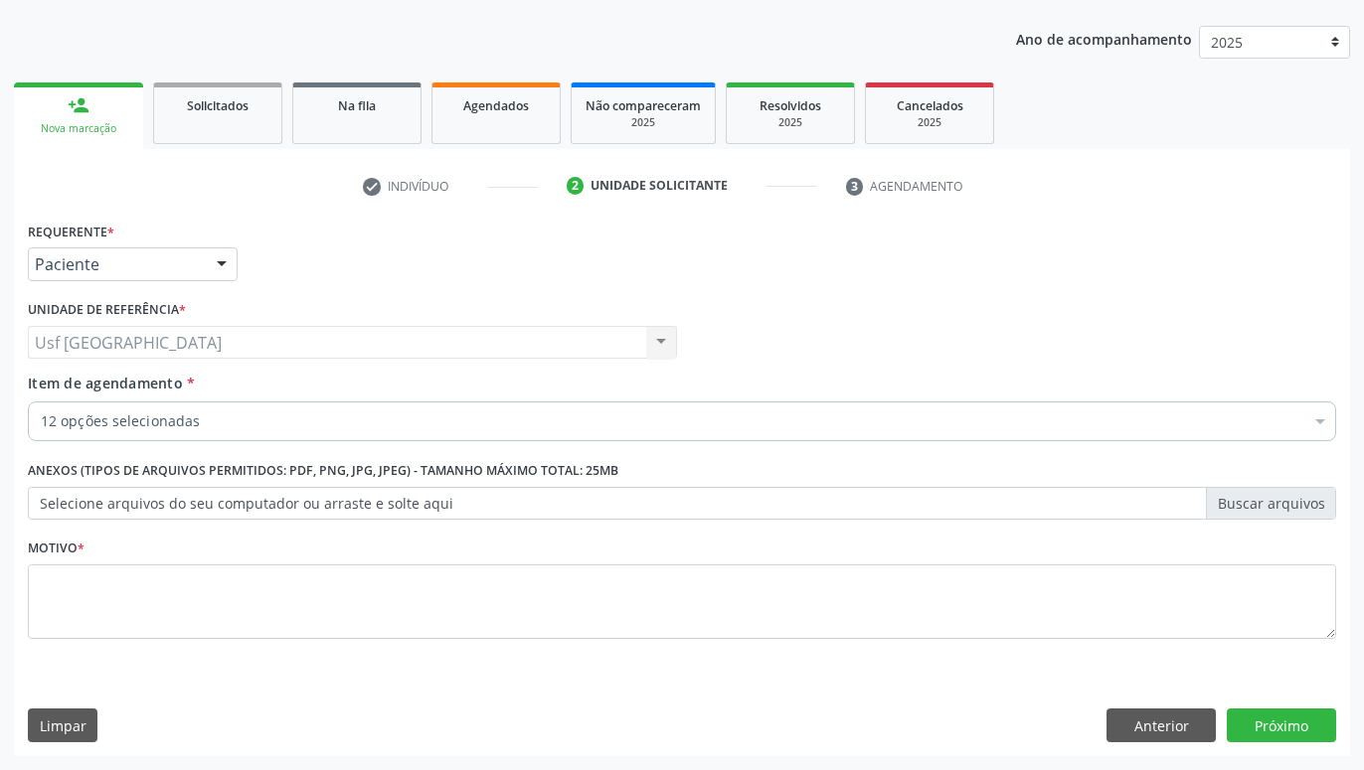
checkbox Oncologia "false"
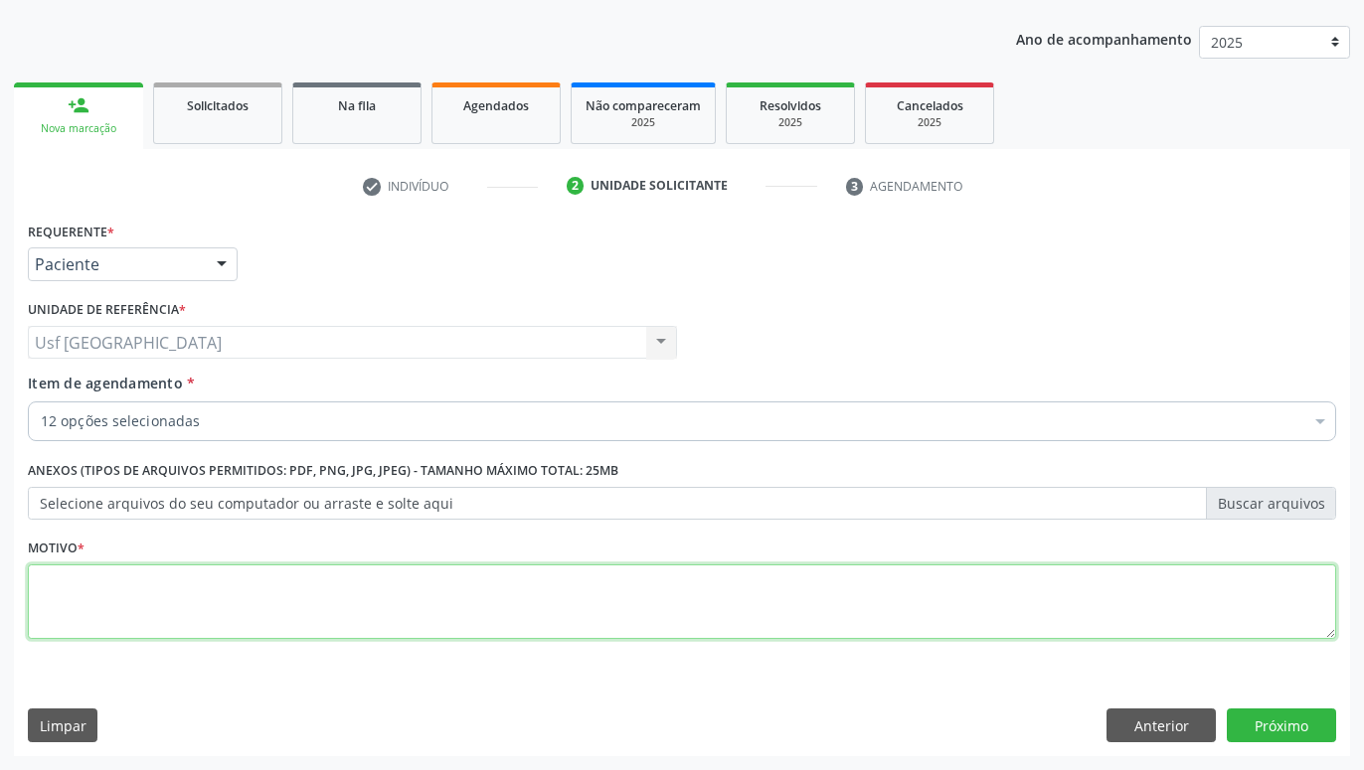
click at [1216, 611] on textarea at bounding box center [682, 603] width 1308 height 76
type textarea "."
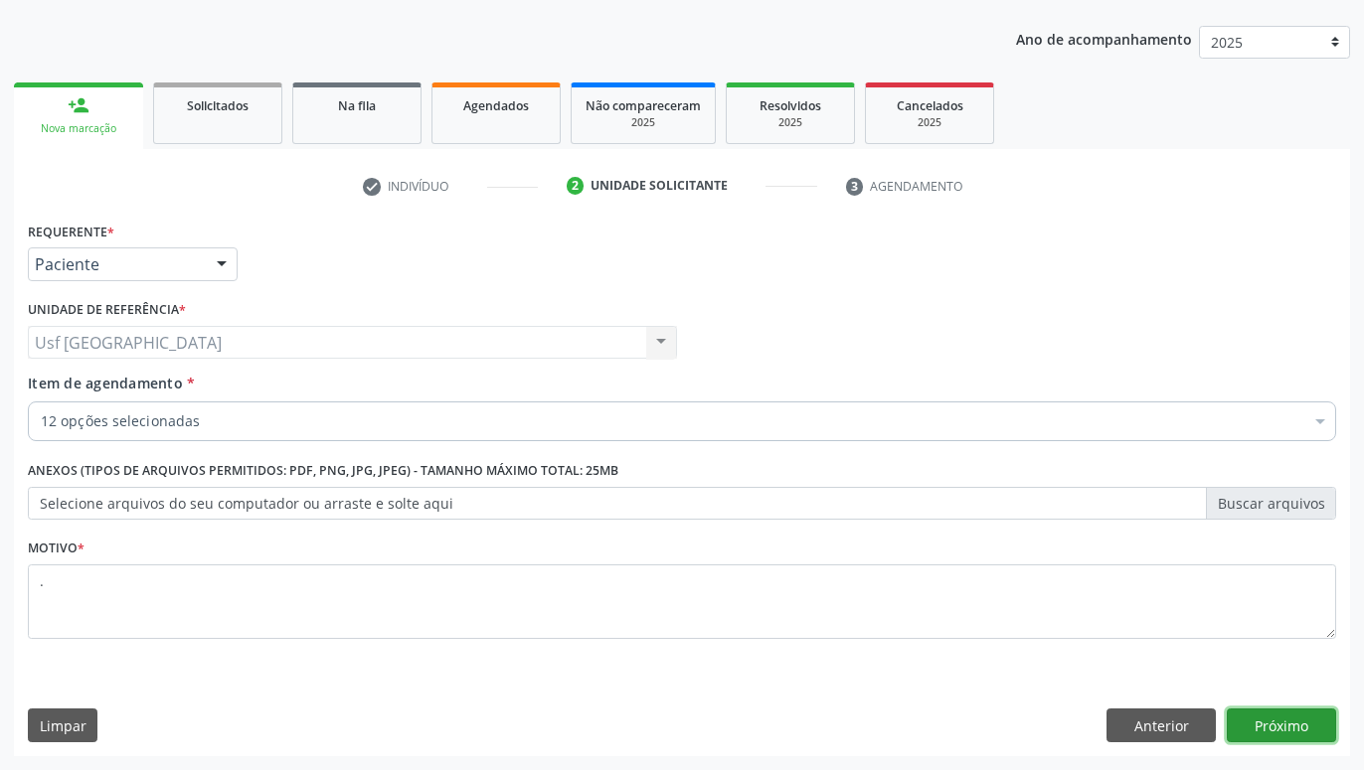
click at [1256, 725] on button "Próximo" at bounding box center [1281, 726] width 109 height 34
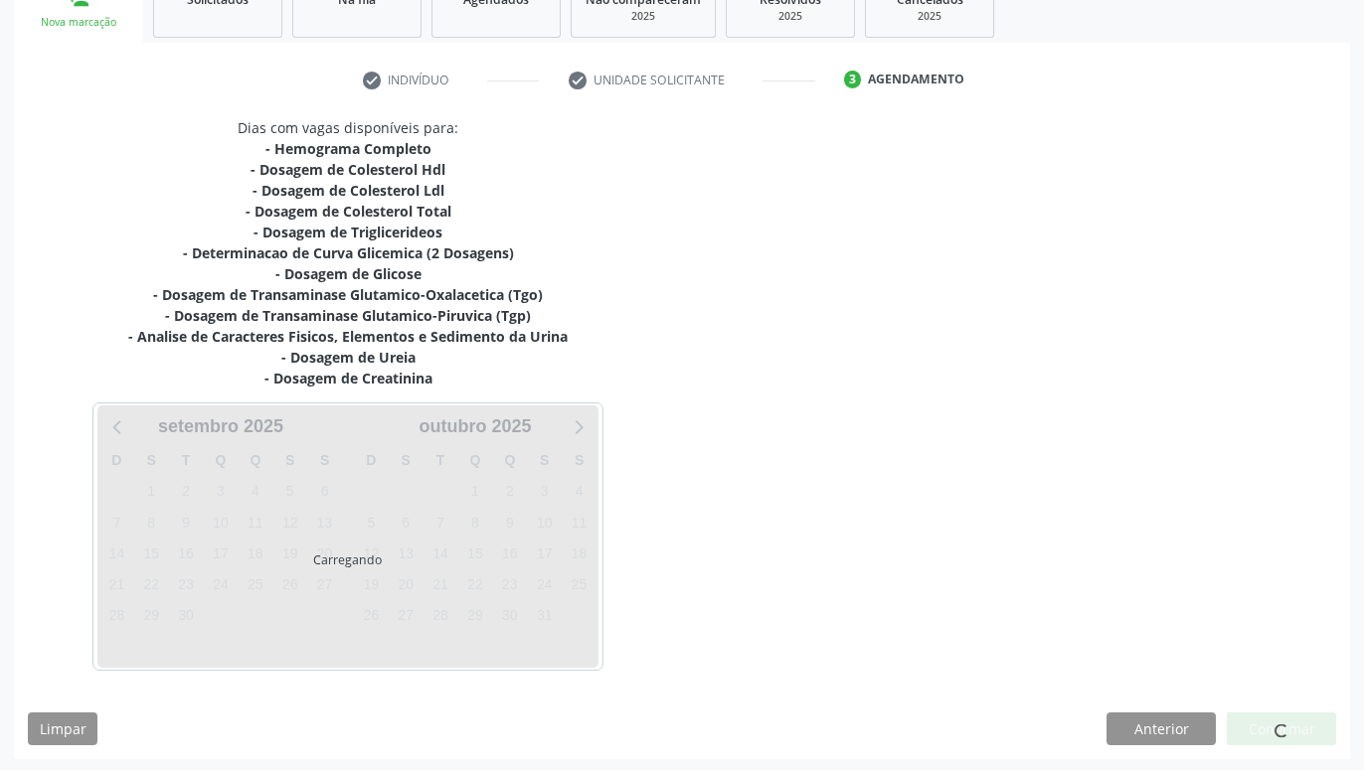
scroll to position [324, 0]
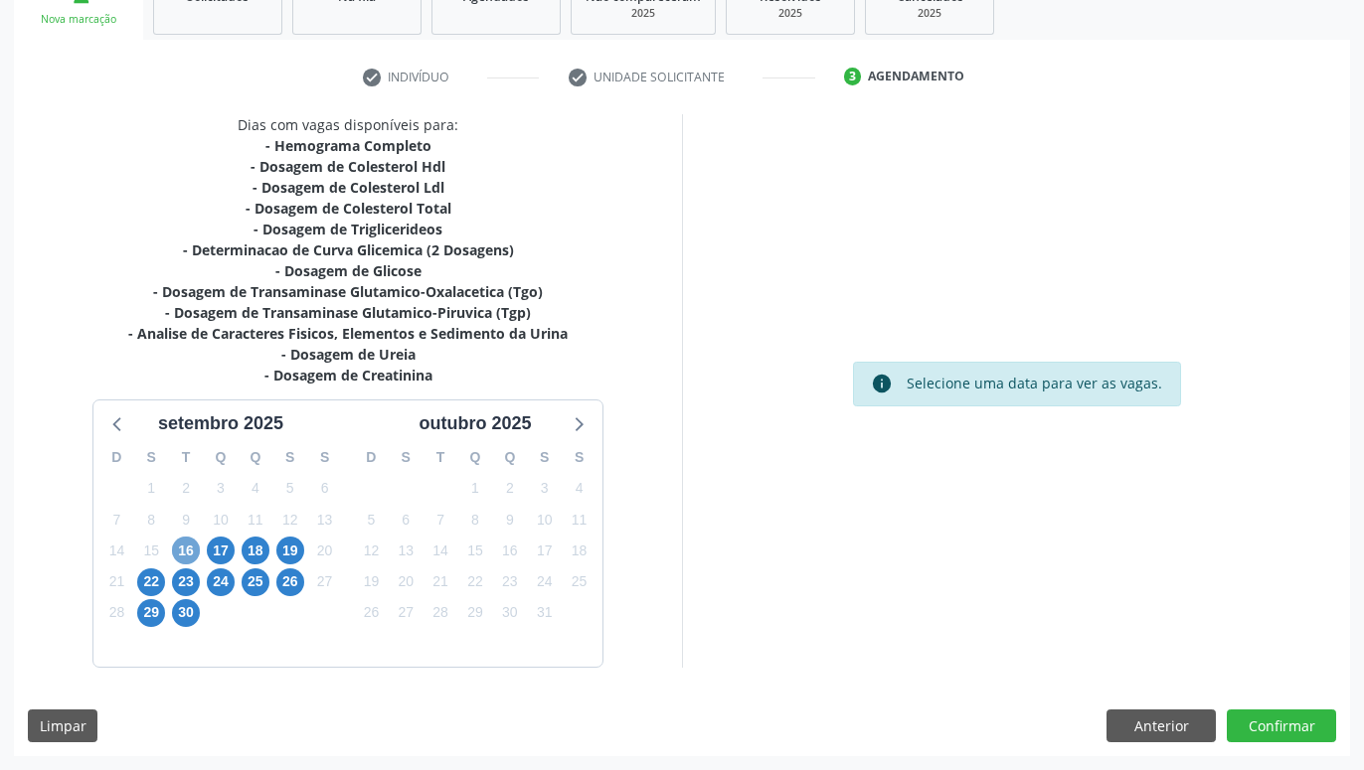
click at [185, 546] on span "16" at bounding box center [186, 551] width 28 height 28
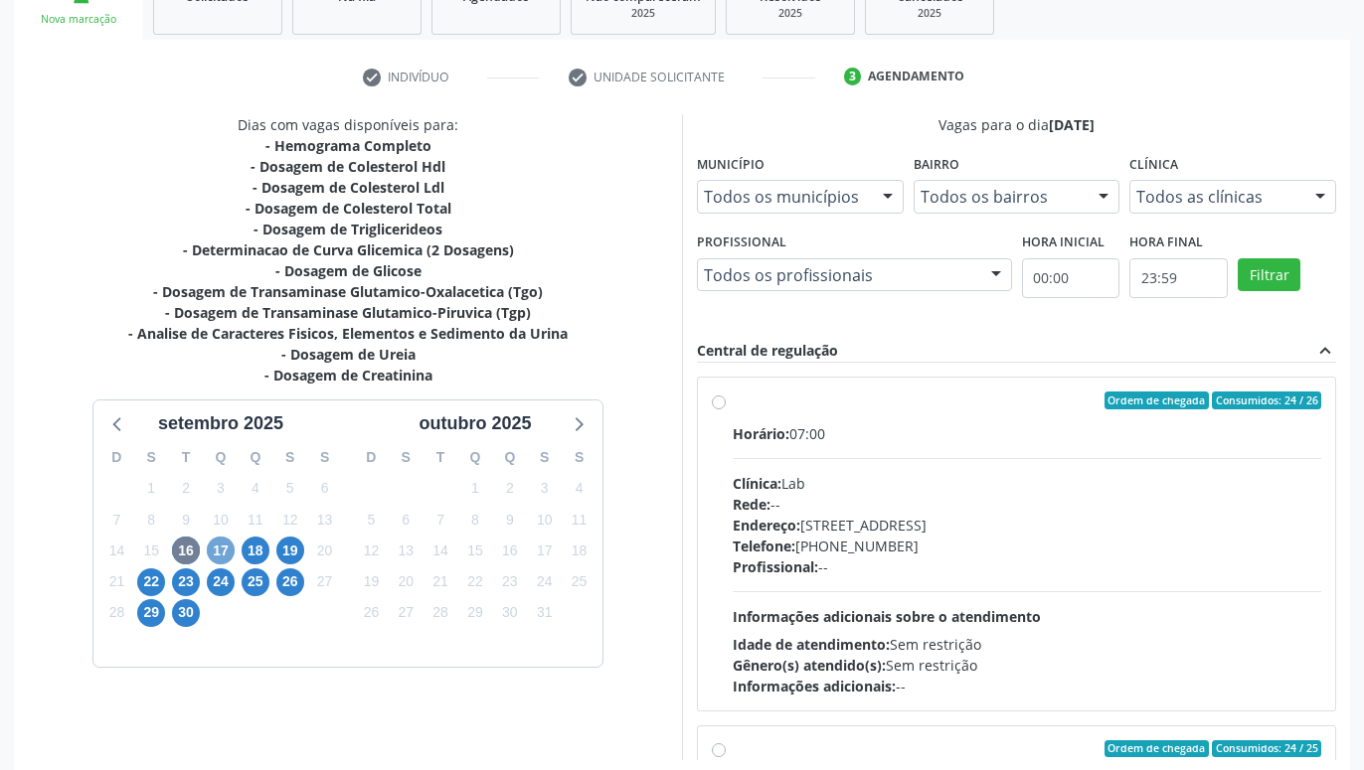
click at [227, 546] on span "17" at bounding box center [221, 551] width 28 height 28
click at [251, 555] on span "18" at bounding box center [256, 551] width 28 height 28
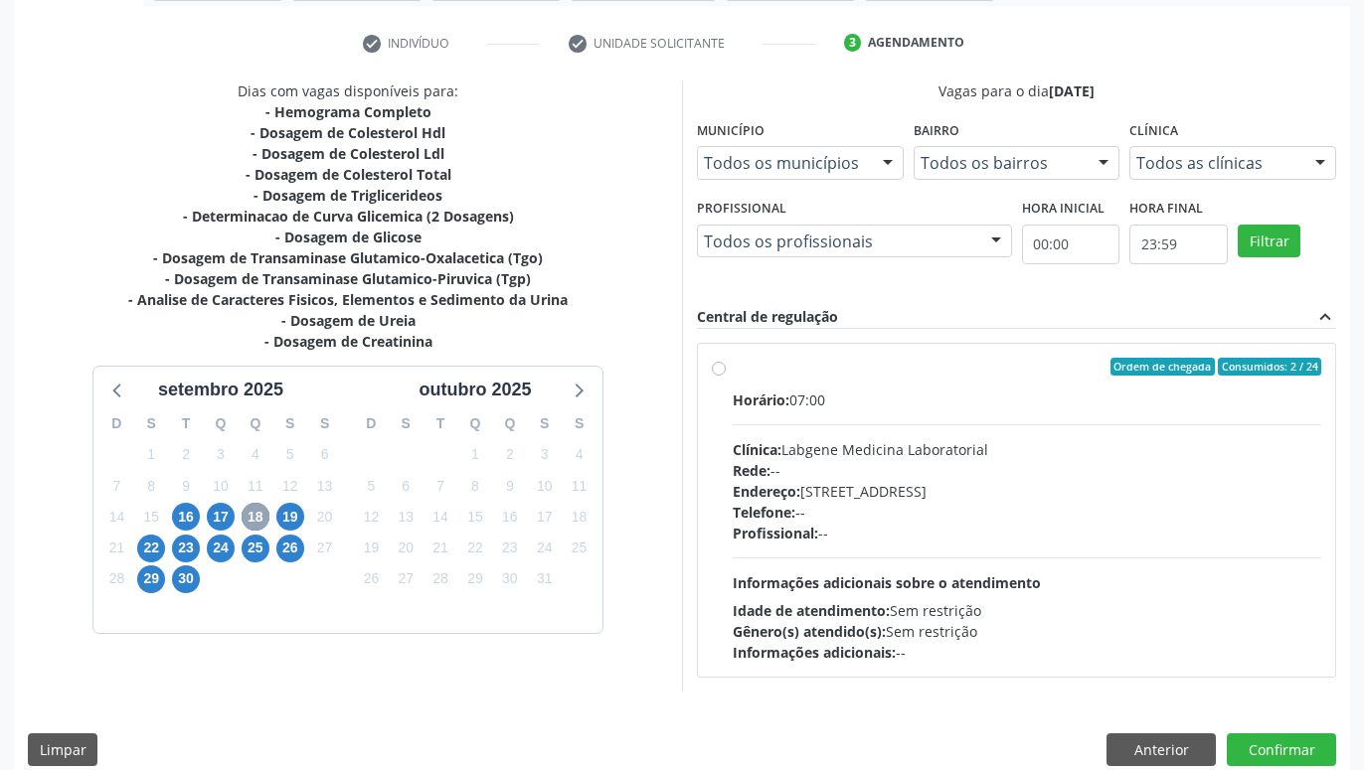
scroll to position [382, 0]
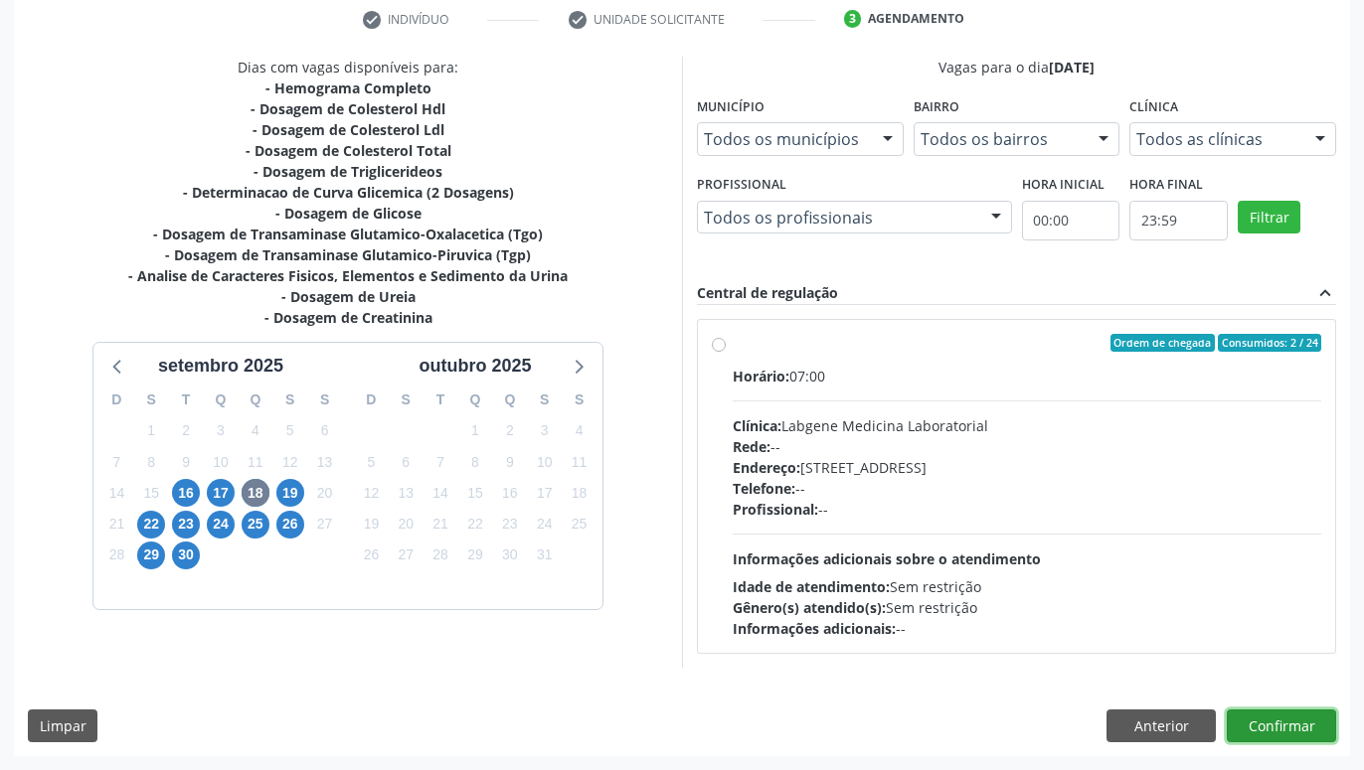
click at [1274, 724] on button "Confirmar" at bounding box center [1281, 727] width 109 height 34
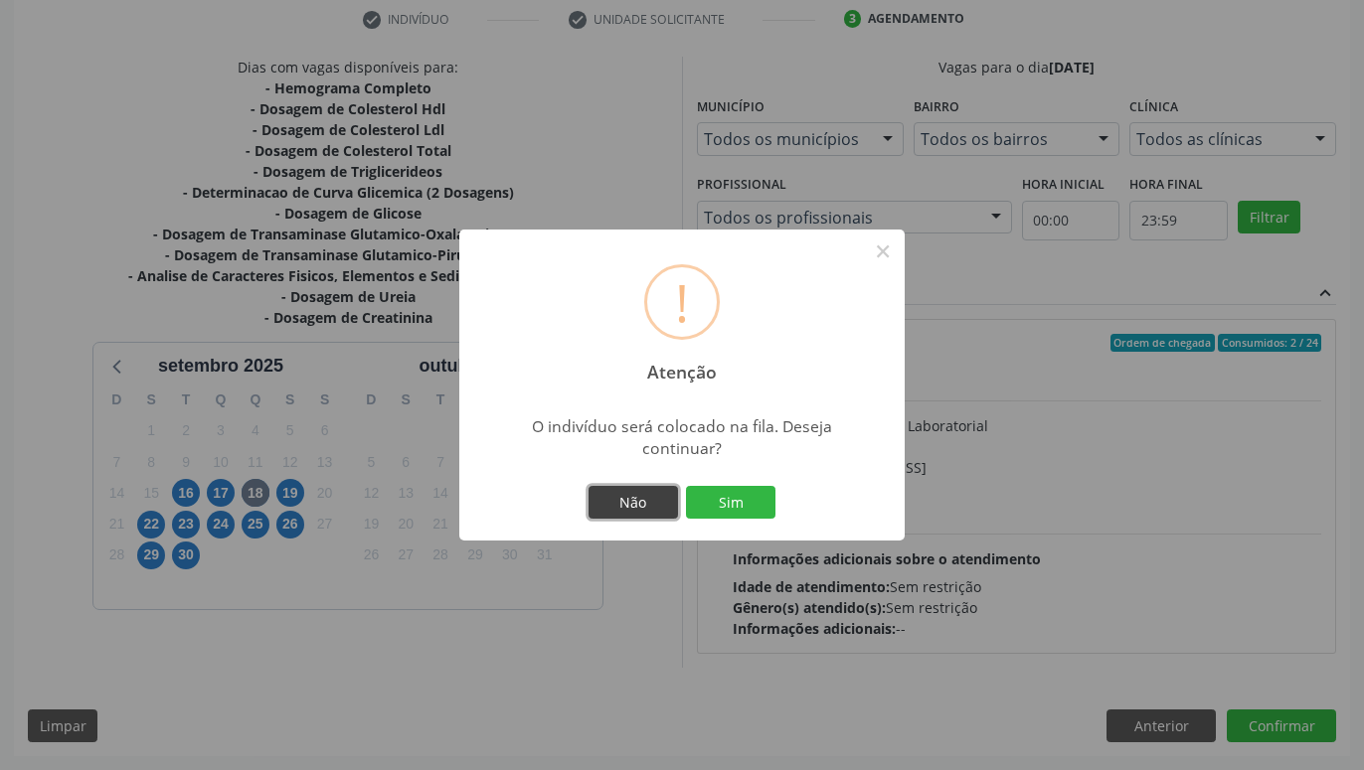
click at [649, 499] on button "Não" at bounding box center [633, 503] width 89 height 34
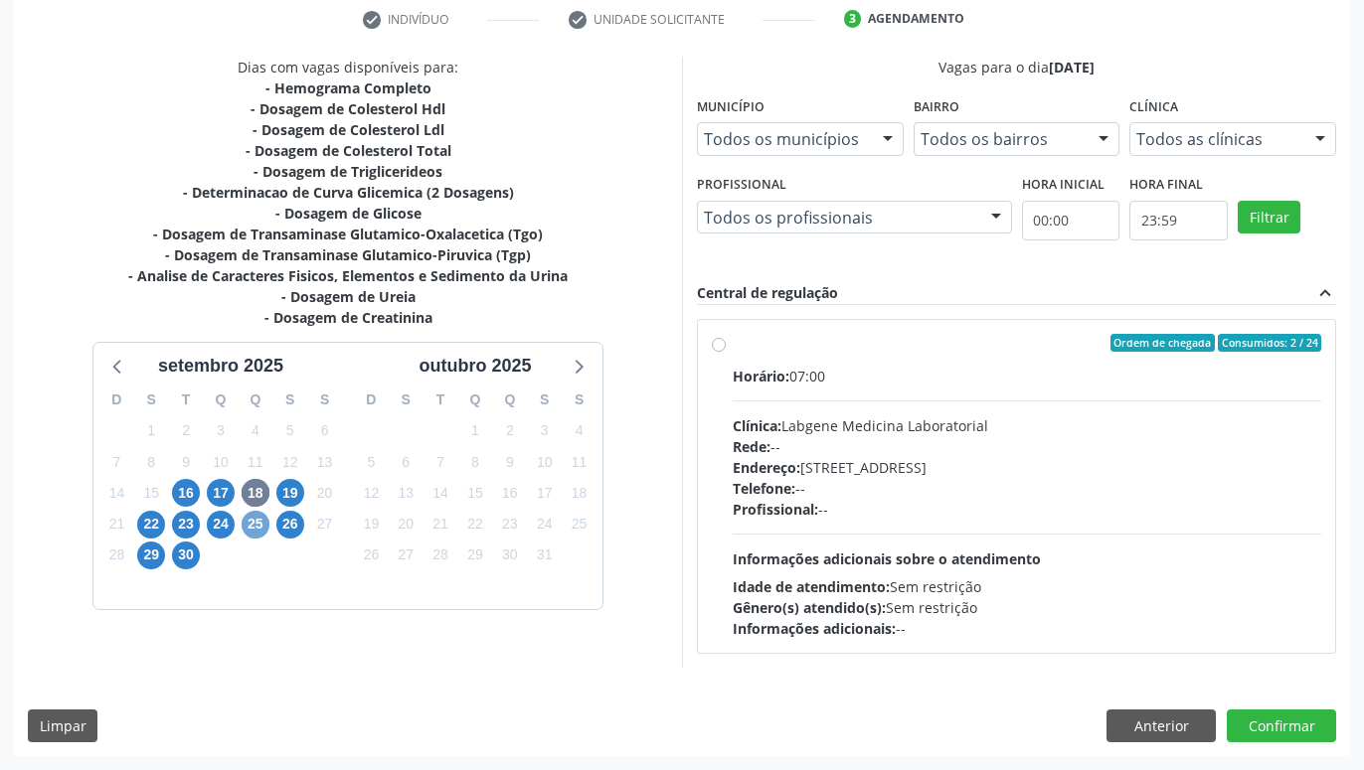
click at [252, 531] on span "25" at bounding box center [256, 525] width 28 height 28
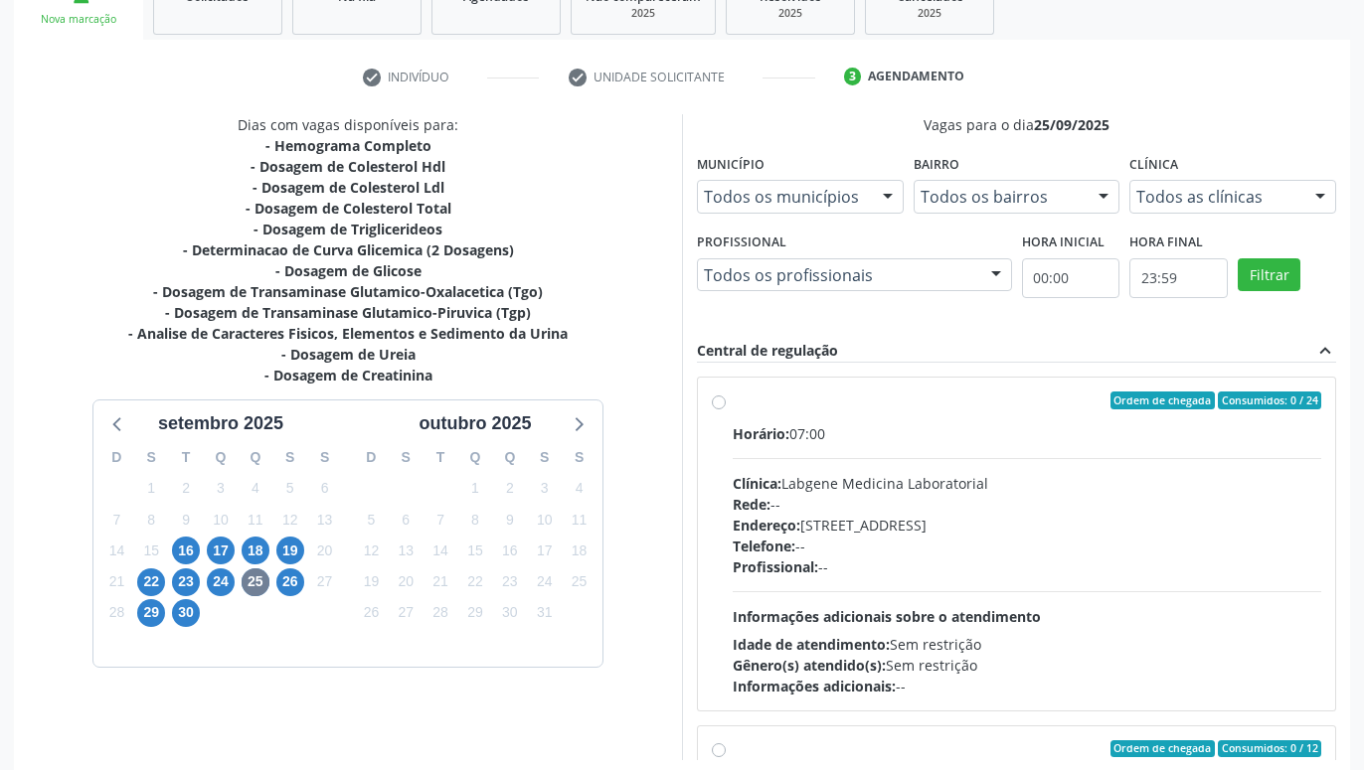
click at [733, 399] on label "Ordem de chegada Consumidos: 0 / 24 Horário: 07:00 Clínica: Labgene Medicina La…" at bounding box center [1027, 544] width 589 height 305
click at [724, 399] on input "Ordem de chegada Consumidos: 0 / 24 Horário: 07:00 Clínica: Labgene Medicina La…" at bounding box center [719, 401] width 14 height 18
radio input "true"
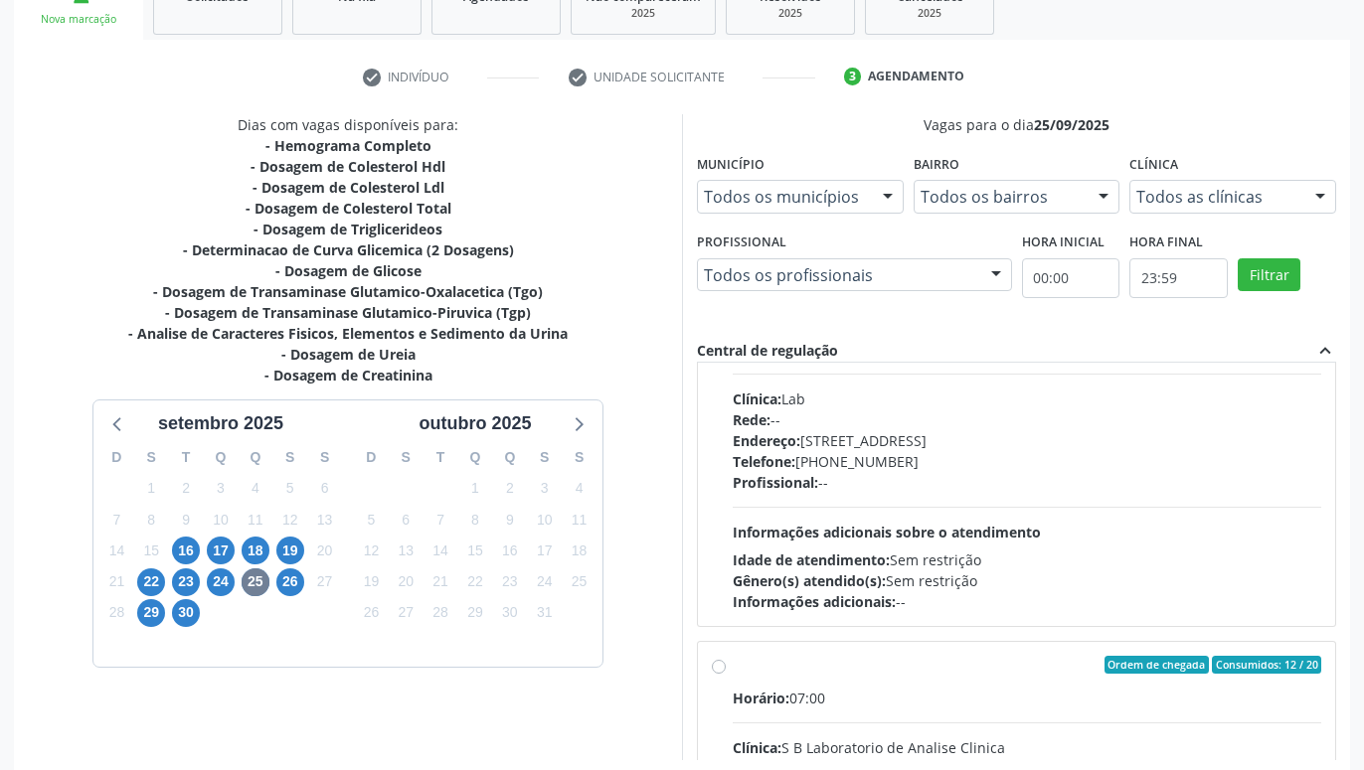
scroll to position [418, 0]
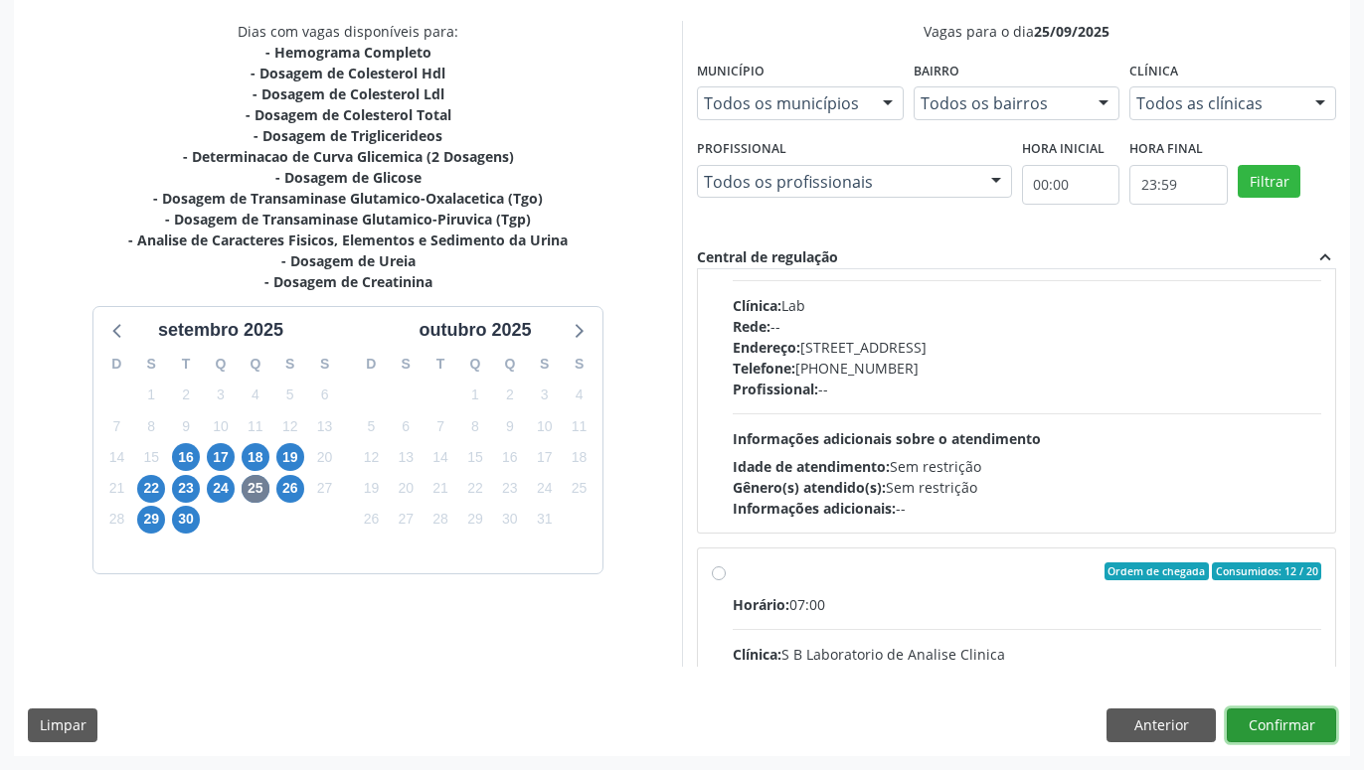
click at [1273, 720] on button "Confirmar" at bounding box center [1281, 726] width 109 height 34
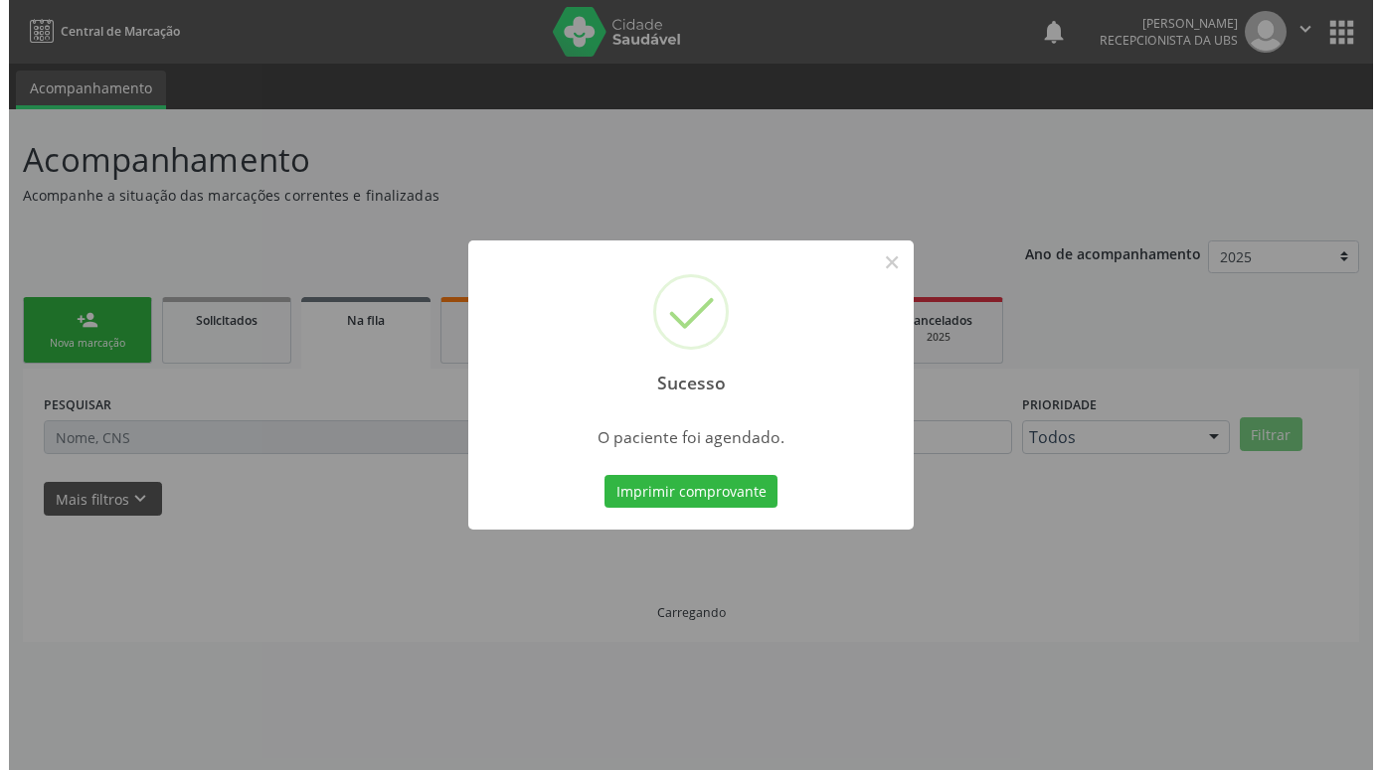
scroll to position [0, 0]
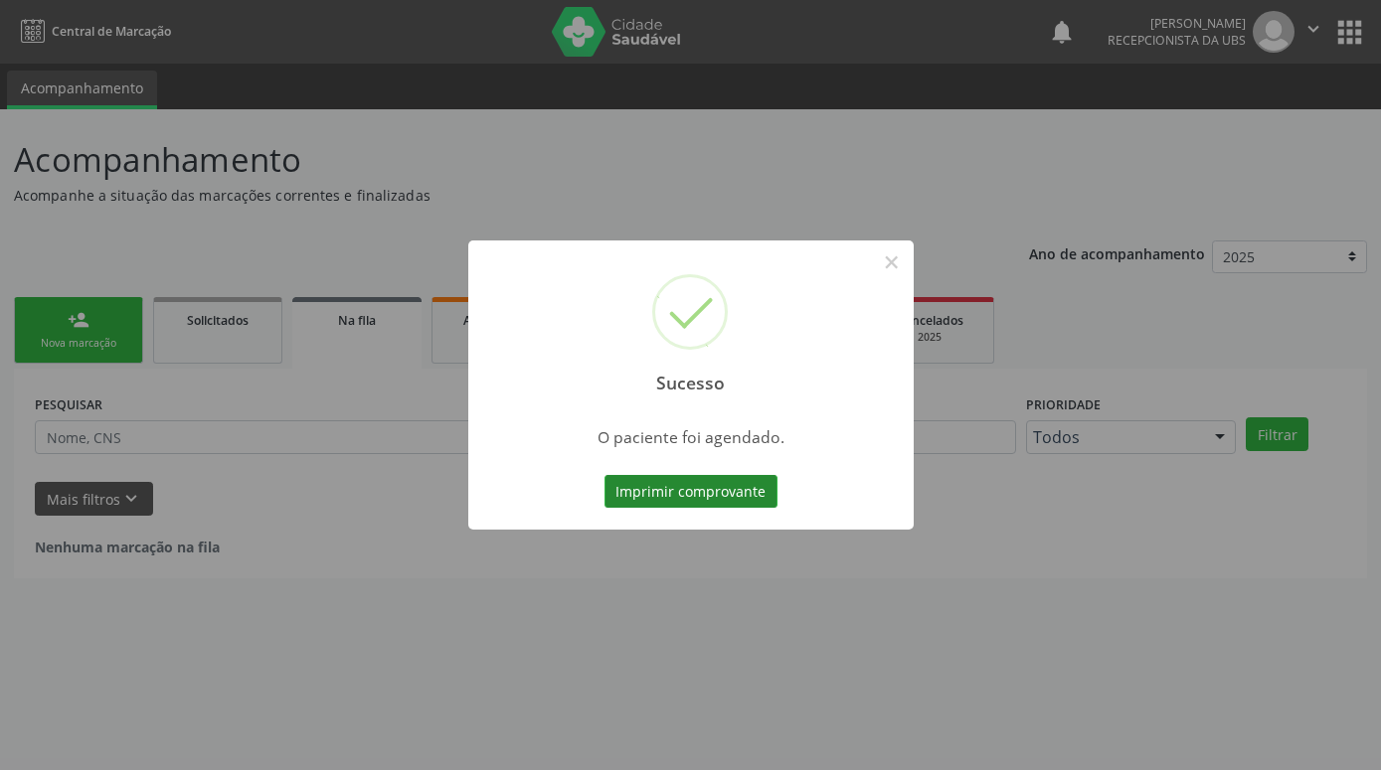
click at [706, 498] on button "Imprimir comprovante" at bounding box center [690, 492] width 173 height 34
